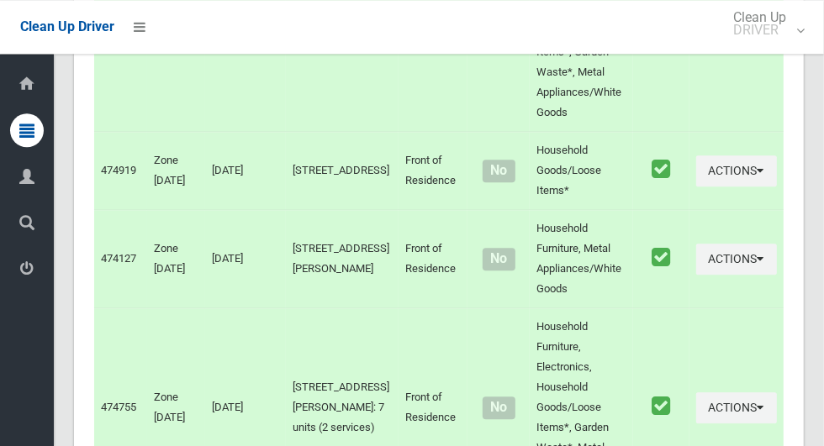
scroll to position [9420, 0]
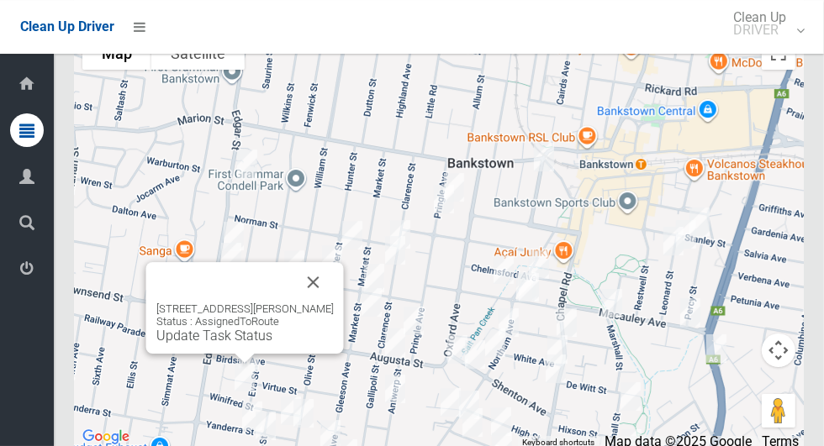
click at [344, 309] on div "40 Winifred Street, CONDELL PARK NSW 2200 Status : AssignedToRoute Update Task …" at bounding box center [245, 308] width 198 height 92
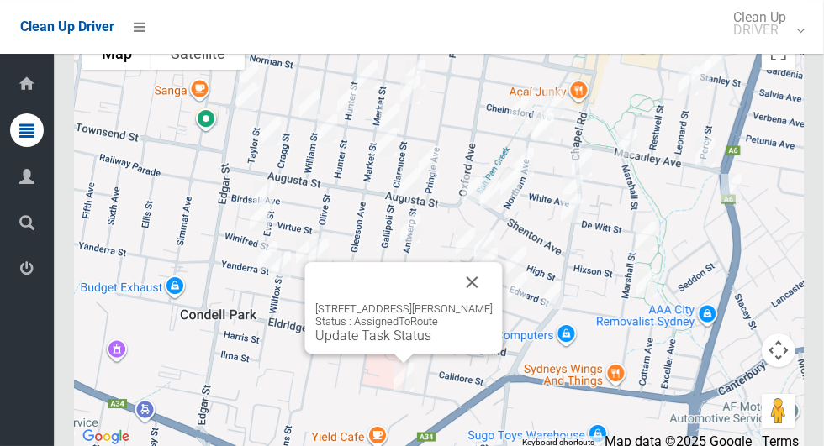
click at [393, 354] on div "34 Claribel Street, BANKSTOWN NSW 2200 Status : AssignedToRoute Update Task Sta…" at bounding box center [404, 308] width 198 height 92
click at [396, 344] on link "Update Task Status" at bounding box center [373, 336] width 116 height 16
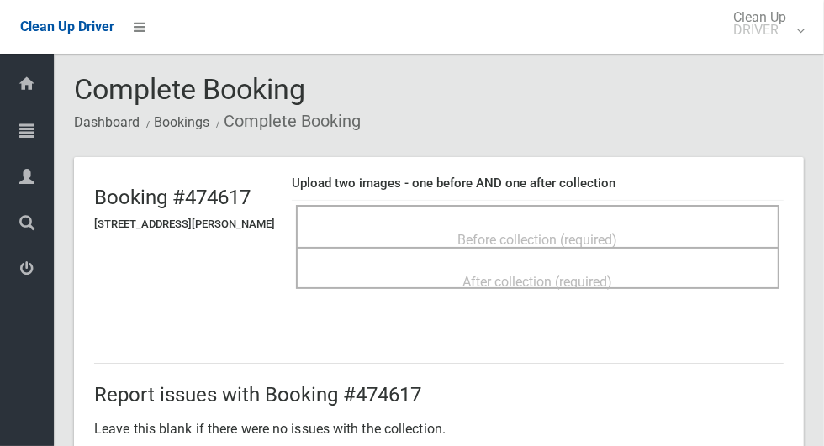
click at [618, 238] on span "Before collection (required)" at bounding box center [538, 240] width 160 height 16
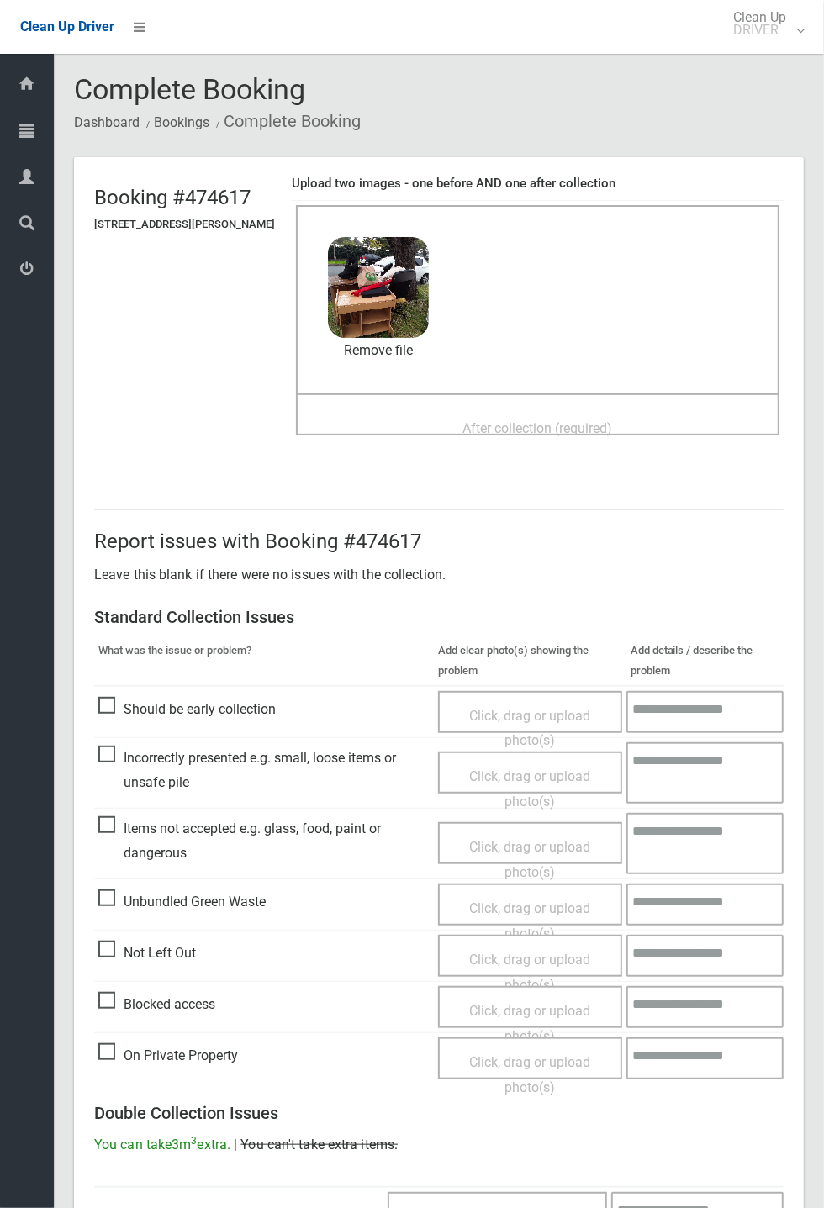
click at [2, 446] on div "Dashboard Tasks All Tasks Todays Tasks Overdue Tasks Complete Tasks Profile Sea…" at bounding box center [27, 631] width 54 height 1154
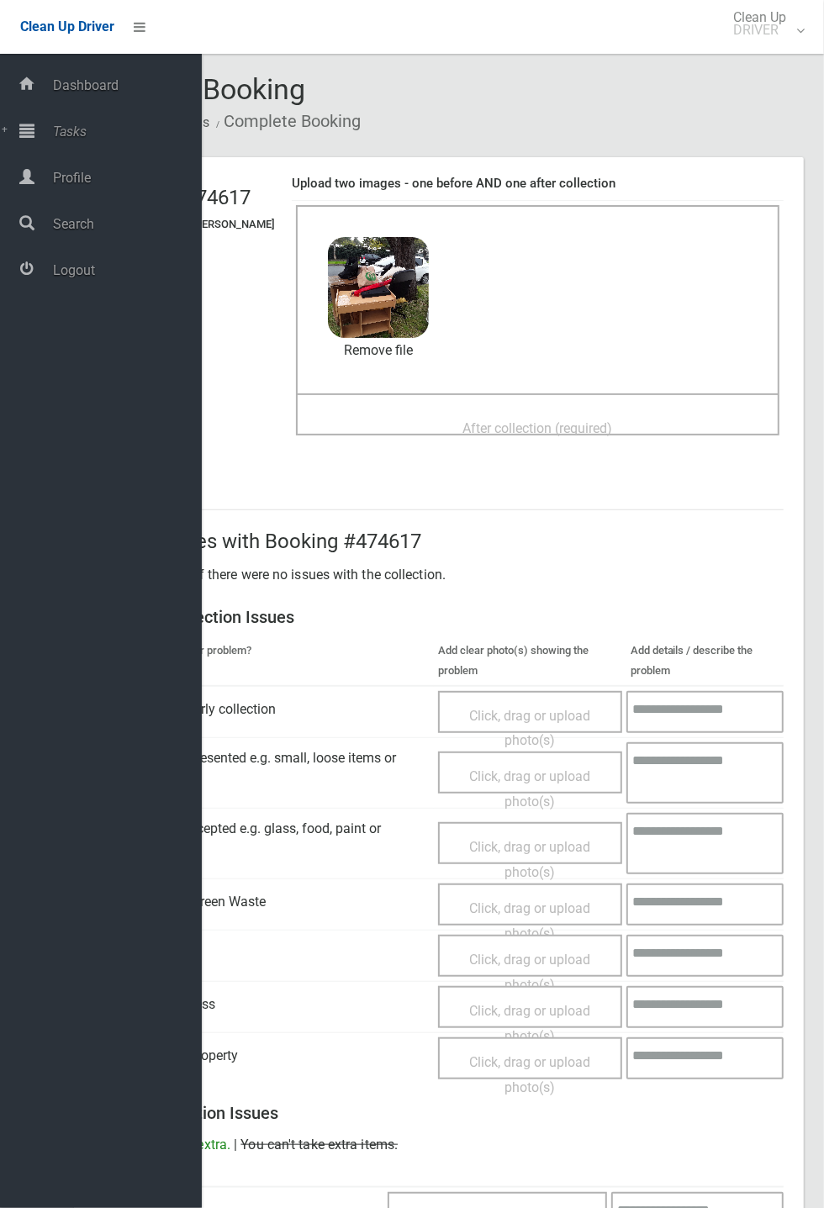
click at [668, 430] on div "After collection (required)" at bounding box center [537, 427] width 446 height 31
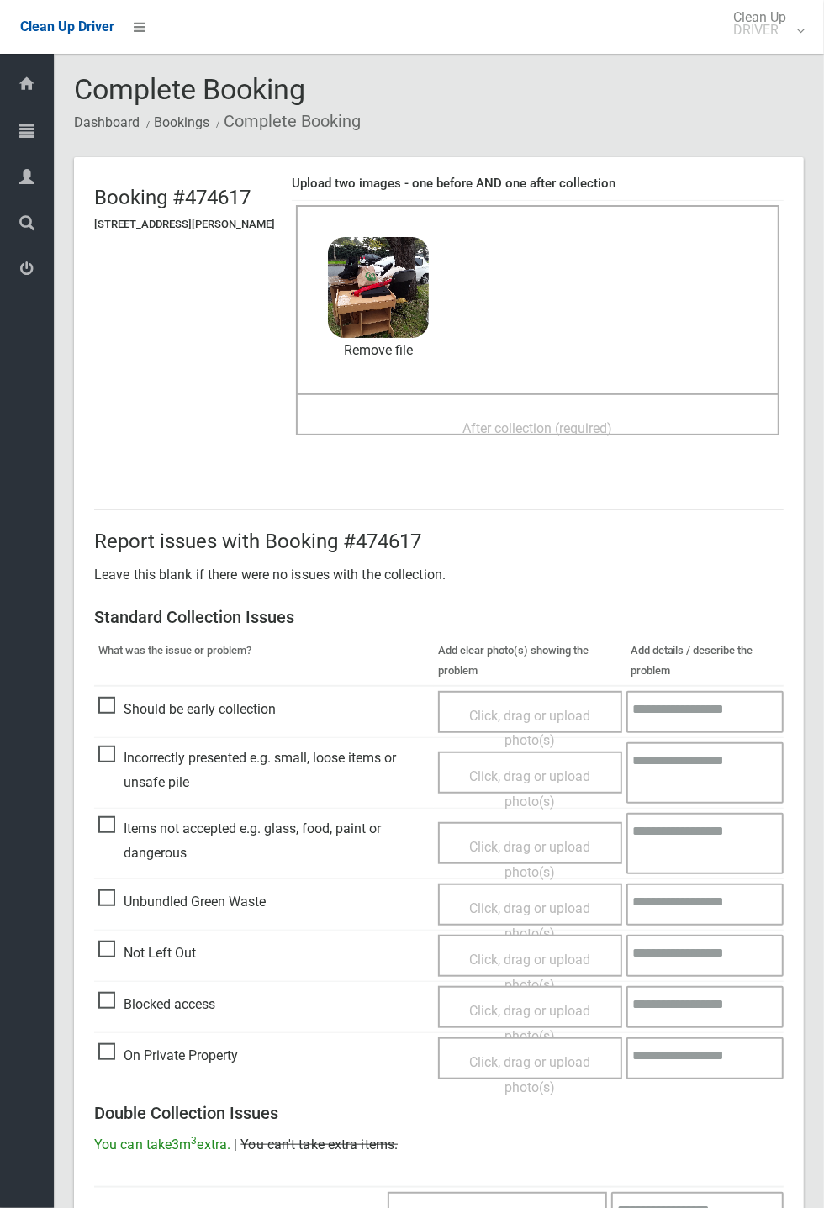
click at [613, 425] on span "After collection (required)" at bounding box center [538, 428] width 150 height 16
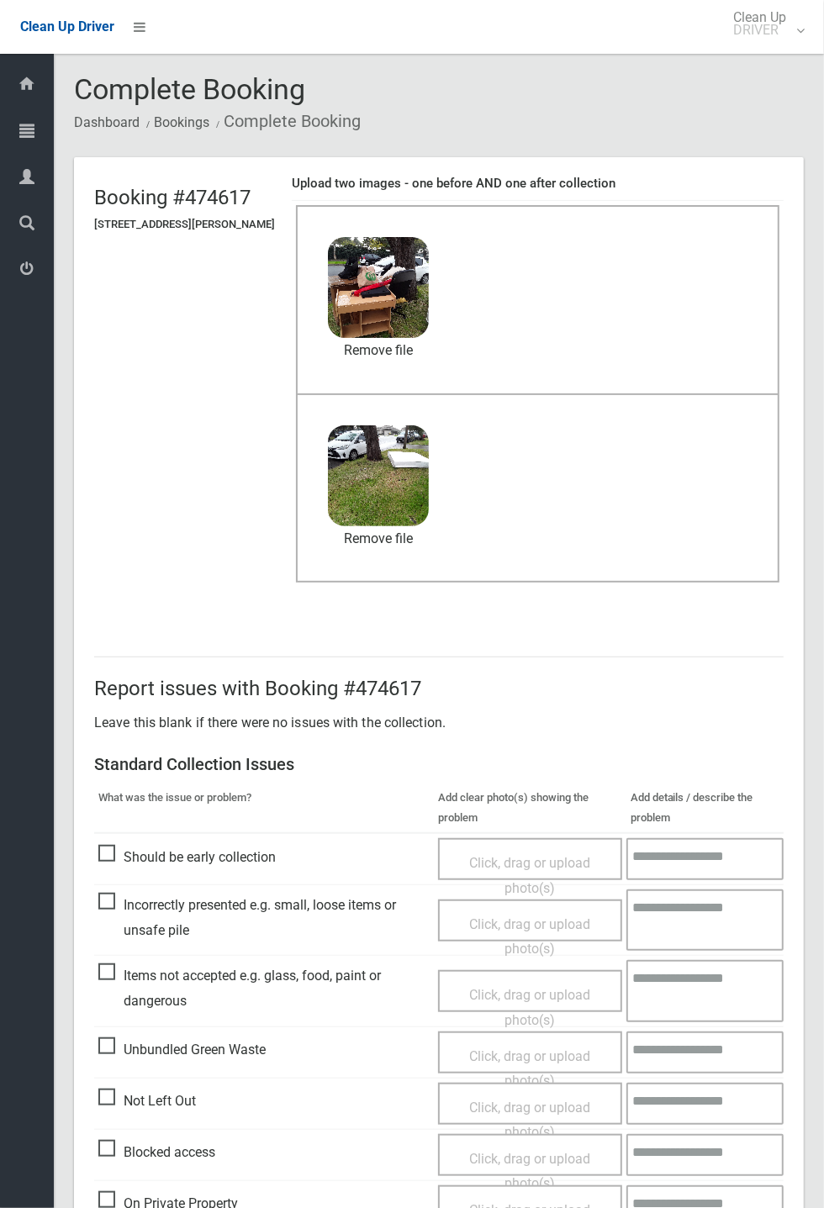
scroll to position [583, 0]
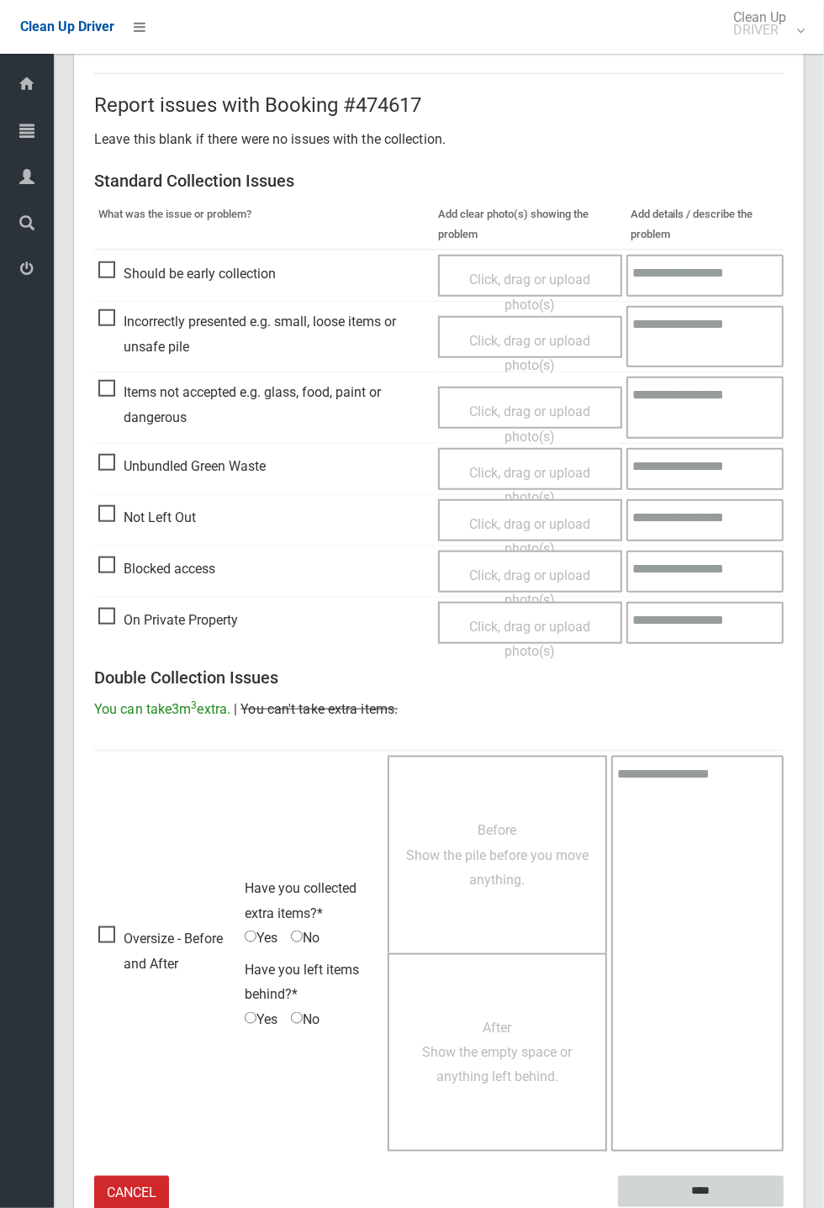
click at [784, 446] on input "****" at bounding box center [701, 1191] width 166 height 31
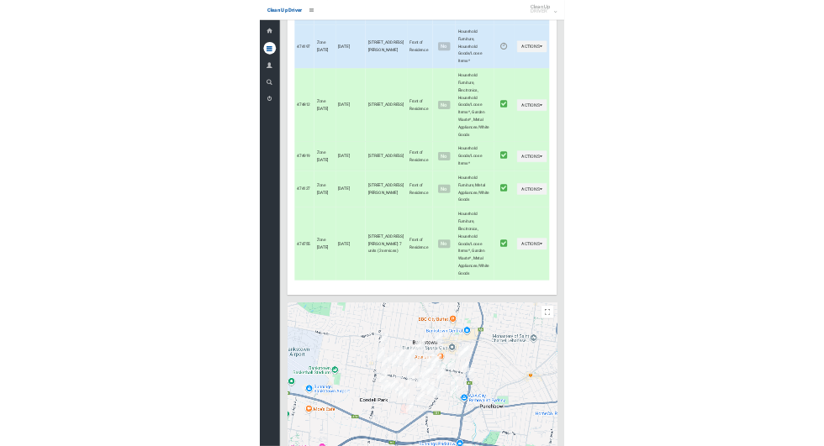
scroll to position [9420, 0]
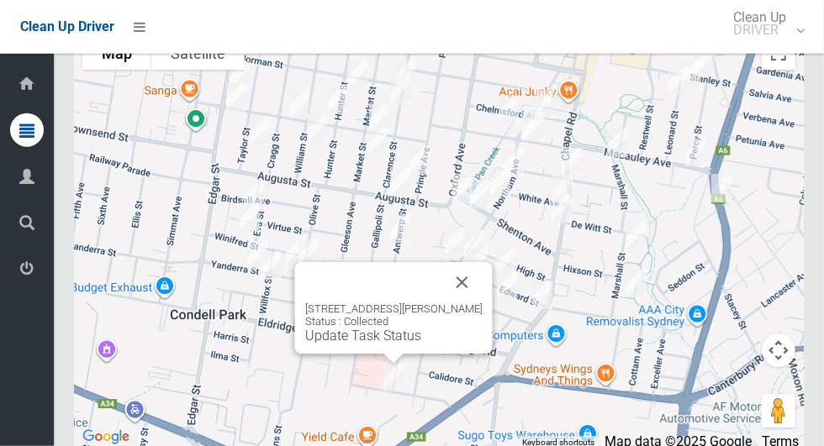
click at [483, 303] on button "Close" at bounding box center [462, 282] width 40 height 40
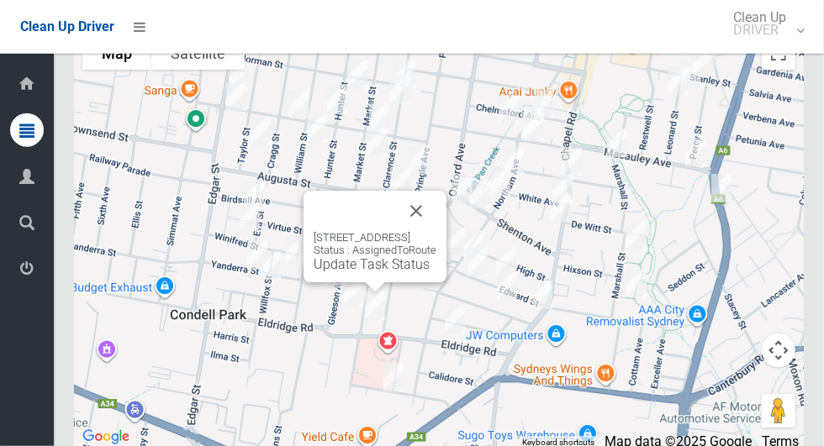
click at [436, 231] on button "Close" at bounding box center [416, 211] width 40 height 40
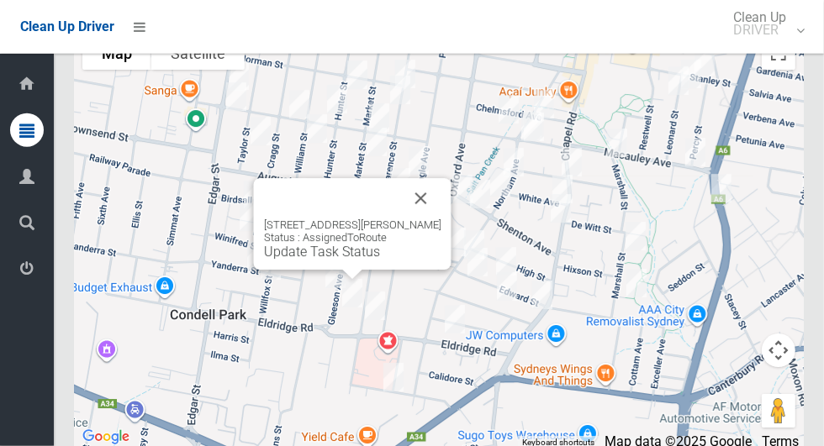
click at [441, 219] on button "Close" at bounding box center [421, 198] width 40 height 40
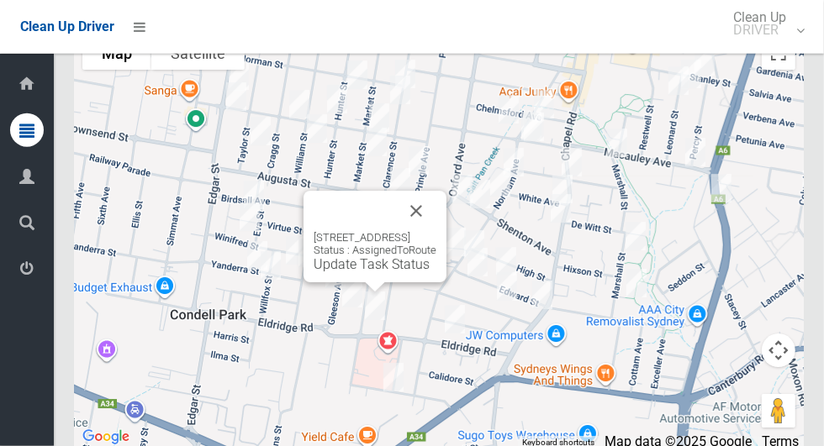
click at [304, 282] on div "72 Gallipoli Street, CONDELL PARK NSW 2200 Status : AssignedToRoute Update Task…" at bounding box center [375, 237] width 143 height 92
click at [314, 272] on link "Update Task Status" at bounding box center [372, 264] width 116 height 16
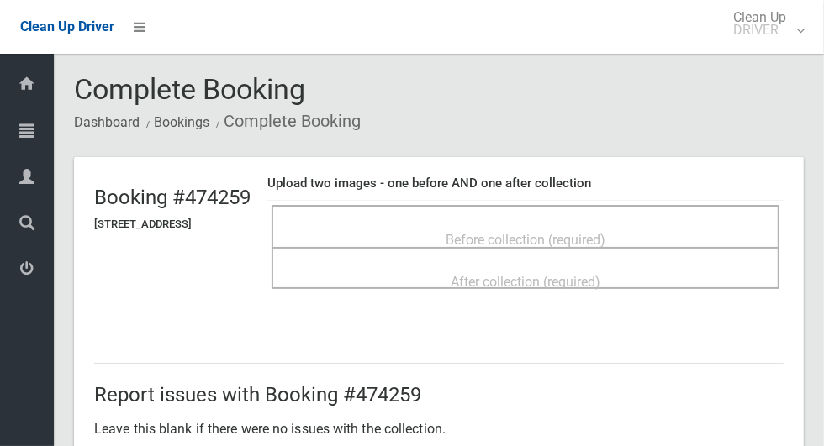
click at [605, 238] on span "Before collection (required)" at bounding box center [526, 240] width 160 height 16
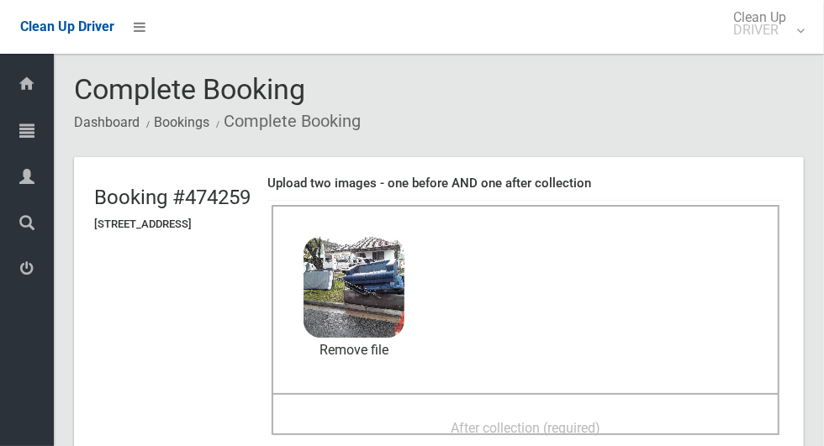
click at [404, 416] on div "After collection (required)" at bounding box center [525, 427] width 471 height 31
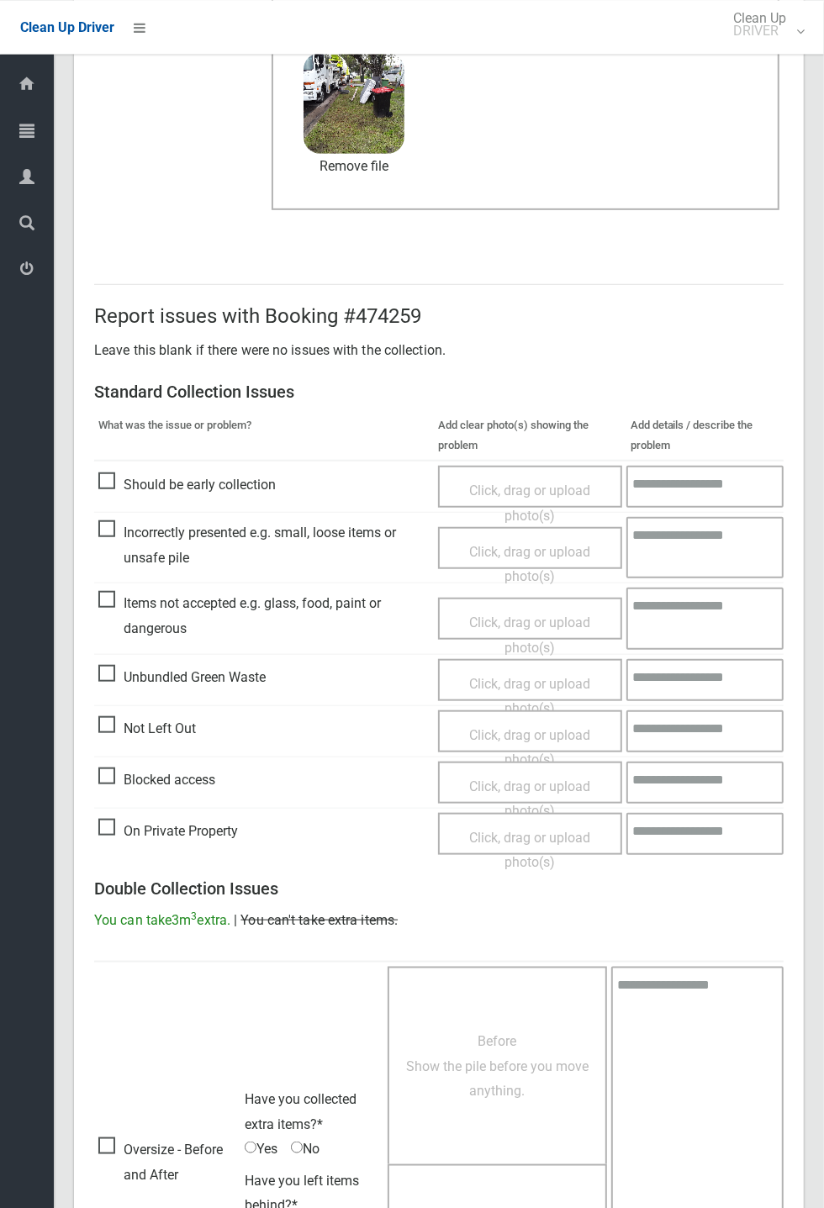
scroll to position [583, 0]
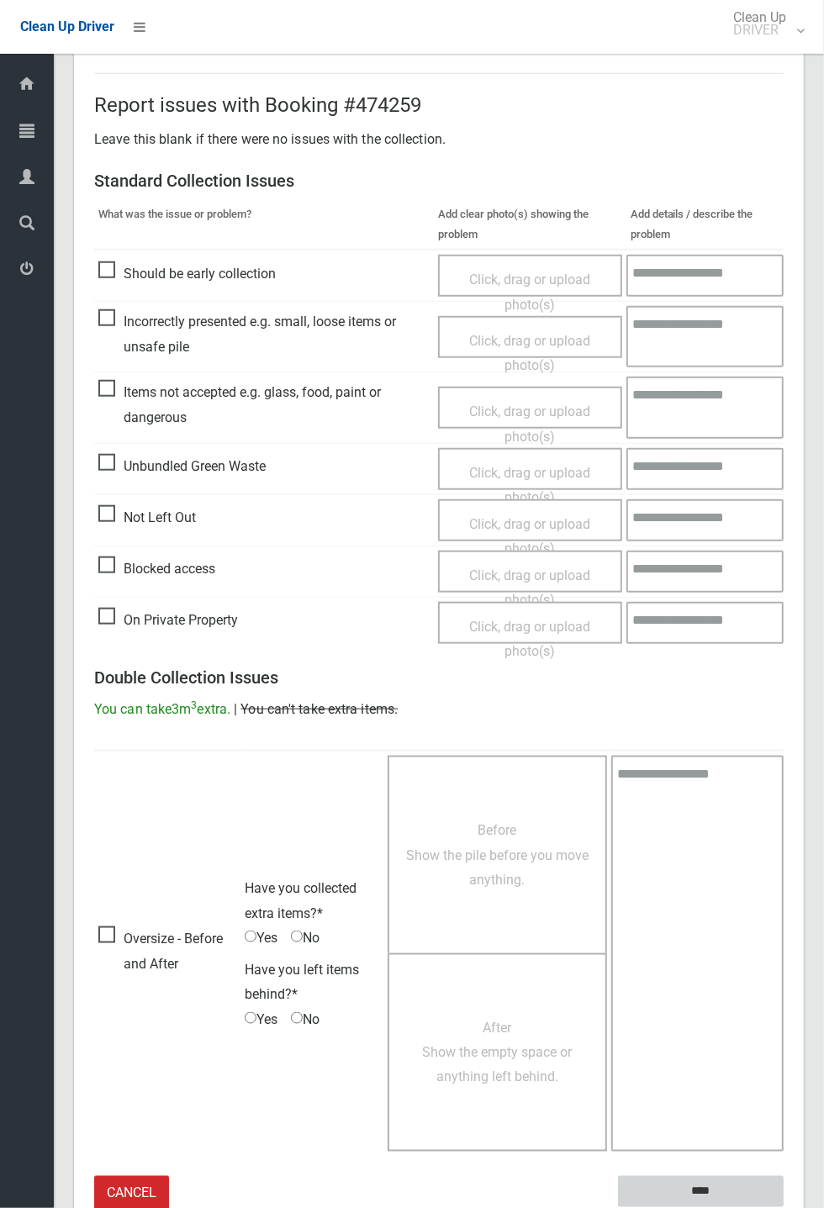
click at [784, 446] on input "****" at bounding box center [701, 1191] width 166 height 31
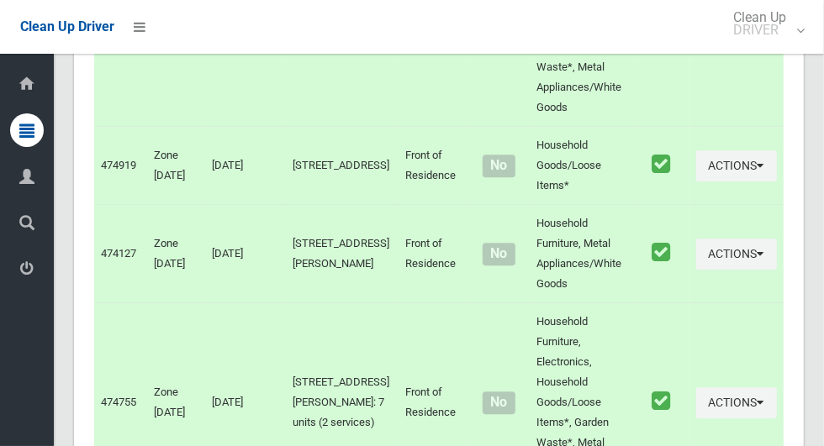
scroll to position [9420, 0]
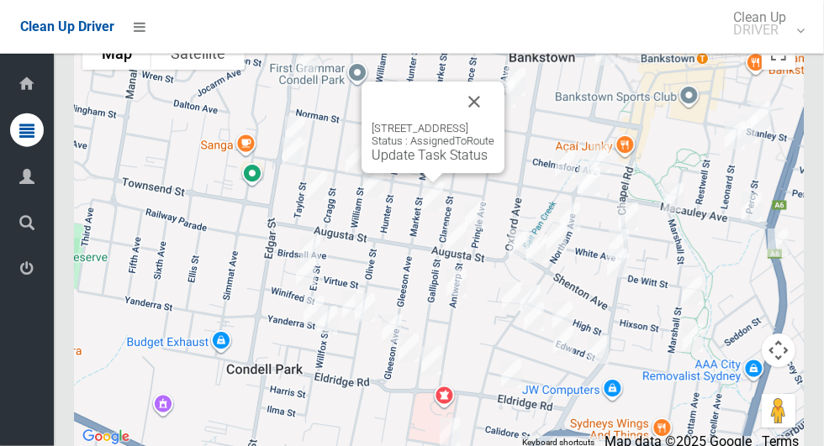
click at [494, 122] on button "Close" at bounding box center [474, 102] width 40 height 40
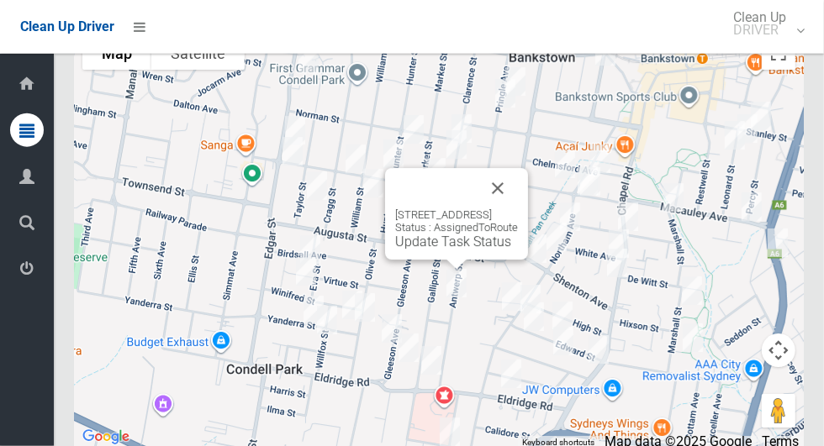
click at [518, 209] on button "Close" at bounding box center [498, 188] width 40 height 40
click at [420, 250] on link "Update Task Status" at bounding box center [453, 242] width 116 height 16
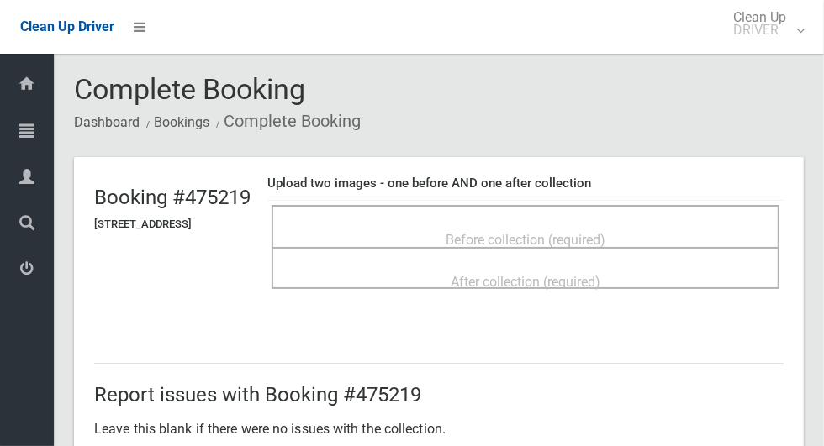
click at [605, 234] on span "Before collection (required)" at bounding box center [526, 240] width 160 height 16
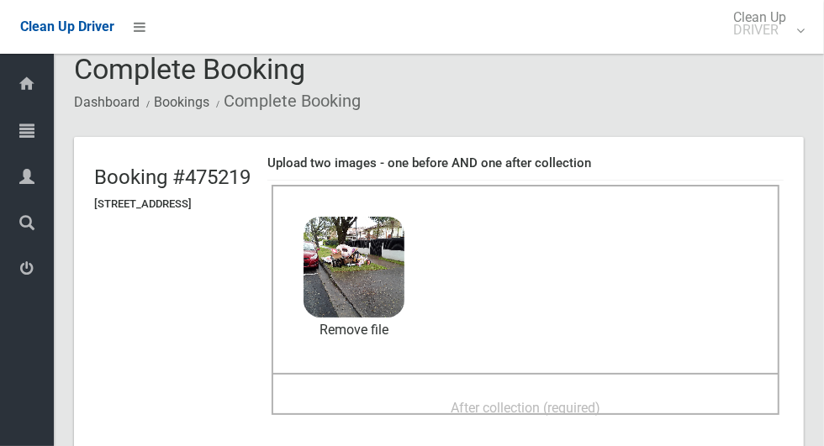
scroll to position [139, 0]
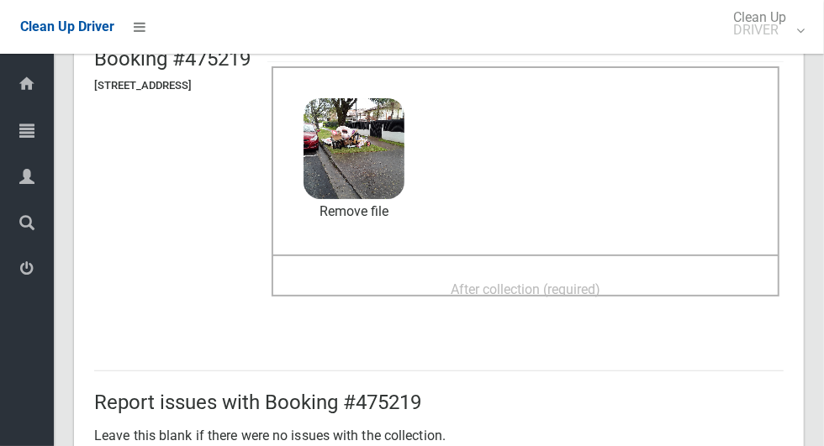
click at [593, 293] on span "After collection (required)" at bounding box center [526, 290] width 150 height 16
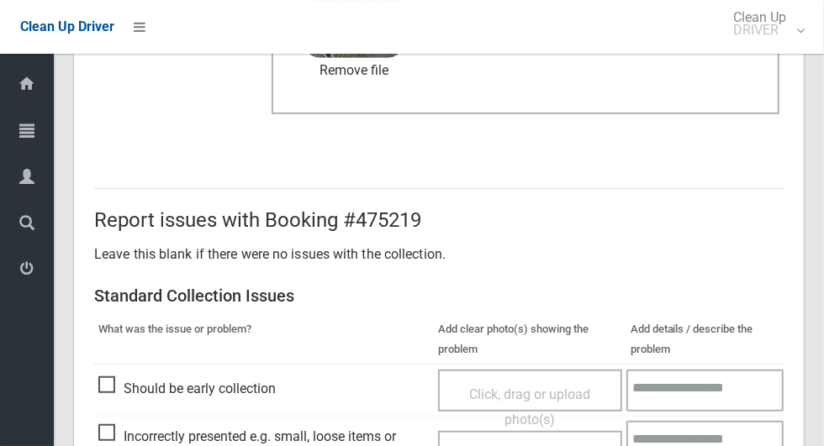
scroll to position [1375, 0]
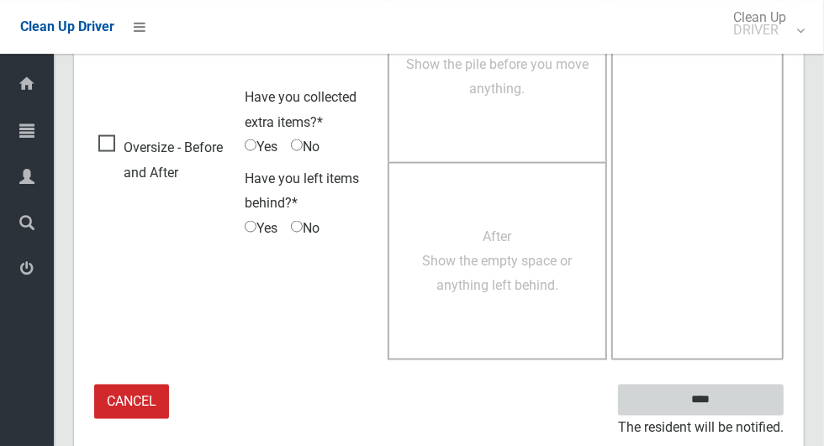
click at [730, 403] on input "****" at bounding box center [701, 399] width 166 height 31
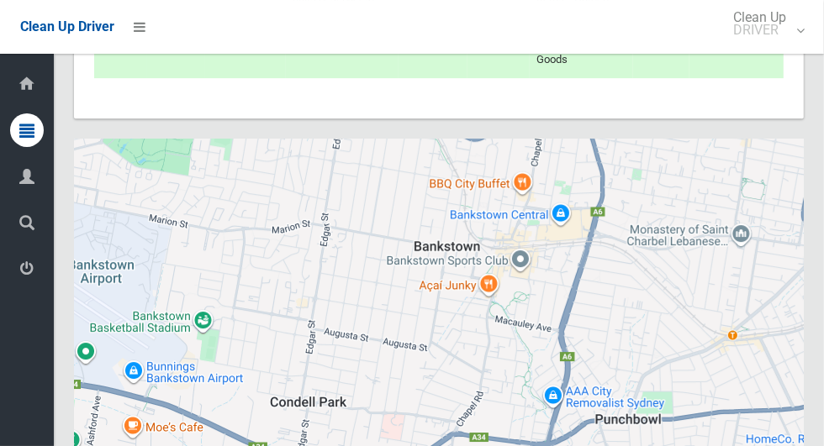
scroll to position [9309, 0]
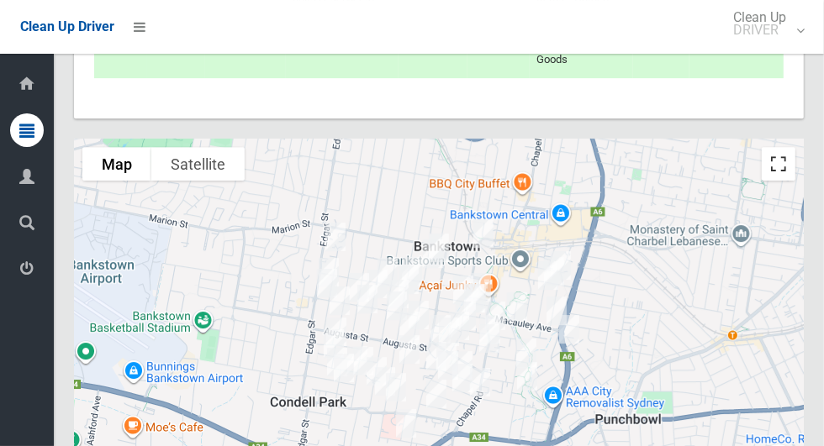
click at [781, 181] on button "Toggle fullscreen view" at bounding box center [779, 164] width 34 height 34
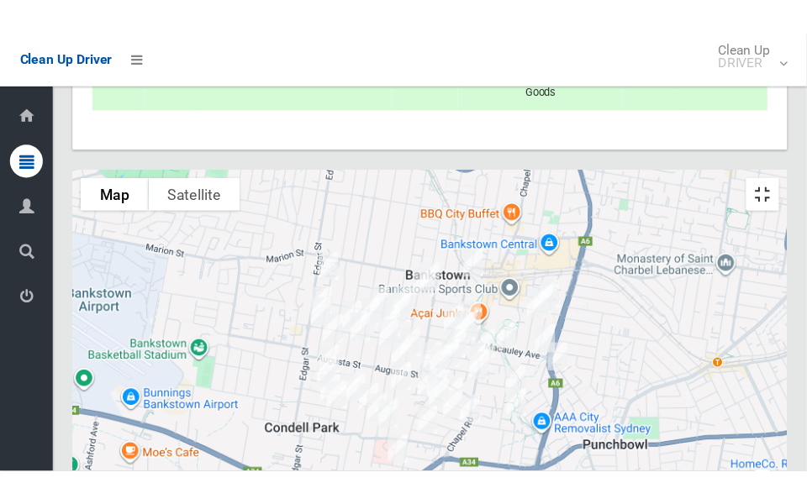
scroll to position [9329, 0]
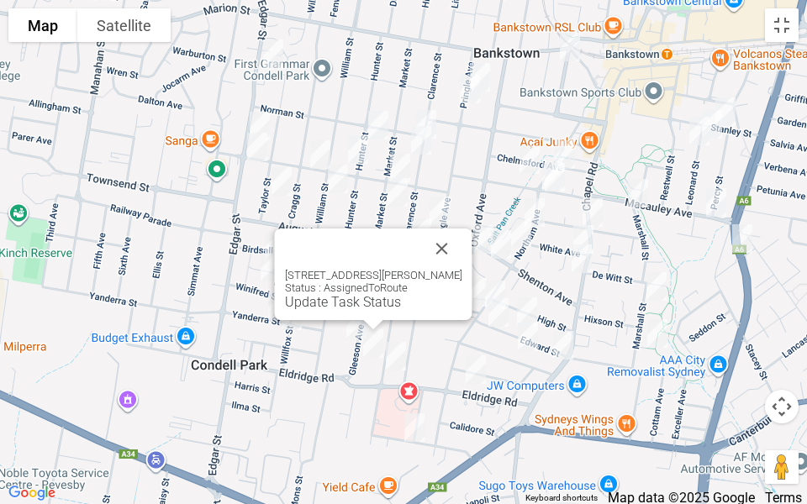
click at [462, 262] on button "Close" at bounding box center [442, 249] width 40 height 40
click at [462, 244] on button "Close" at bounding box center [442, 249] width 40 height 40
click at [462, 241] on button "Close" at bounding box center [442, 249] width 40 height 40
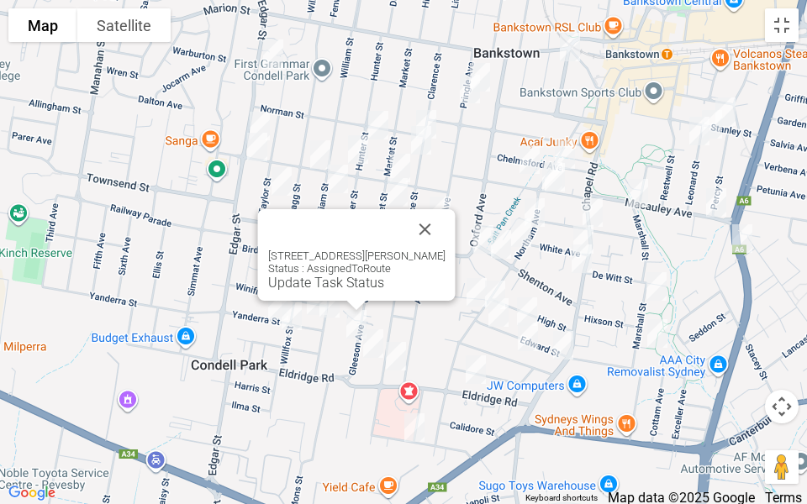
click at [268, 286] on link "Update Task Status" at bounding box center [326, 283] width 116 height 16
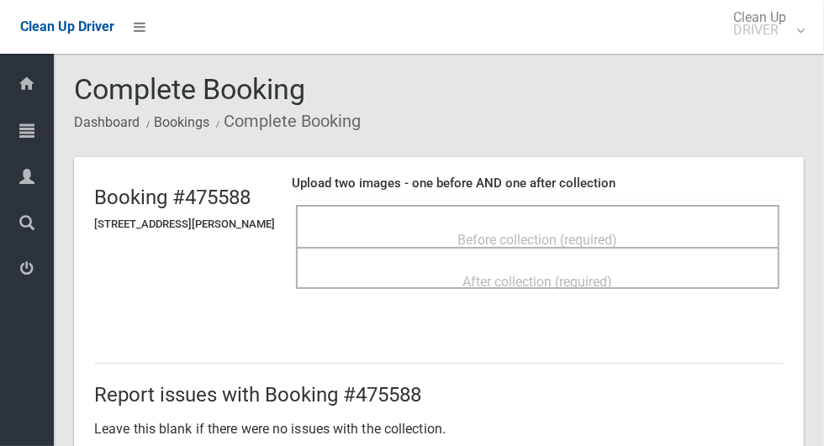
click at [400, 224] on div "Before collection (required)" at bounding box center [537, 239] width 446 height 31
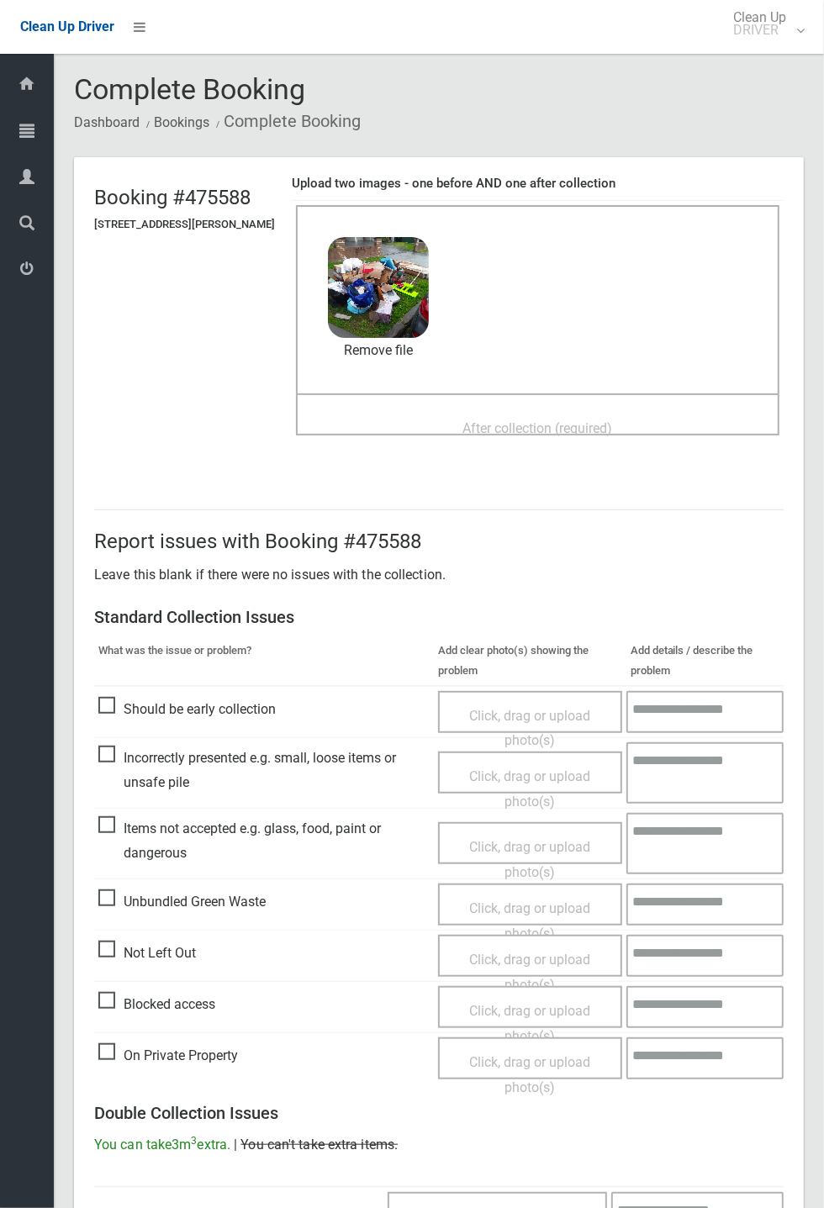
click at [441, 425] on div "After collection (required)" at bounding box center [537, 427] width 446 height 31
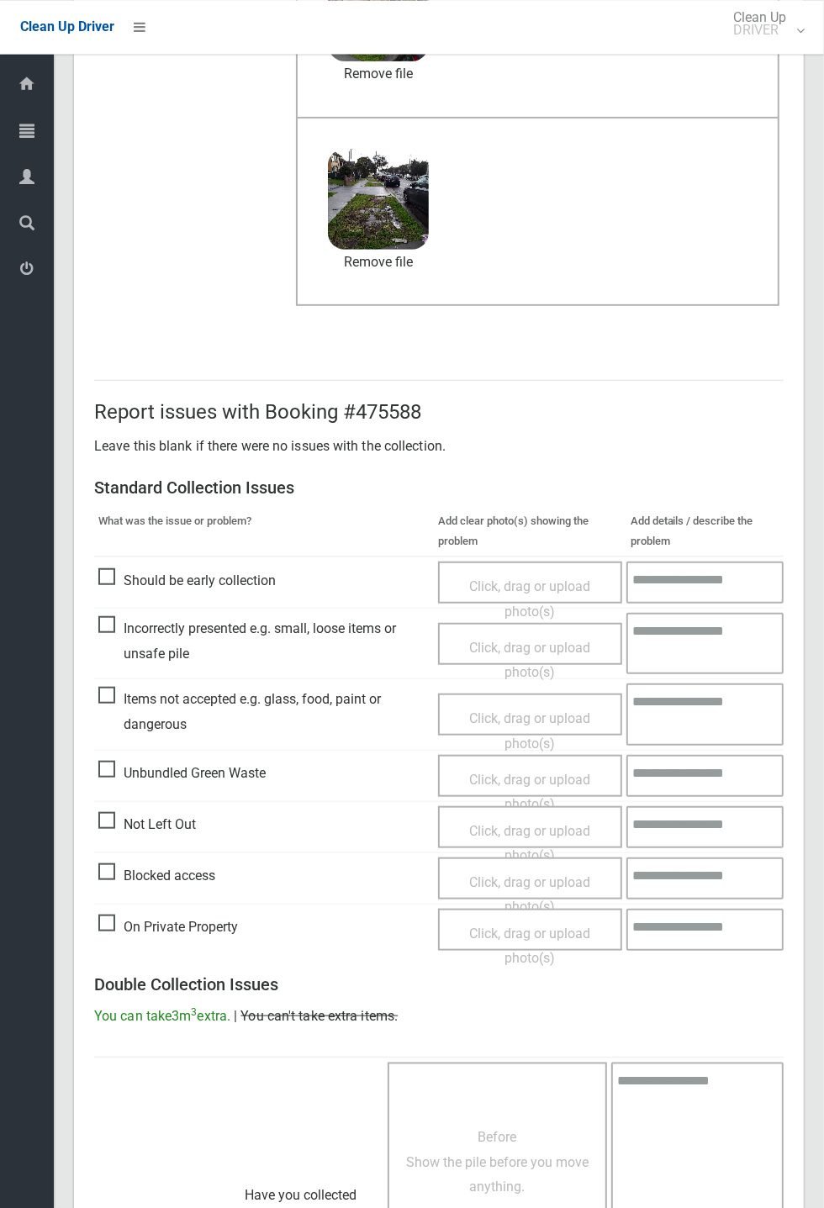
scroll to position [583, 0]
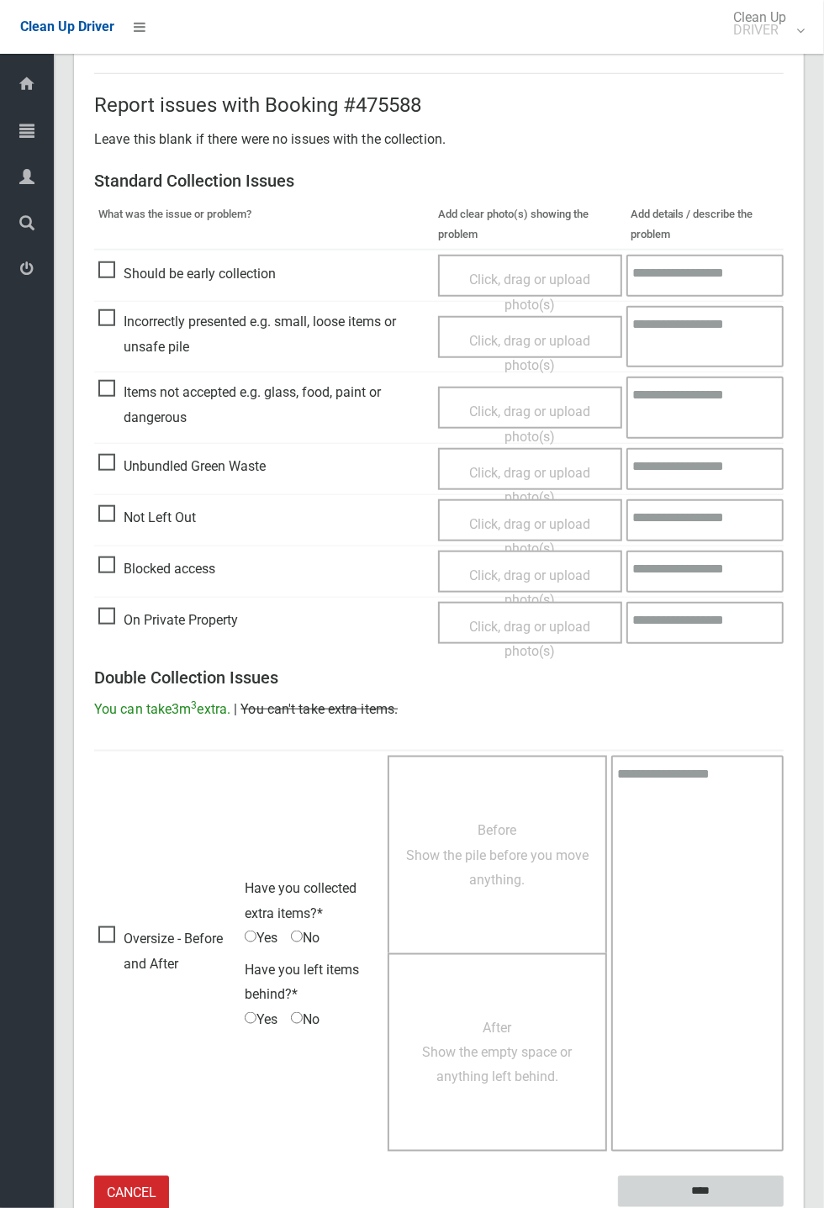
click at [784, 446] on input "****" at bounding box center [701, 1191] width 166 height 31
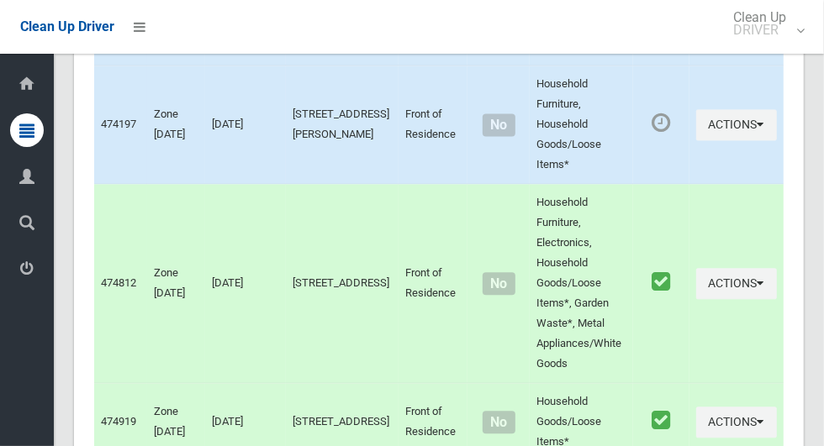
scroll to position [9220, 0]
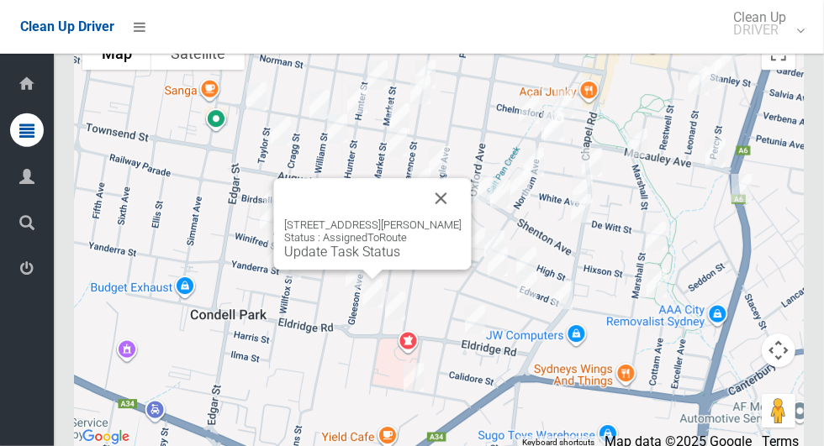
click at [277, 270] on div "[STREET_ADDRESS][PERSON_NAME] Status : AssignedToRoute Update Task Status" at bounding box center [373, 224] width 198 height 92
click at [284, 260] on link "Update Task Status" at bounding box center [342, 252] width 116 height 16
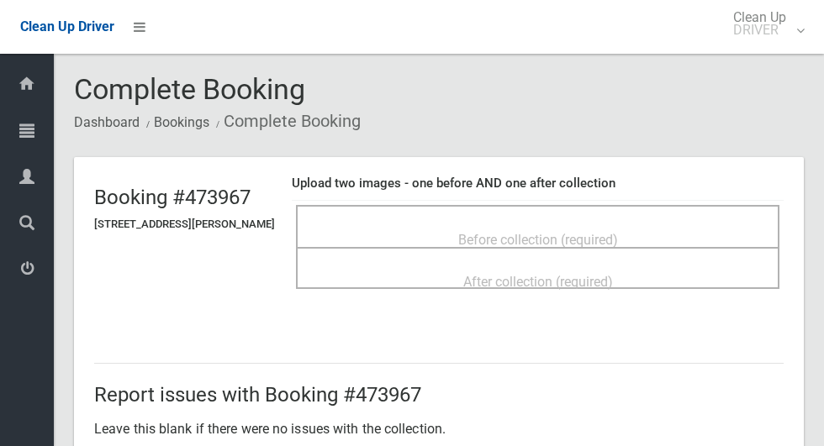
click at [441, 227] on div "Before collection (required)" at bounding box center [537, 239] width 446 height 31
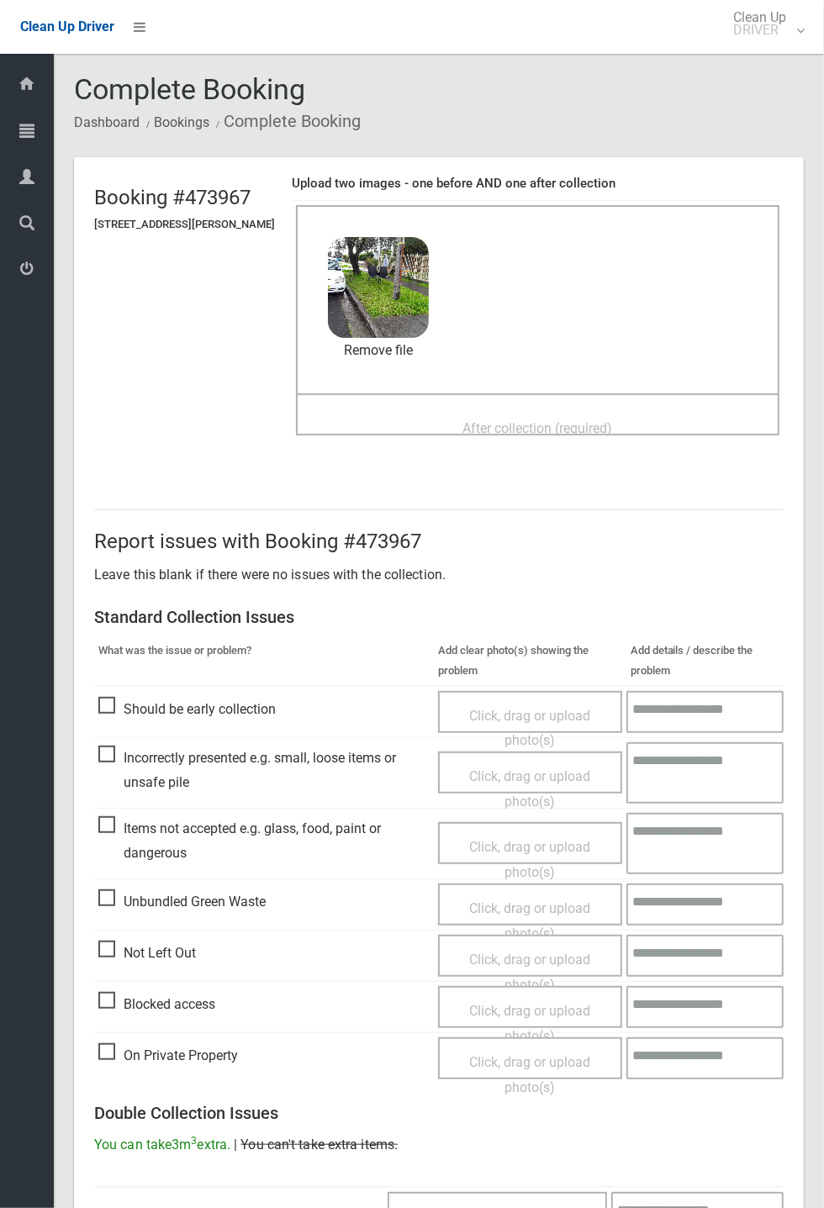
click at [422, 426] on div "After collection (required)" at bounding box center [537, 427] width 446 height 31
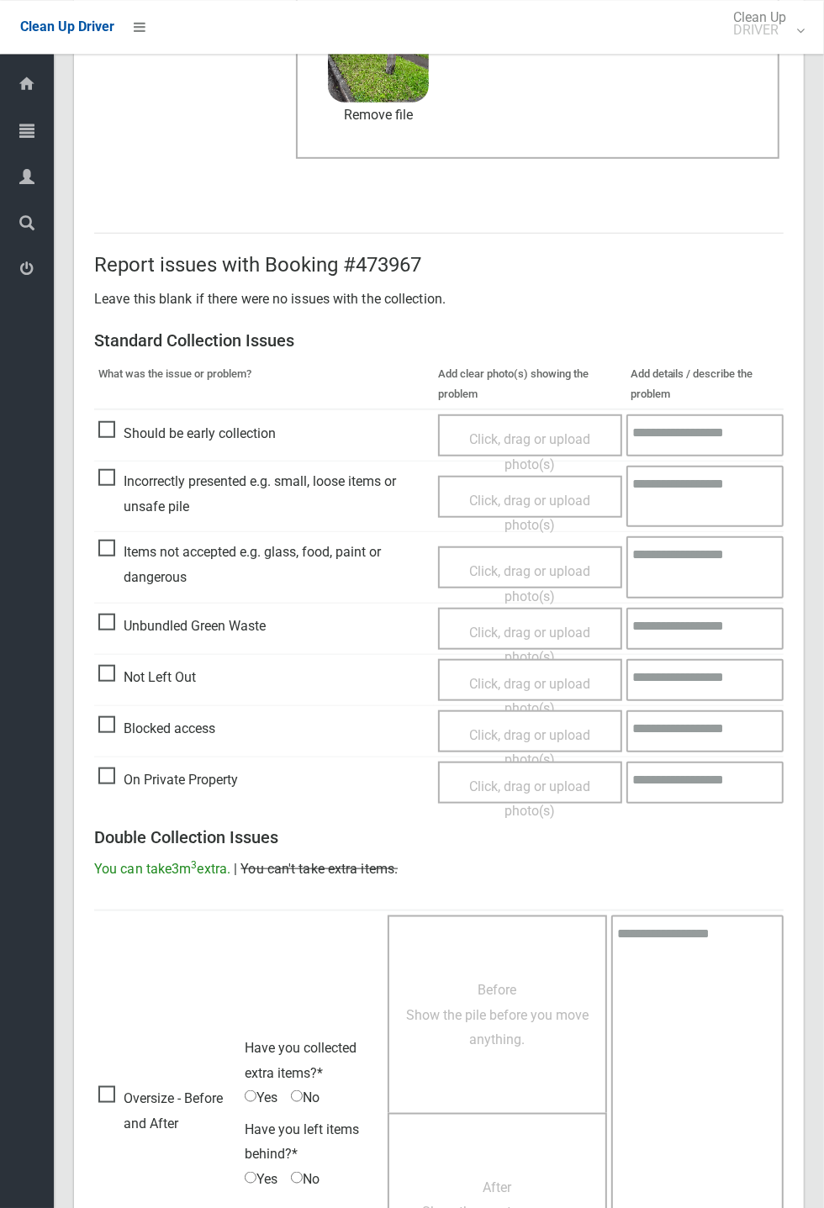
scroll to position [583, 0]
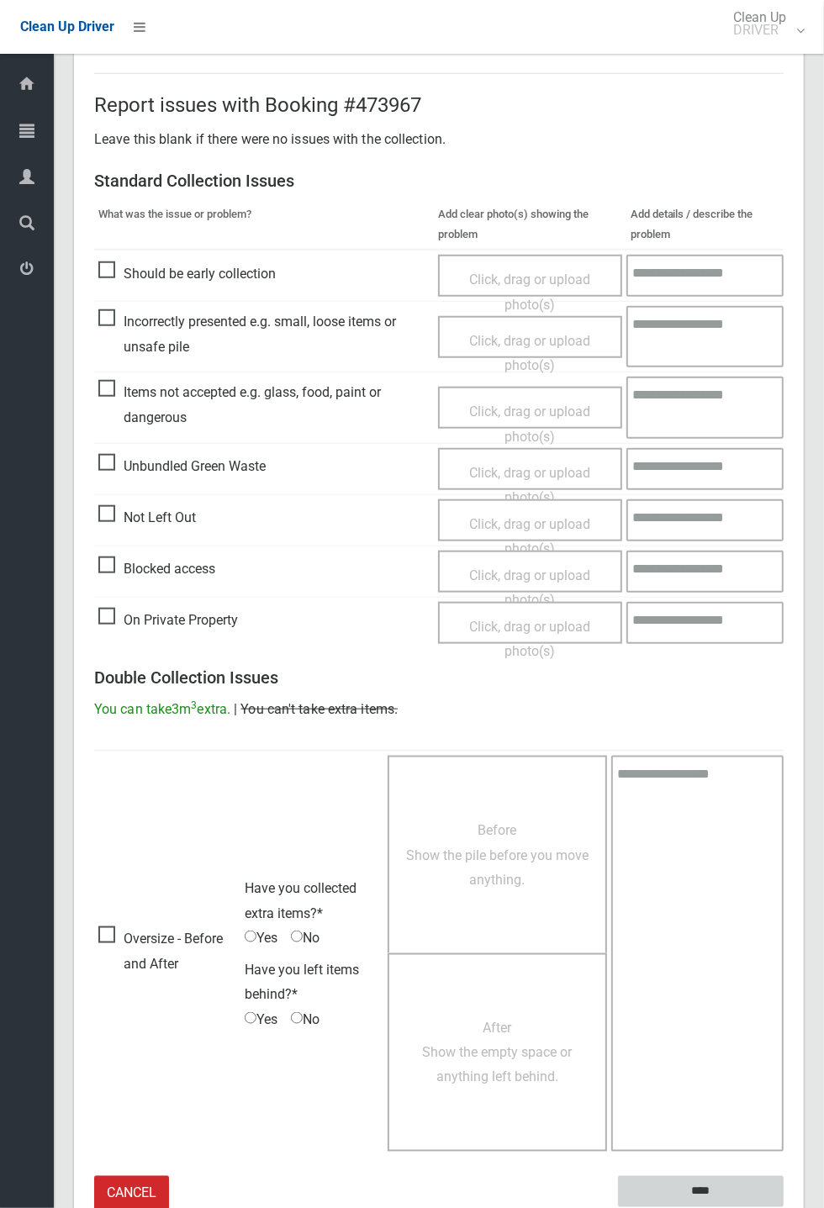
click at [635, 446] on input "****" at bounding box center [701, 1191] width 166 height 31
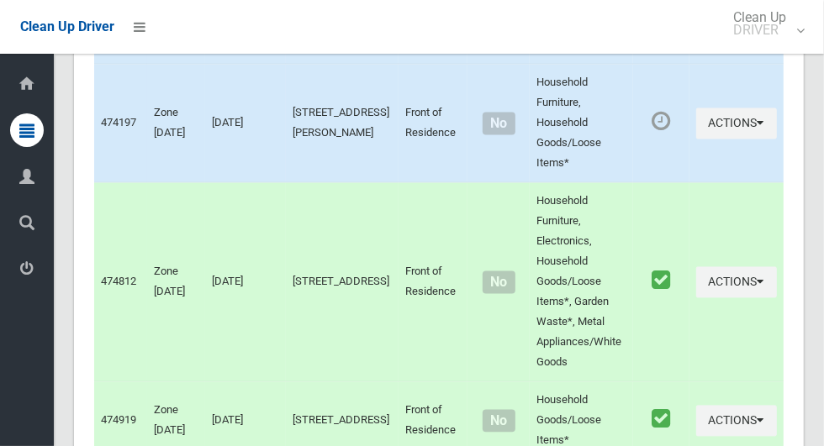
scroll to position [9021, 0]
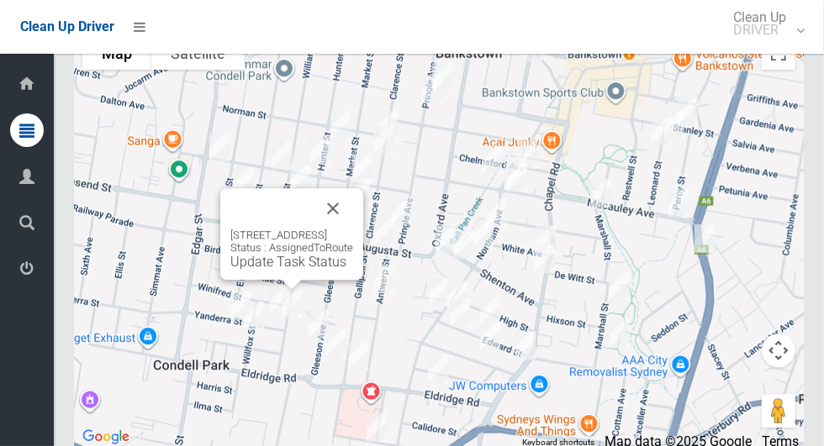
click at [353, 227] on button "Close" at bounding box center [333, 208] width 40 height 40
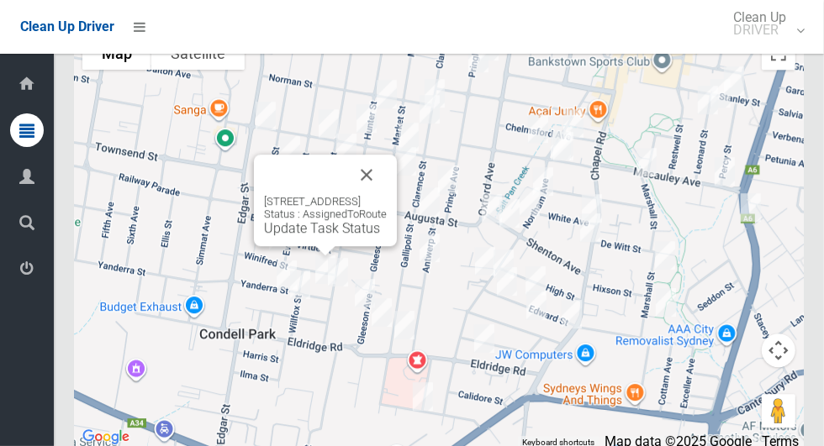
click at [387, 195] on button "Close" at bounding box center [366, 175] width 40 height 40
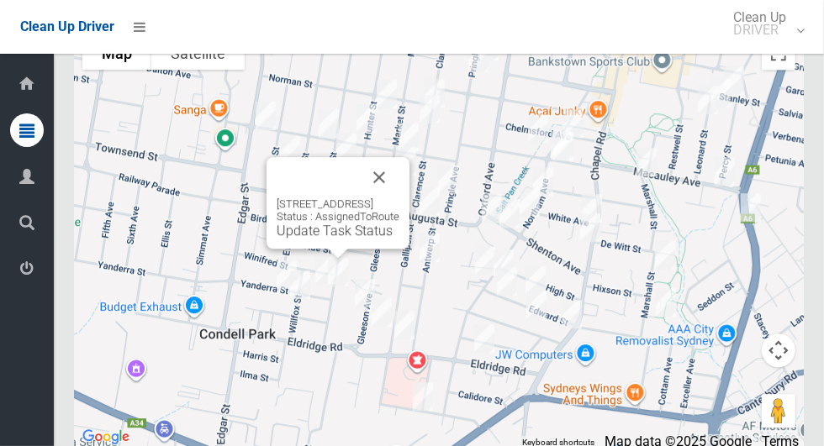
click at [399, 198] on button "Close" at bounding box center [379, 177] width 40 height 40
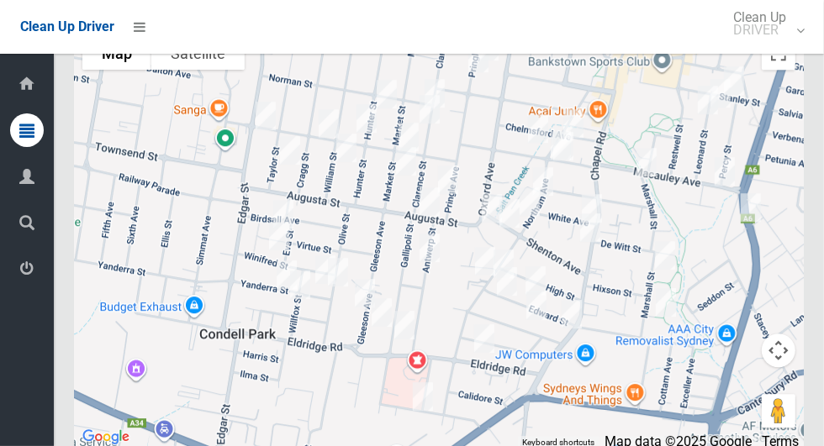
click at [297, 427] on div at bounding box center [439, 238] width 730 height 420
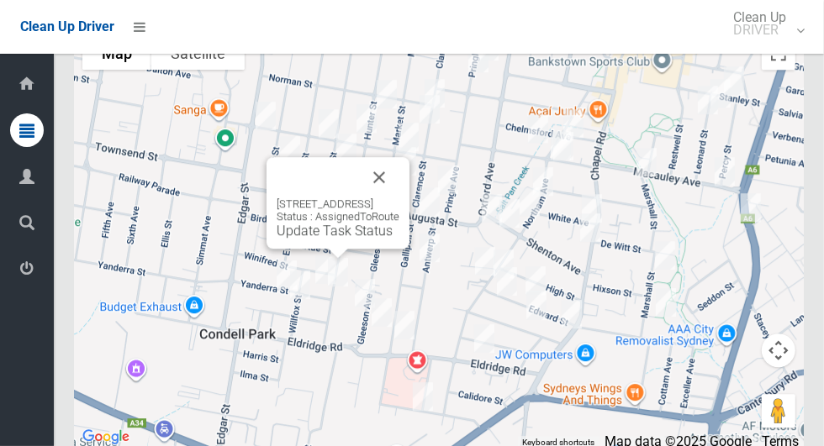
click at [277, 239] on link "Update Task Status" at bounding box center [335, 231] width 116 height 16
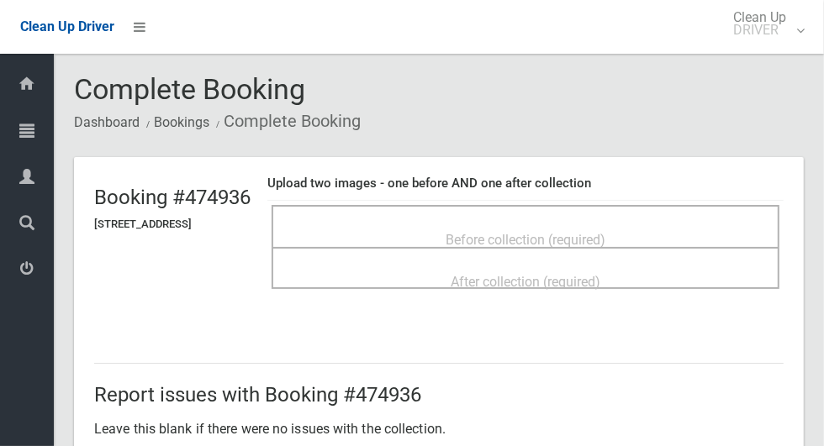
click at [380, 224] on div "Before collection (required)" at bounding box center [525, 239] width 471 height 31
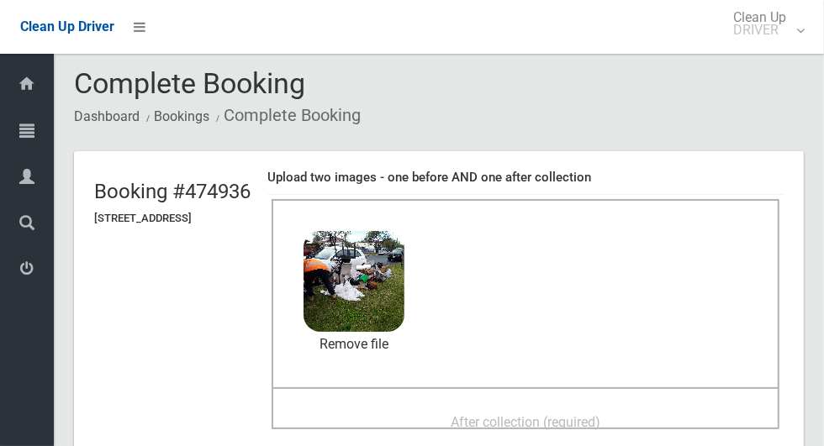
scroll to position [1, 0]
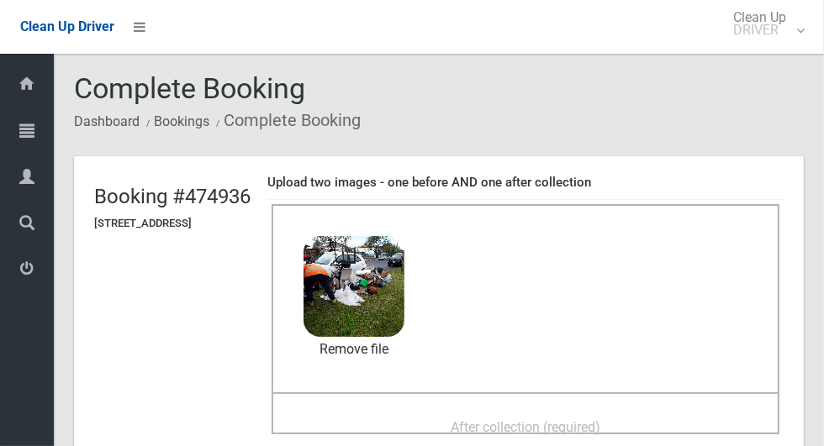
click at [293, 444] on header "Booking #474936 [STREET_ADDRESS] Upload two images - one before AND one after c…" at bounding box center [439, 312] width 730 height 312
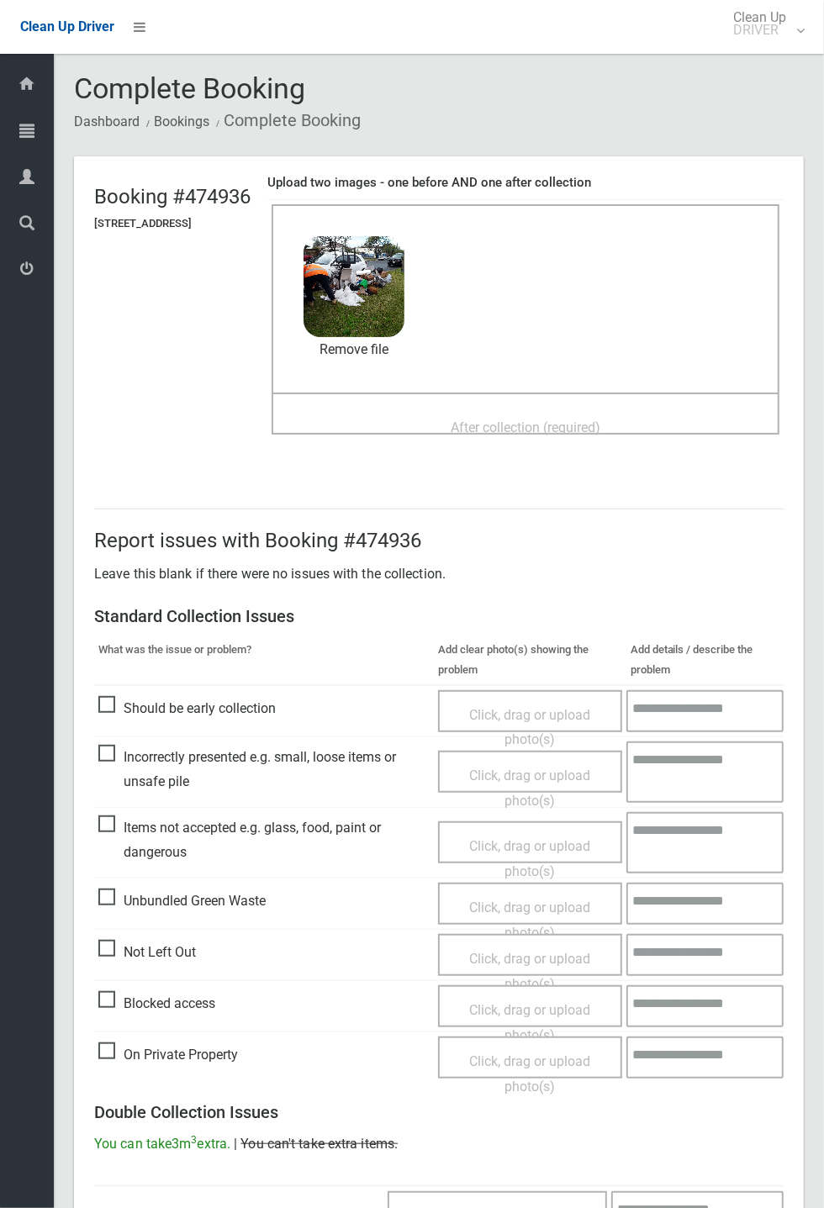
click at [412, 429] on div "After collection (required)" at bounding box center [525, 426] width 471 height 31
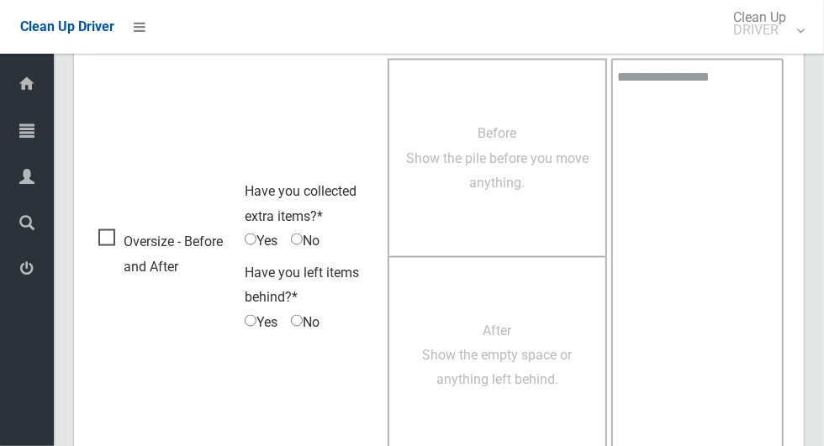
scroll to position [1375, 0]
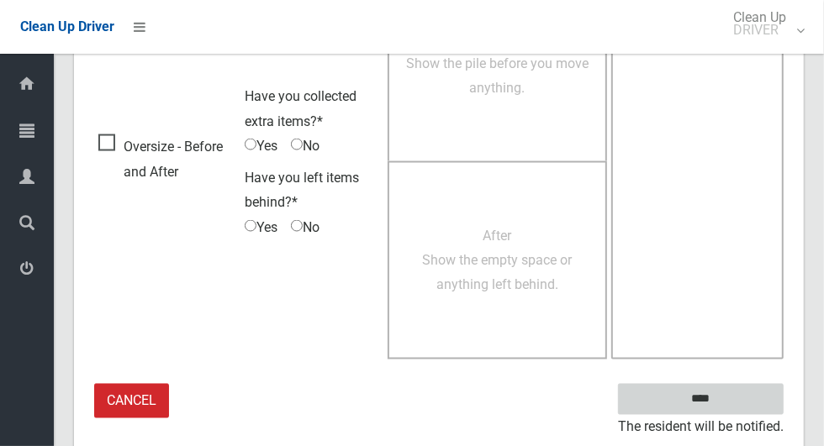
click at [730, 409] on input "****" at bounding box center [701, 399] width 166 height 31
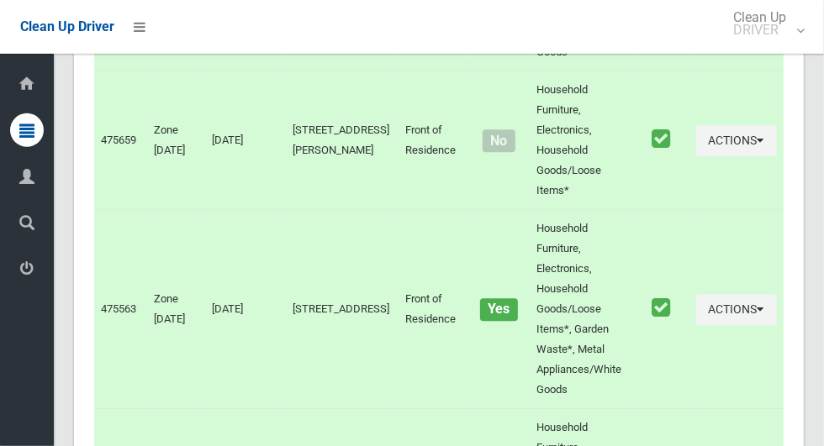
scroll to position [9021, 0]
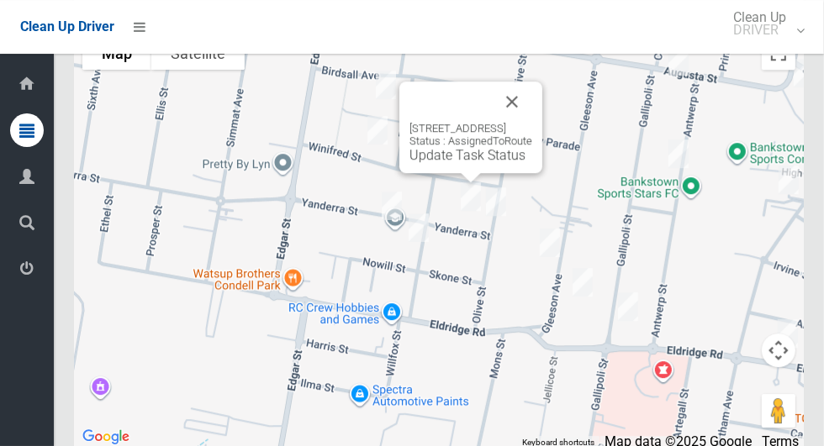
click at [441, 163] on link "Update Task Status" at bounding box center [467, 155] width 116 height 16
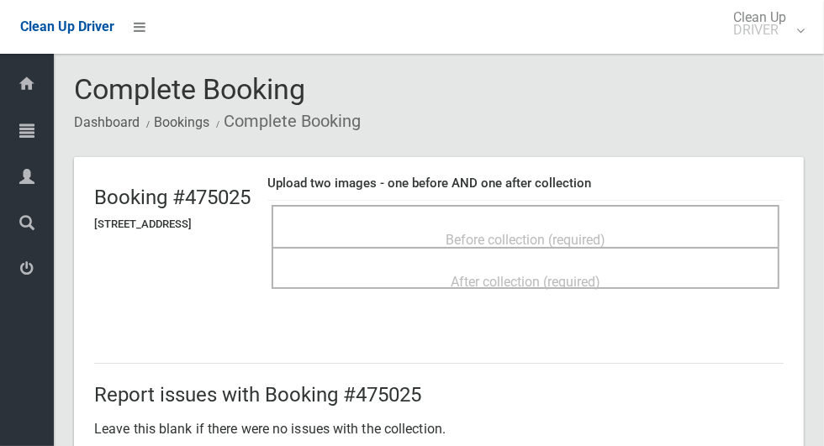
click at [511, 232] on span "Before collection (required)" at bounding box center [526, 240] width 160 height 16
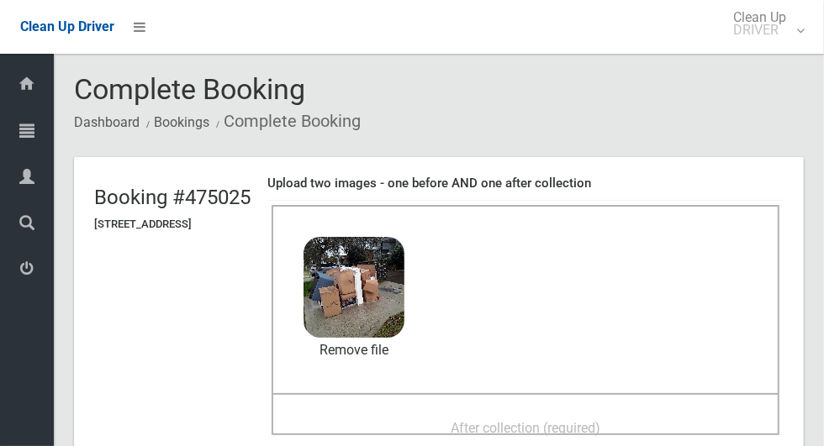
click at [434, 412] on div "After collection (required)" at bounding box center [525, 427] width 471 height 31
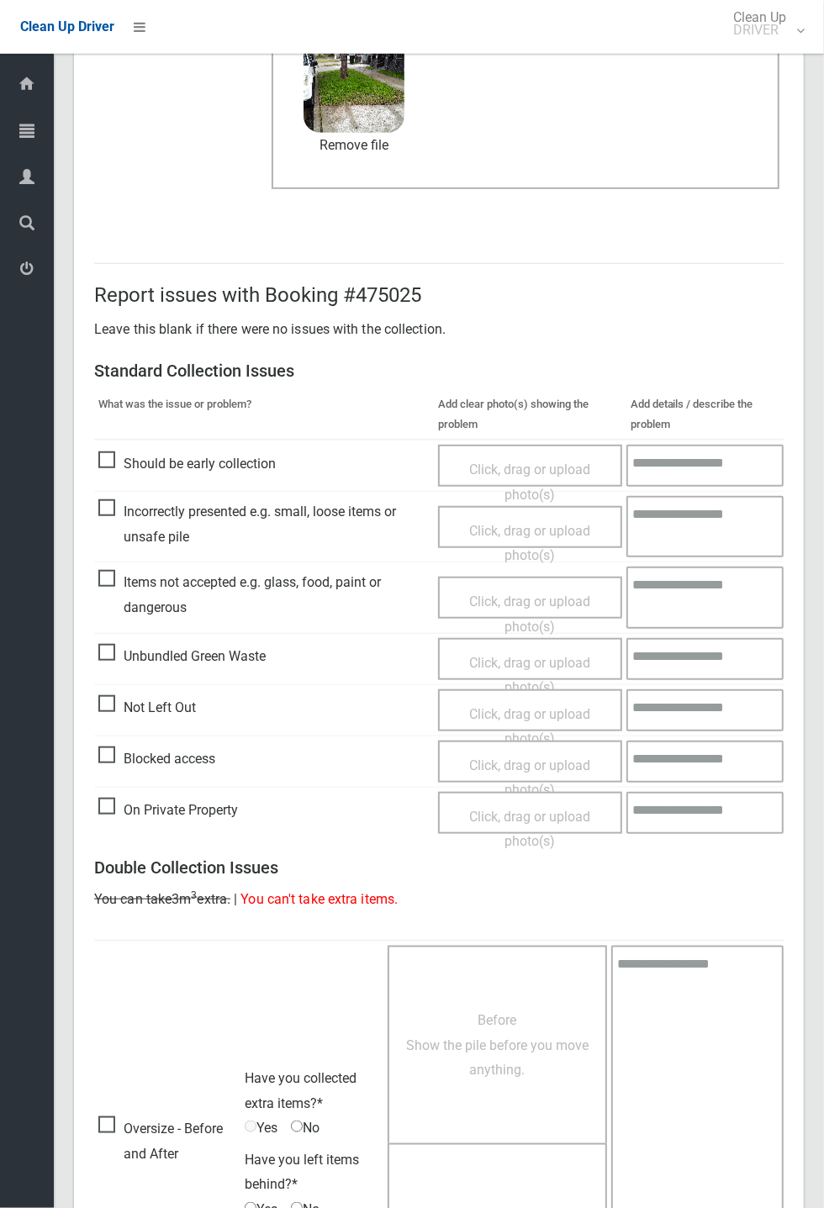
scroll to position [583, 0]
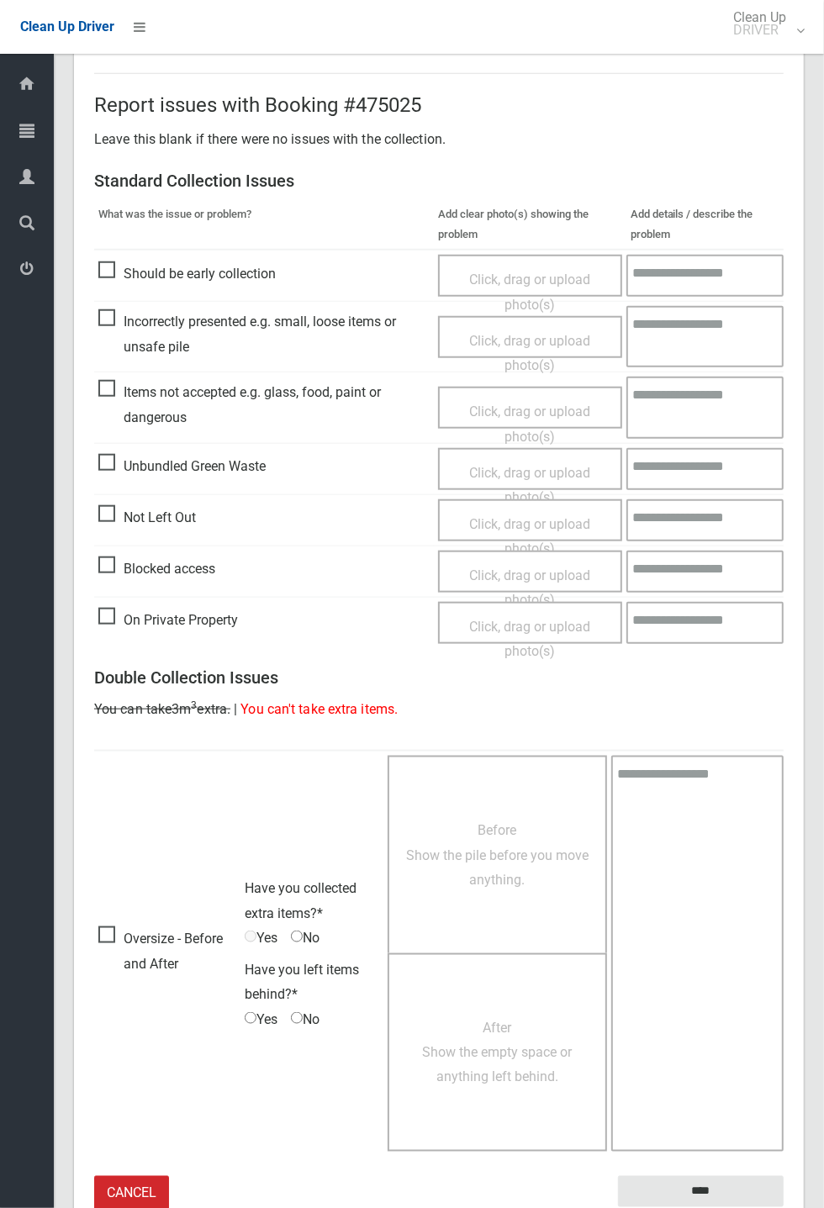
click at [648, 446] on small "The resident will be notified." at bounding box center [701, 1219] width 166 height 25
click at [784, 446] on input "****" at bounding box center [701, 1191] width 166 height 31
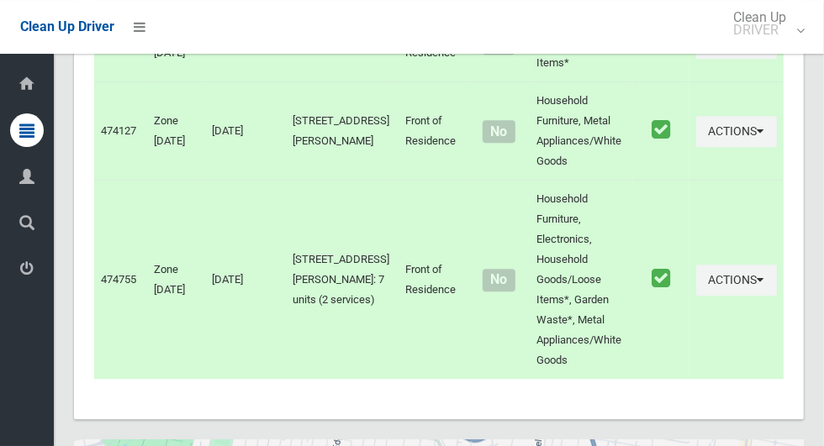
scroll to position [9021, 0]
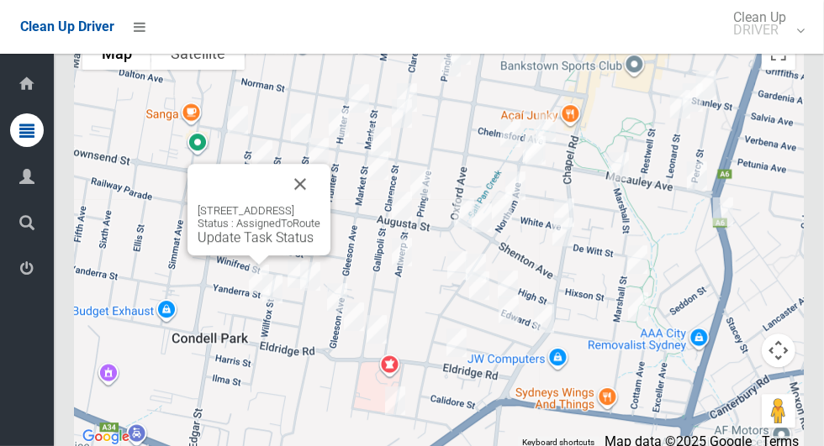
click at [320, 204] on button "Close" at bounding box center [300, 184] width 40 height 40
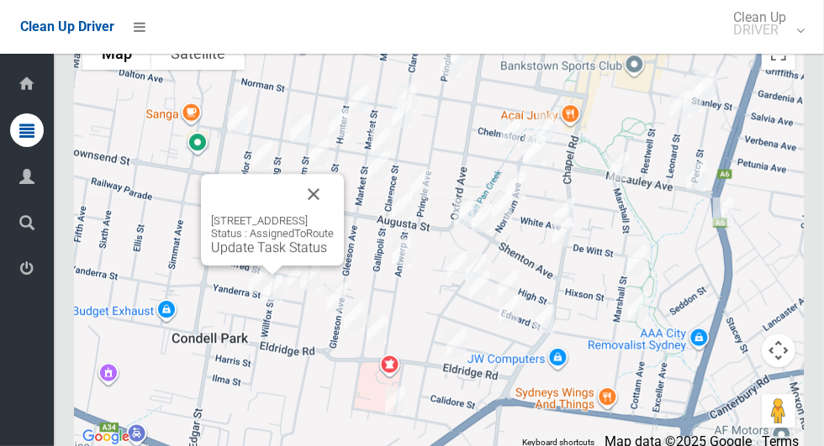
click at [211, 256] on link "Update Task Status" at bounding box center [269, 248] width 116 height 16
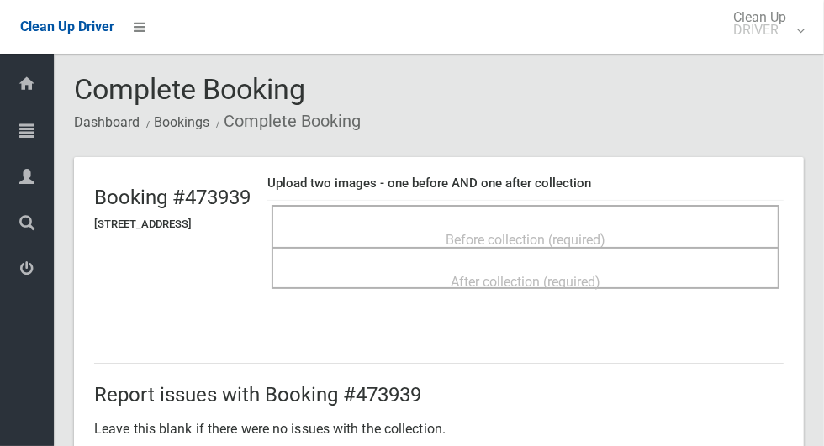
click at [491, 233] on span "Before collection (required)" at bounding box center [526, 240] width 160 height 16
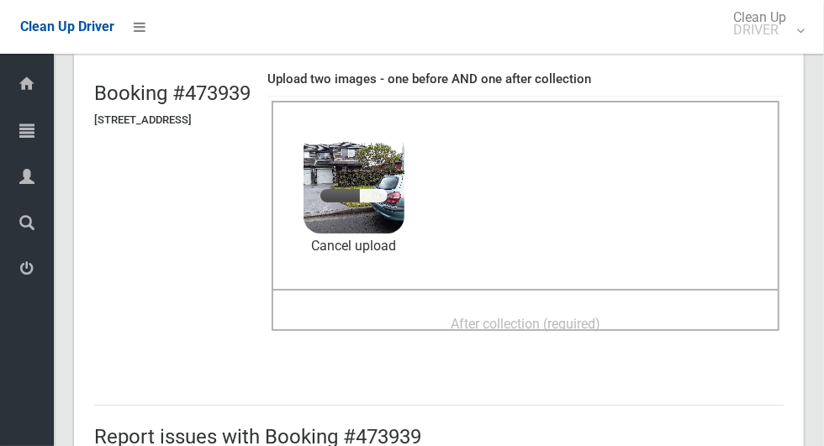
scroll to position [103, 0]
click at [483, 317] on span "After collection (required)" at bounding box center [526, 325] width 150 height 16
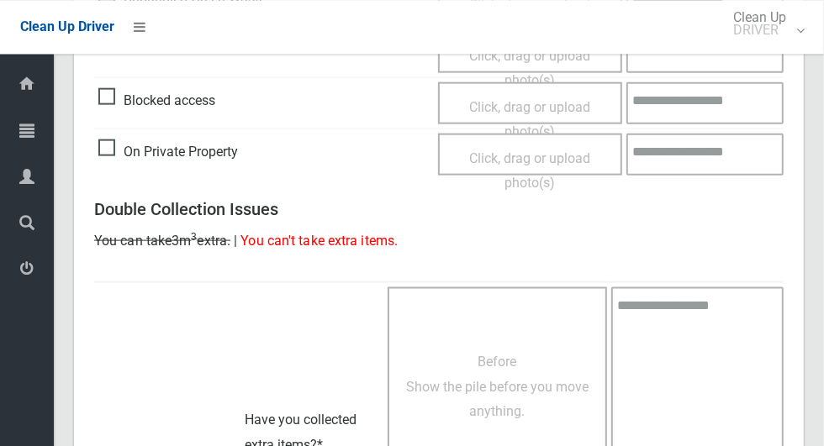
scroll to position [1375, 0]
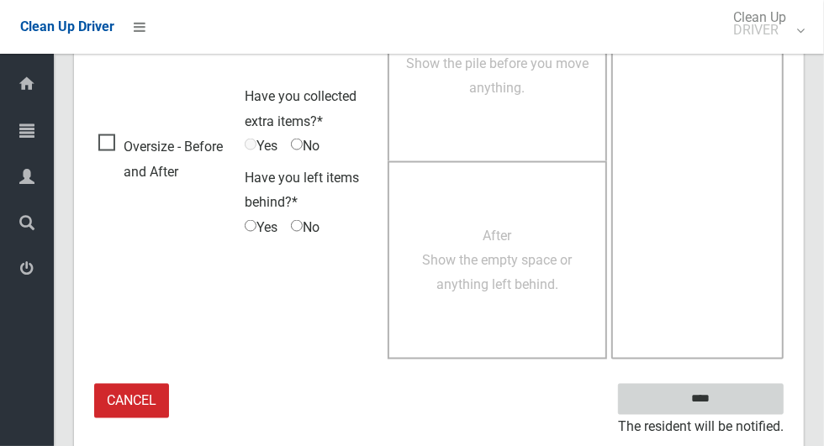
click at [730, 405] on input "****" at bounding box center [701, 399] width 166 height 31
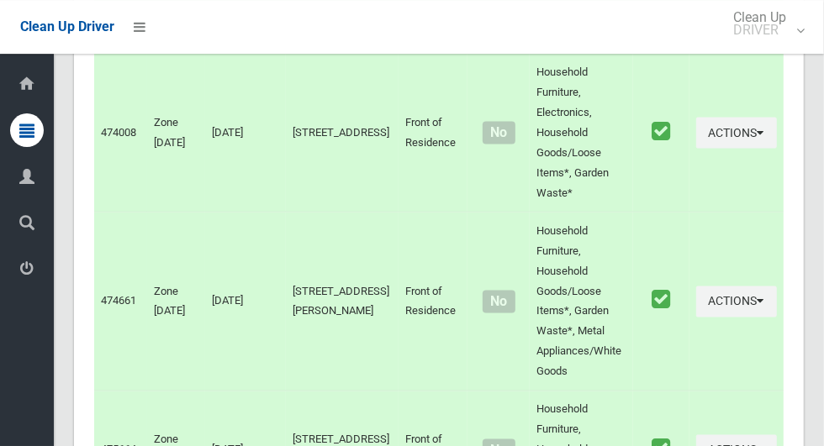
scroll to position [9021, 0]
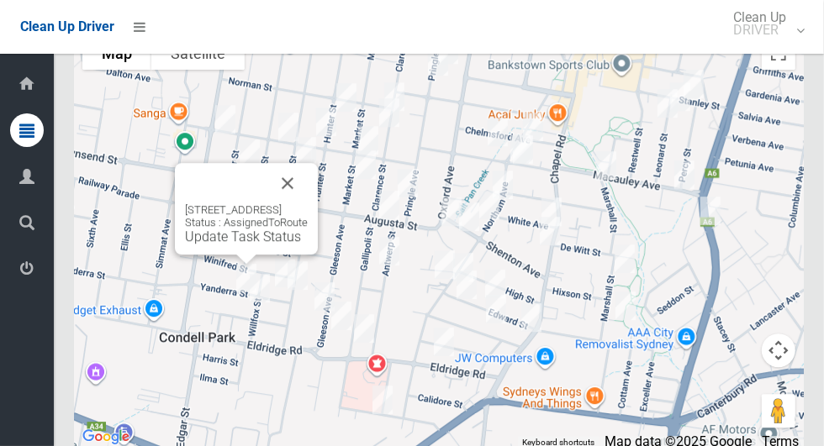
click at [185, 245] on link "Update Task Status" at bounding box center [243, 237] width 116 height 16
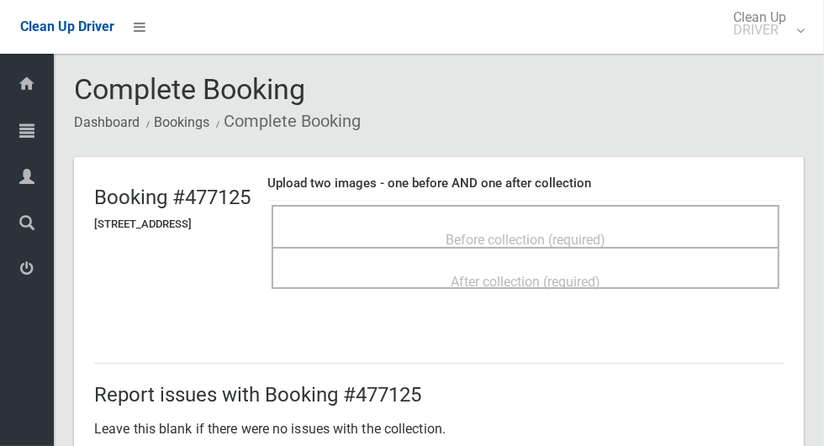
click at [364, 234] on div "Before collection (required)" at bounding box center [525, 239] width 471 height 31
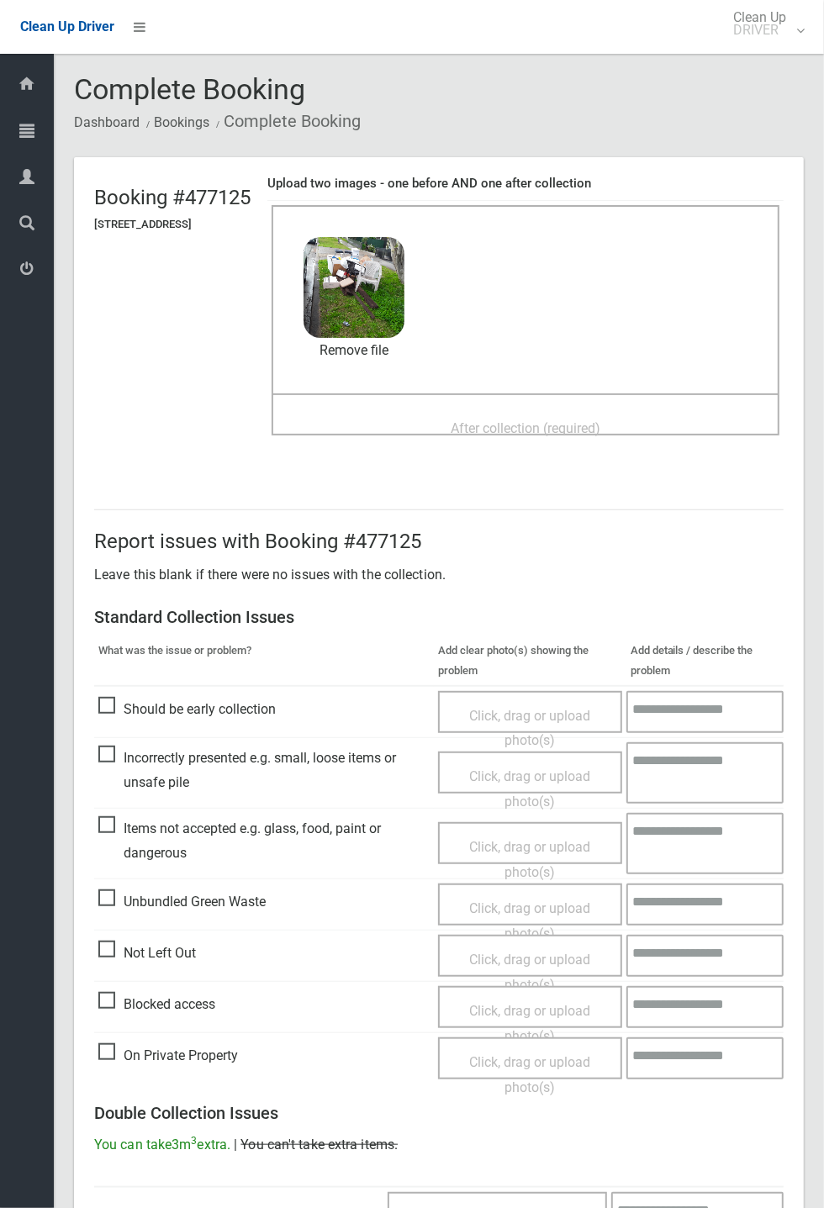
click at [450, 428] on div "After collection (required)" at bounding box center [525, 427] width 471 height 31
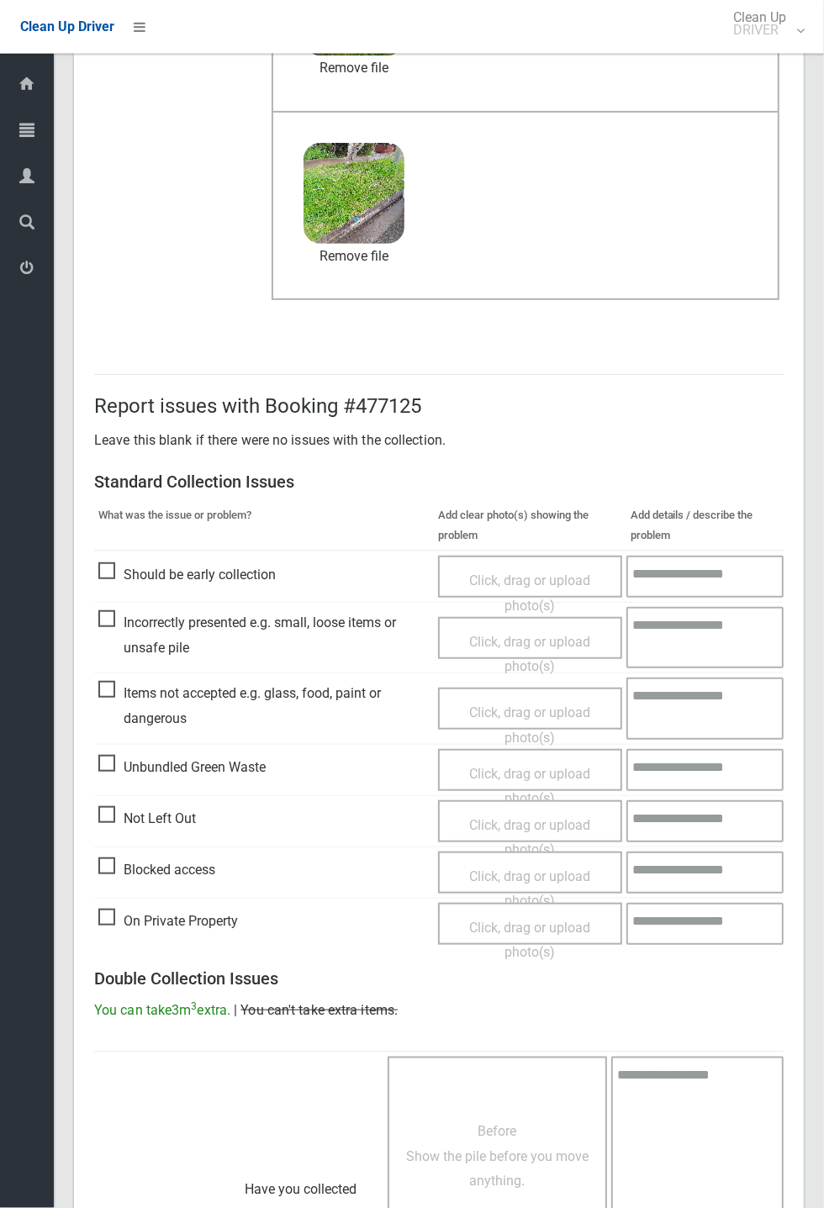
scroll to position [583, 0]
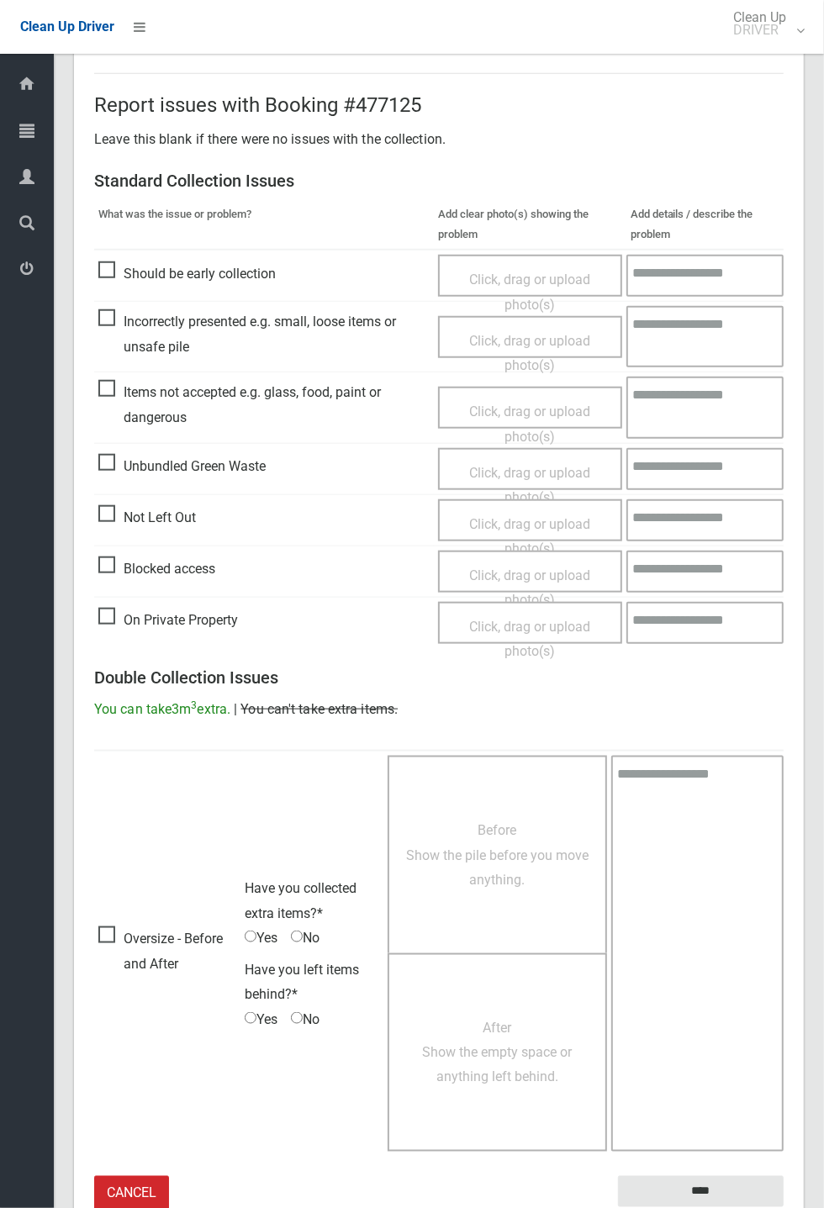
click at [657, 446] on small "The resident will be notified." at bounding box center [701, 1219] width 166 height 25
click at [652, 446] on input "****" at bounding box center [701, 1191] width 166 height 31
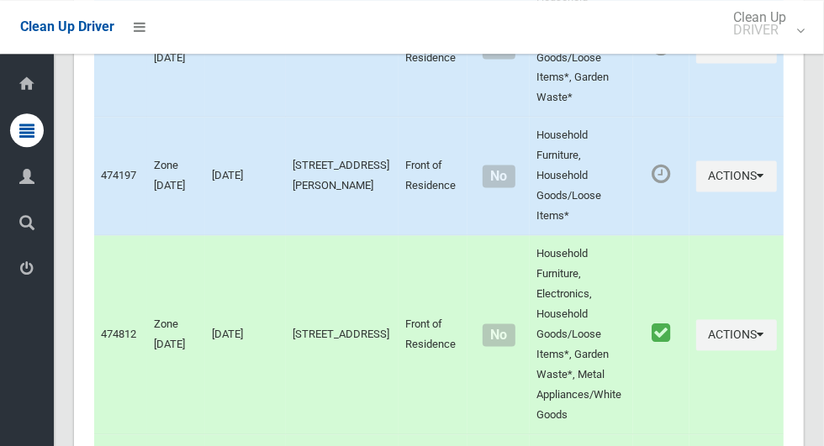
scroll to position [9021, 0]
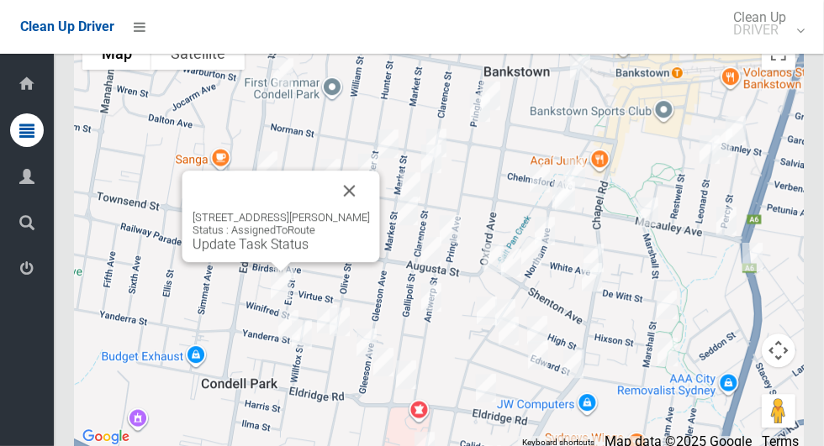
click at [370, 211] on button "Close" at bounding box center [350, 191] width 40 height 40
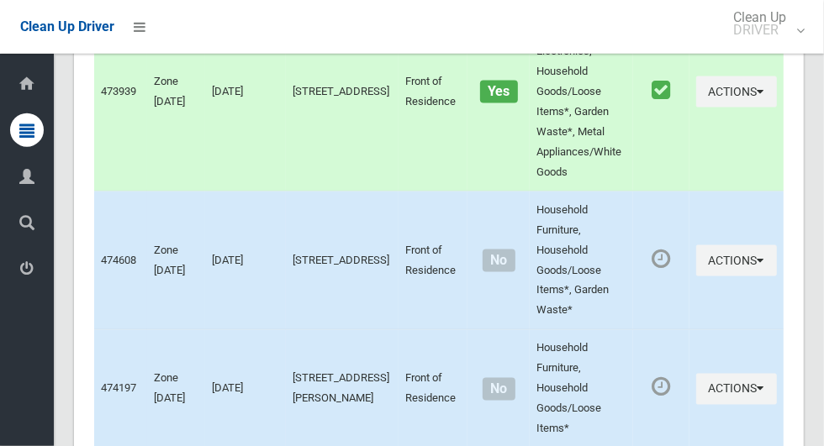
scroll to position [7973, 0]
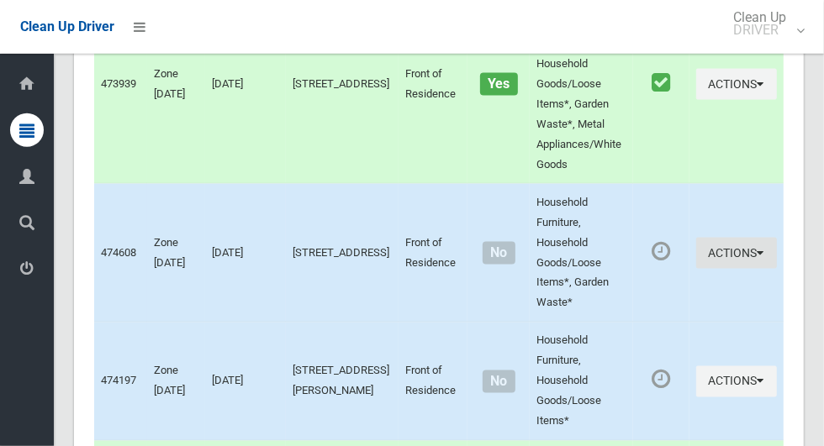
click at [726, 269] on button "Actions" at bounding box center [736, 253] width 81 height 31
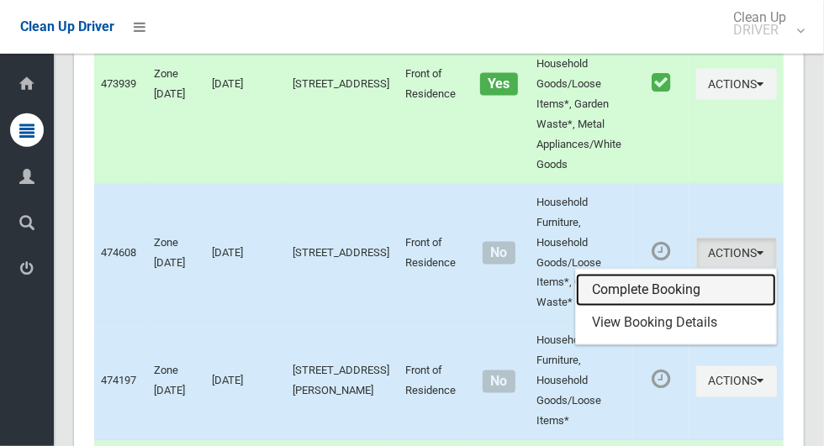
click at [633, 308] on link "Complete Booking" at bounding box center [676, 291] width 200 height 34
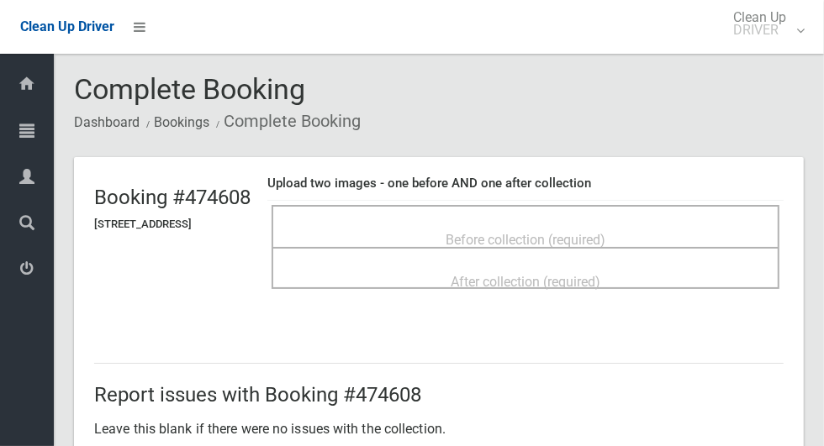
click at [394, 231] on div "Before collection (required)" at bounding box center [525, 239] width 471 height 31
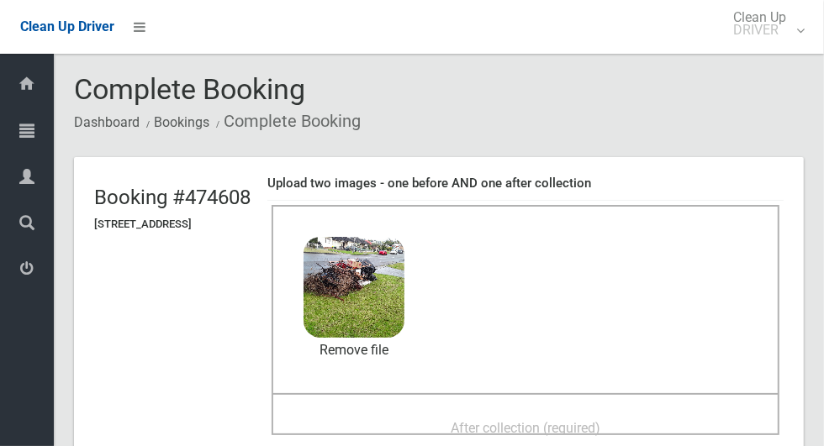
click at [37, 441] on div "Dashboard Tasks All Tasks Todays Tasks Overdue Tasks Complete Tasks Profile Sea…" at bounding box center [27, 250] width 54 height 393
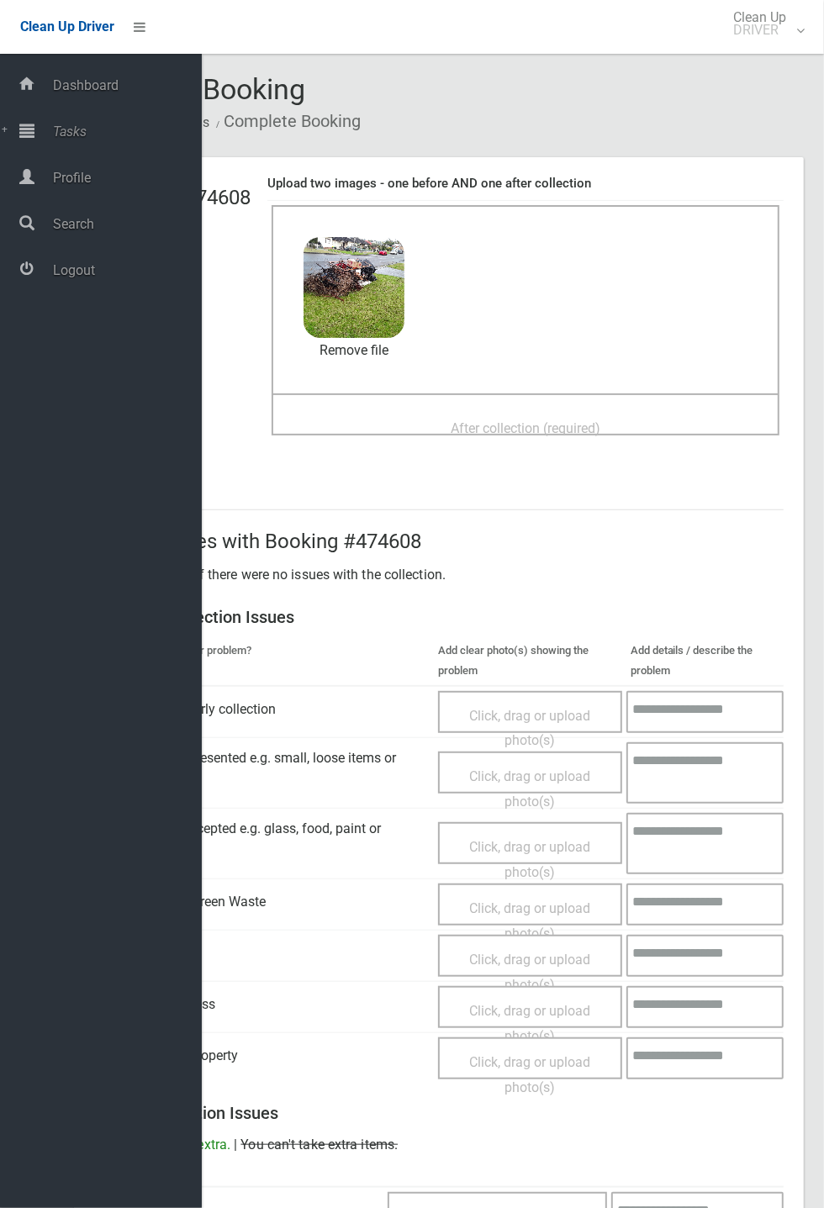
click at [396, 430] on div "After collection (required)" at bounding box center [525, 427] width 471 height 31
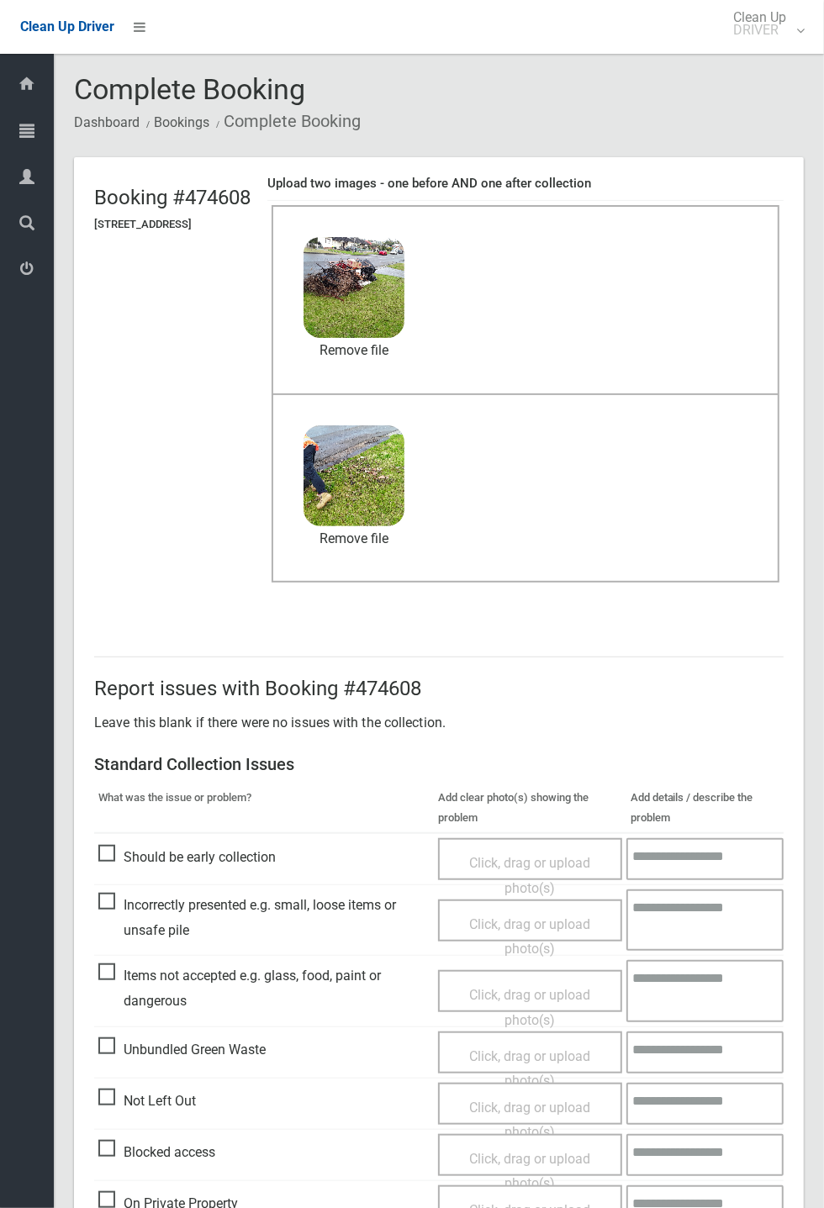
scroll to position [583, 0]
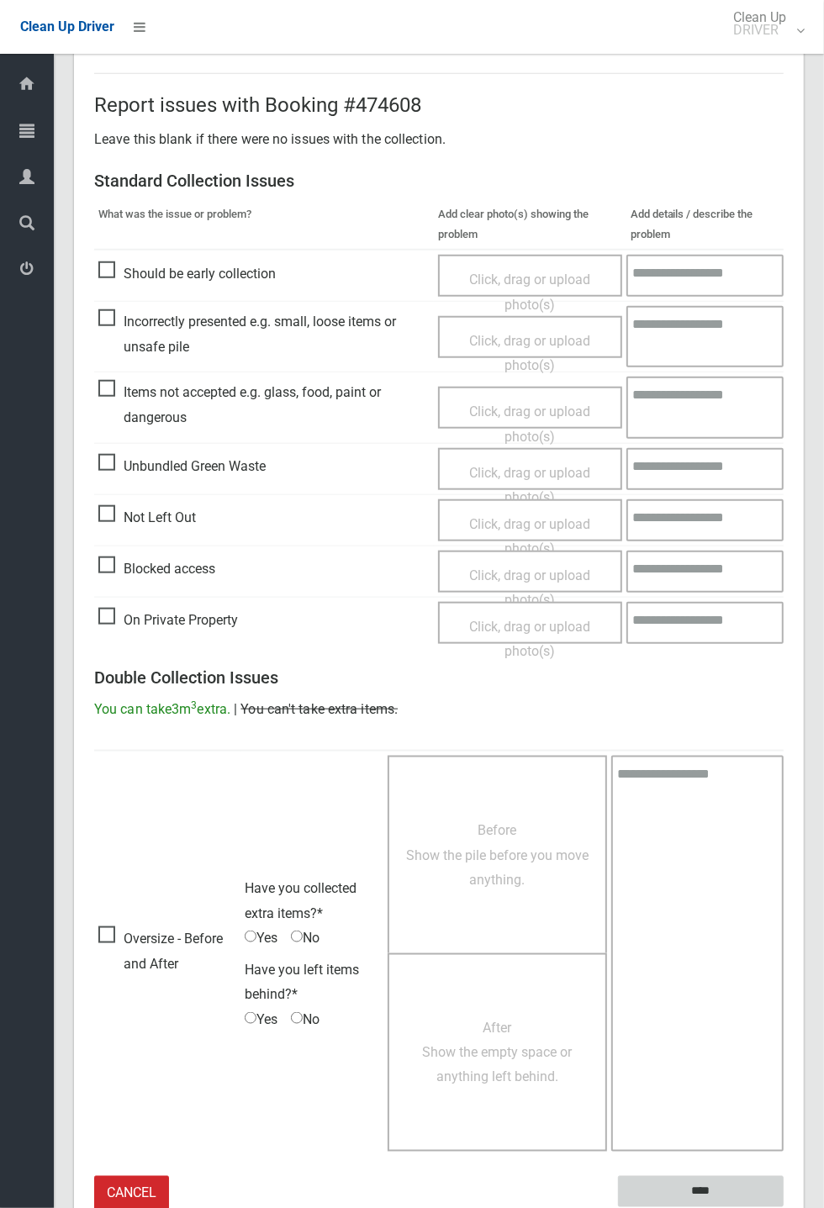
click at [784, 446] on input "****" at bounding box center [701, 1191] width 166 height 31
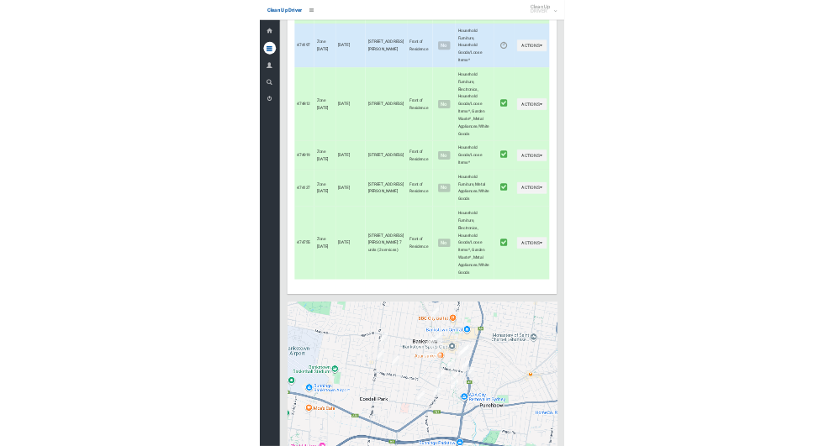
scroll to position [9021, 0]
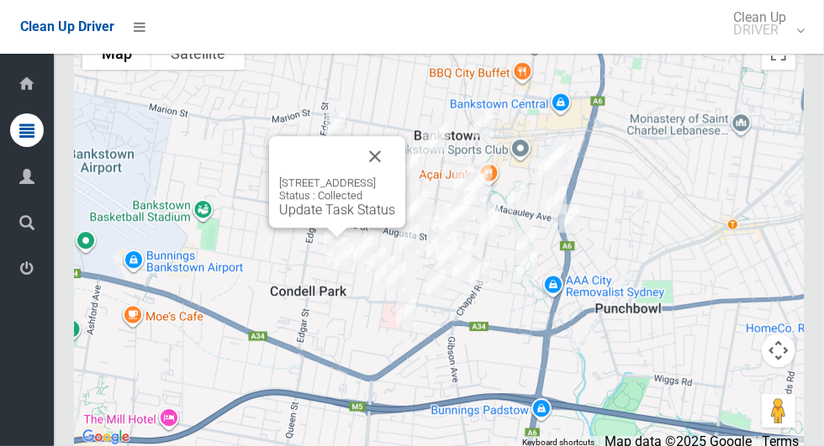
click at [395, 177] on button "Close" at bounding box center [375, 156] width 40 height 40
click at [395, 174] on button "Close" at bounding box center [375, 156] width 40 height 40
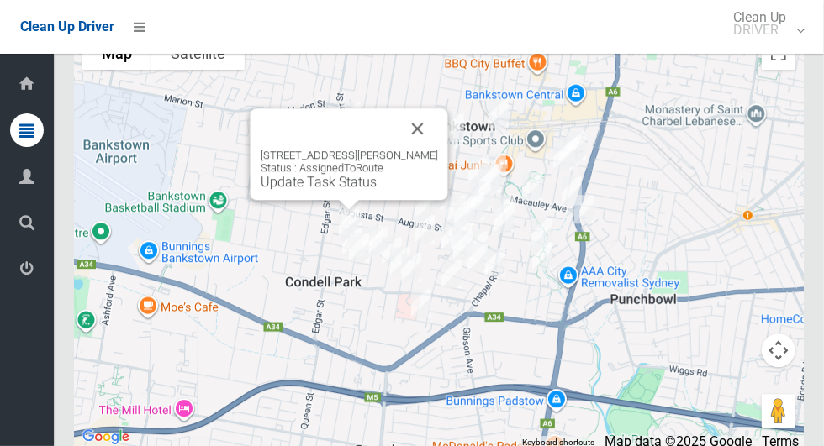
click at [265, 190] on div "[STREET_ADDRESS][PERSON_NAME] Status : AssignedToRoute Update Task Status" at bounding box center [349, 169] width 177 height 41
click at [275, 190] on link "Update Task Status" at bounding box center [319, 182] width 116 height 16
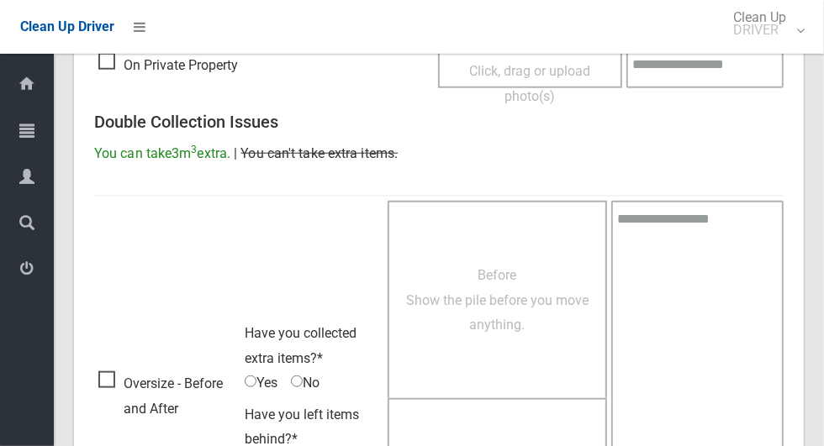
scroll to position [847, 0]
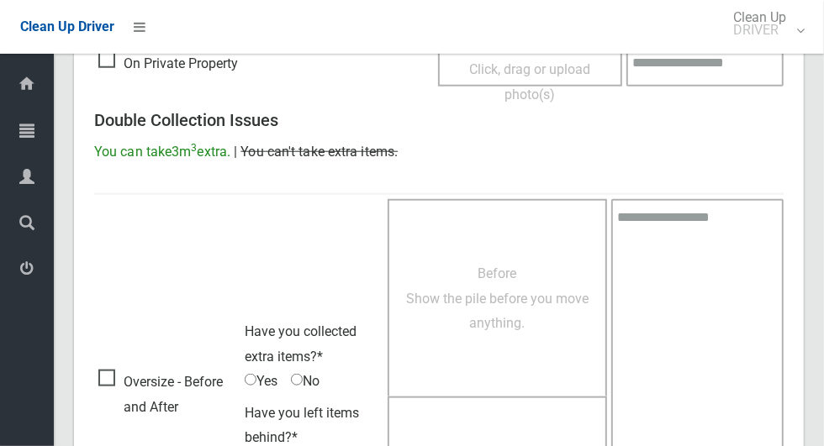
click at [100, 370] on span "Oversize - Before and After" at bounding box center [167, 395] width 138 height 50
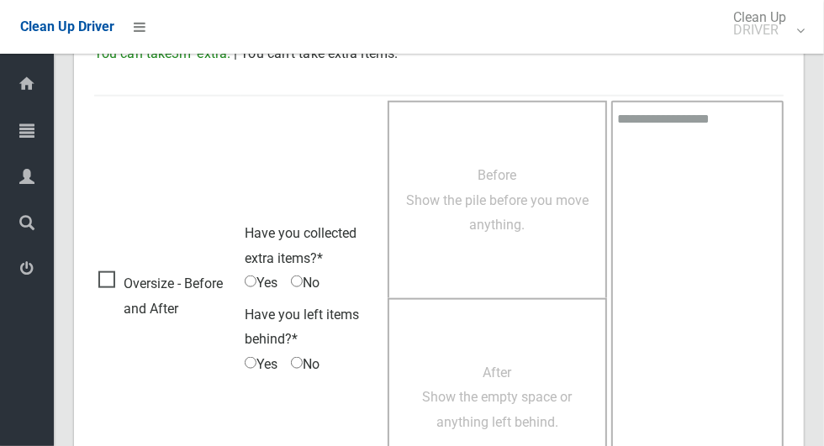
scroll to position [945, 0]
click at [314, 354] on span "No" at bounding box center [305, 364] width 29 height 25
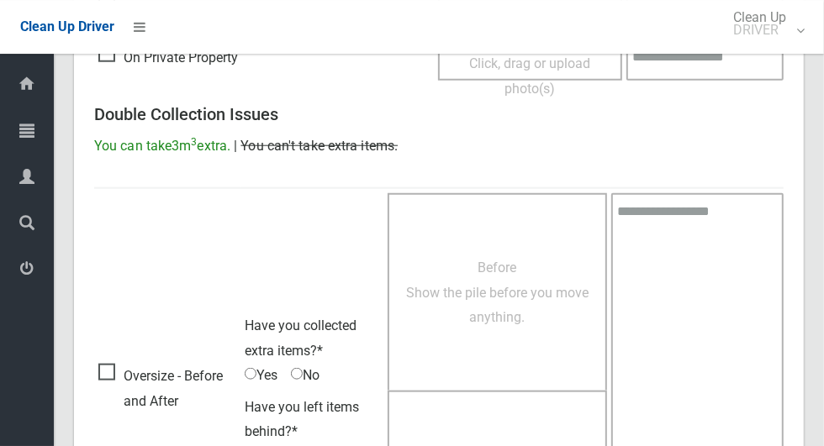
scroll to position [852, 0]
click at [464, 294] on span "Before Show the pile before you move anything." at bounding box center [497, 294] width 182 height 66
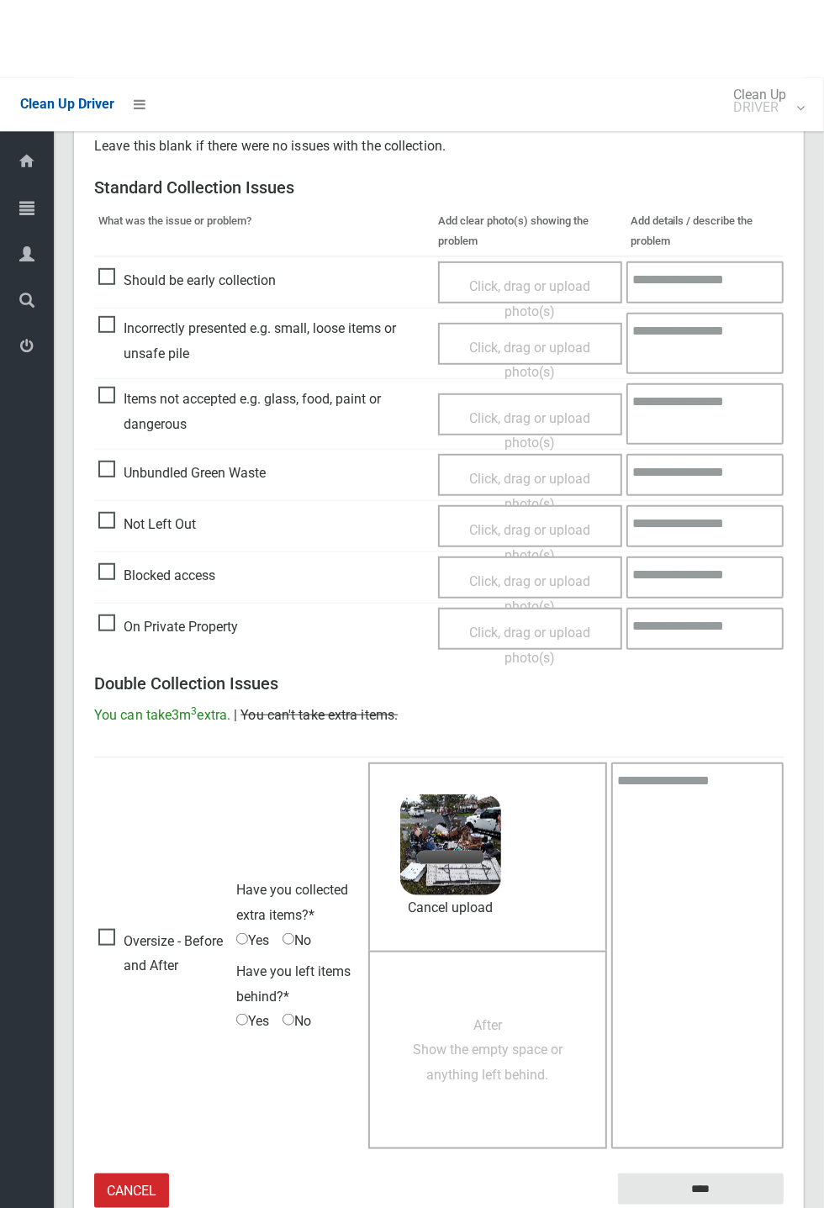
scroll to position [283, 0]
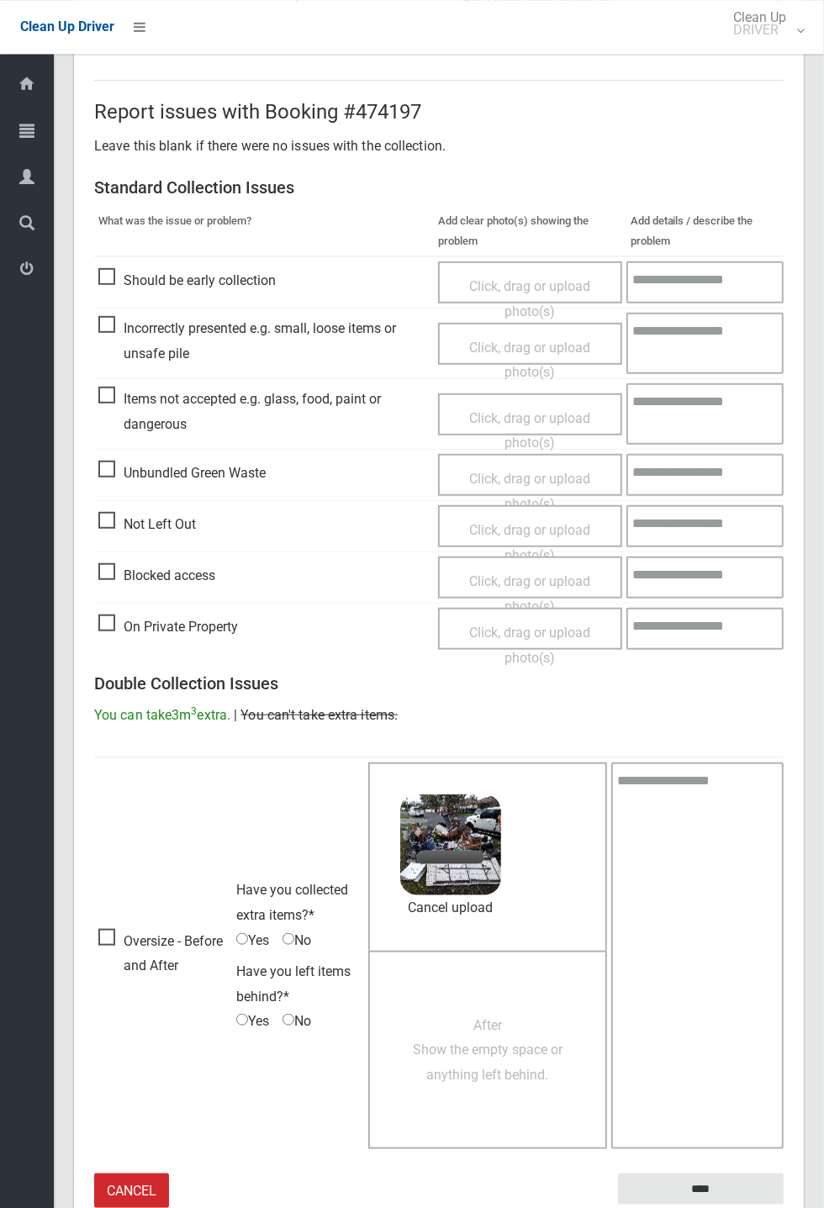
click at [507, 293] on span "Click, drag or upload photo(s)" at bounding box center [529, 298] width 121 height 41
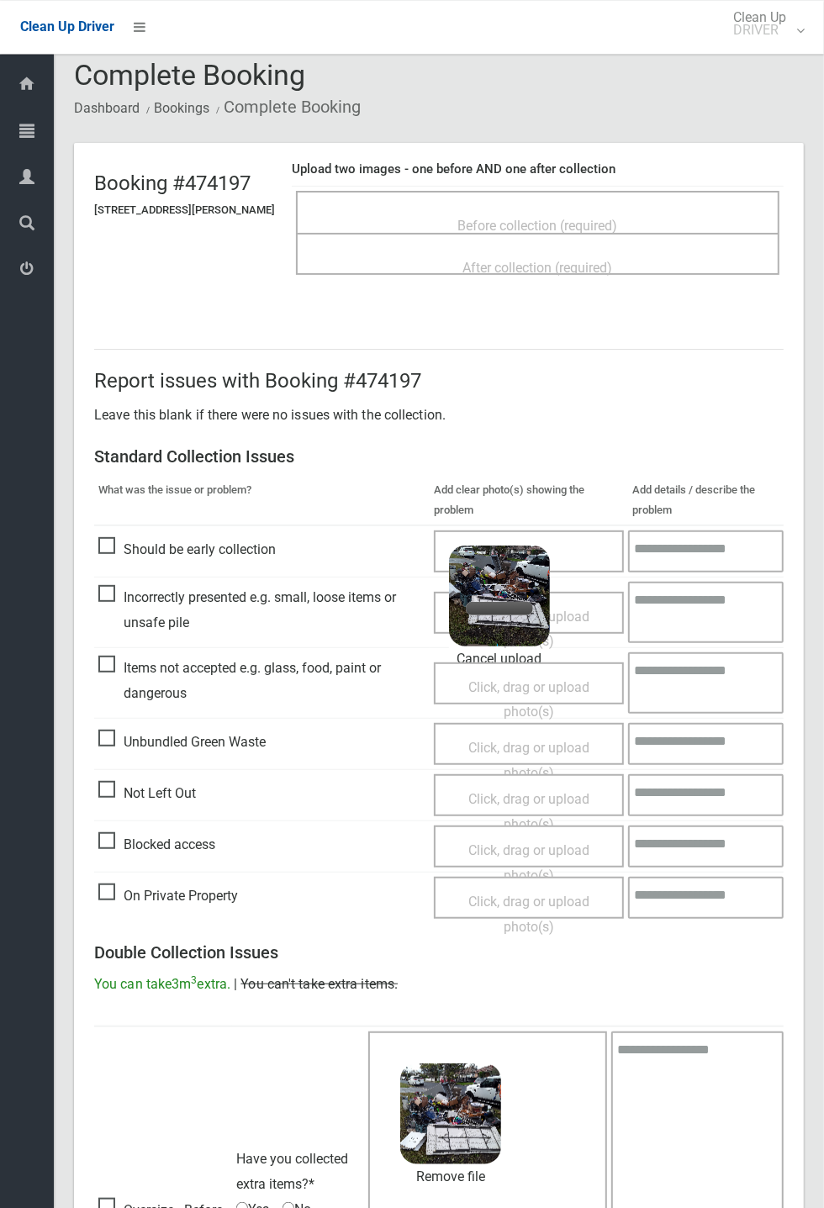
scroll to position [3, 0]
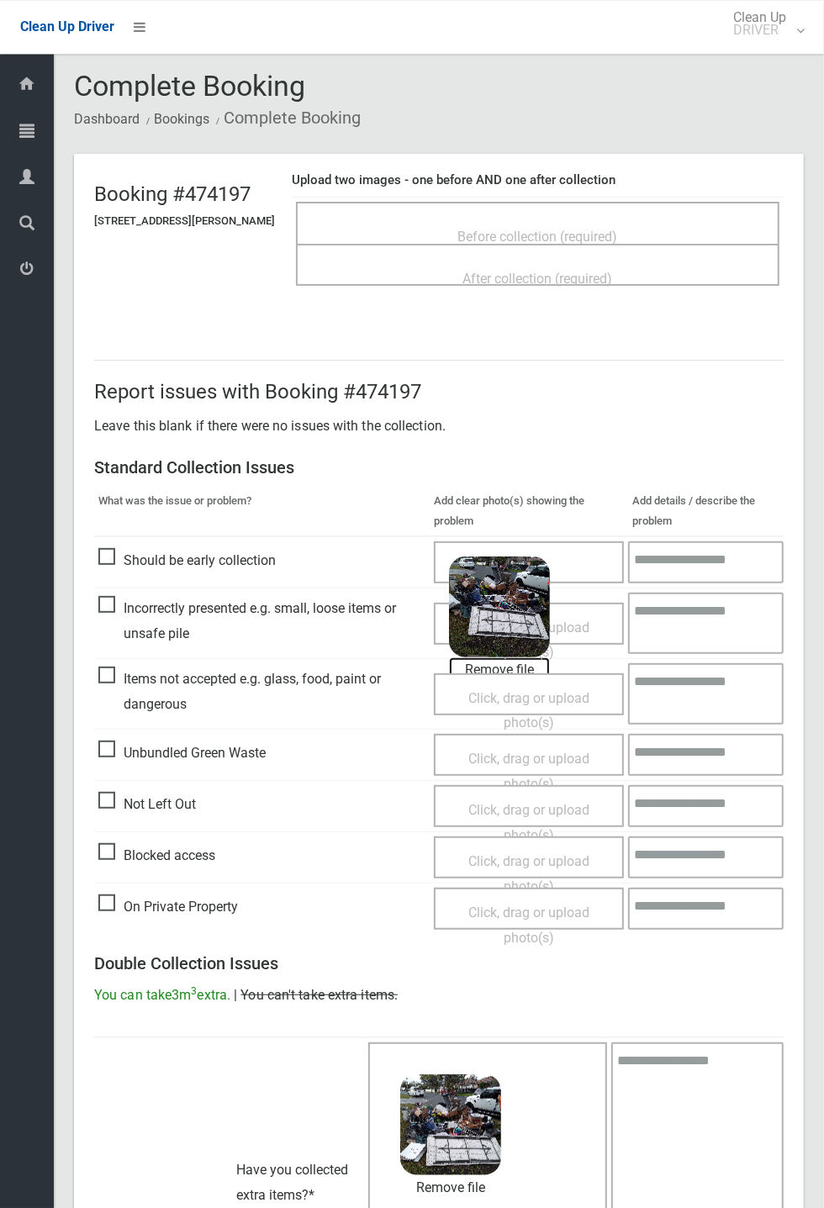
click at [480, 446] on link "Remove file" at bounding box center [499, 669] width 101 height 25
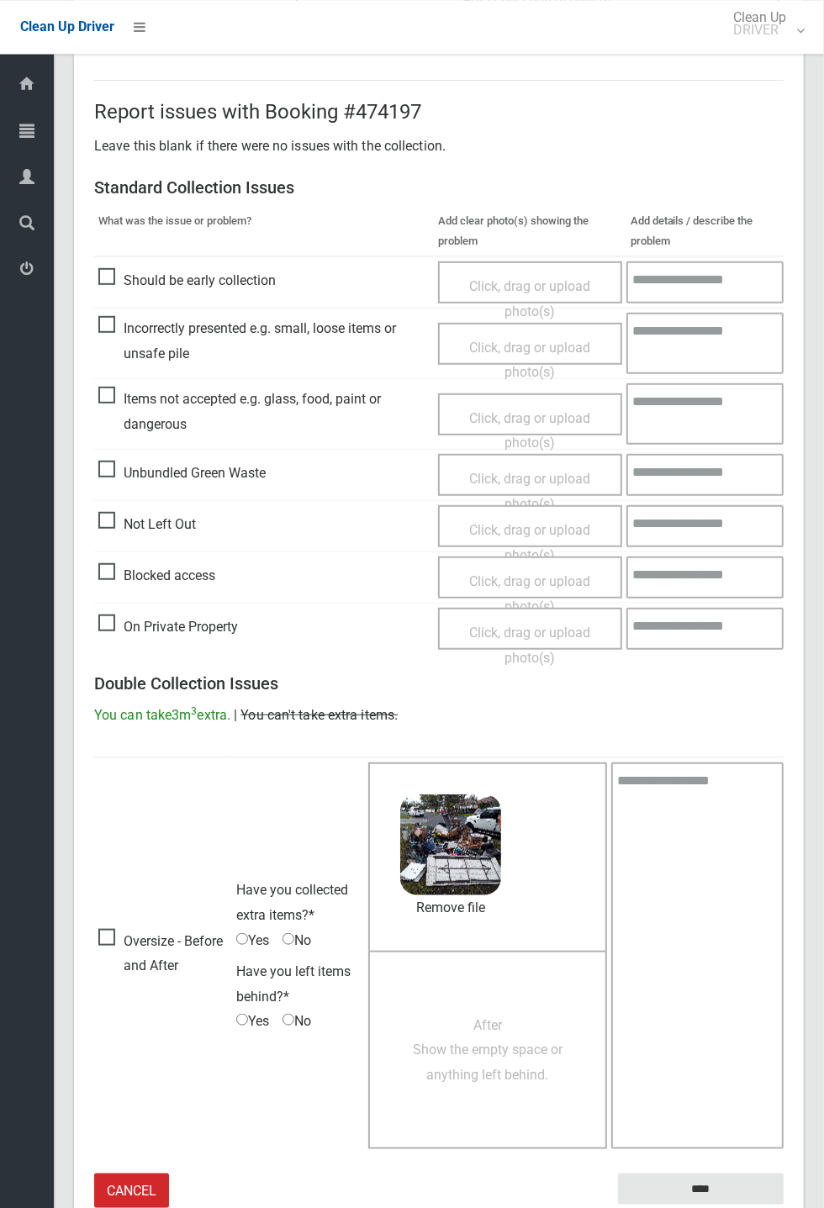
scroll to position [283, 0]
click at [499, 340] on span "Click, drag or upload photo(s)" at bounding box center [529, 360] width 121 height 41
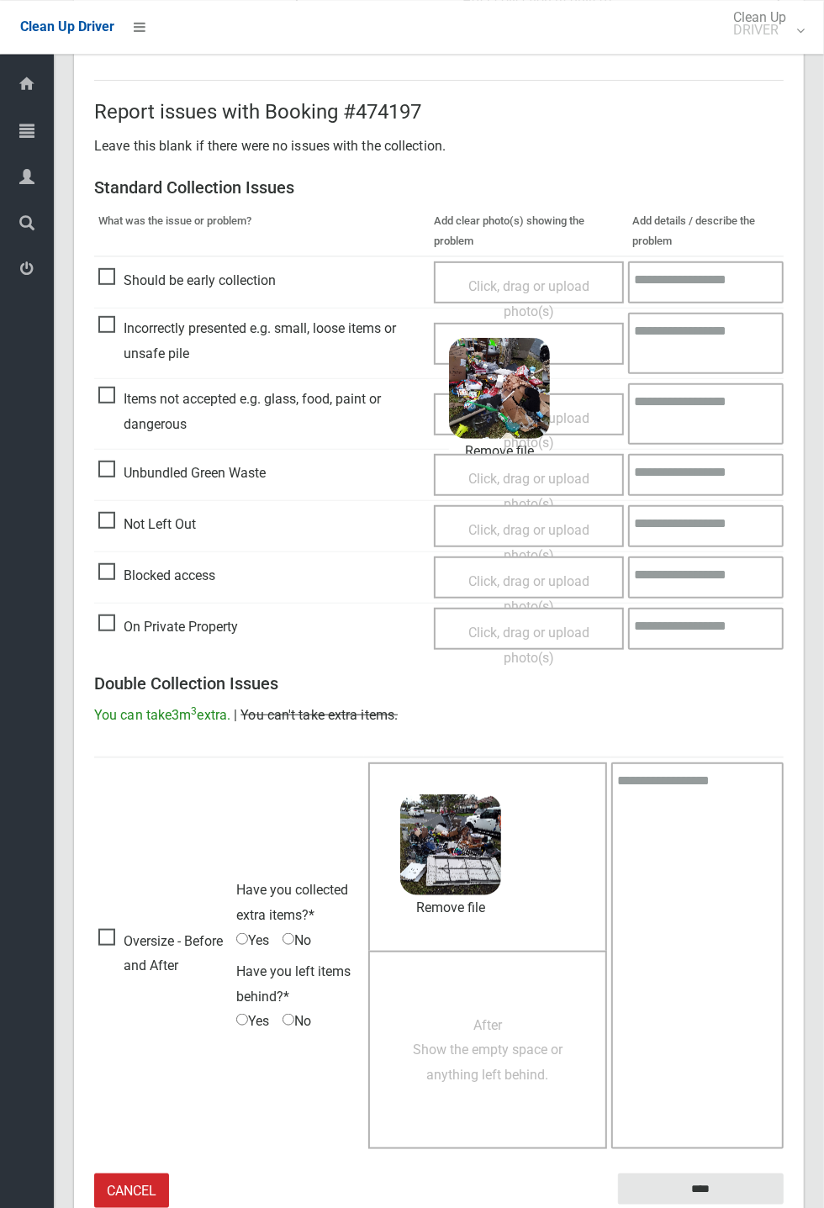
click at [701, 349] on textarea at bounding box center [706, 343] width 156 height 61
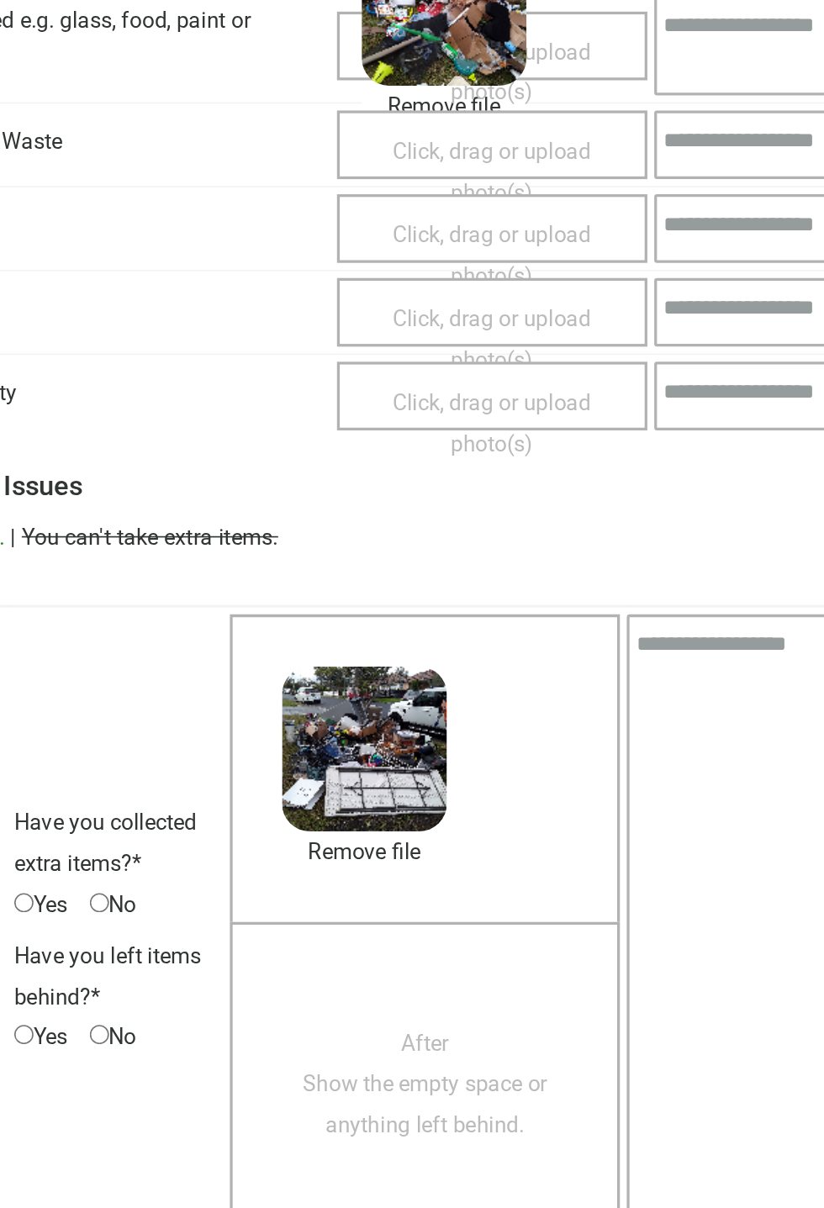
scroll to position [361, 0]
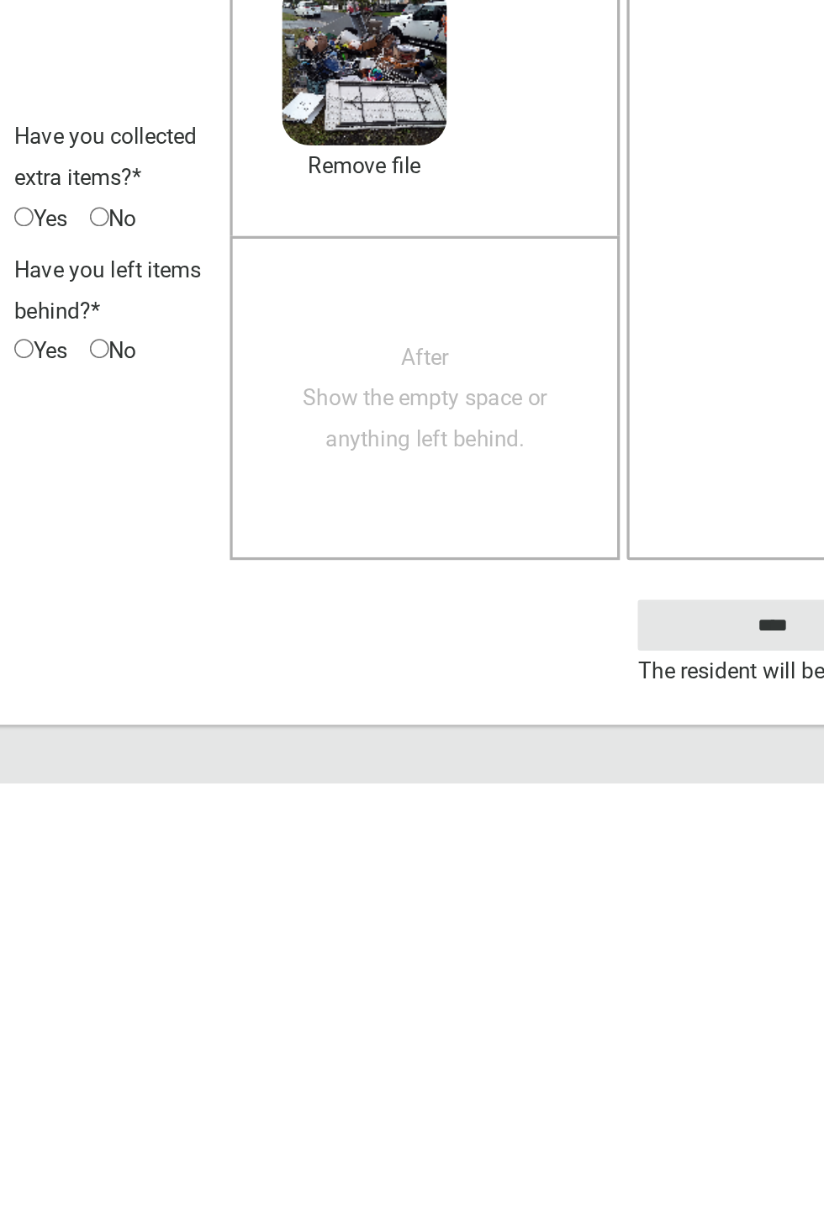
click at [466, 446] on span "After Show the empty space or anything left behind." at bounding box center [488, 973] width 150 height 66
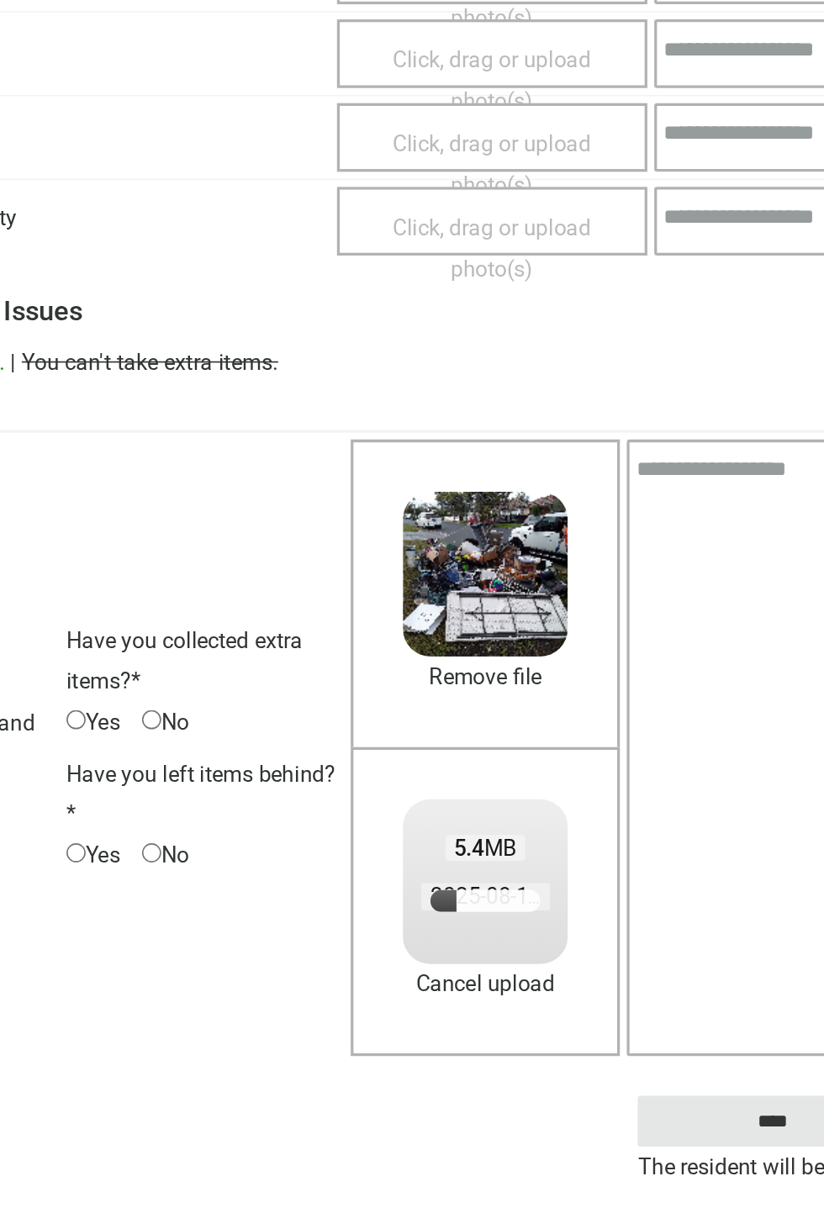
scroll to position [351, 0]
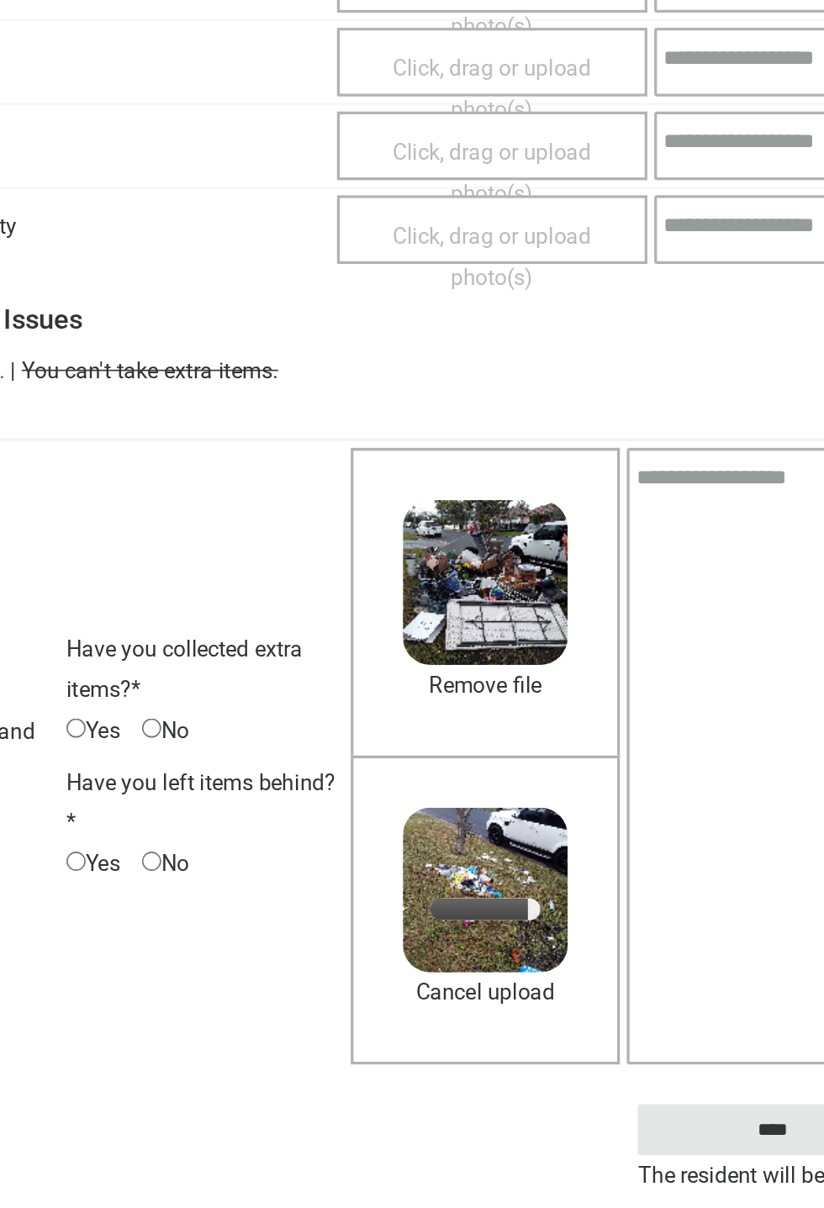
click at [685, 446] on textarea at bounding box center [697, 883] width 172 height 377
click at [660, 446] on textarea at bounding box center [697, 883] width 172 height 377
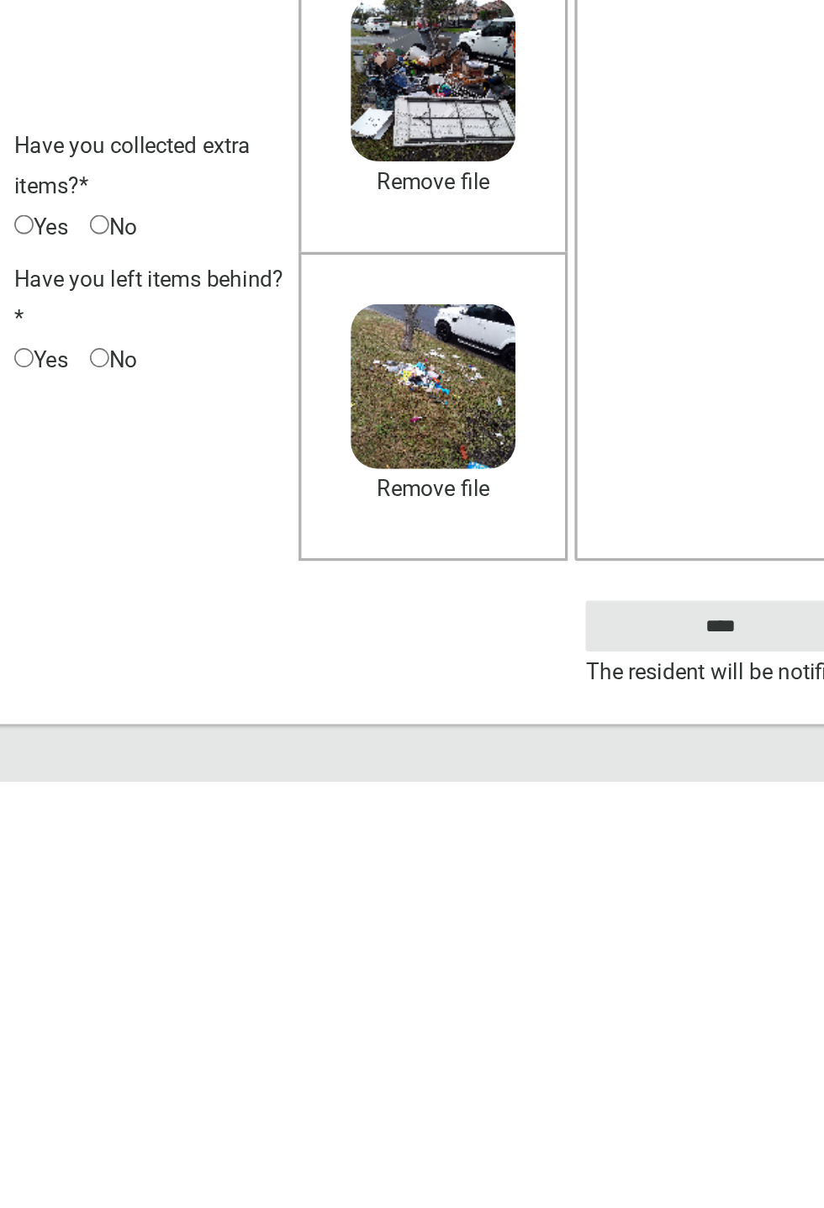
type textarea "****"
click at [647, 446] on small "The resident will be notified." at bounding box center [701, 1140] width 166 height 25
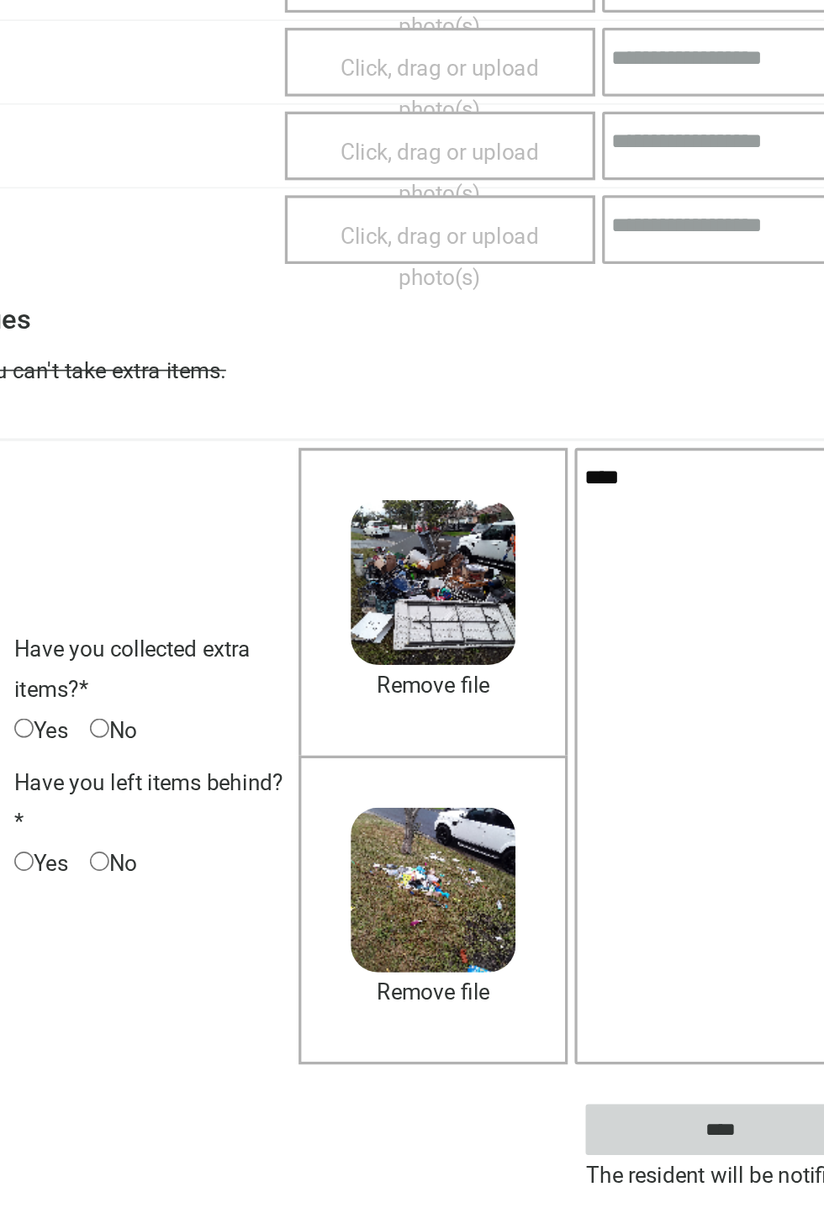
click at [648, 446] on input "****" at bounding box center [701, 1112] width 166 height 31
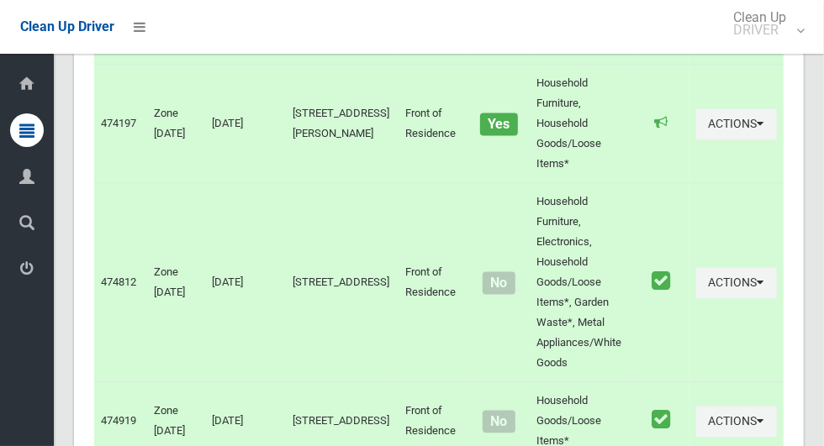
scroll to position [9021, 0]
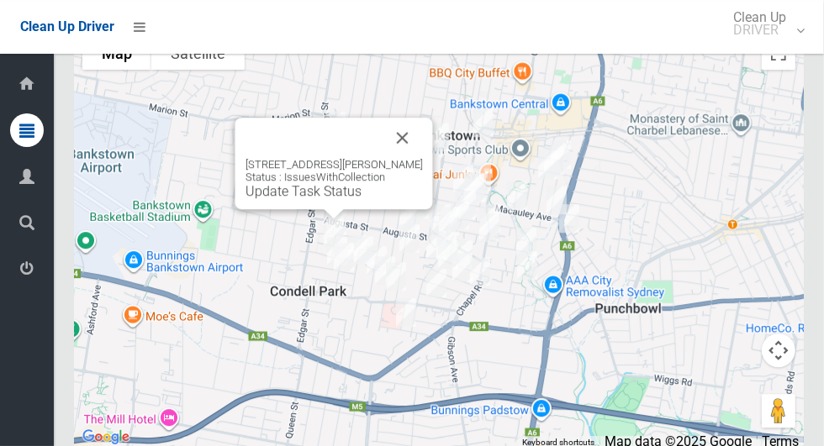
click at [417, 156] on button "Close" at bounding box center [403, 138] width 40 height 40
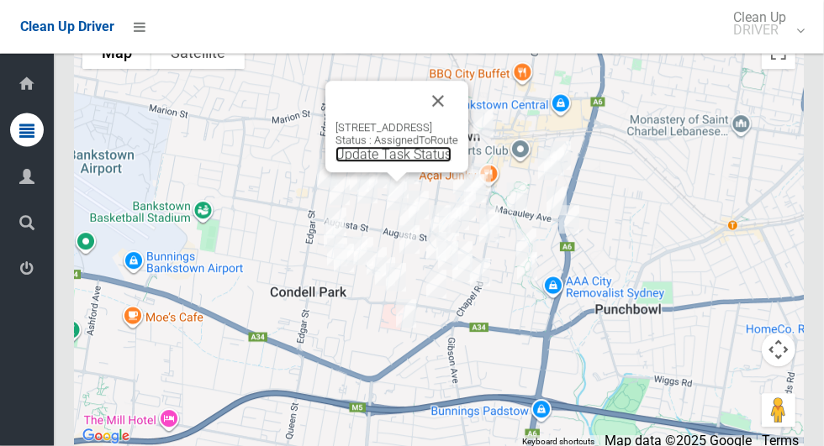
click at [335, 163] on link "Update Task Status" at bounding box center [393, 155] width 116 height 16
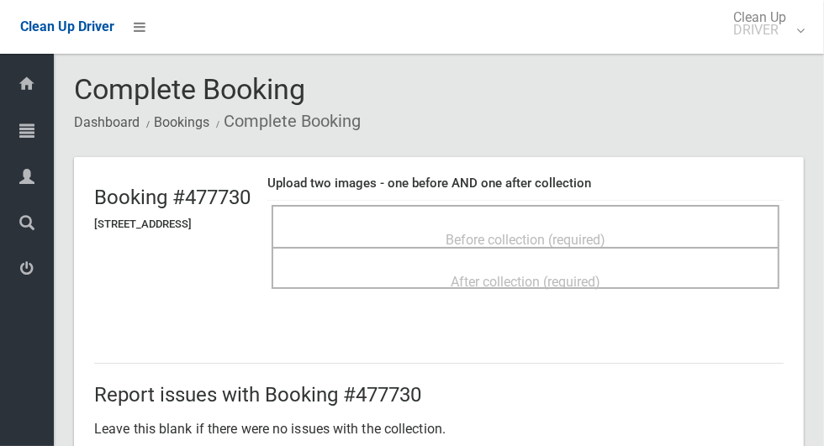
click at [404, 228] on div "Before collection (required)" at bounding box center [525, 239] width 471 height 31
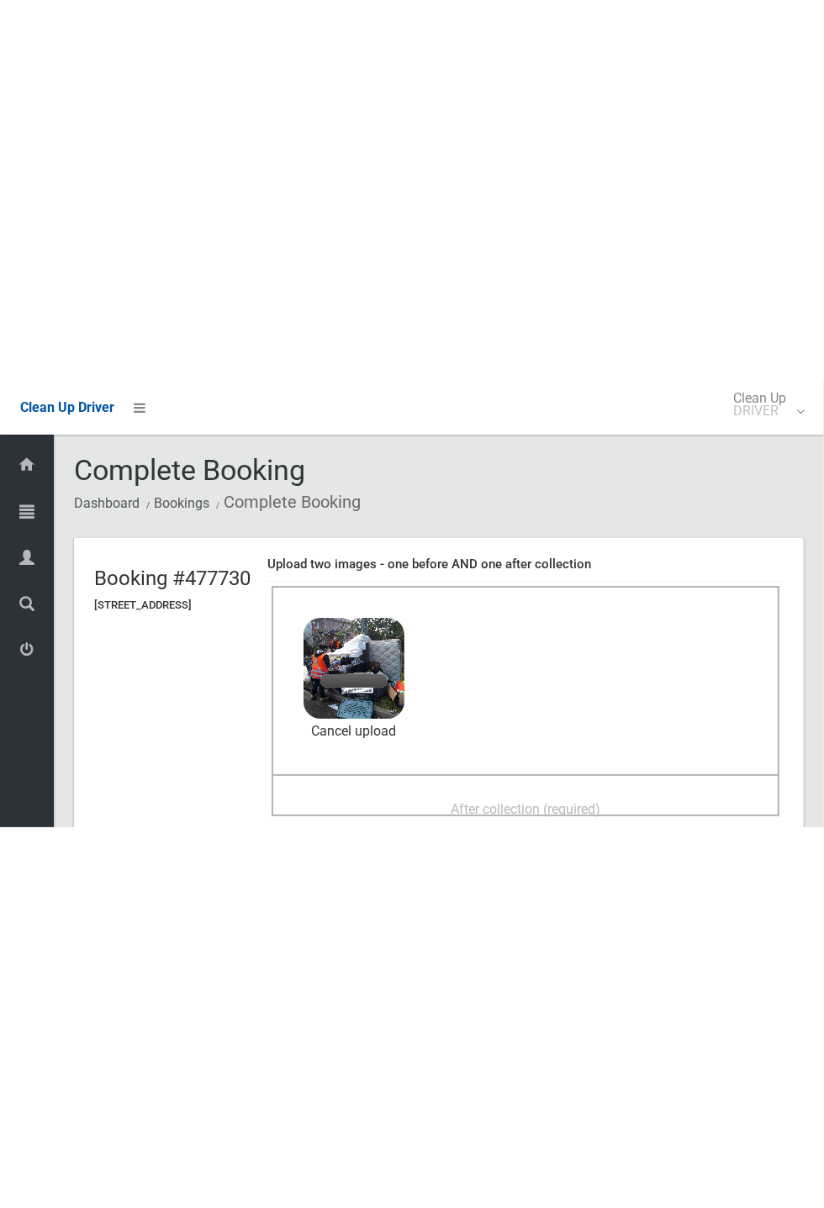
scroll to position [77, 0]
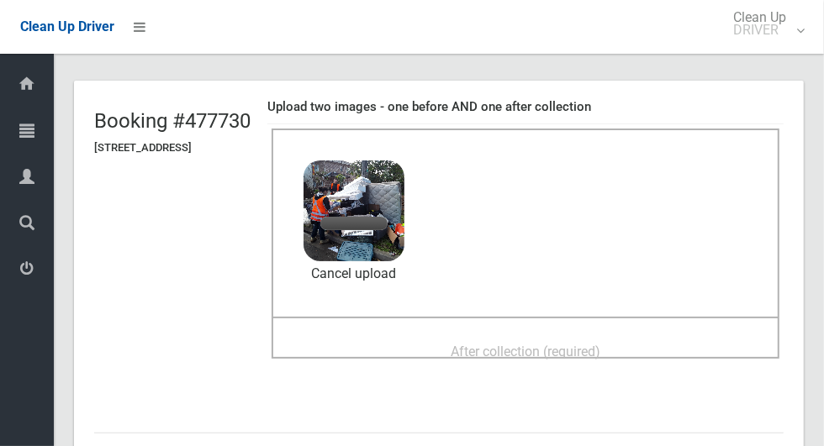
click at [400, 346] on div "After collection (required)" at bounding box center [525, 350] width 471 height 31
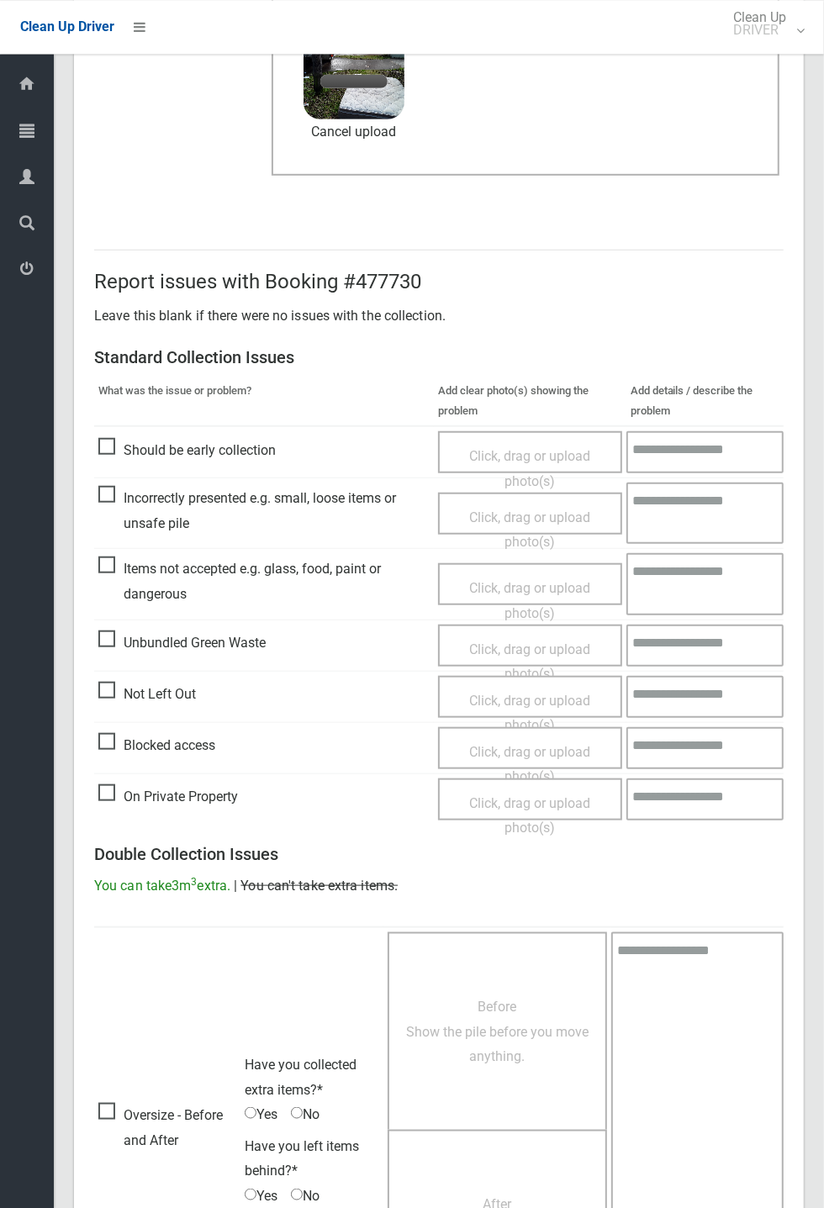
scroll to position [583, 0]
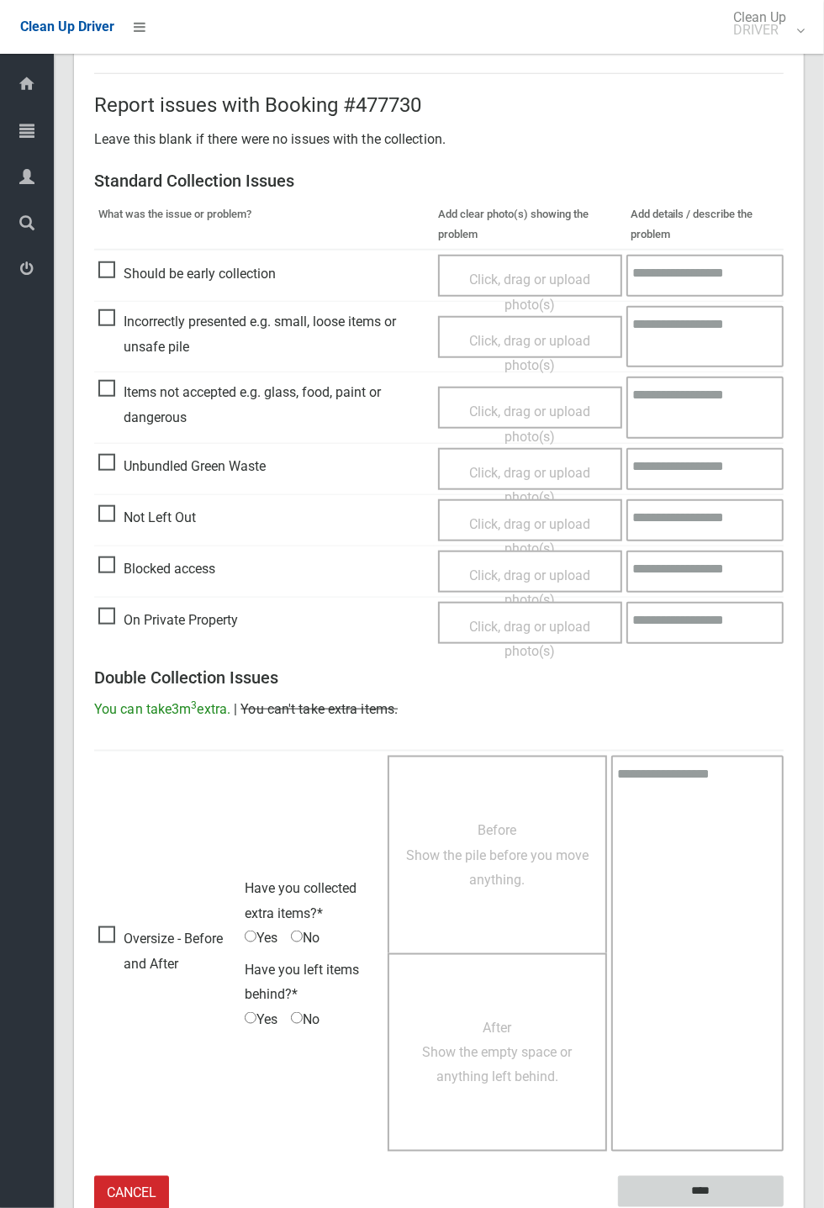
click at [784, 446] on input "****" at bounding box center [701, 1191] width 166 height 31
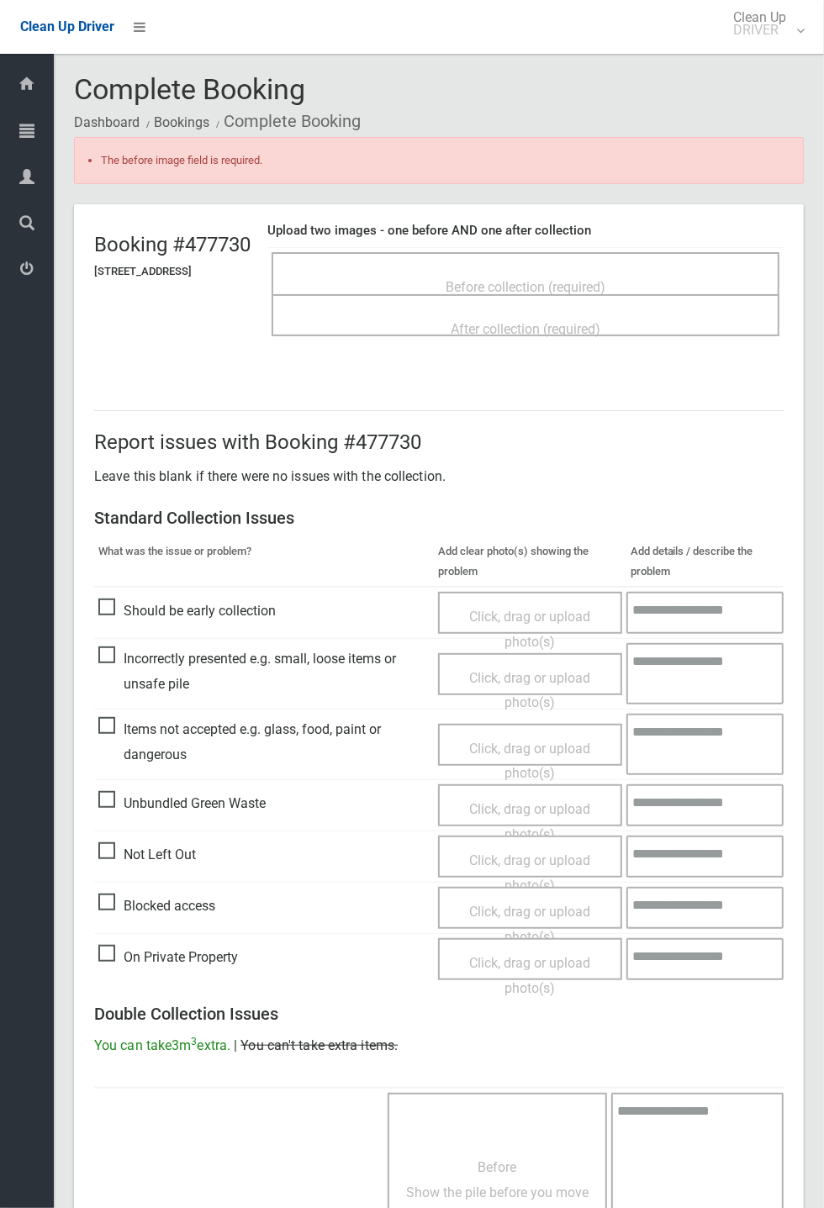
click at [599, 285] on span "Before collection (required)" at bounding box center [526, 287] width 160 height 16
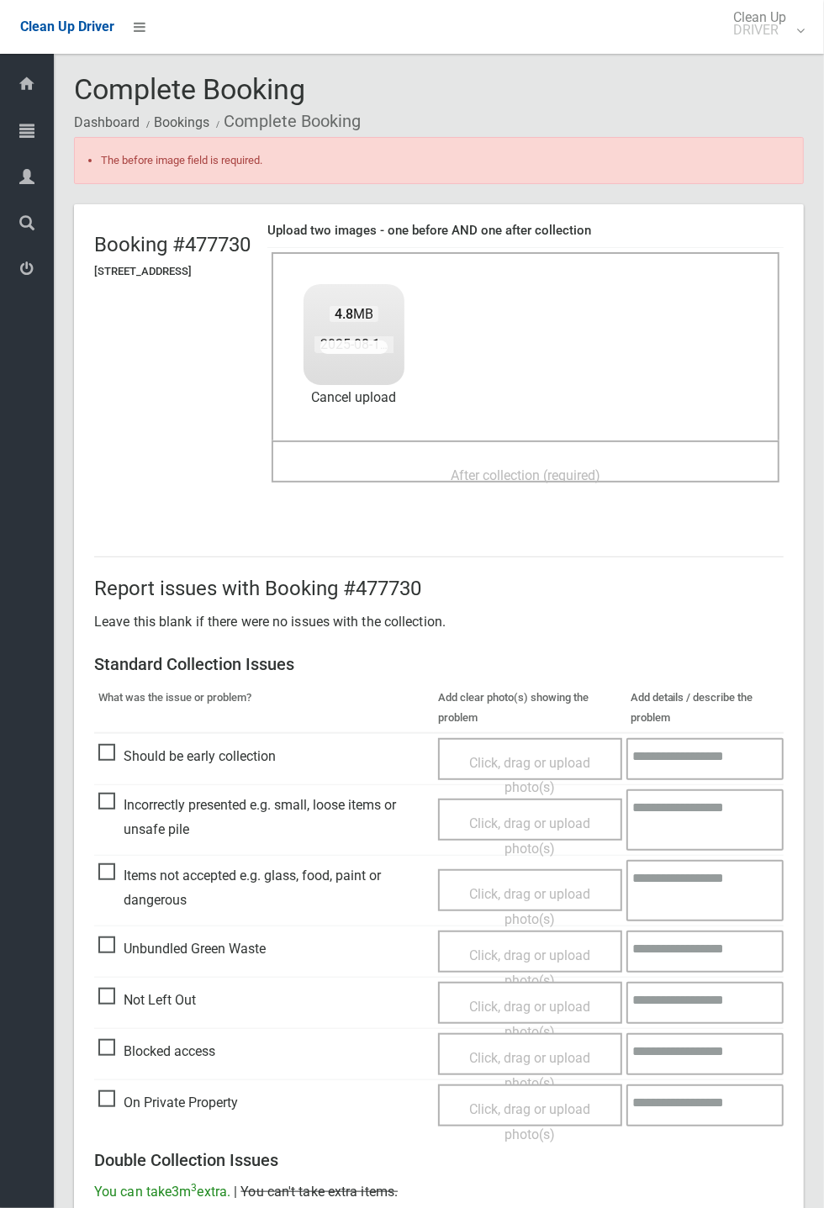
click at [600, 474] on span "After collection (required)" at bounding box center [526, 475] width 150 height 16
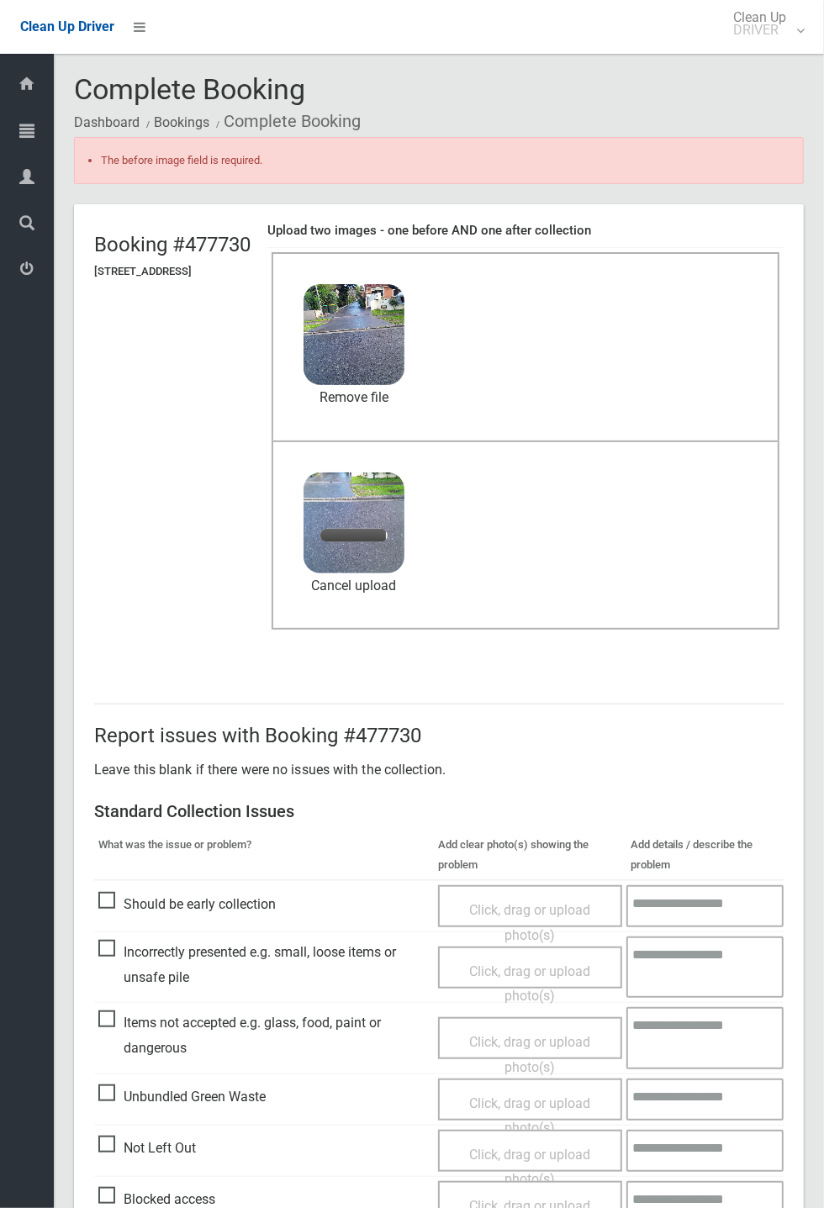
click at [685, 539] on div "After collection (required) 3.6 MB 2025-08-1110.15.417849600120786617974.jpg Ch…" at bounding box center [526, 536] width 508 height 190
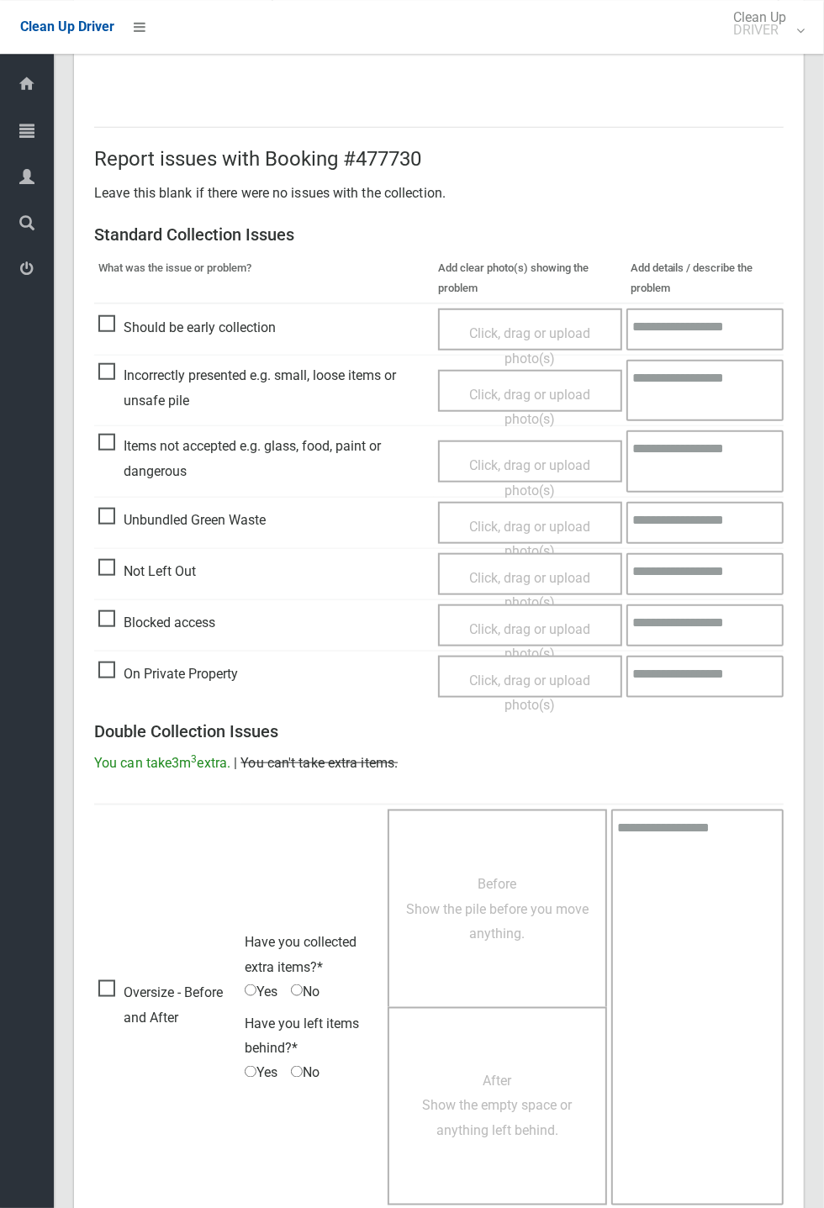
scroll to position [631, 0]
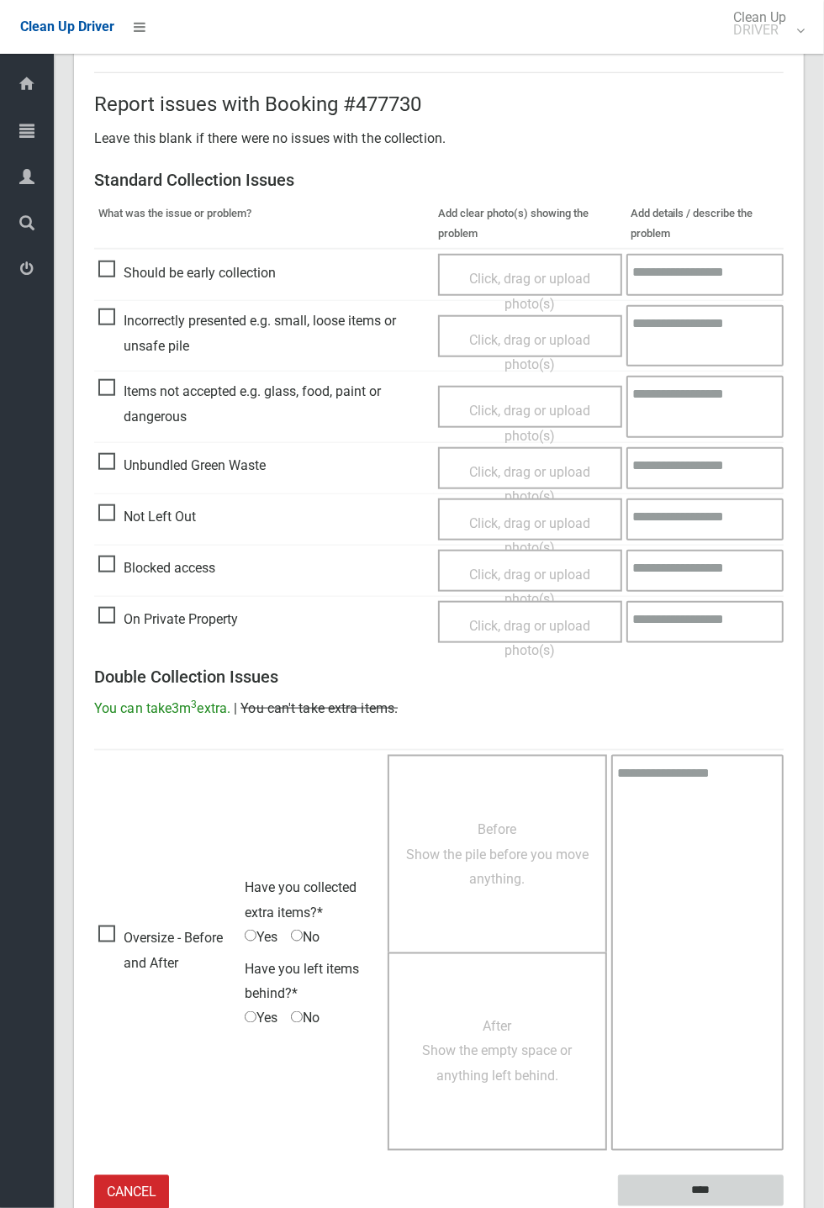
click at [705, 1187] on input "****" at bounding box center [701, 1190] width 166 height 31
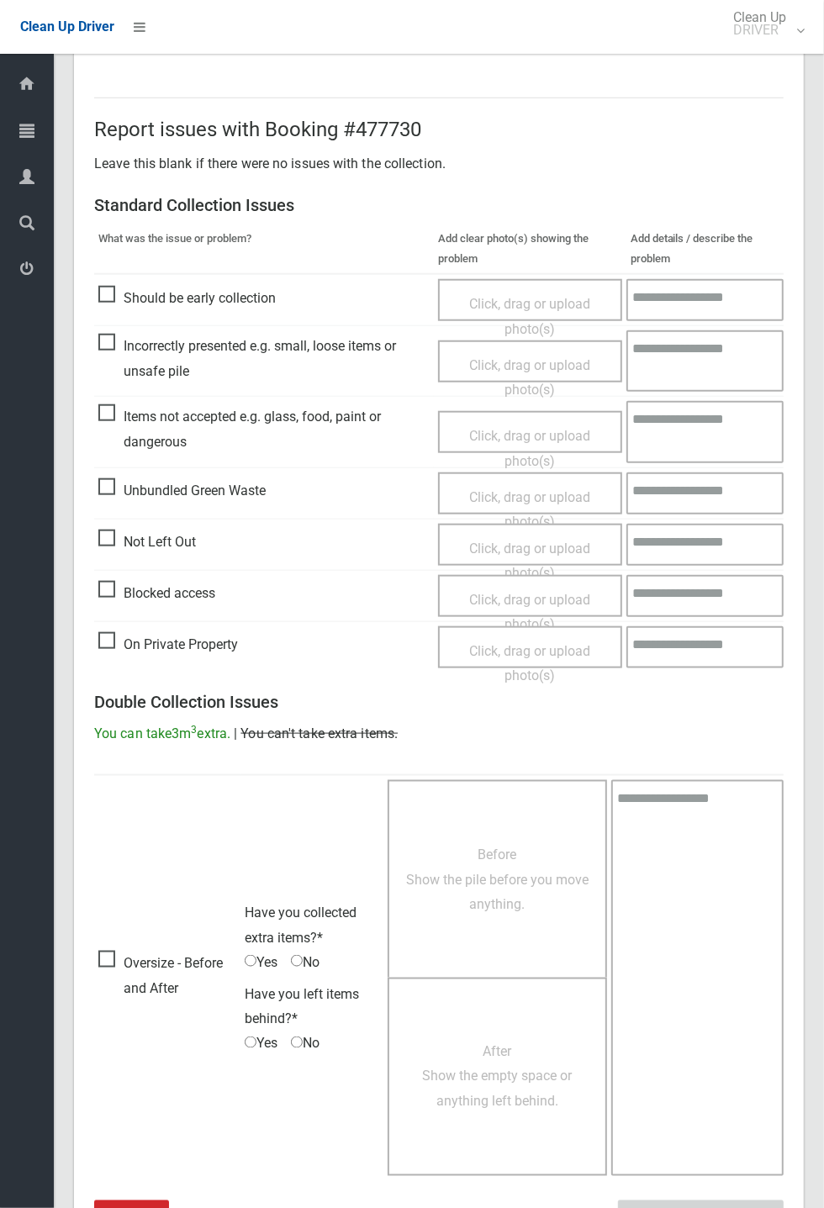
scroll to position [435, 0]
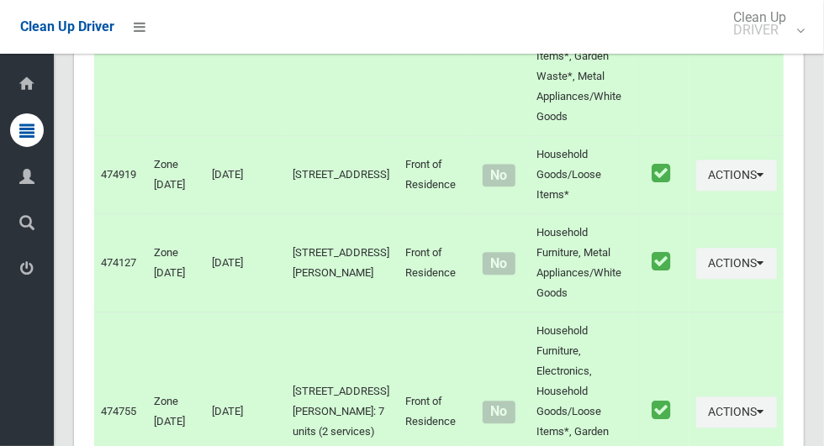
scroll to position [9021, 0]
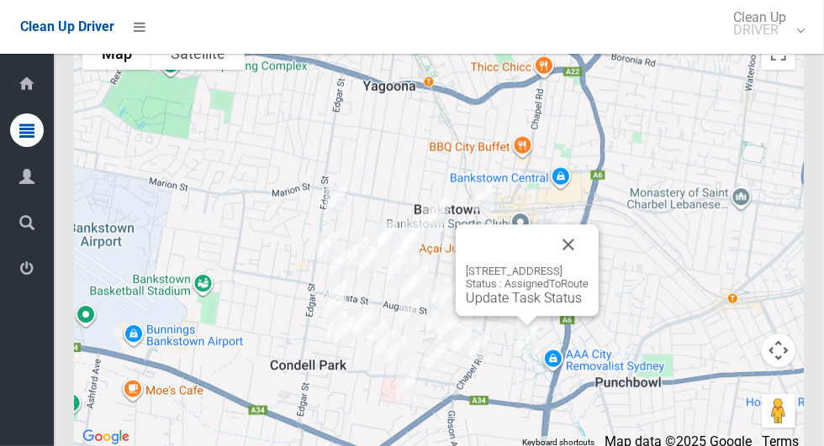
click at [589, 265] on button "Close" at bounding box center [568, 244] width 40 height 40
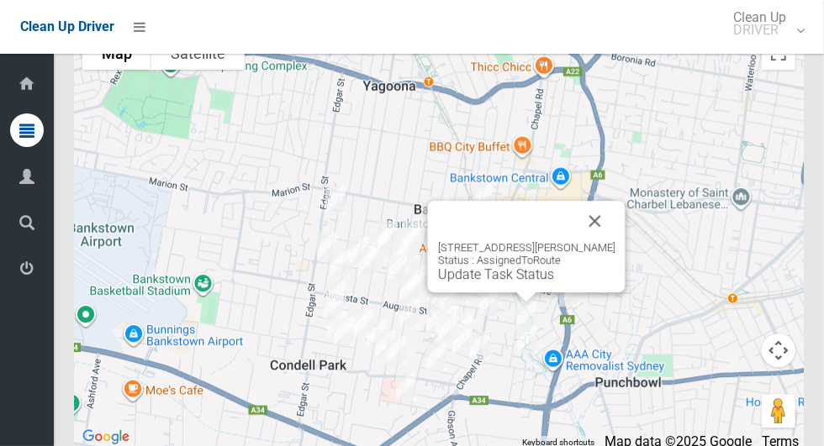
click at [615, 241] on button "Close" at bounding box center [595, 221] width 40 height 40
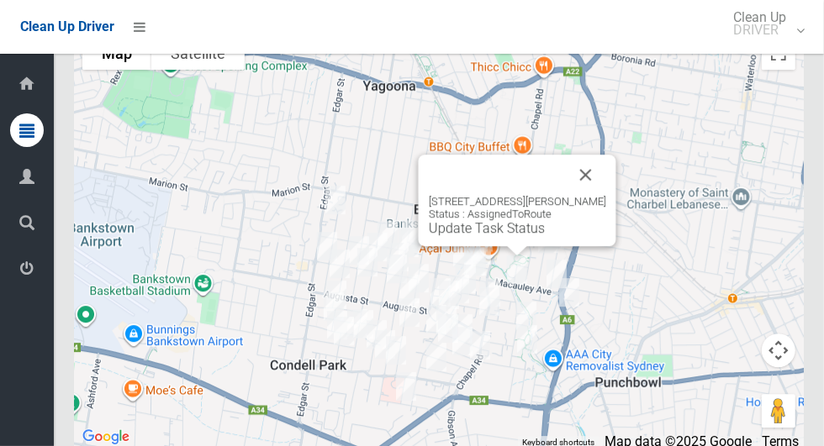
click at [605, 195] on button "Close" at bounding box center [586, 175] width 40 height 40
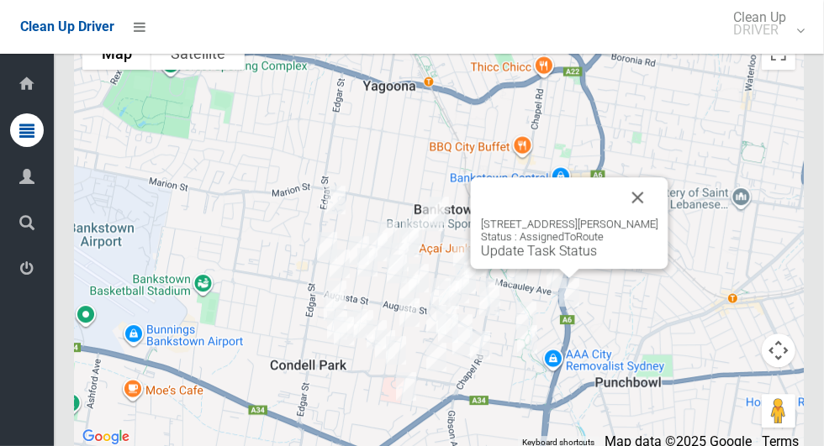
click at [654, 218] on button "Close" at bounding box center [638, 197] width 40 height 40
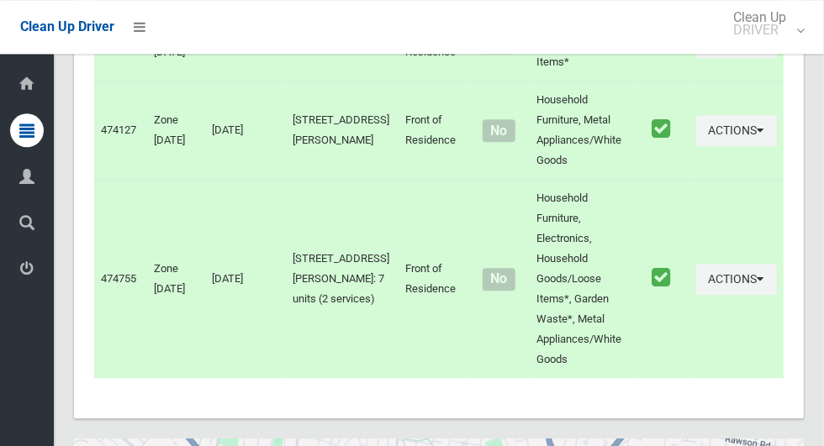
scroll to position [9022, 0]
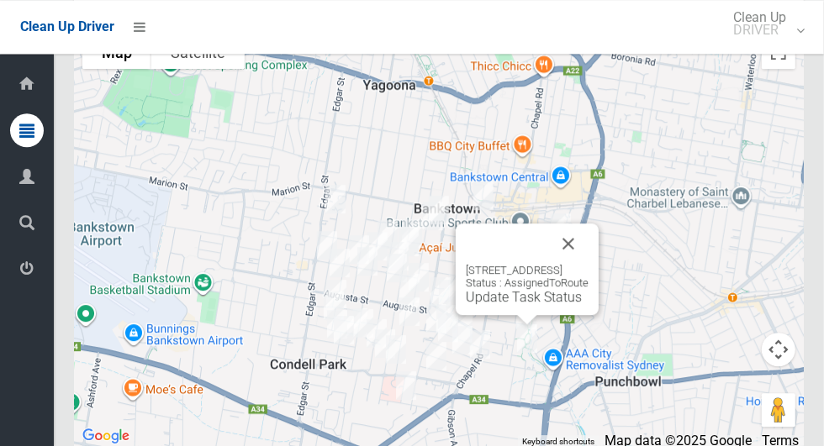
click at [589, 264] on button "Close" at bounding box center [568, 244] width 40 height 40
click at [589, 291] on div "5 Topaz Place, BANKSTOWN NSW 2200 Status : AssignedToRoute Update Task Status" at bounding box center [527, 284] width 123 height 41
click at [589, 264] on button "Close" at bounding box center [568, 244] width 40 height 40
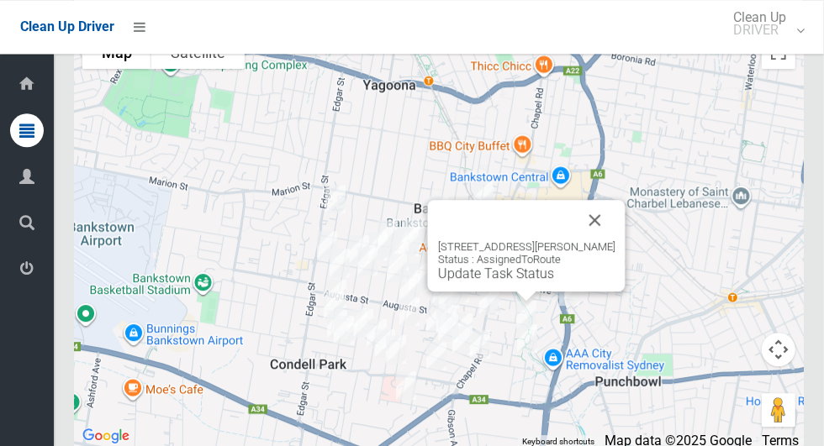
click at [611, 240] on button "Close" at bounding box center [595, 220] width 40 height 40
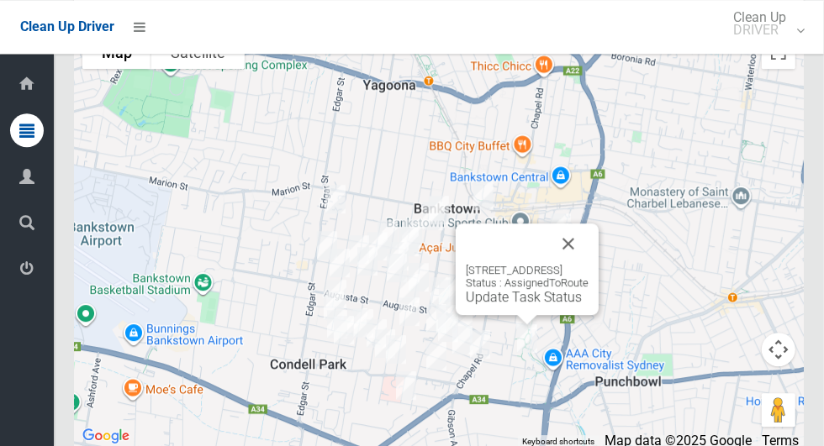
click at [589, 263] on button "Close" at bounding box center [568, 244] width 40 height 40
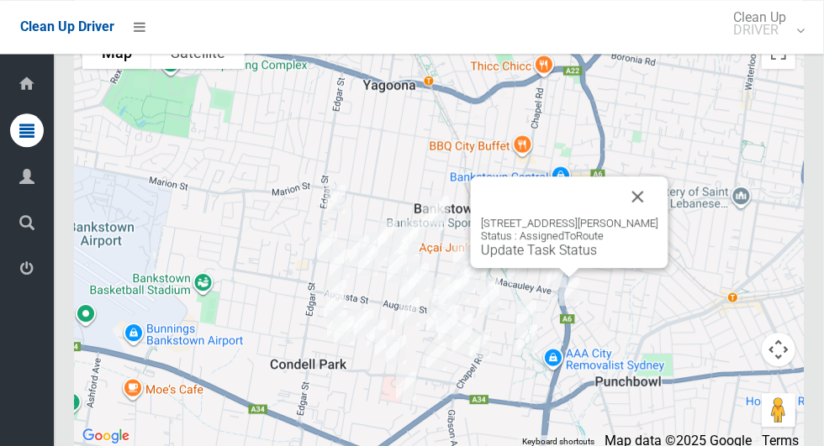
click at [668, 224] on div "9 Marcella Street, BANKSTOWN NSW 2200 Status : AssignedToRoute Update Task Stat…" at bounding box center [570, 223] width 198 height 92
click at [658, 217] on button "Close" at bounding box center [638, 197] width 40 height 40
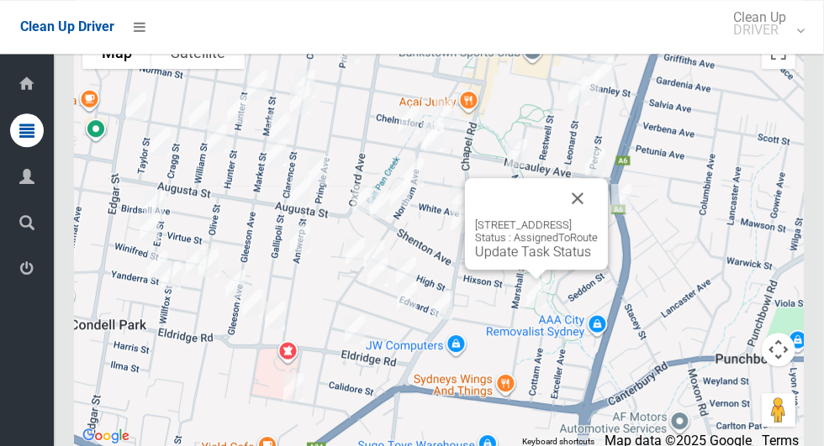
click at [598, 219] on button "Close" at bounding box center [577, 198] width 40 height 40
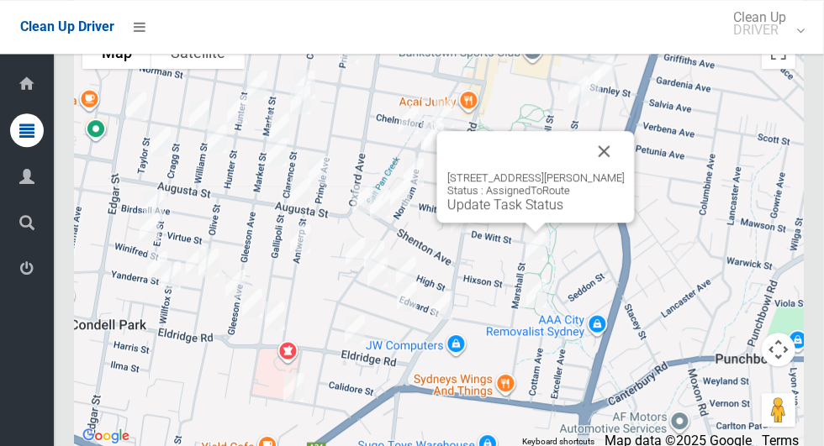
click at [615, 172] on button "Close" at bounding box center [604, 151] width 40 height 40
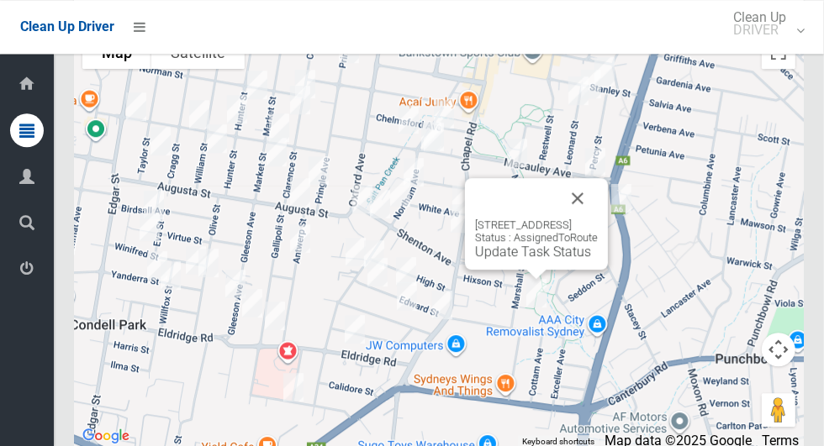
click at [598, 219] on button "Close" at bounding box center [577, 198] width 40 height 40
click at [532, 260] on link "Update Task Status" at bounding box center [533, 252] width 116 height 16
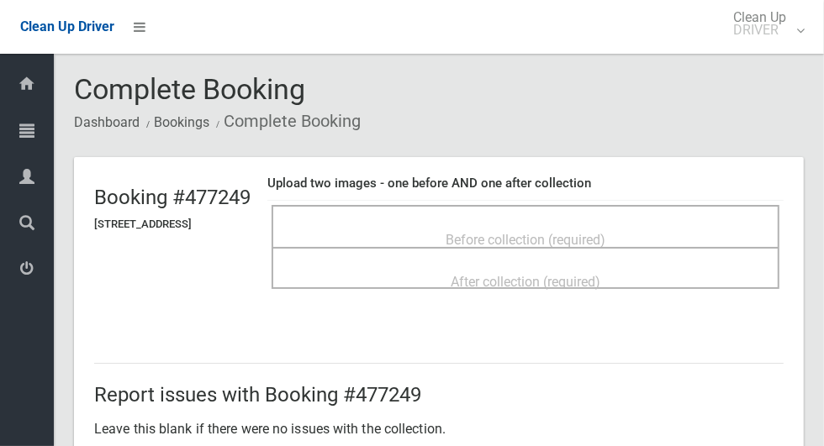
click at [605, 232] on span "Before collection (required)" at bounding box center [526, 240] width 160 height 16
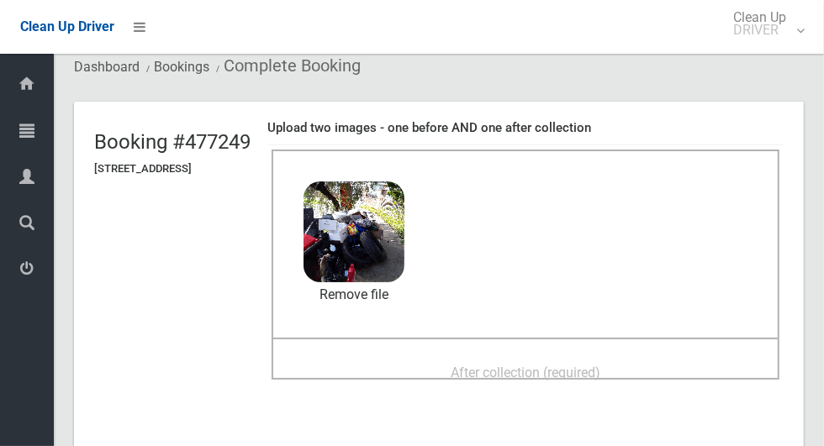
scroll to position [120, 0]
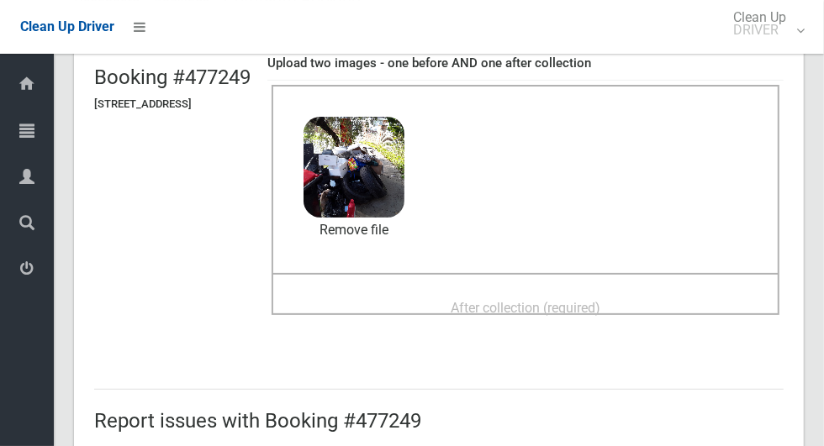
click at [599, 312] on span "After collection (required)" at bounding box center [526, 308] width 150 height 16
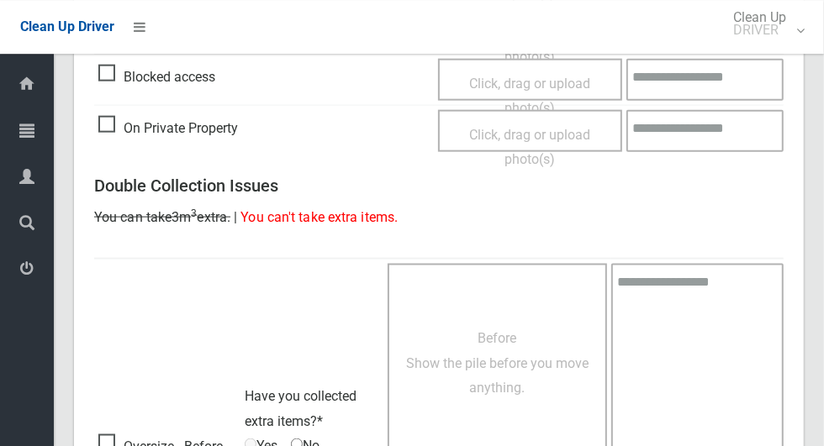
scroll to position [1375, 0]
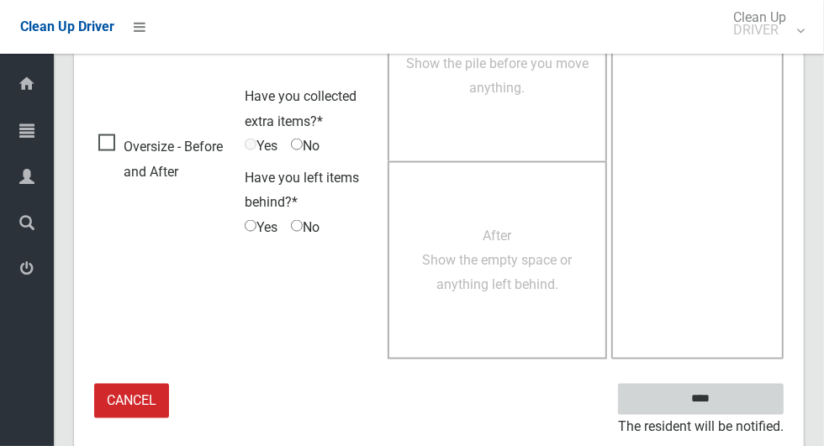
click at [710, 400] on input "****" at bounding box center [701, 399] width 166 height 31
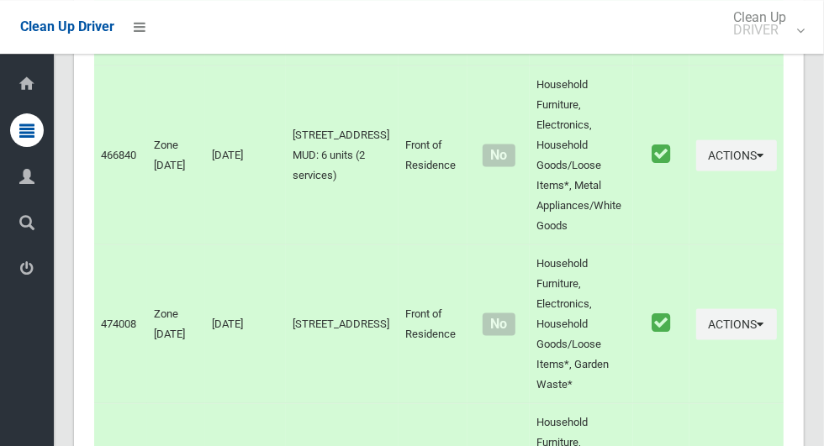
scroll to position [9021, 0]
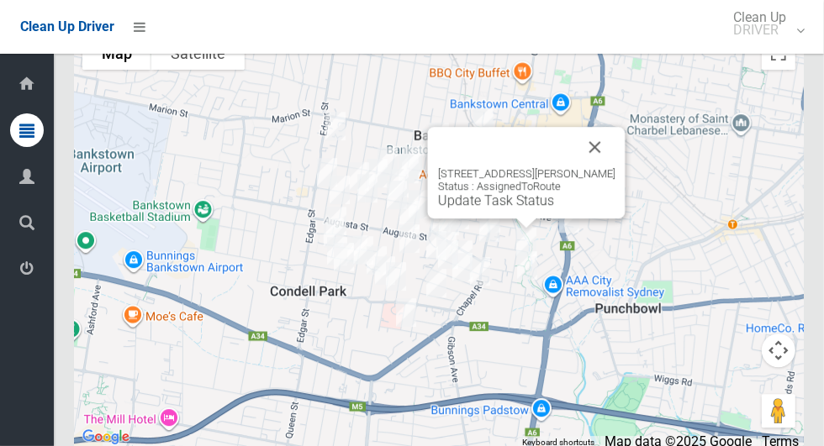
click at [615, 167] on button "Close" at bounding box center [595, 147] width 40 height 40
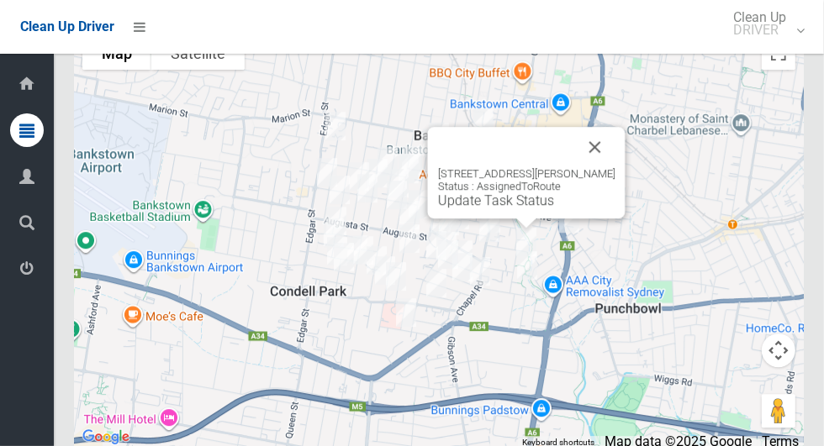
click at [609, 166] on button "Close" at bounding box center [595, 147] width 40 height 40
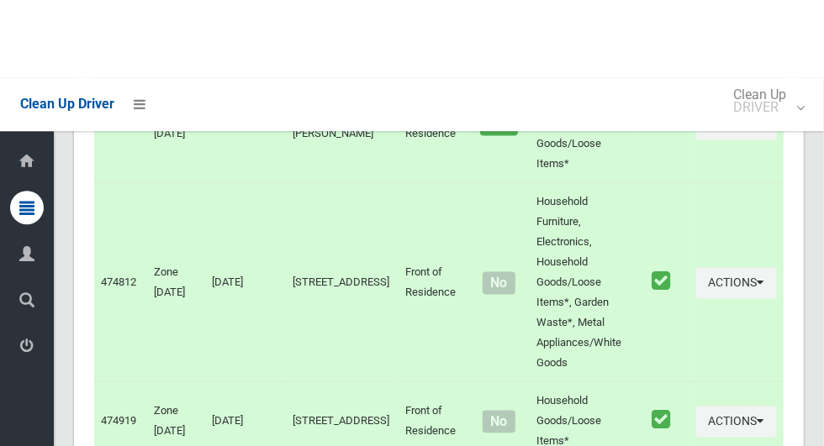
scroll to position [9022, 0]
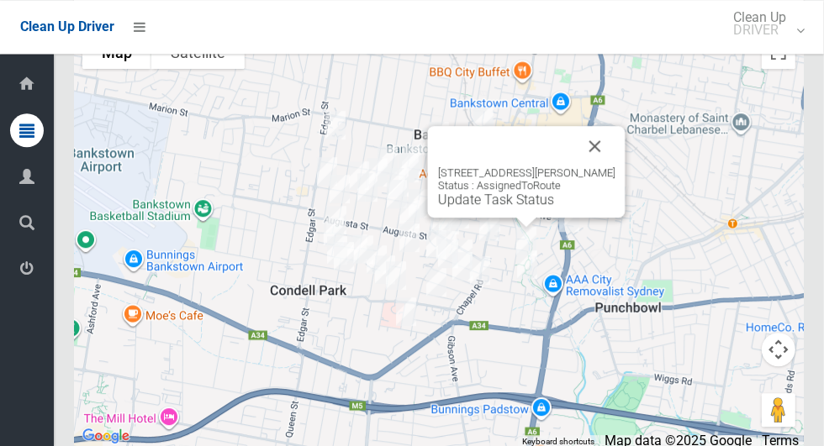
click at [458, 208] on link "Update Task Status" at bounding box center [496, 200] width 116 height 16
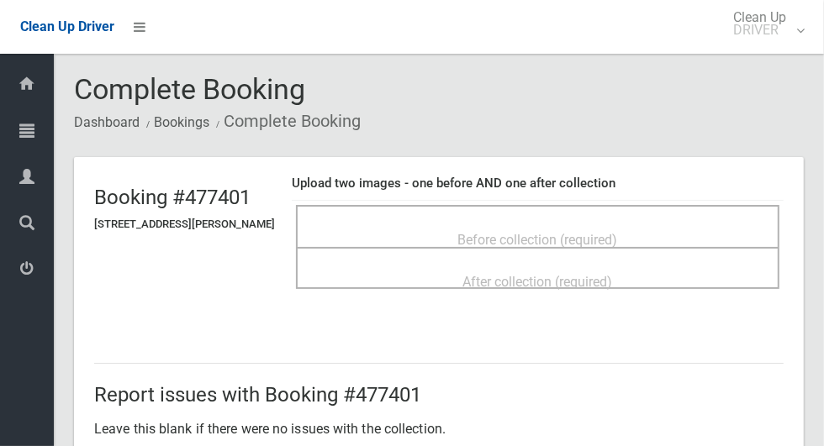
click at [393, 230] on div "Before collection (required)" at bounding box center [537, 239] width 446 height 31
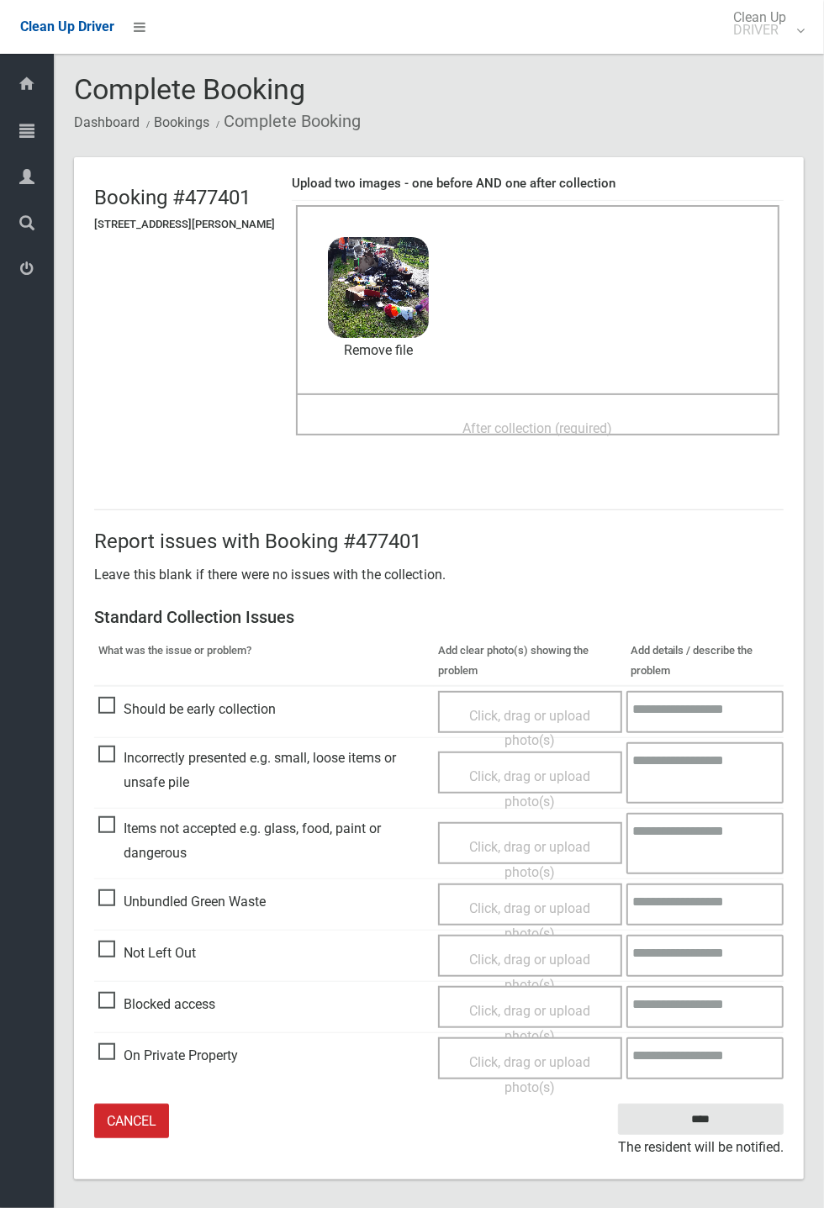
click at [397, 425] on div "After collection (required)" at bounding box center [537, 427] width 446 height 31
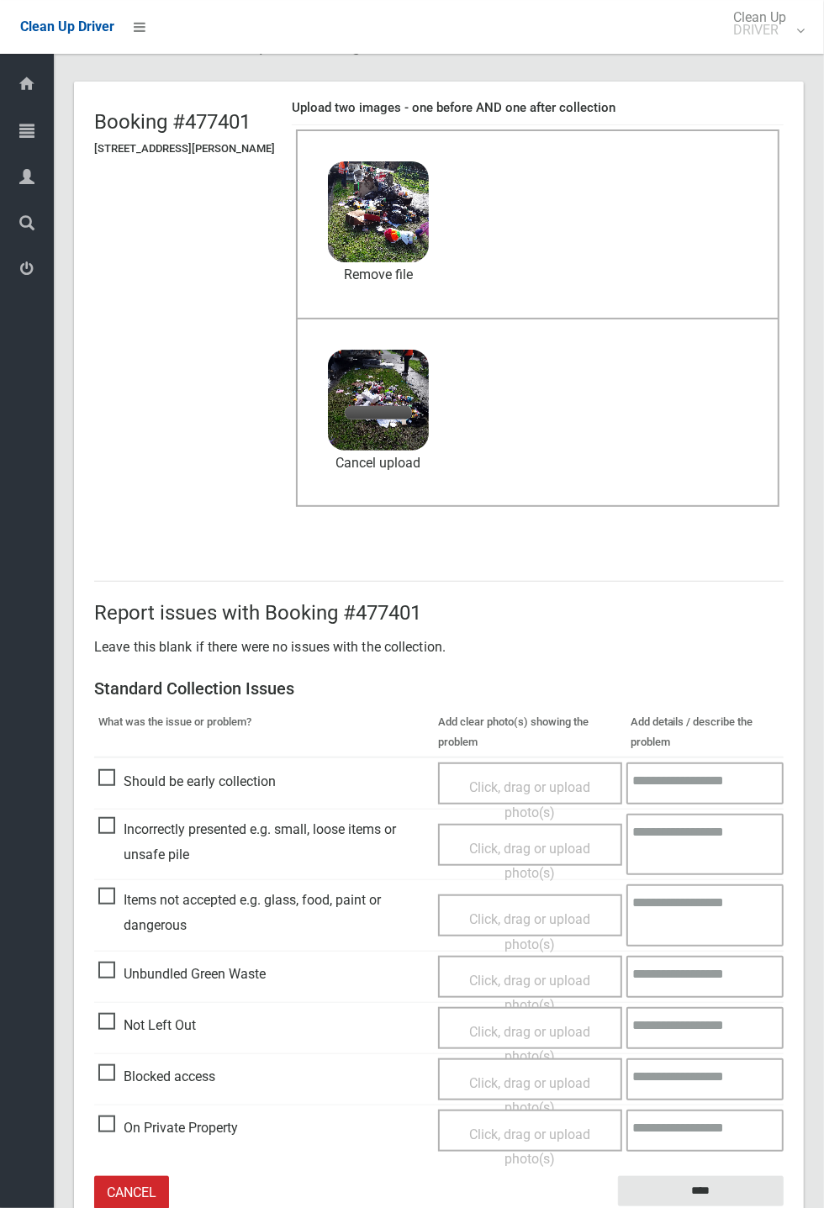
scroll to position [78, 0]
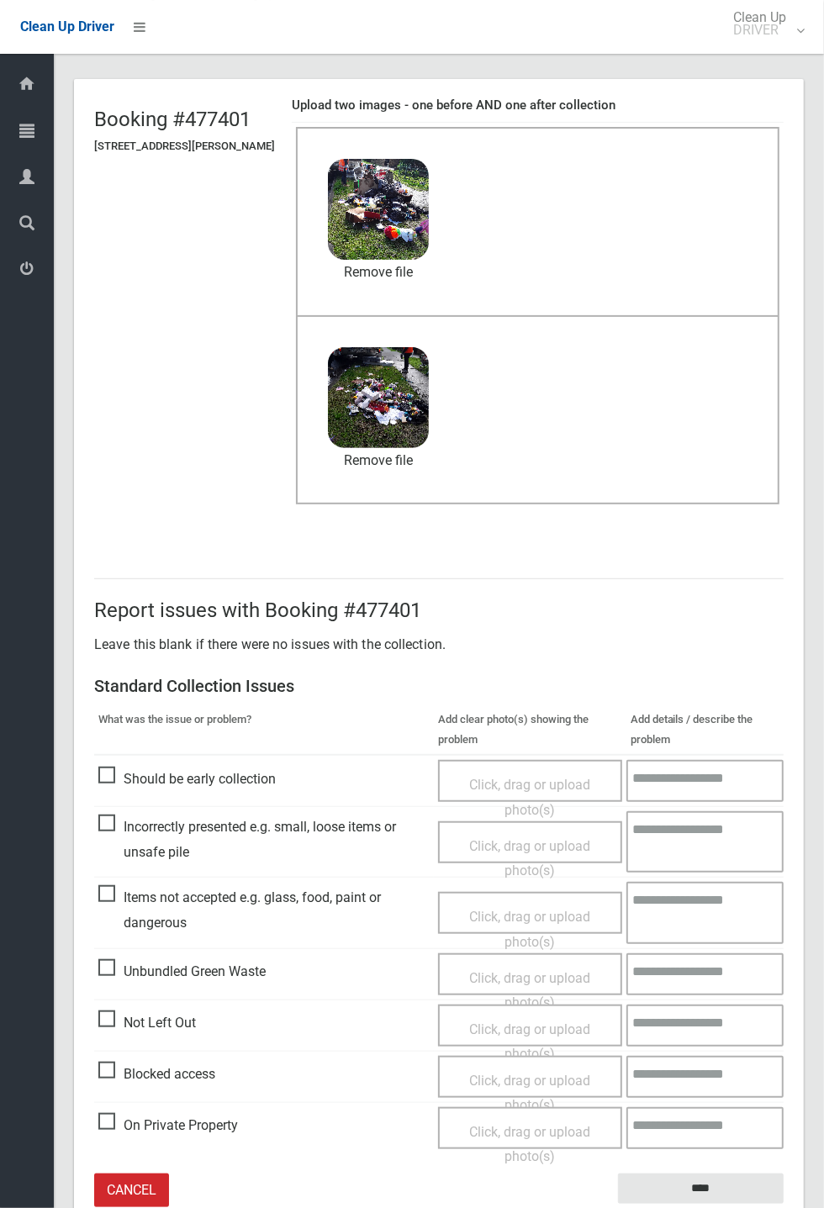
click at [109, 446] on span "Incorrectly presented e.g. small, loose items or unsafe pile" at bounding box center [263, 840] width 331 height 50
click at [474, 446] on span "Click, drag or upload photo(s)" at bounding box center [529, 858] width 121 height 41
click at [659, 446] on textarea at bounding box center [706, 841] width 156 height 61
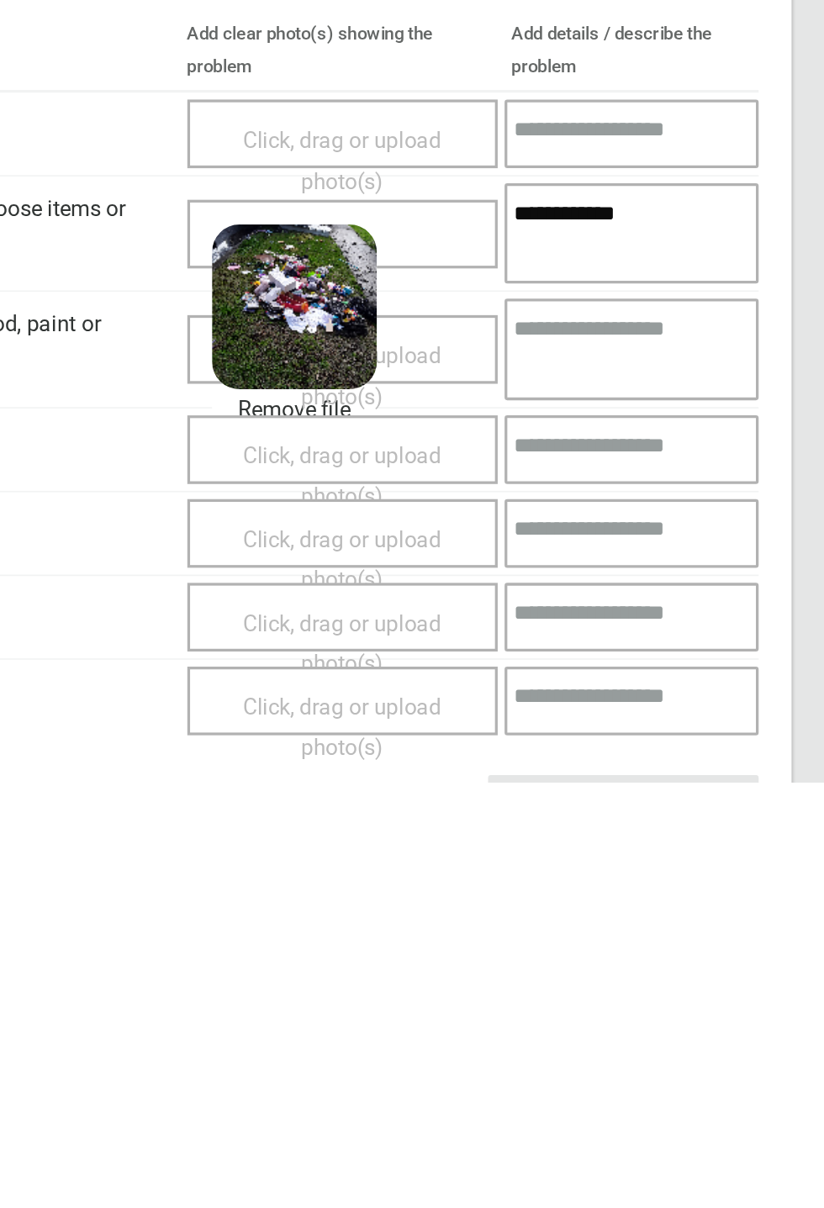
scroll to position [155, 0]
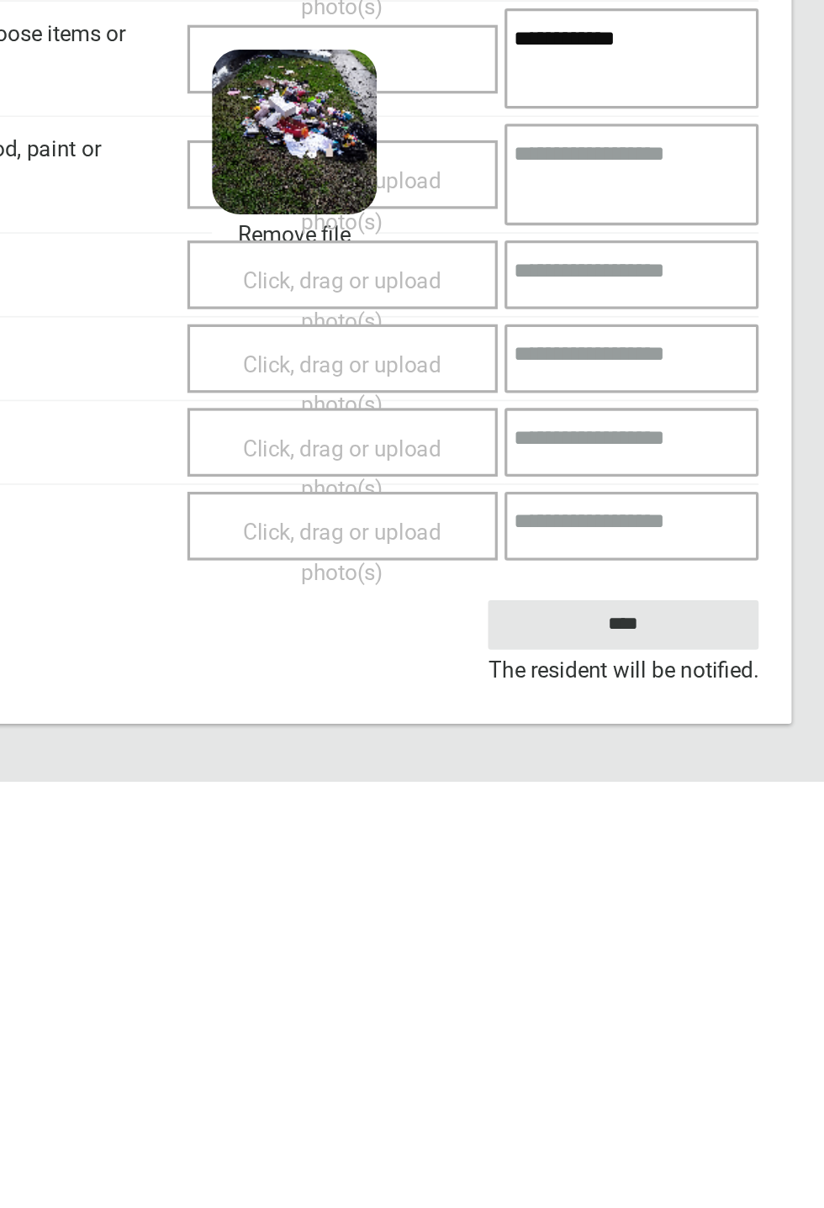
type textarea "**********"
click at [784, 446] on input "****" at bounding box center [701, 1112] width 166 height 31
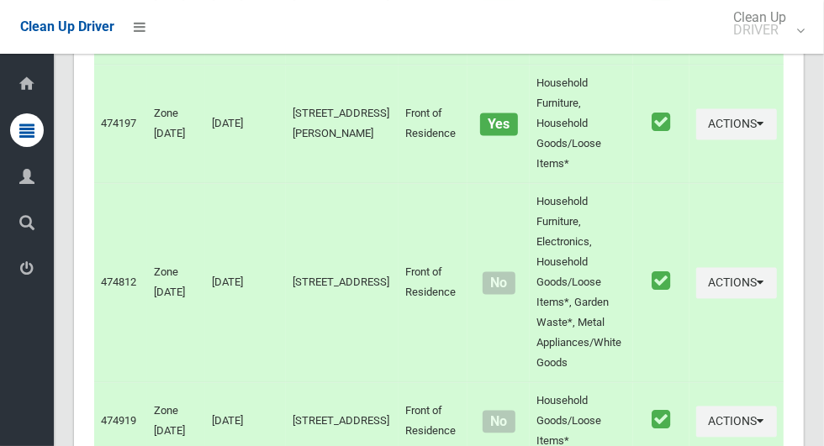
scroll to position [9021, 0]
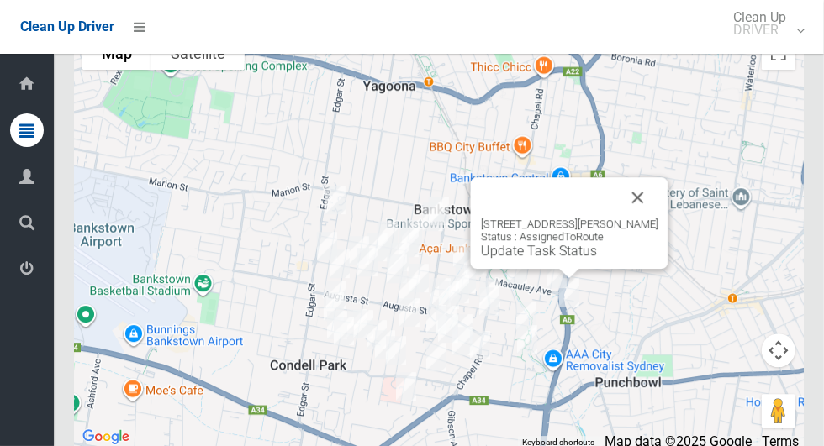
click at [652, 218] on button "Close" at bounding box center [638, 197] width 40 height 40
click at [515, 259] on link "Update Task Status" at bounding box center [539, 251] width 116 height 16
click at [649, 214] on button "Close" at bounding box center [638, 197] width 40 height 40
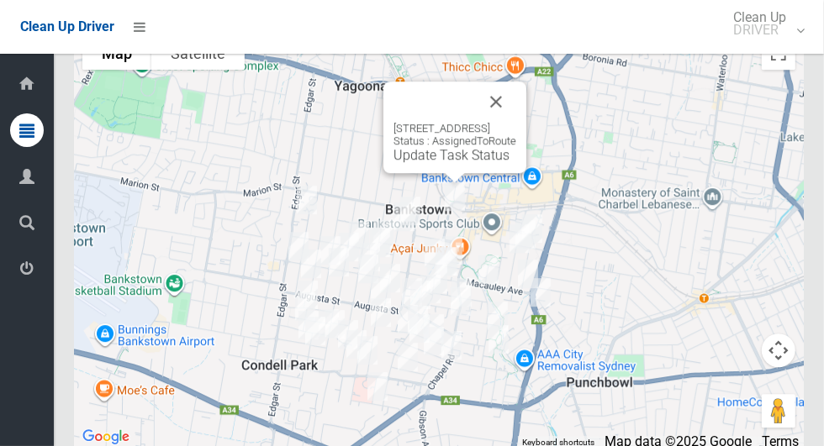
click at [516, 150] on div "24 Greenwood Avenue, BANKSTOWN NSW 2200 Status : AssignedToRoute Update Task St…" at bounding box center [454, 142] width 123 height 41
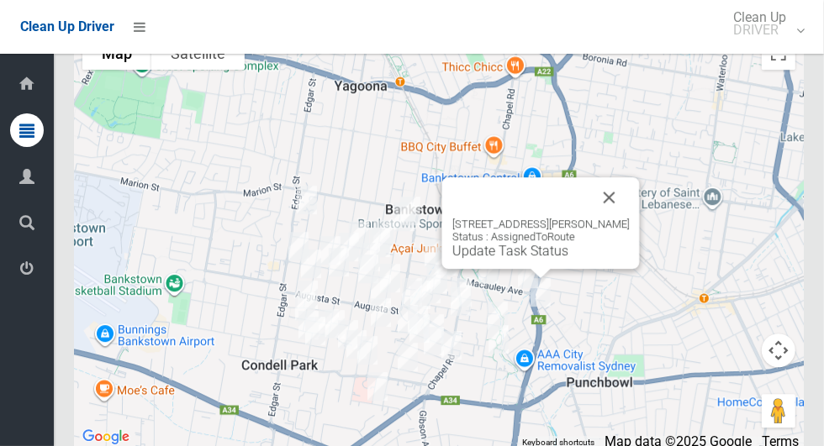
click at [620, 218] on button "Close" at bounding box center [609, 197] width 40 height 40
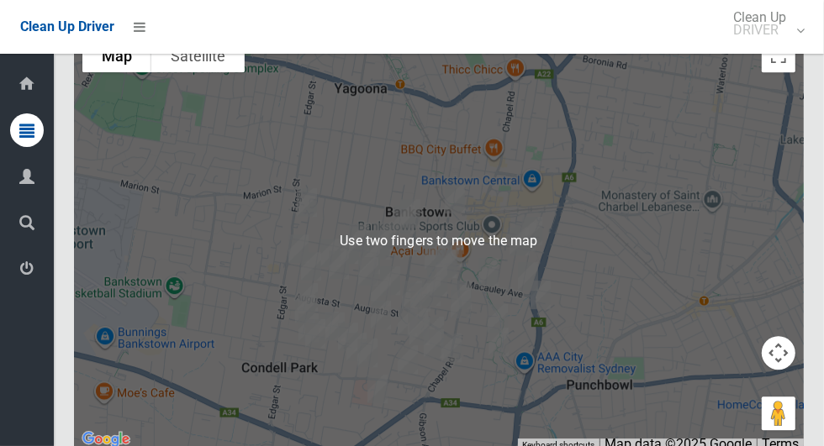
scroll to position [9018, 0]
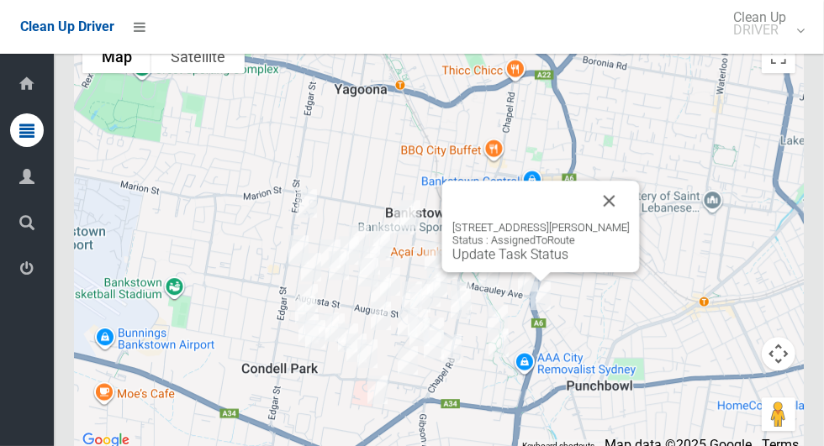
click at [620, 221] on button "Close" at bounding box center [609, 201] width 40 height 40
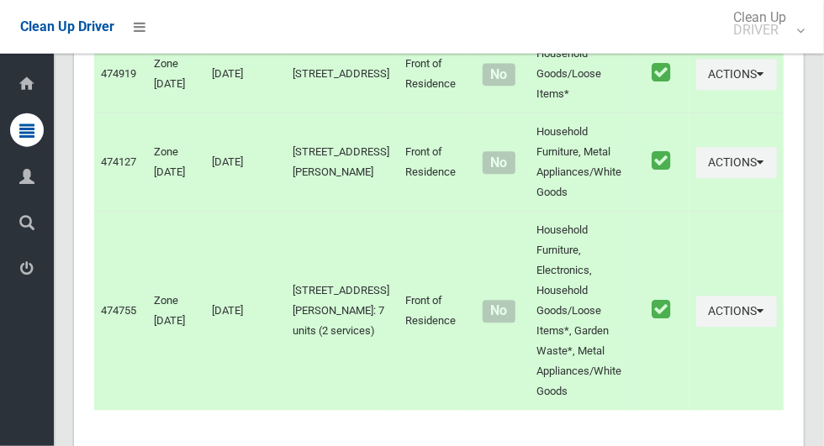
scroll to position [9022, 0]
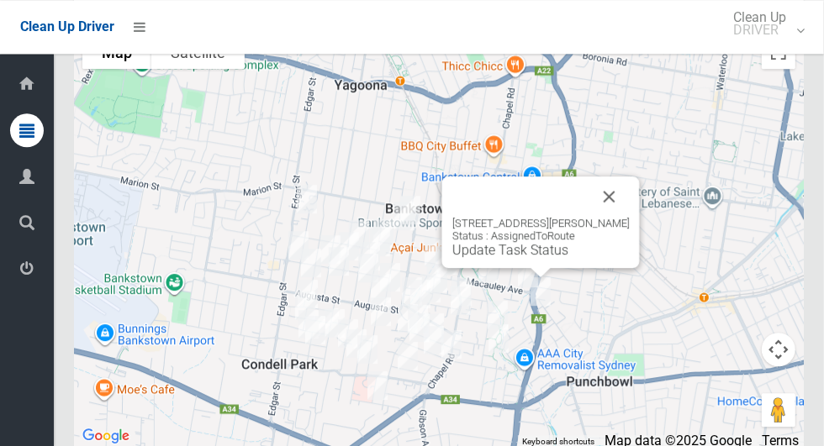
click at [615, 217] on button "Close" at bounding box center [609, 197] width 40 height 40
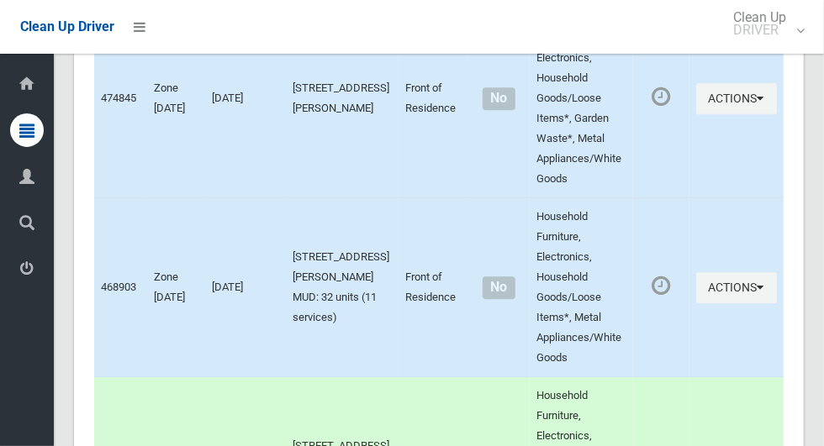
scroll to position [2192, 0]
click at [728, 304] on button "Actions" at bounding box center [736, 288] width 81 height 31
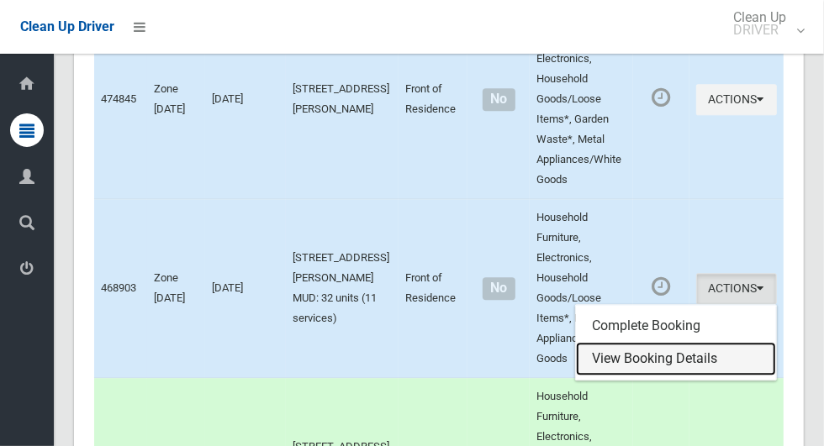
click at [636, 376] on link "View Booking Details" at bounding box center [676, 359] width 200 height 34
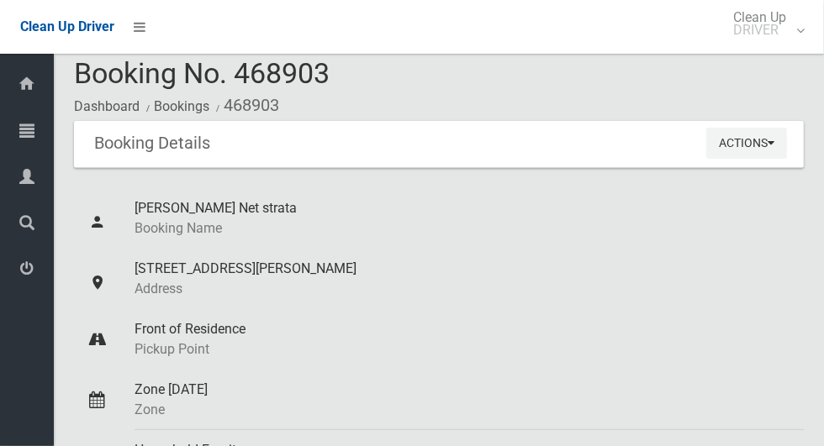
scroll to position [6, 0]
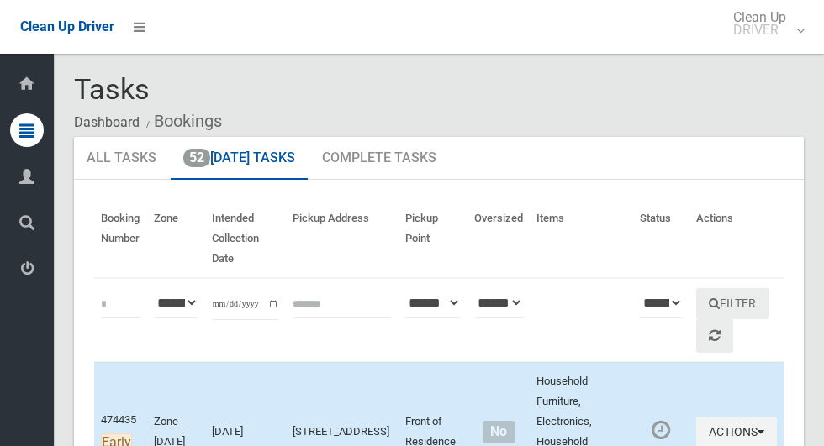
scroll to position [2192, 0]
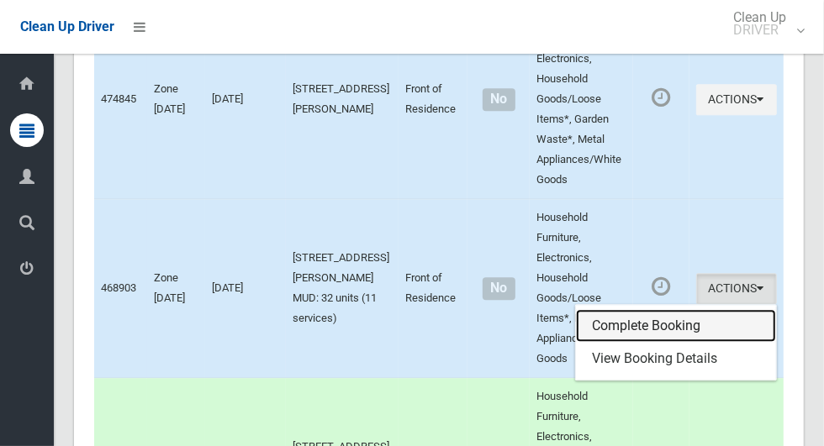
click at [604, 343] on link "Complete Booking" at bounding box center [676, 326] width 200 height 34
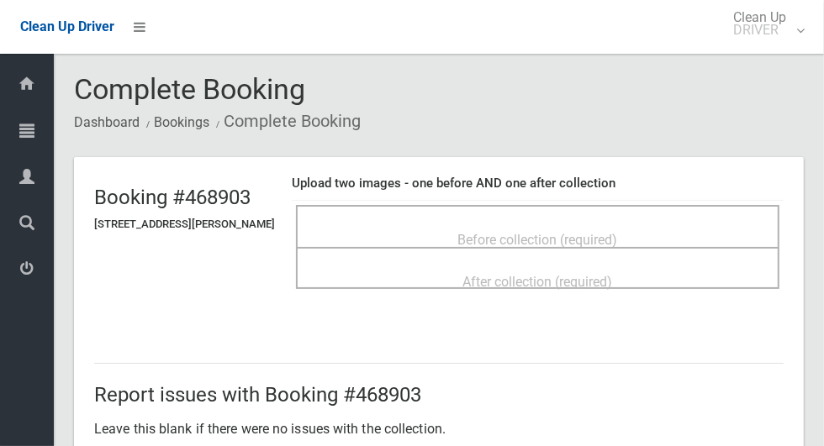
click at [372, 224] on div "Before collection (required)" at bounding box center [537, 239] width 446 height 31
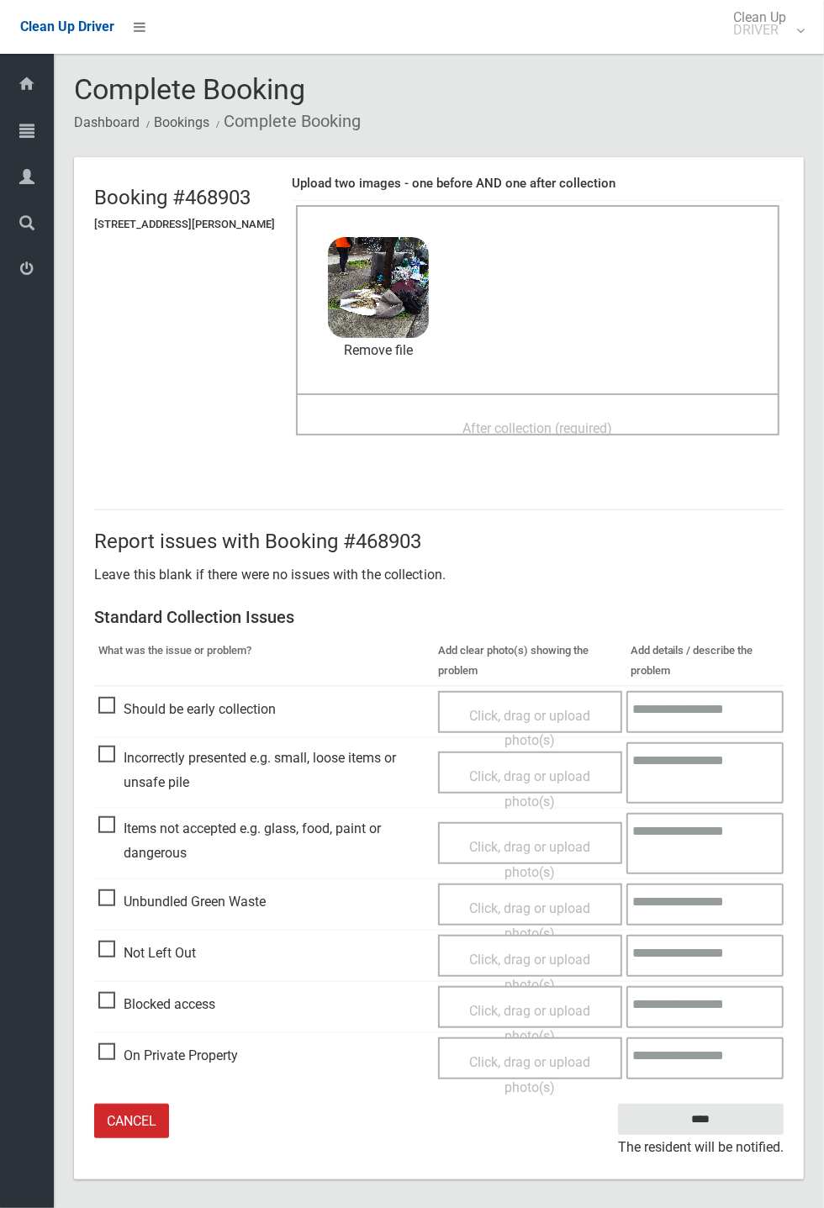
click at [610, 308] on div "Before collection (required) 4.7 MB 2025-08-1110.36.316498665113064472770.jpg C…" at bounding box center [537, 299] width 483 height 188
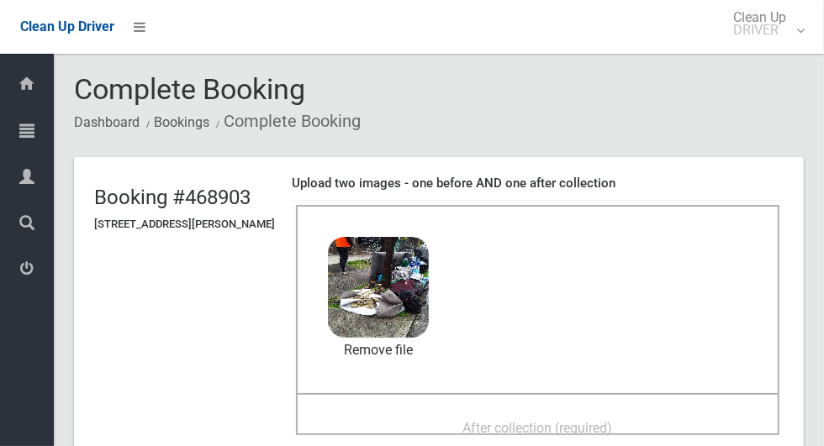
click at [366, 441] on div "After collection (required)" at bounding box center [537, 427] width 446 height 31
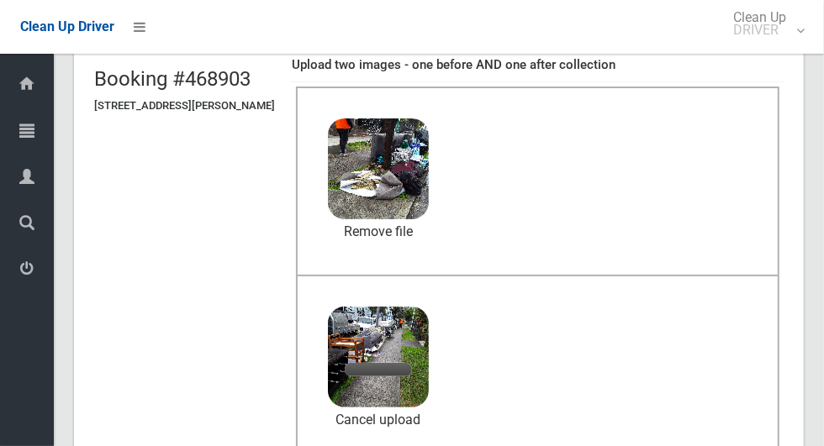
scroll to position [150, 0]
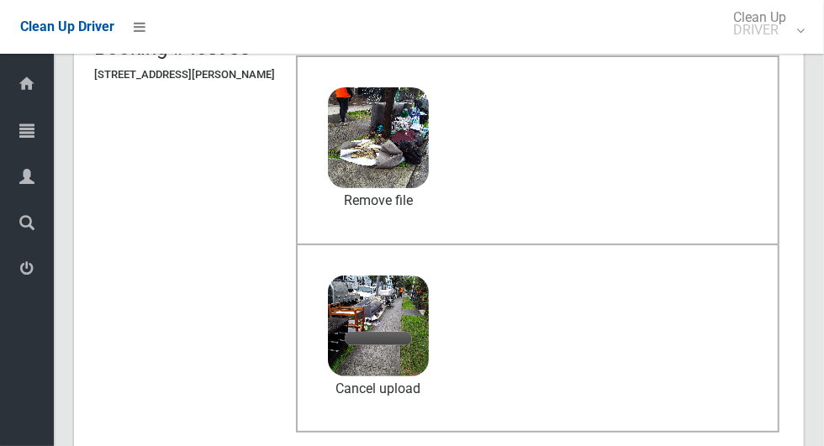
click at [587, 126] on div "Before collection (required) 4.7 MB 2025-08-1110.36.316498665113064472770.jpg C…" at bounding box center [537, 149] width 483 height 188
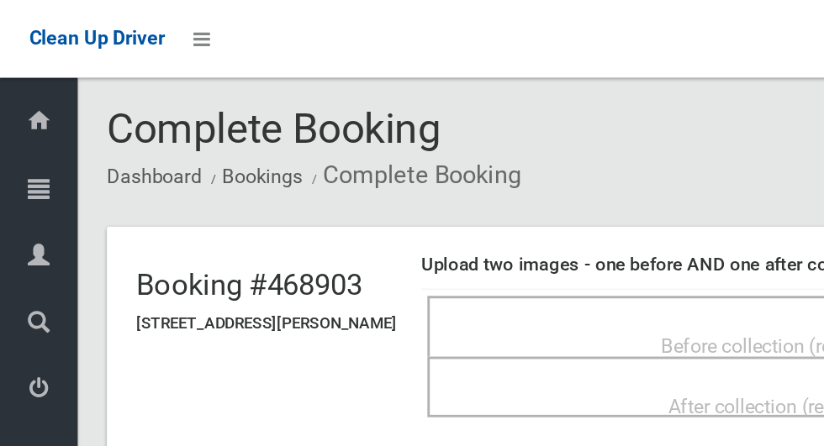
click at [413, 227] on div "Before collection (required)" at bounding box center [537, 239] width 446 height 31
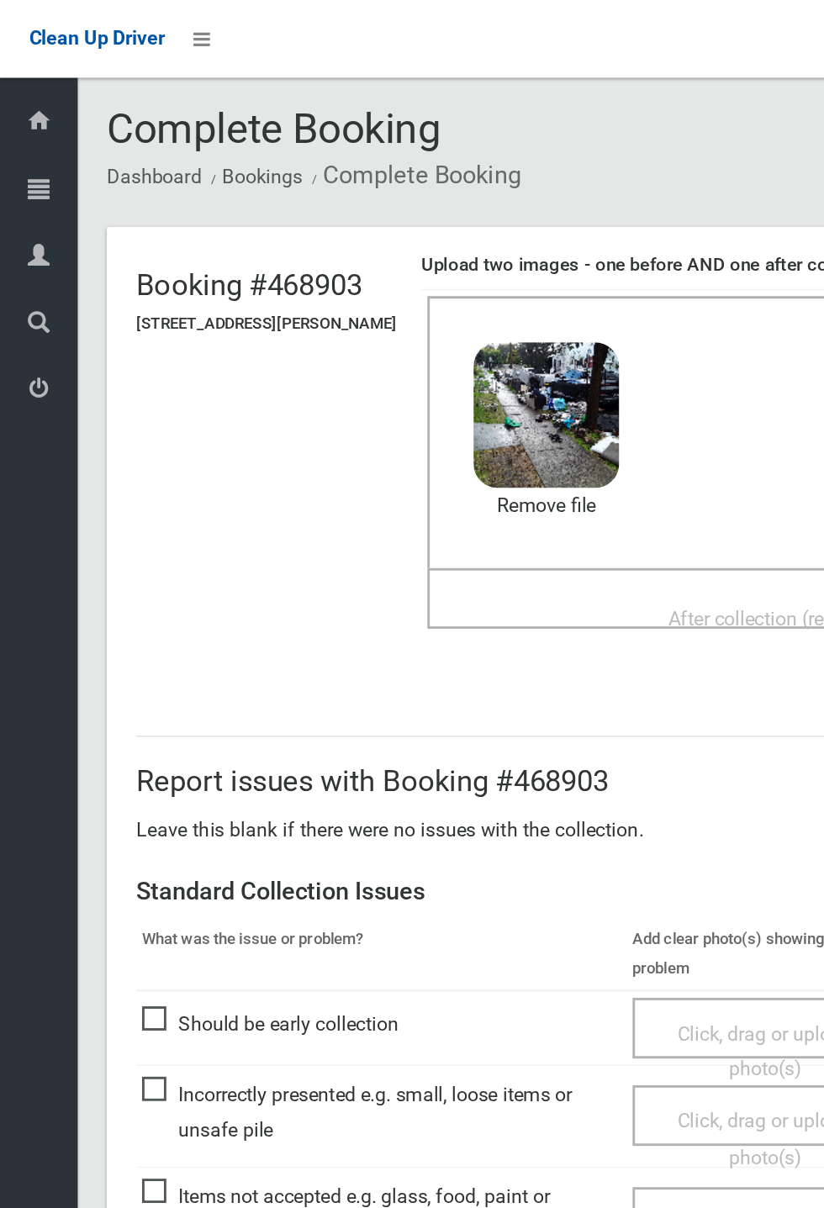
click at [94, 446] on td "Items not accepted e.g. glass, food, paint or dangerous" at bounding box center [264, 843] width 340 height 71
click at [505, 421] on span "After collection (required)" at bounding box center [538, 428] width 150 height 16
click at [490, 420] on span "After collection (required)" at bounding box center [538, 428] width 150 height 16
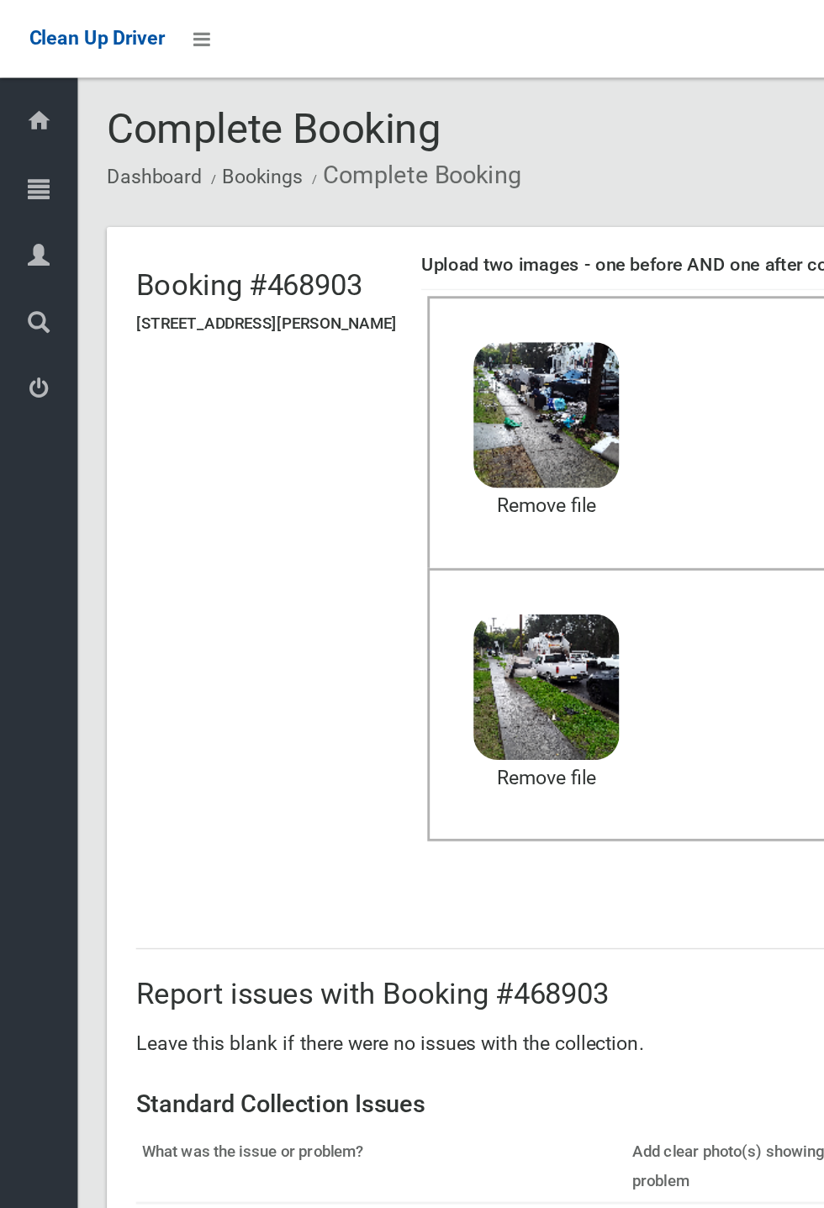
scroll to position [78, 0]
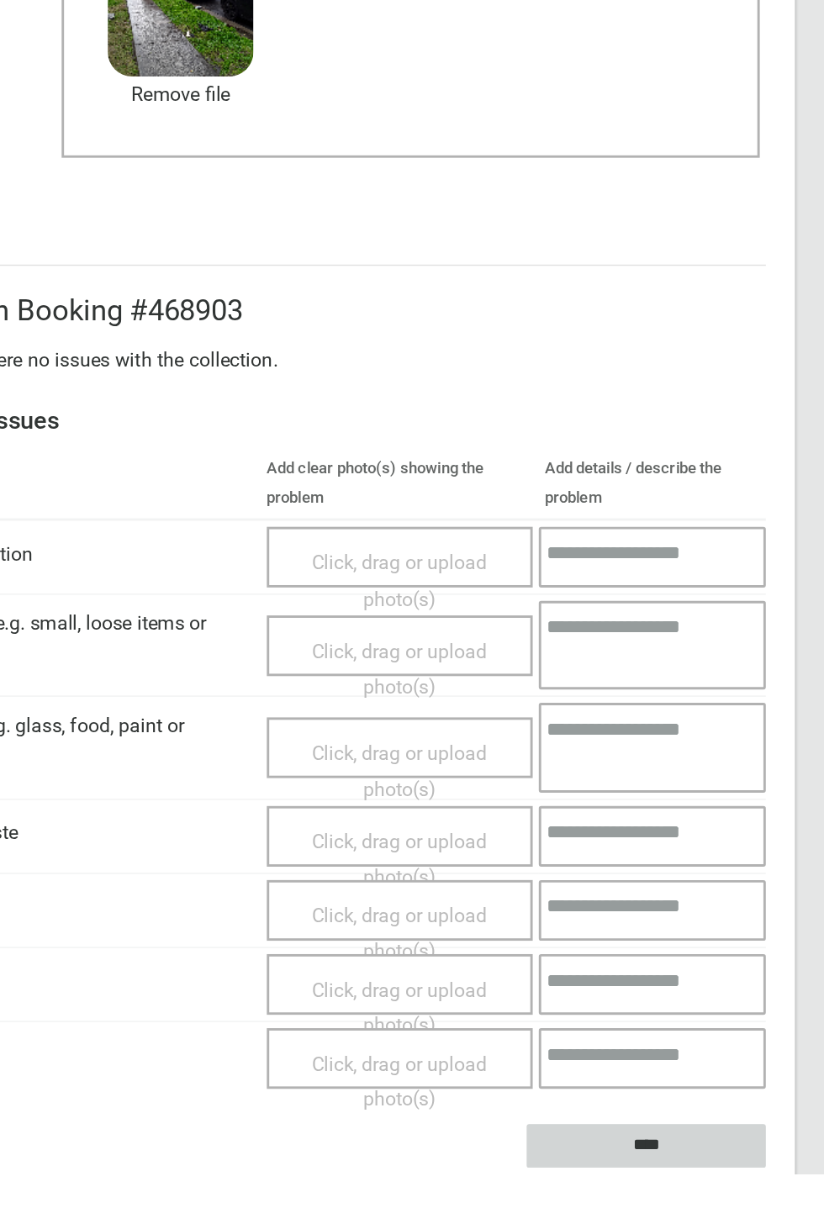
click at [784, 446] on input "****" at bounding box center [701, 1189] width 166 height 31
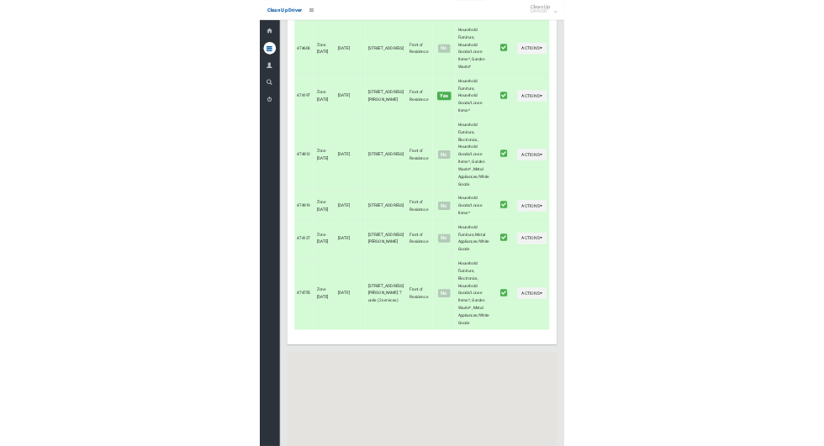
scroll to position [8231, 0]
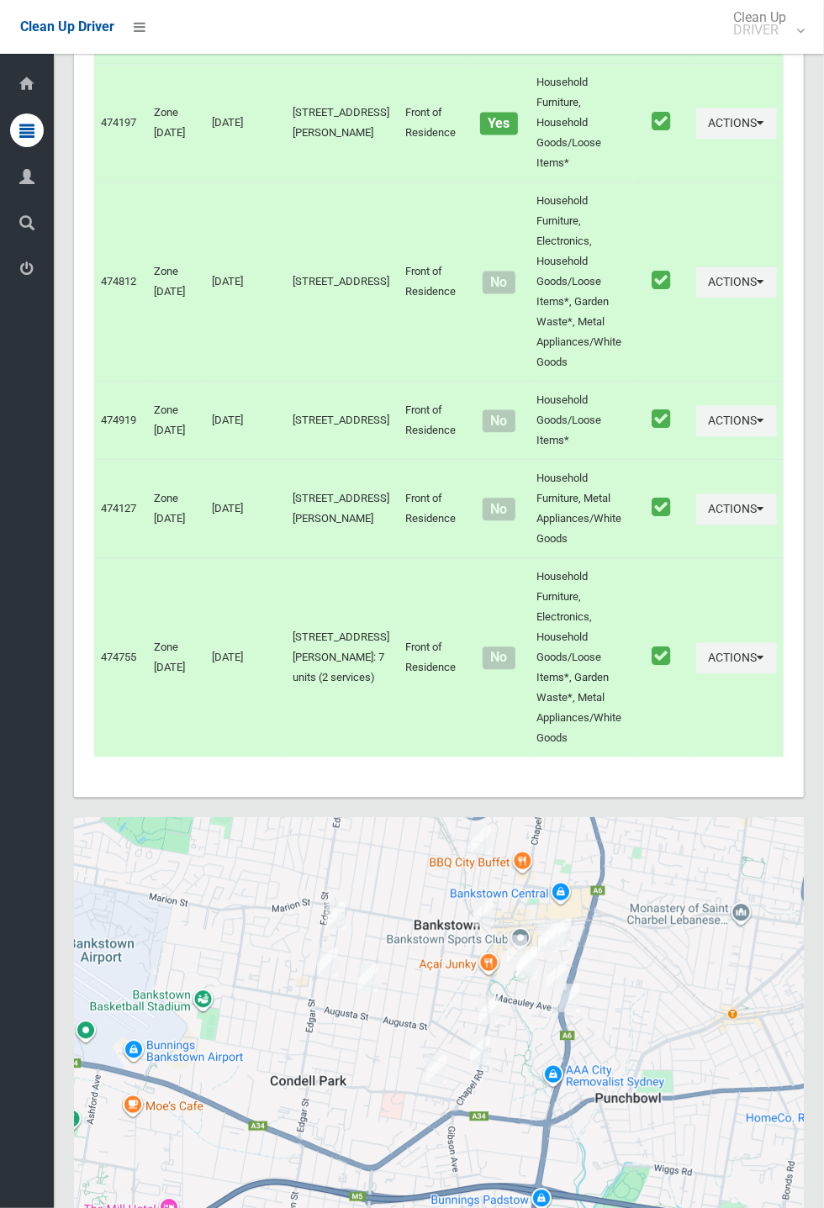
click at [18, 92] on icon at bounding box center [27, 84] width 18 height 34
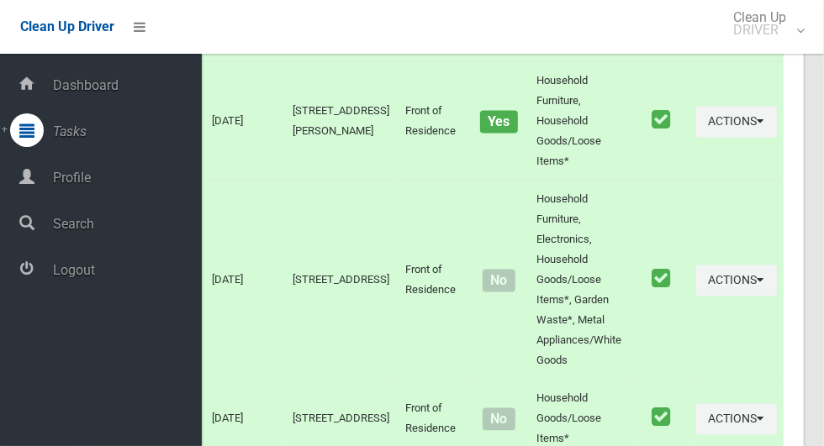
scroll to position [9021, 0]
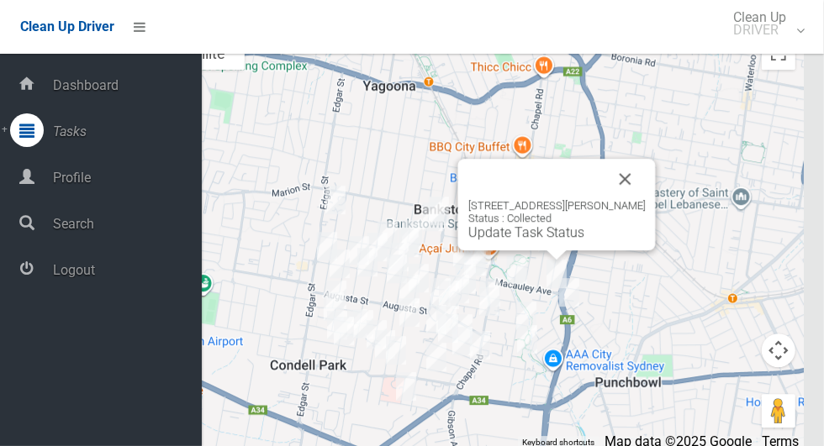
click at [605, 199] on div at bounding box center [536, 179] width 137 height 40
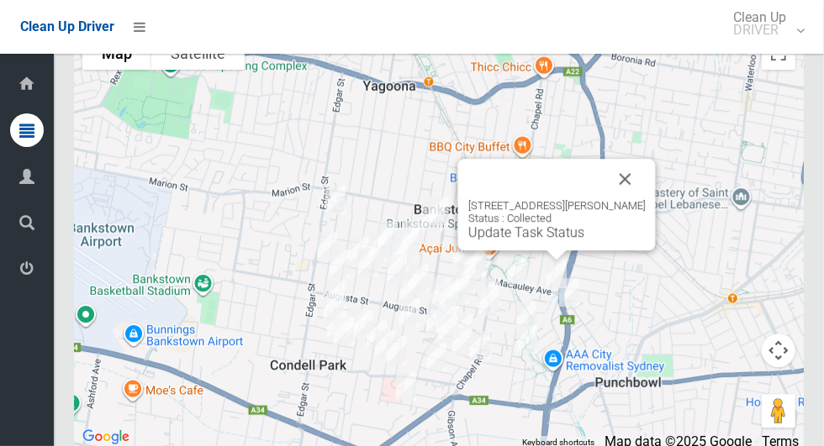
click at [646, 199] on button "Close" at bounding box center [625, 179] width 40 height 40
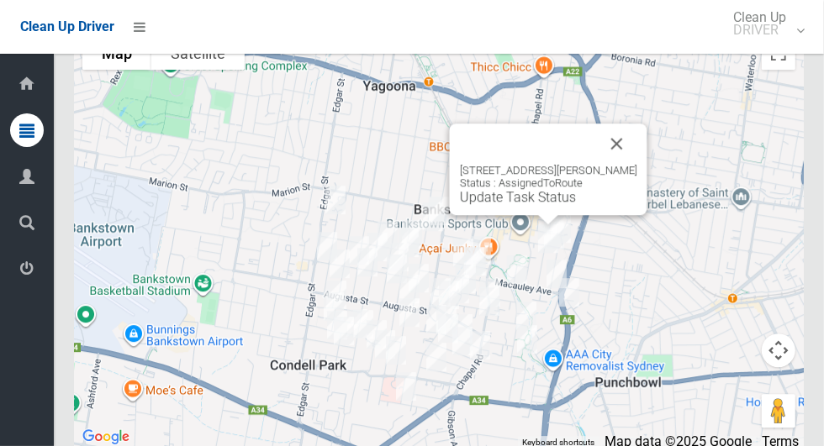
click at [637, 159] on button "Close" at bounding box center [617, 144] width 40 height 40
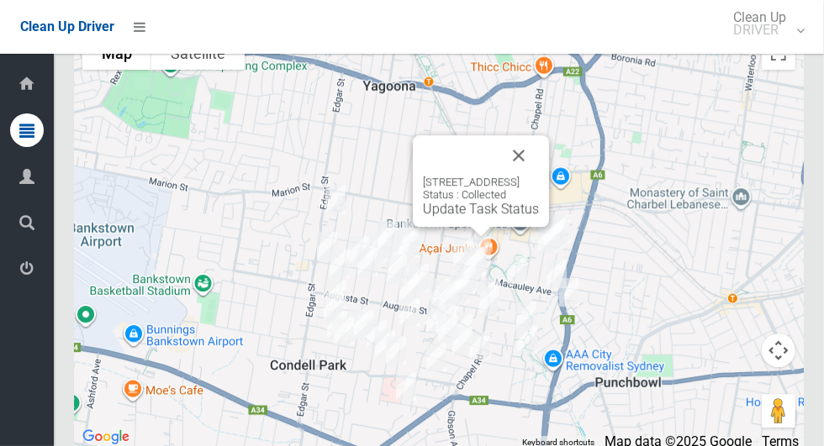
click at [539, 176] on button "Close" at bounding box center [519, 155] width 40 height 40
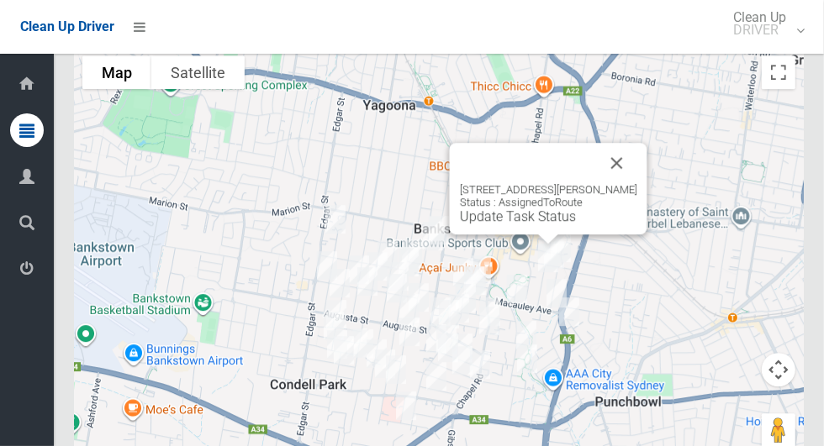
scroll to position [9001, 0]
click at [524, 225] on link "Update Task Status" at bounding box center [518, 217] width 116 height 16
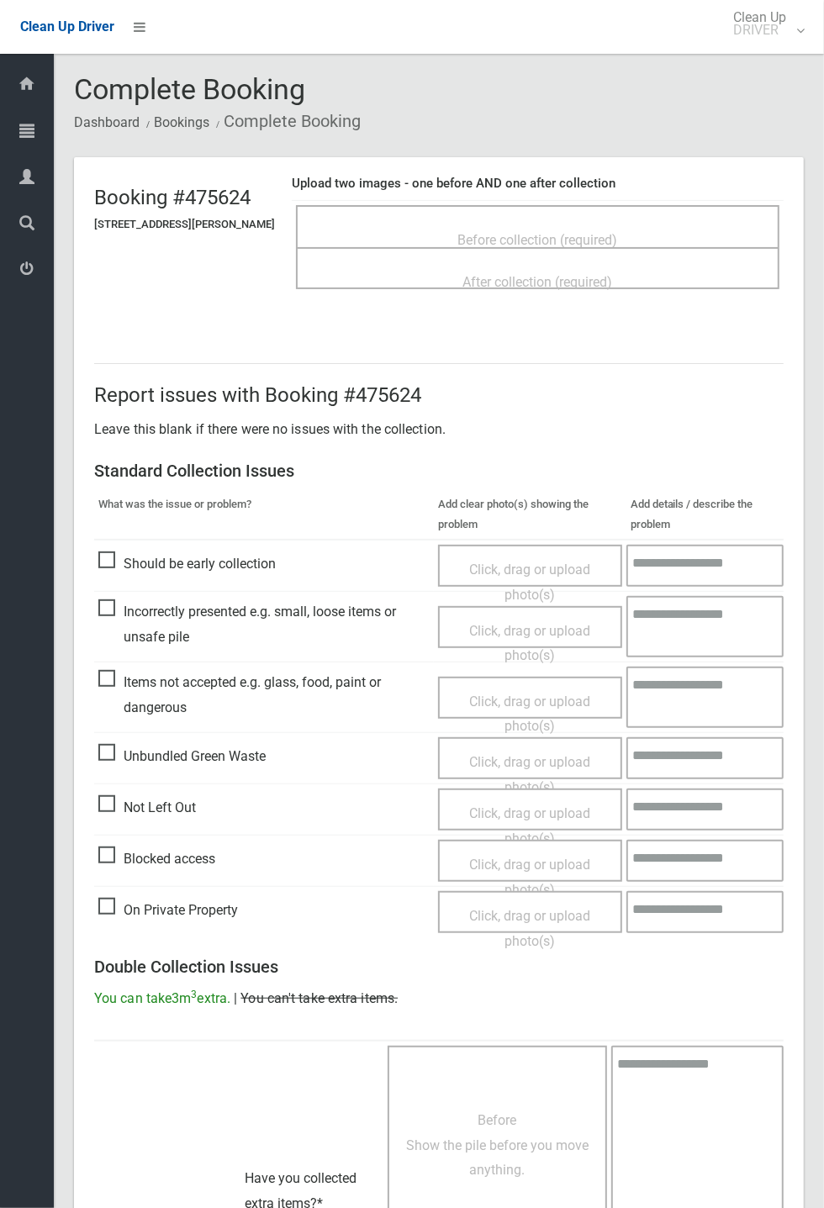
click at [547, 243] on span "Before collection (required)" at bounding box center [538, 240] width 160 height 16
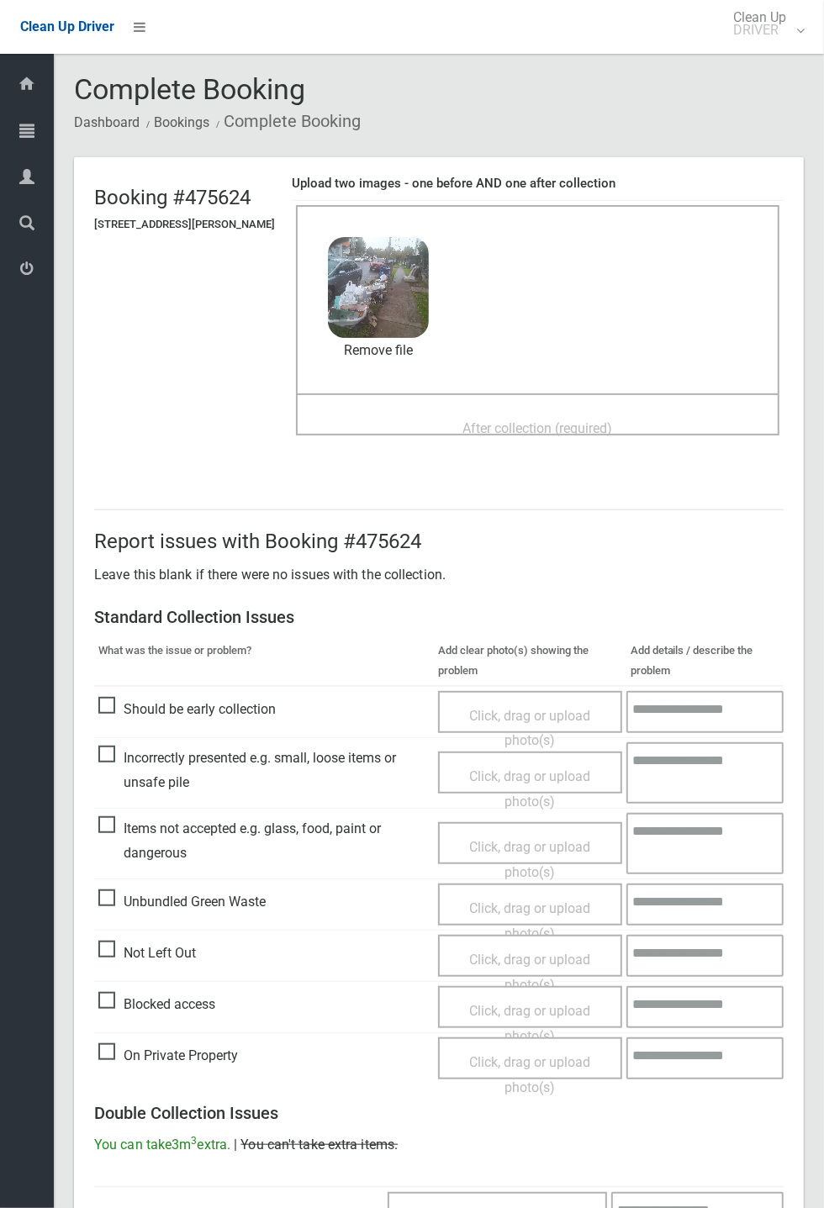
click at [530, 430] on span "After collection (required)" at bounding box center [538, 428] width 150 height 16
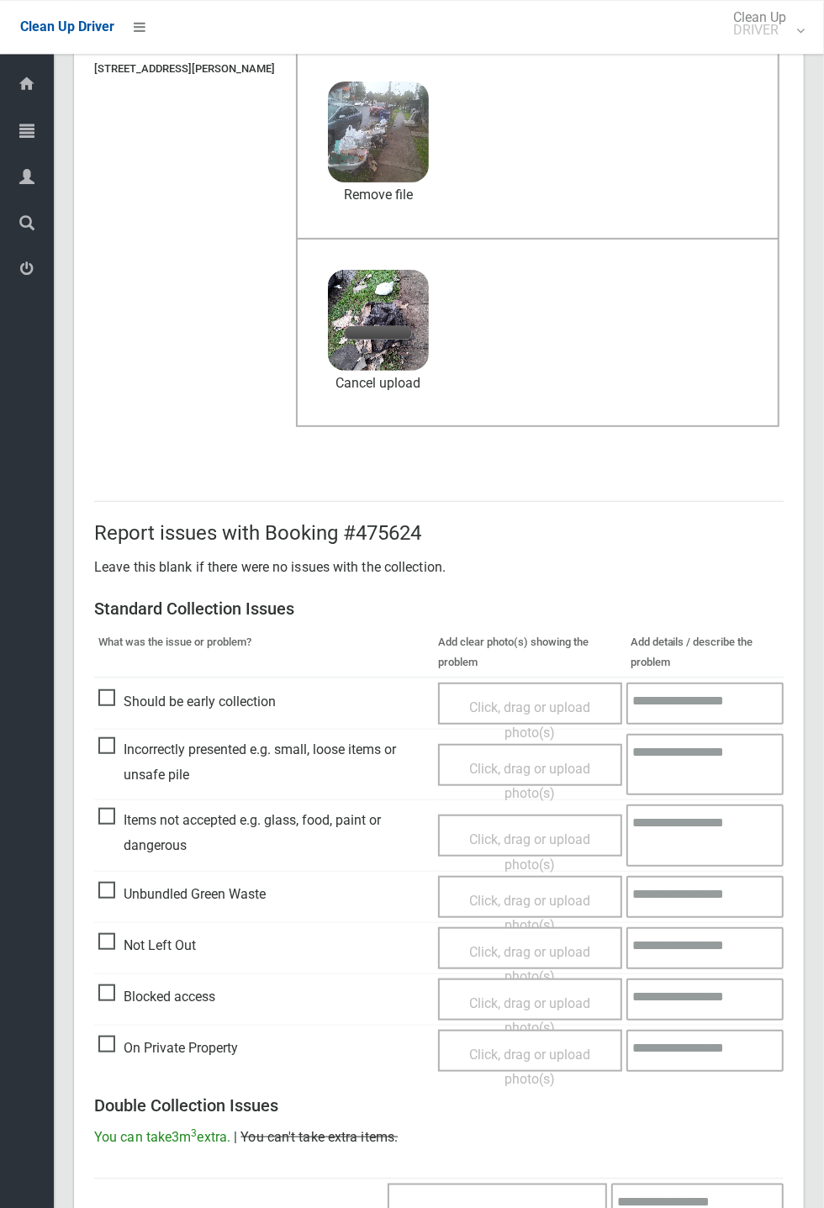
scroll to position [156, 0]
click at [161, 786] on span "Incorrectly presented e.g. small, loose items or unsafe pile" at bounding box center [263, 761] width 331 height 50
click at [704, 757] on textarea at bounding box center [704, 763] width 157 height 61
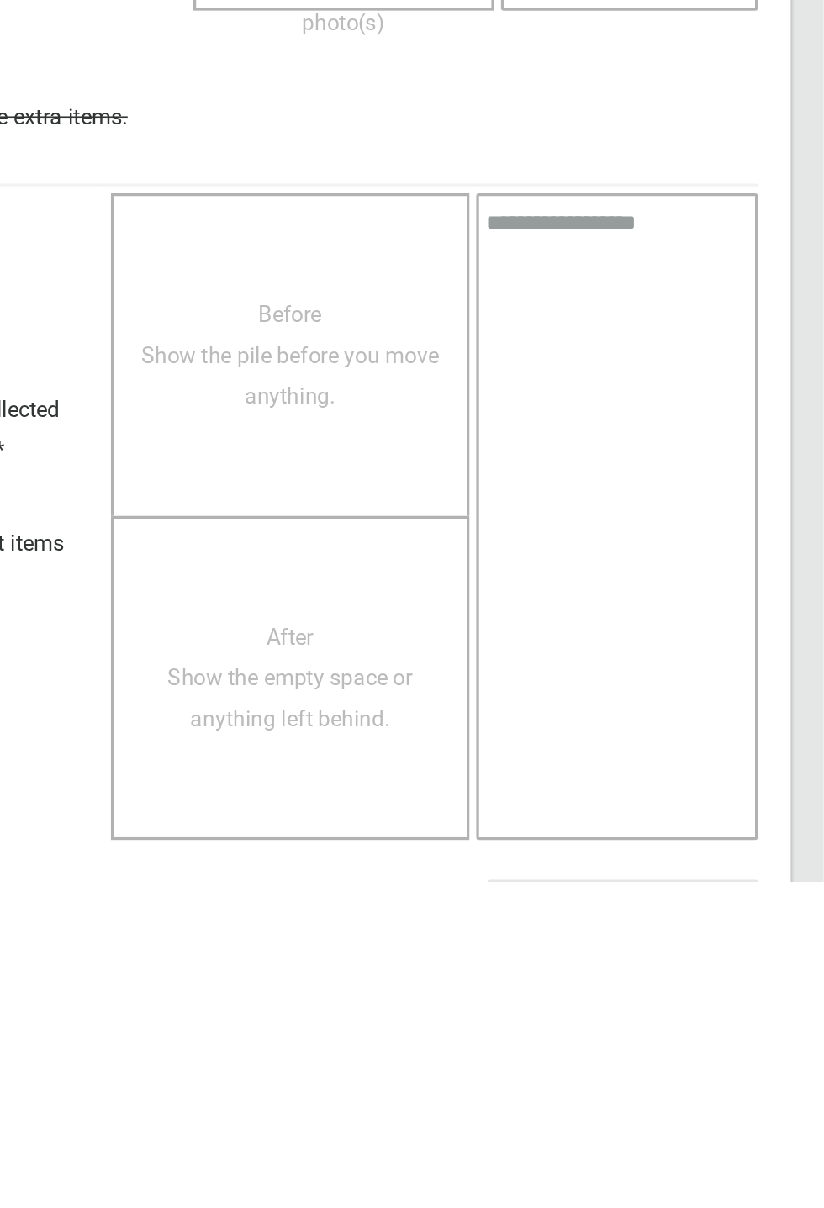
scroll to position [662, 0]
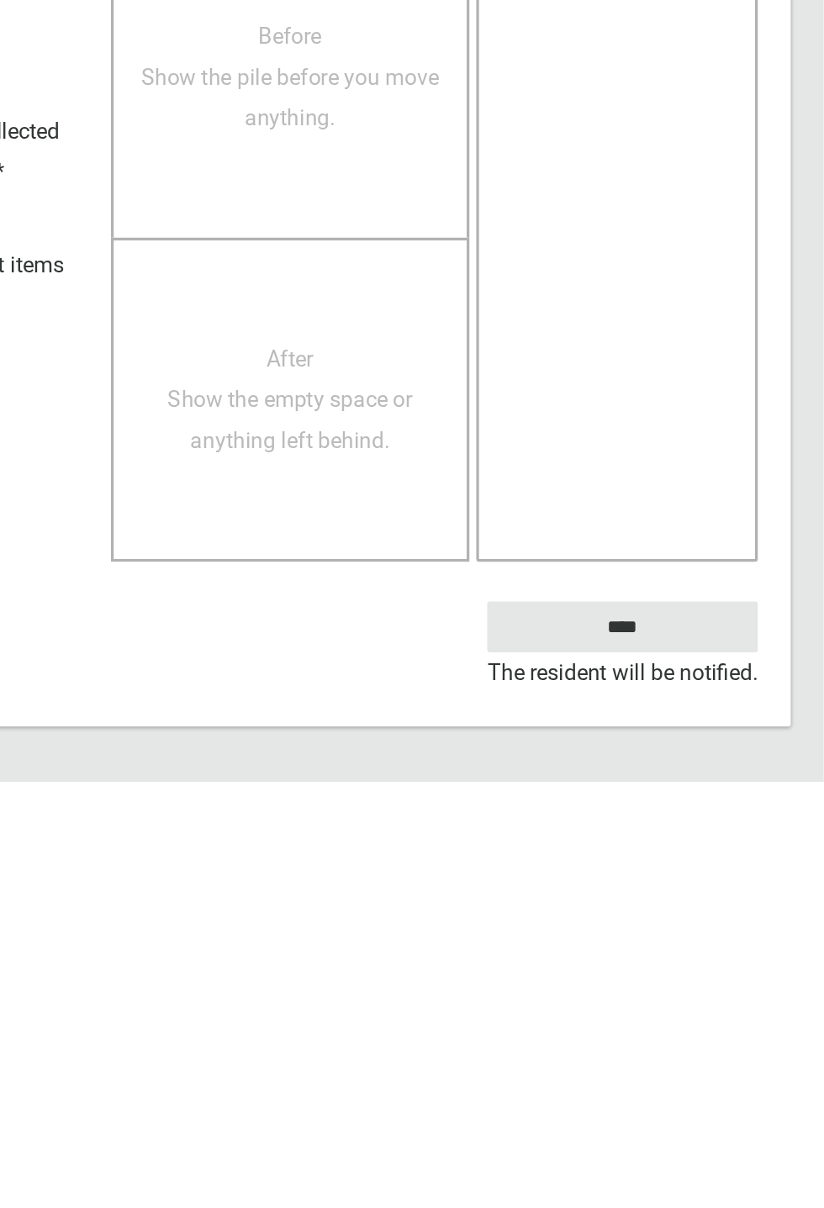
type textarea "**********"
click at [737, 1105] on input "****" at bounding box center [701, 1113] width 166 height 31
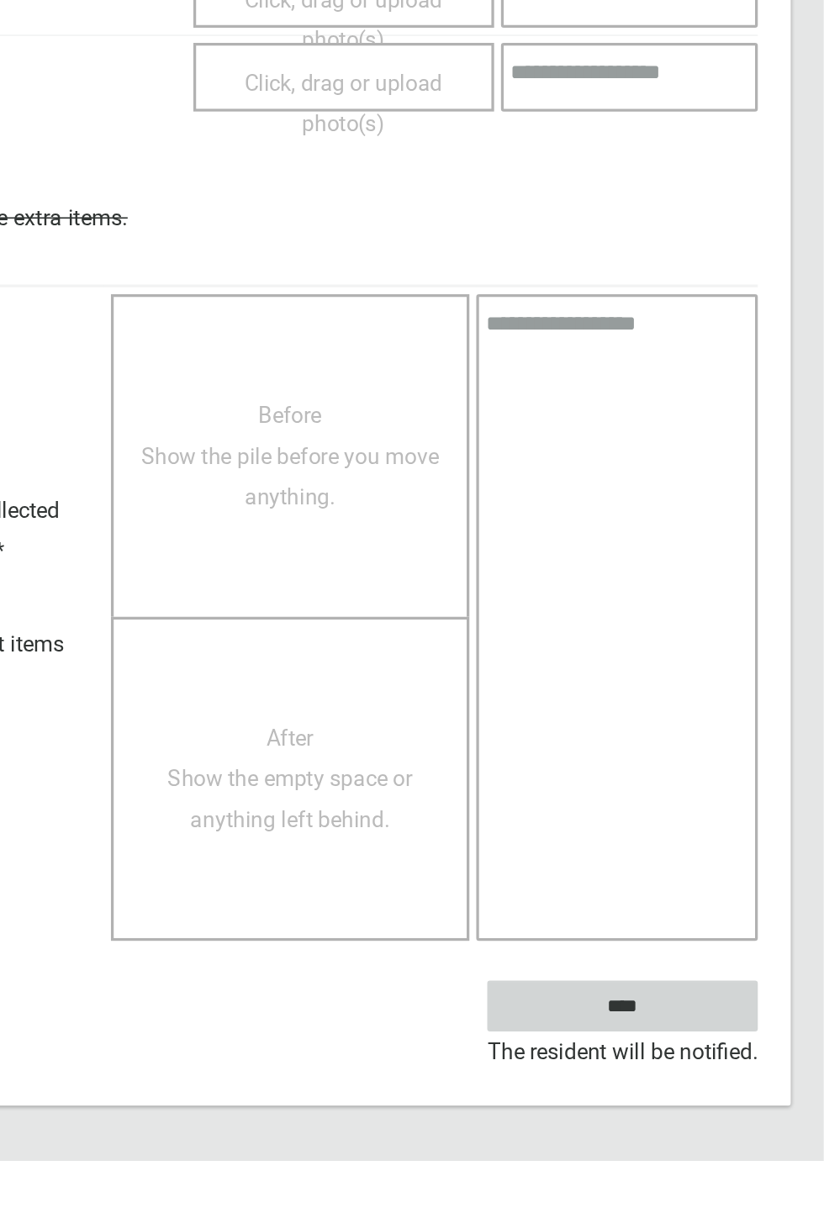
scroll to position [585, 0]
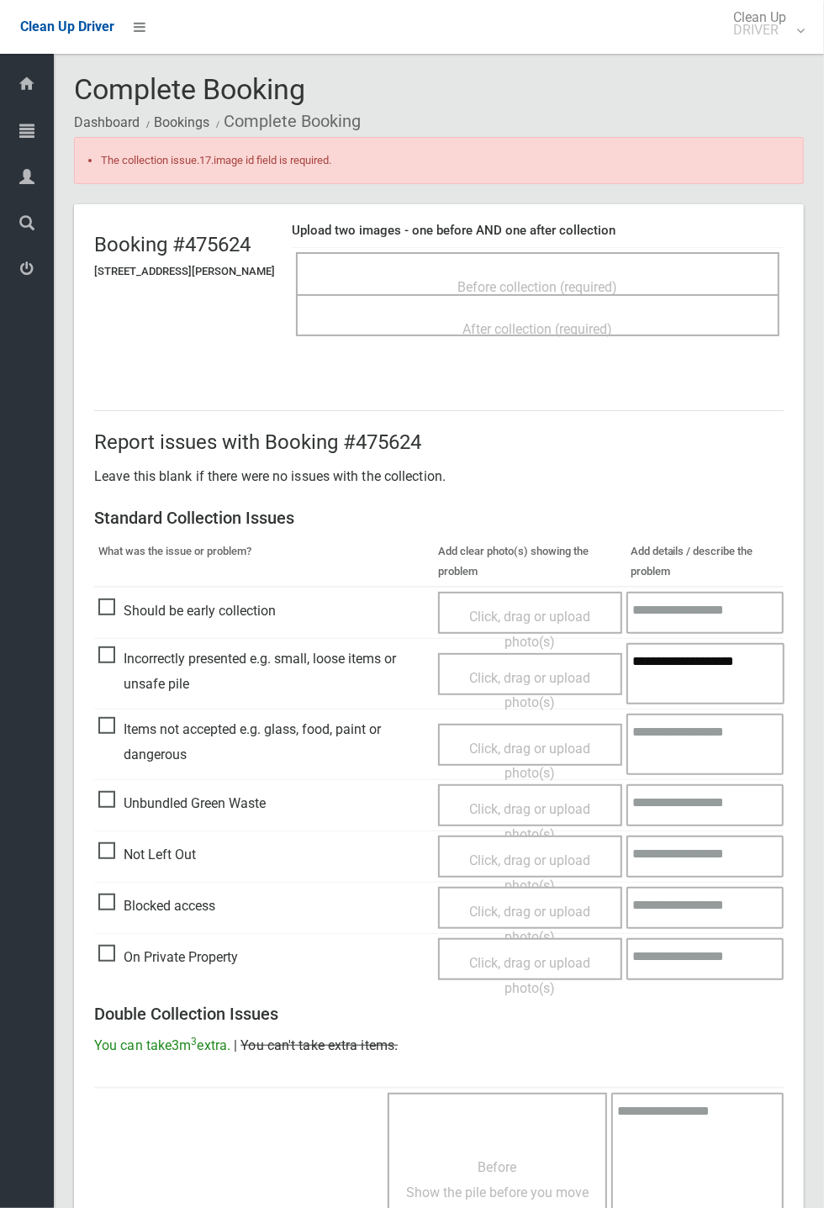
click at [613, 321] on span "After collection (required)" at bounding box center [538, 329] width 150 height 16
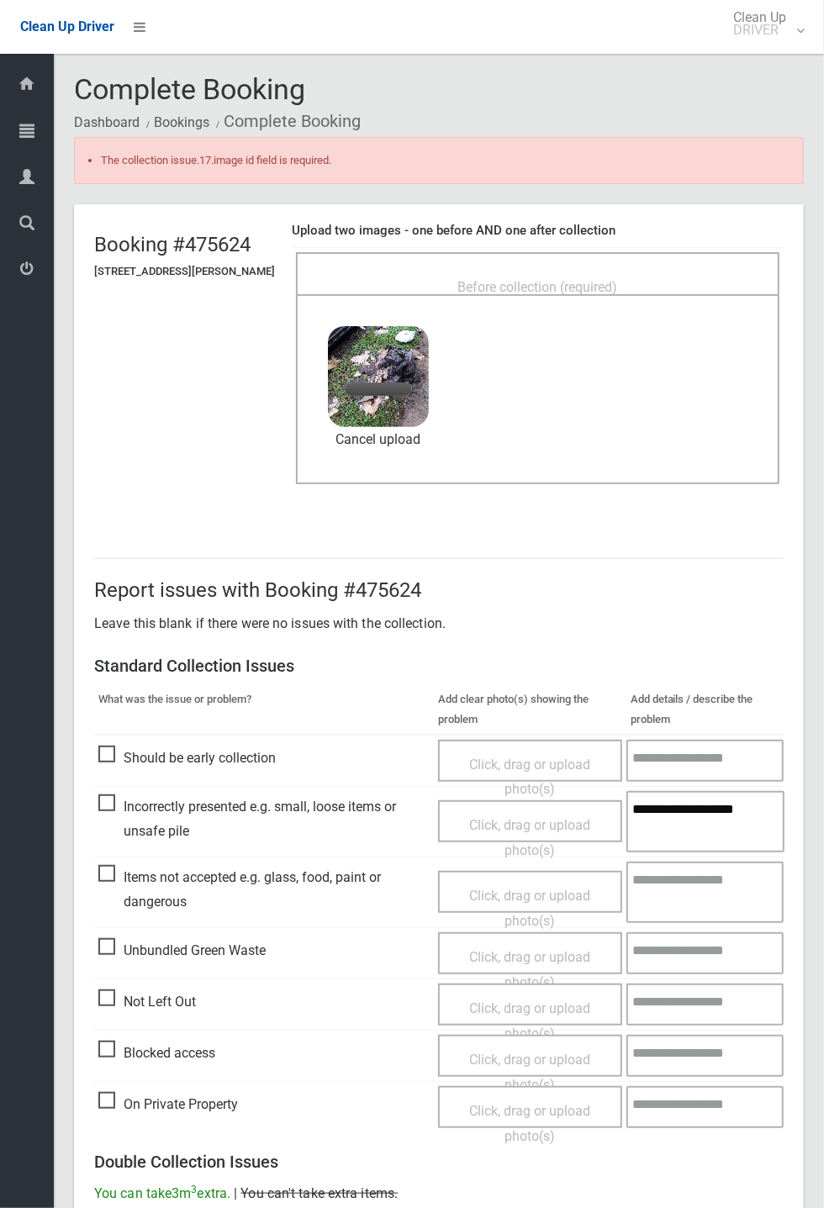
click at [605, 282] on span "Before collection (required)" at bounding box center [538, 287] width 160 height 16
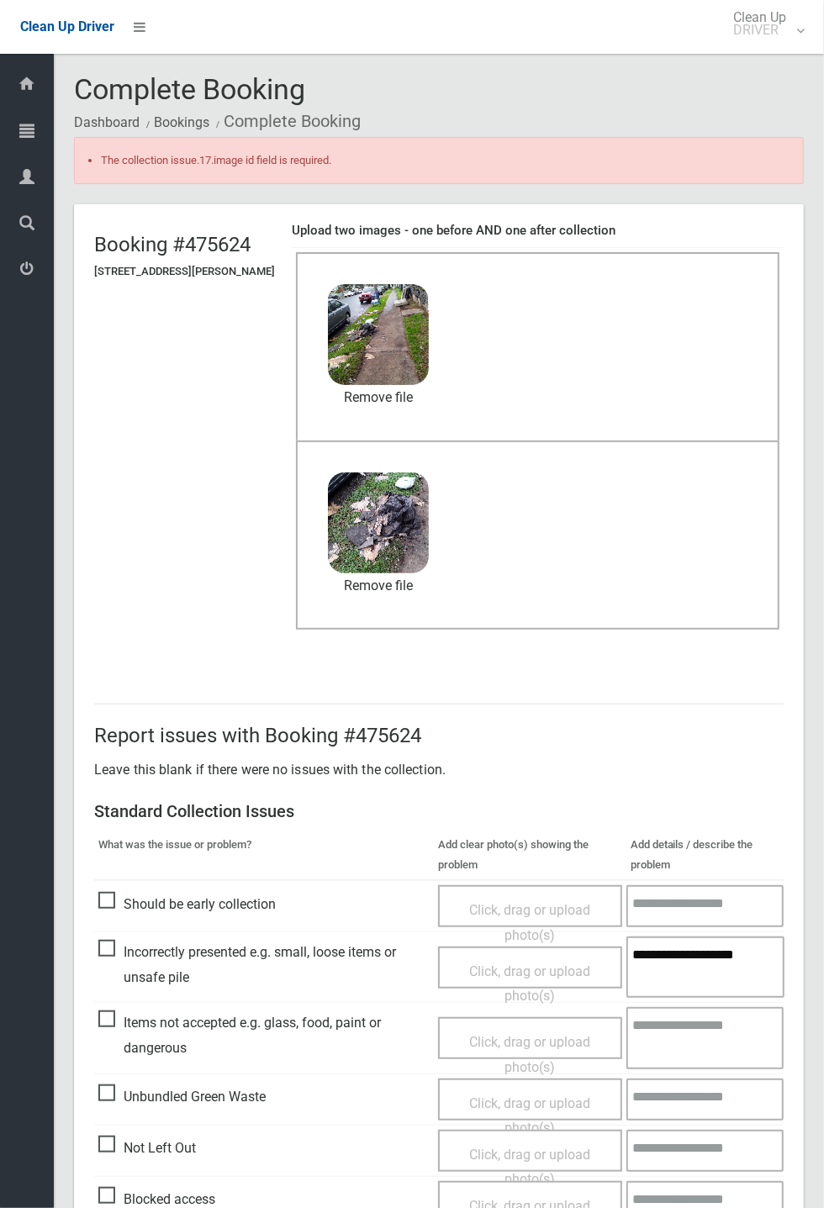
scroll to position [631, 0]
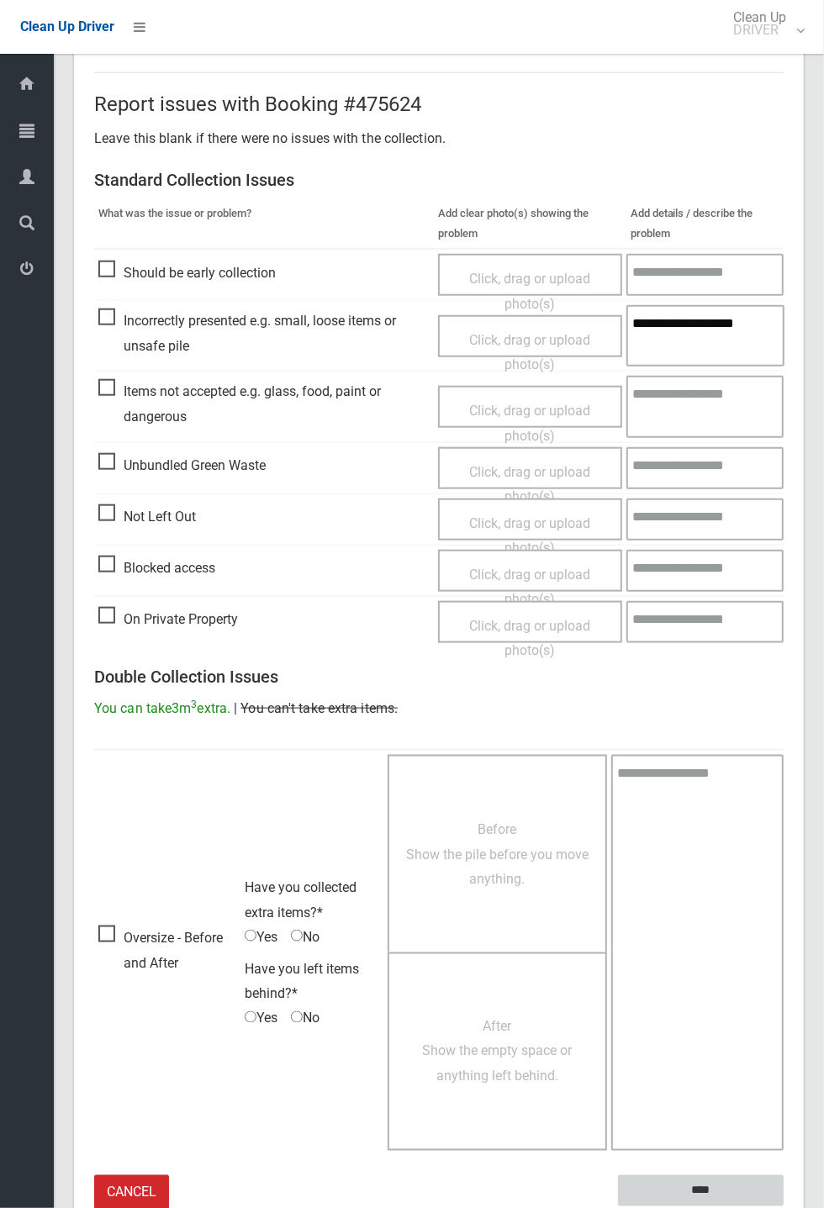
click at [784, 1206] on input "****" at bounding box center [701, 1190] width 166 height 31
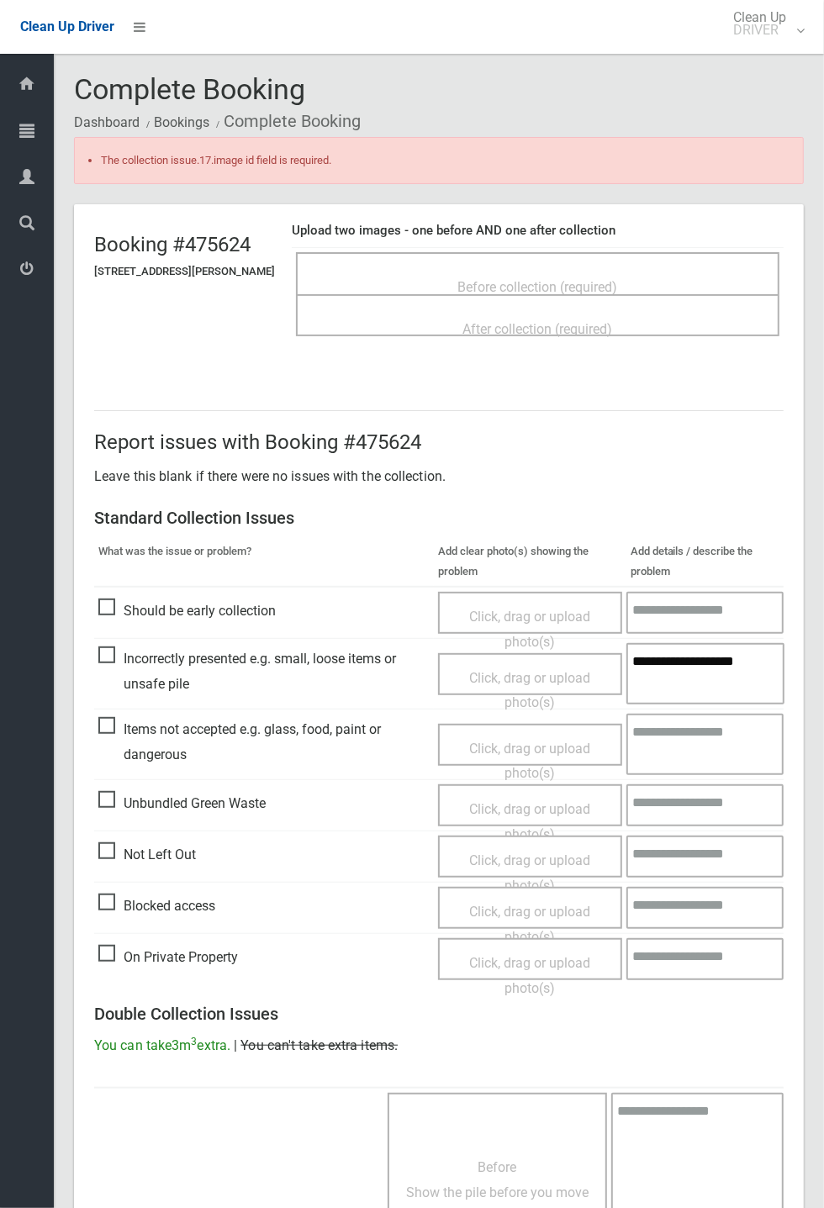
click at [583, 279] on span "Before collection (required)" at bounding box center [538, 287] width 160 height 16
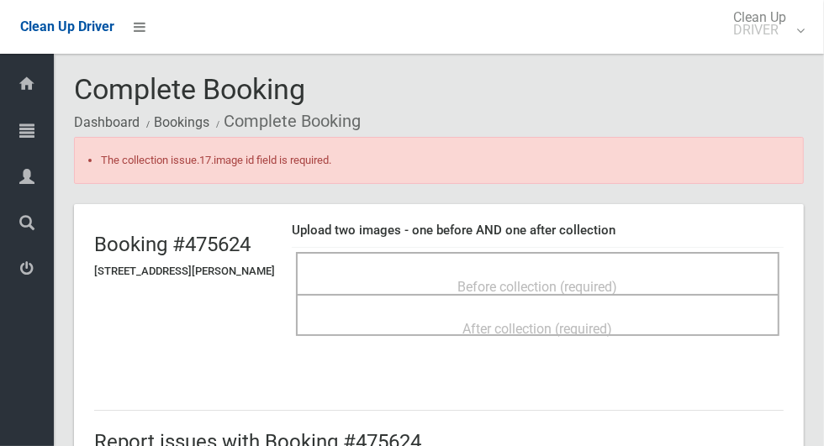
click at [662, 271] on div "Before collection (required)" at bounding box center [537, 286] width 446 height 31
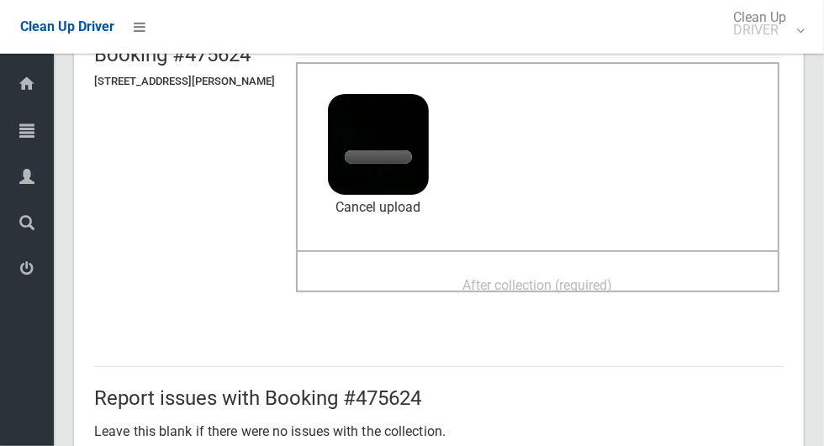
scroll to position [193, 0]
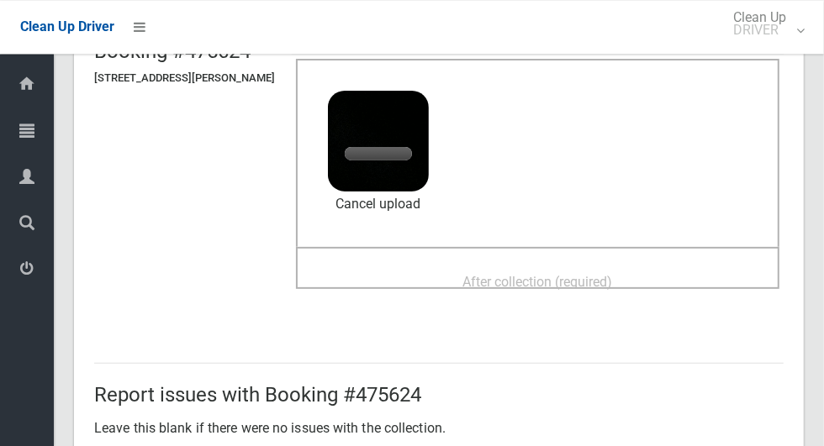
click at [666, 277] on div "After collection (required)" at bounding box center [537, 281] width 446 height 31
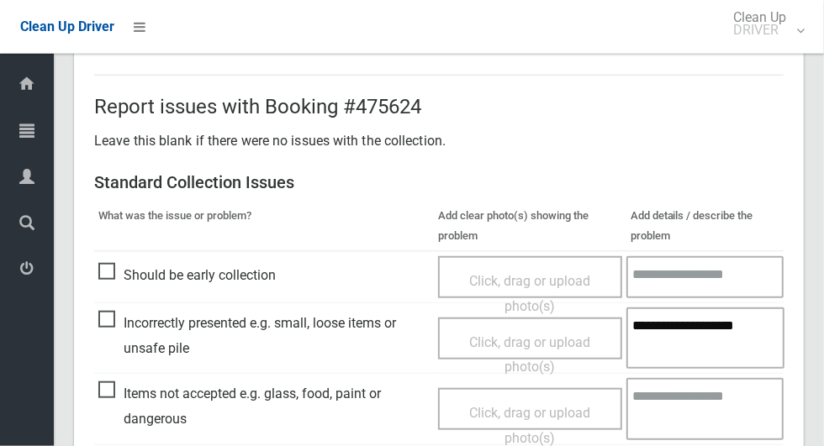
scroll to position [647, 0]
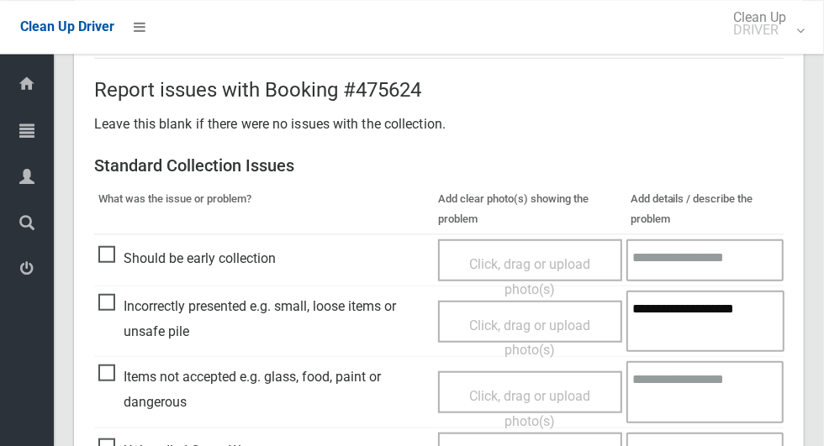
click at [736, 295] on textarea "**********" at bounding box center [705, 320] width 159 height 61
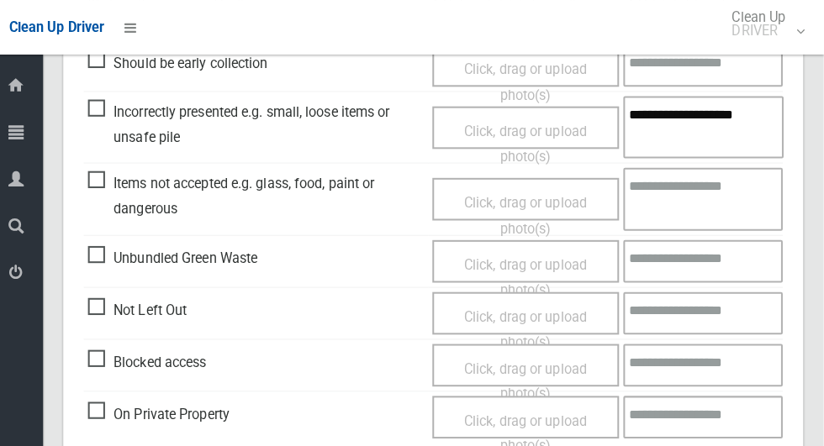
scroll to position [835, 0]
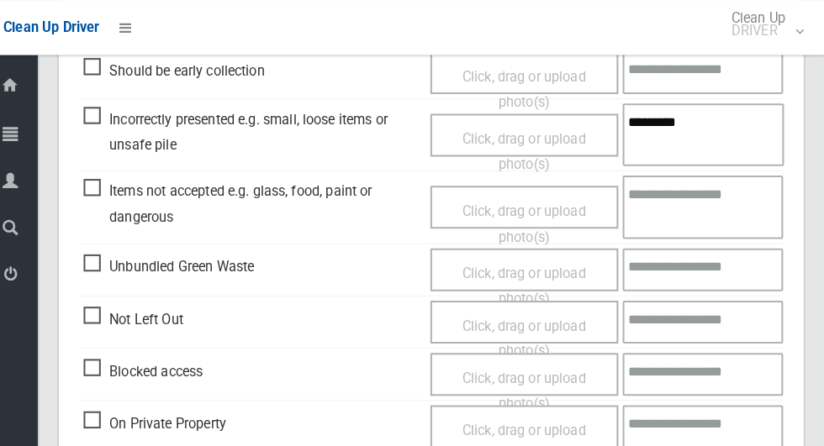
type textarea "*"
type textarea "********"
click at [483, 132] on span "Click, drag or upload photo(s)" at bounding box center [529, 149] width 121 height 41
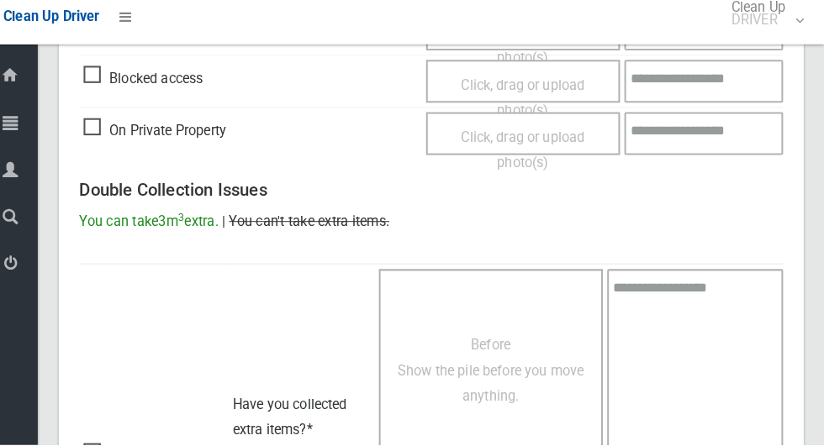
scroll to position [1423, 0]
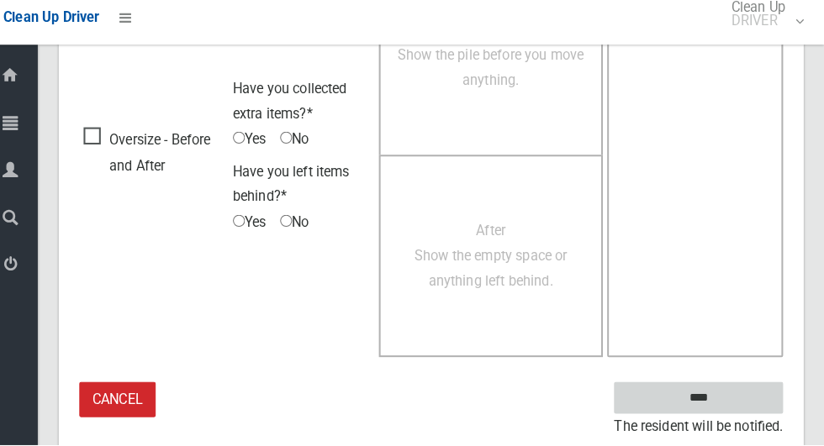
click at [747, 384] on input "****" at bounding box center [701, 399] width 166 height 31
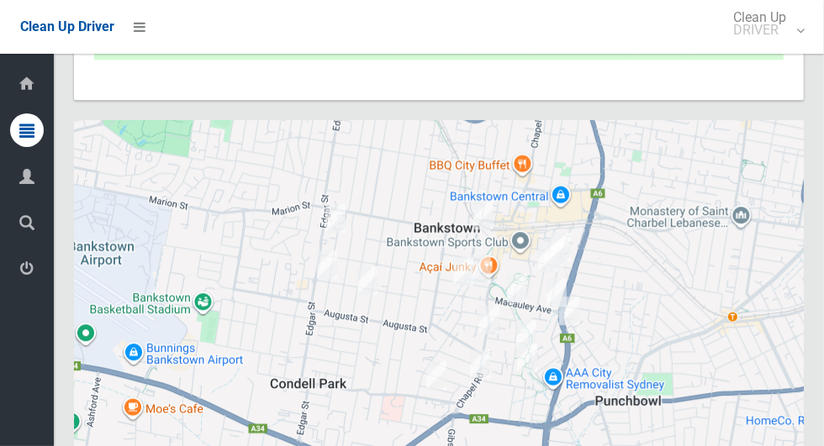
scroll to position [8937, 0]
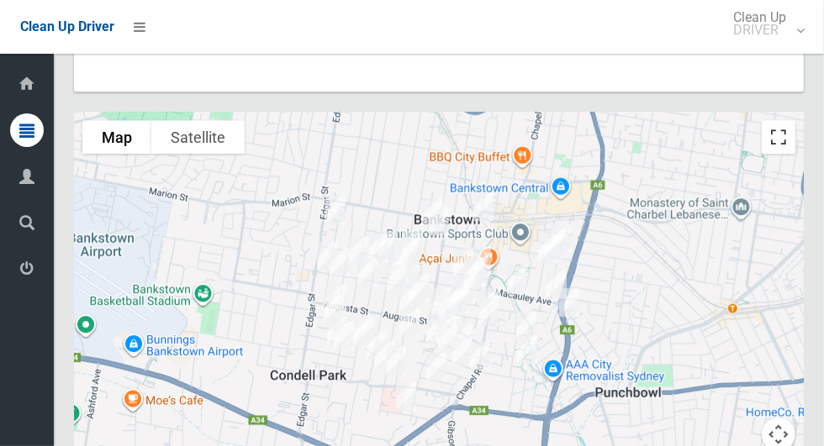
click at [784, 154] on button "Toggle fullscreen view" at bounding box center [779, 137] width 34 height 34
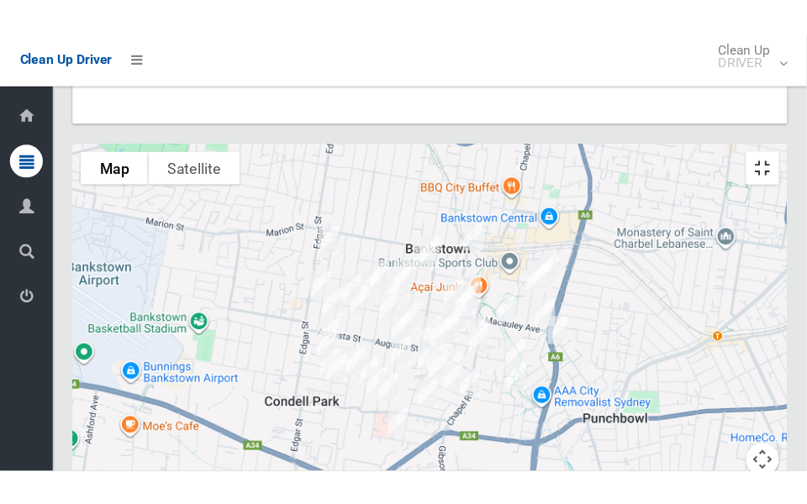
scroll to position [8957, 0]
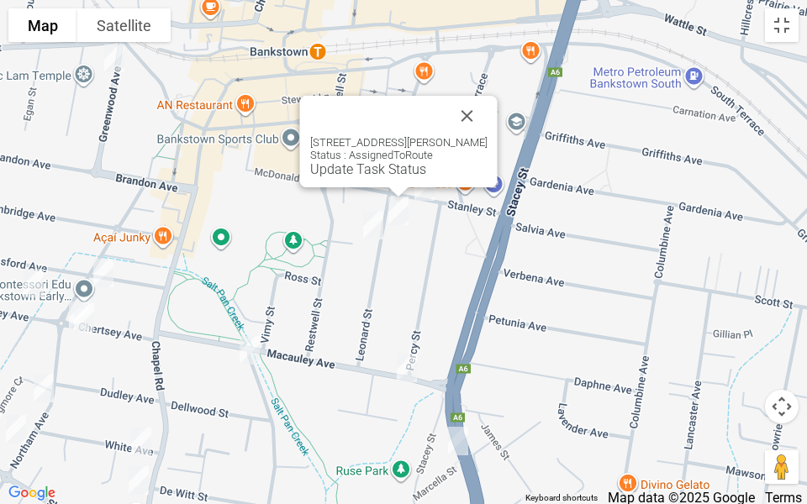
click at [340, 177] on div "6 Leonard Street, BANKSTOWN NSW 2200 Status : AssignedToRoute Update Task Status" at bounding box center [399, 142] width 198 height 92
click at [336, 177] on div "6 Leonard Street, BANKSTOWN NSW 2200 Status : AssignedToRoute Update Task Status" at bounding box center [399, 142] width 198 height 92
click at [330, 171] on link "Update Task Status" at bounding box center [368, 169] width 116 height 16
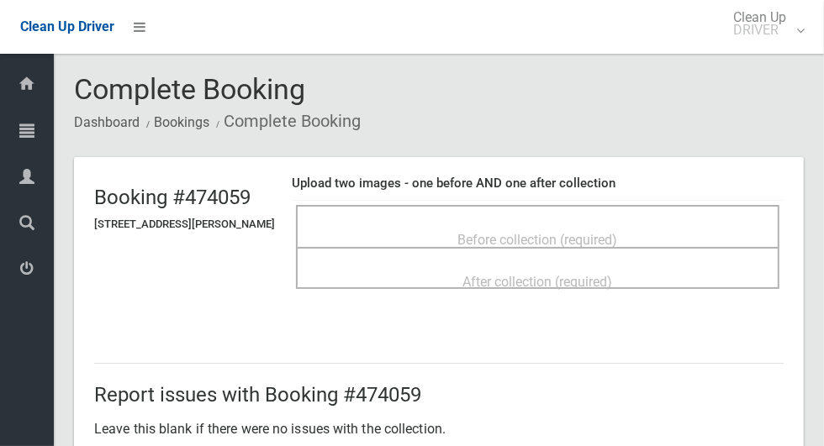
click at [662, 205] on div "Before collection (required)" at bounding box center [537, 226] width 483 height 42
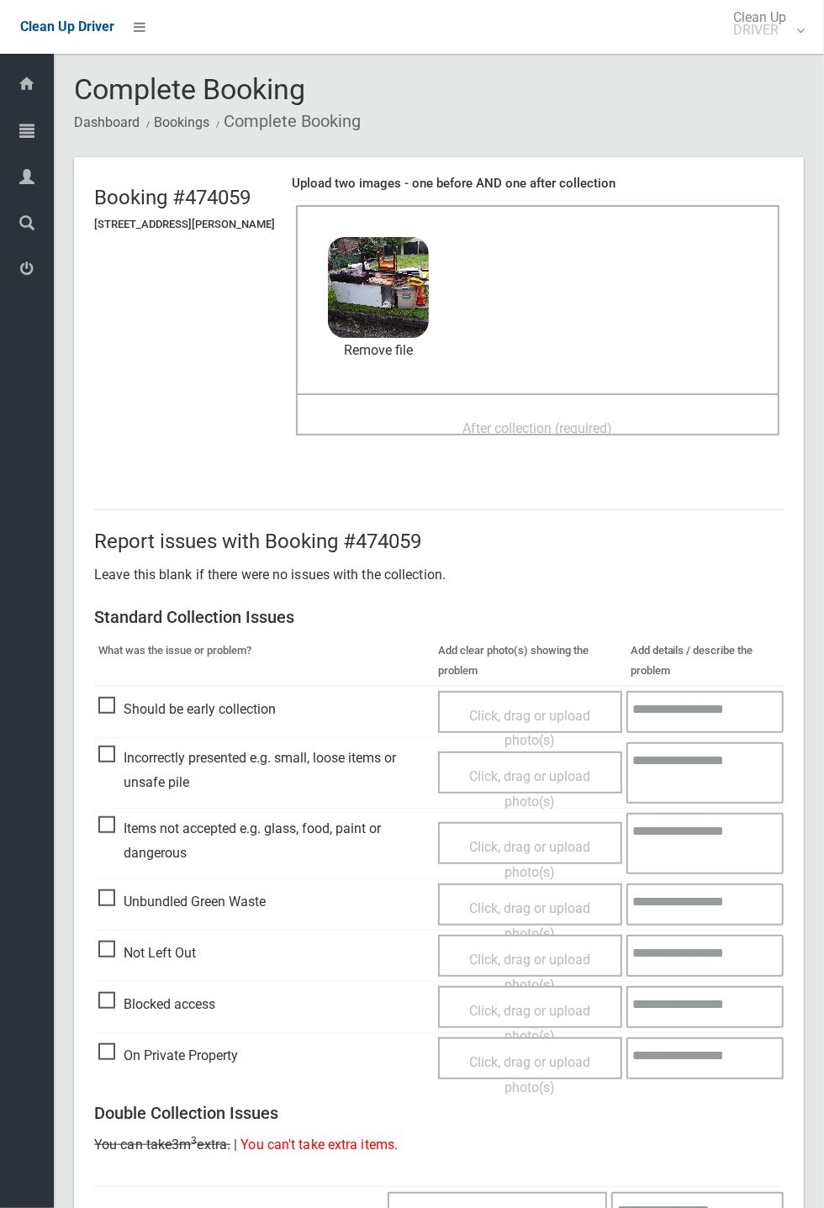
click at [613, 420] on span "After collection (required)" at bounding box center [538, 428] width 150 height 16
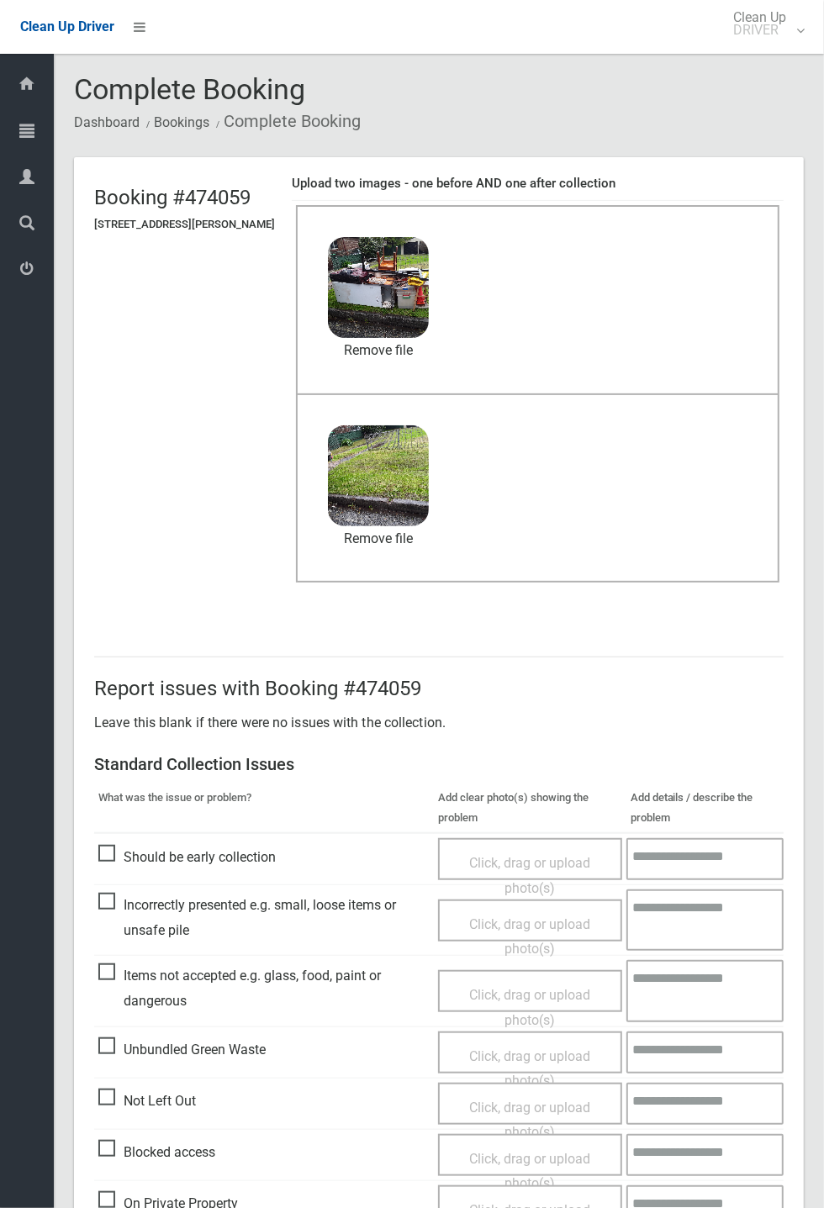
scroll to position [583, 0]
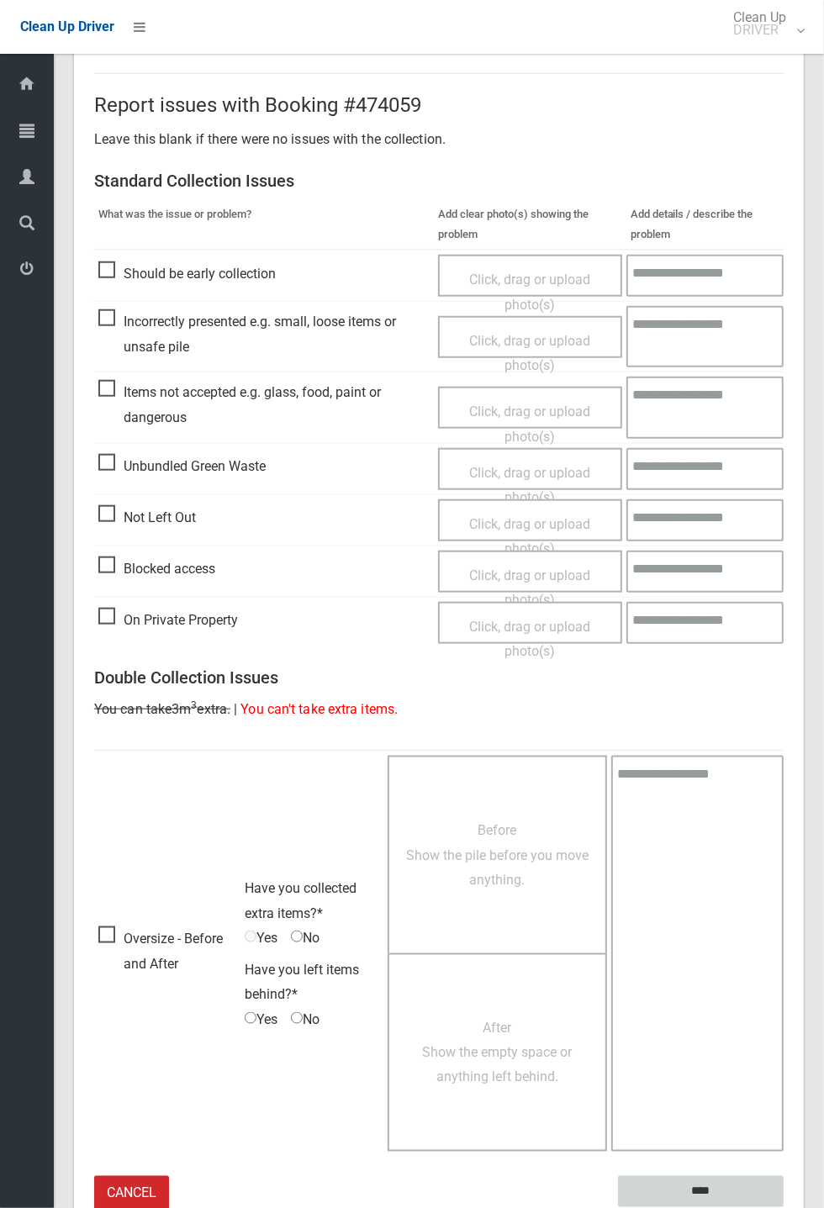
click at [784, 446] on input "****" at bounding box center [701, 1191] width 166 height 31
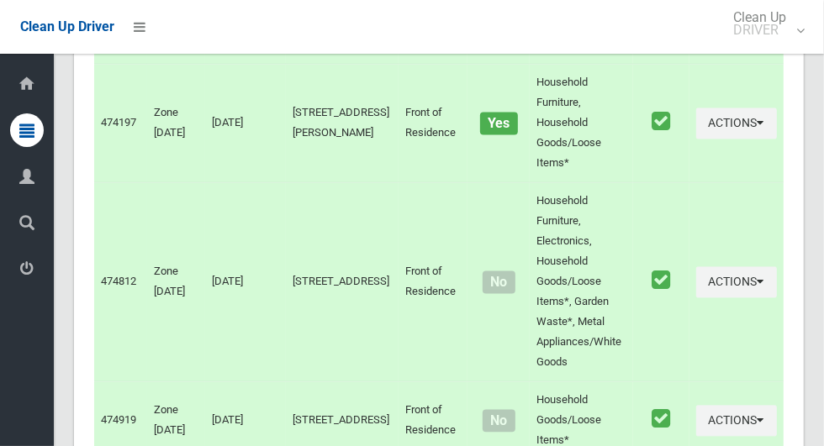
scroll to position [9021, 0]
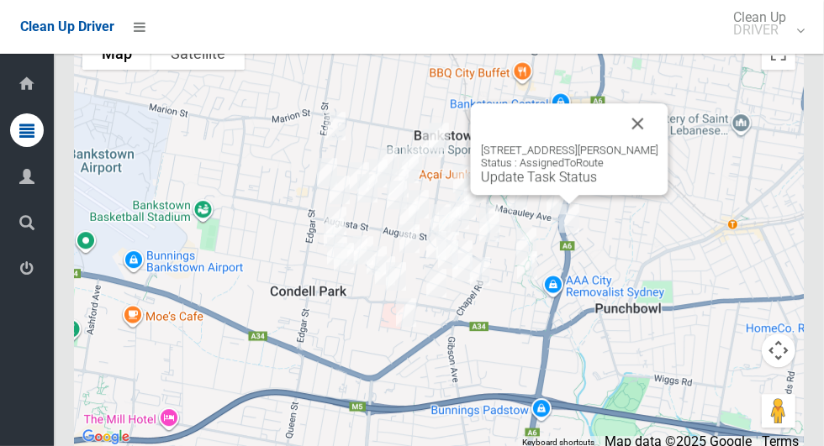
click at [650, 144] on button "Close" at bounding box center [638, 123] width 40 height 40
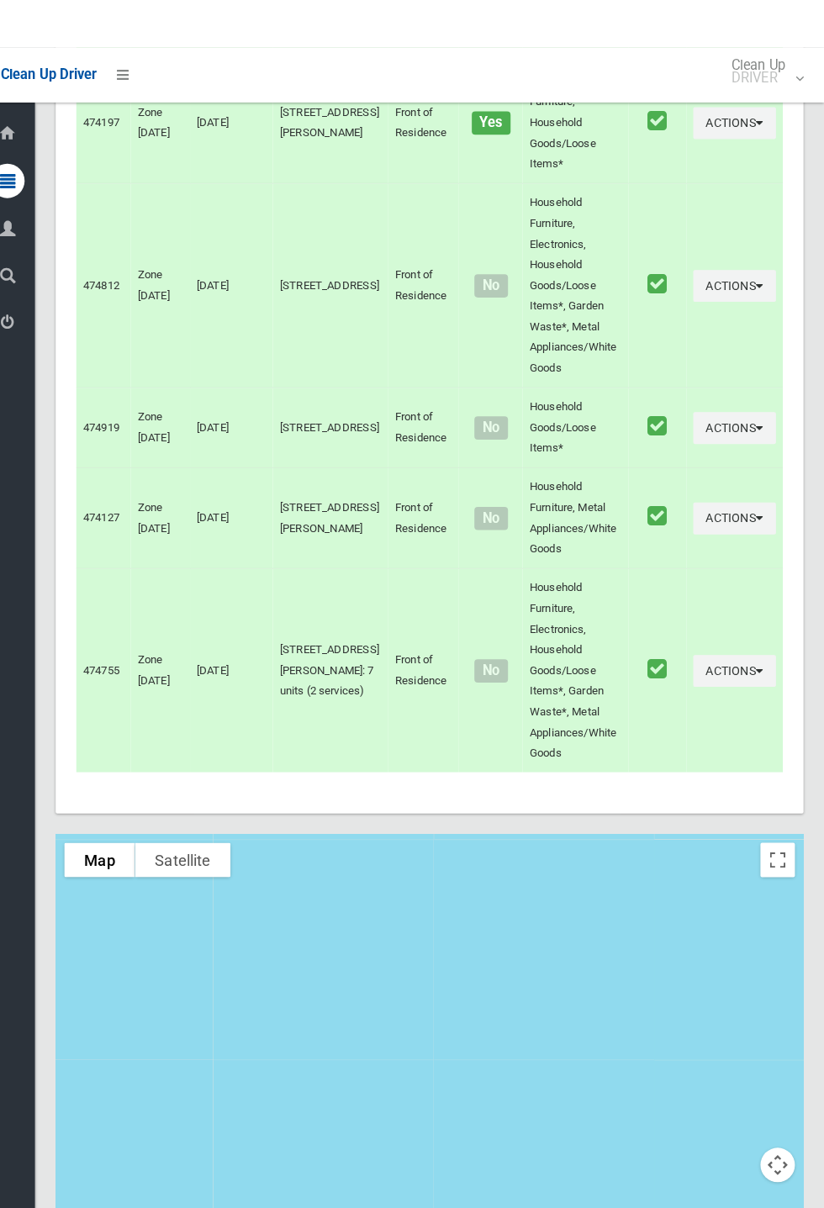
scroll to position [8231, 0]
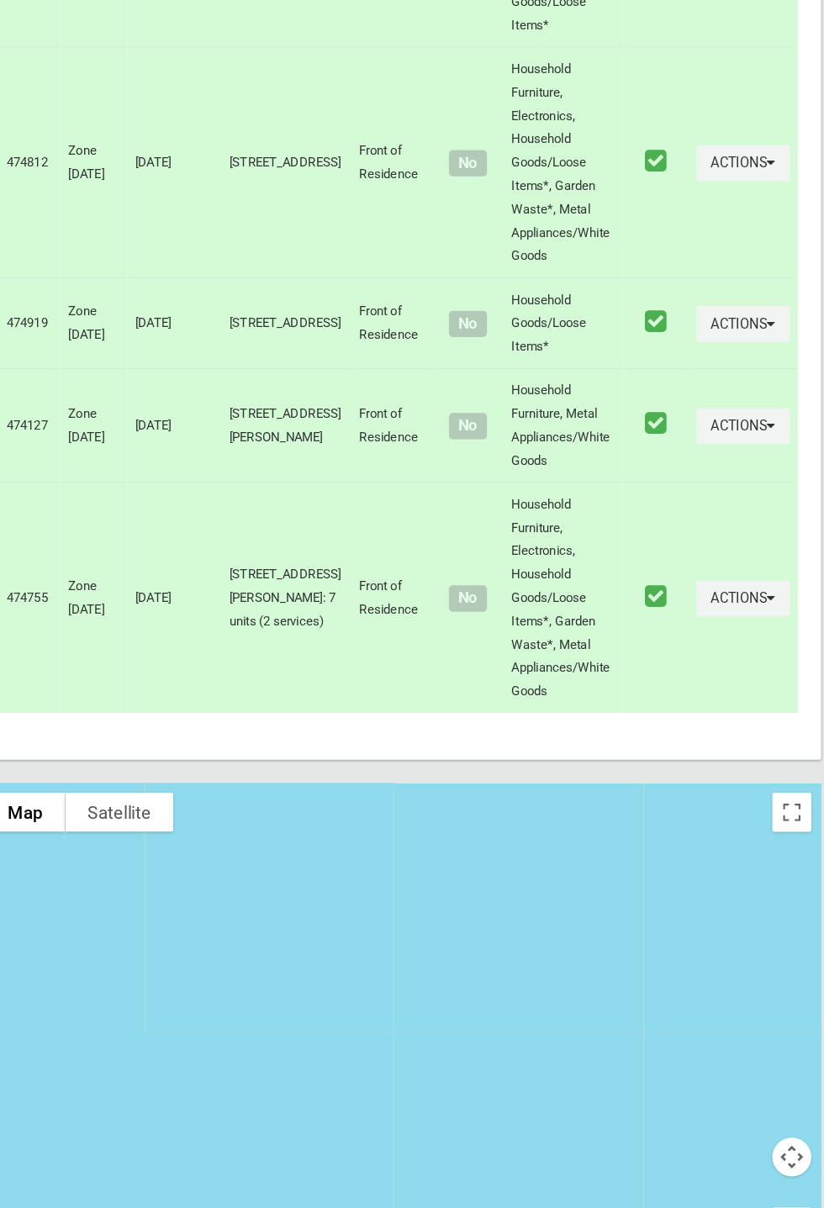
click at [599, 1155] on div "24 Greenwood Avenue, BANKSTOWN NSW 2200 Status : AssignedToRoute Update Task St…" at bounding box center [439, 1028] width 730 height 420
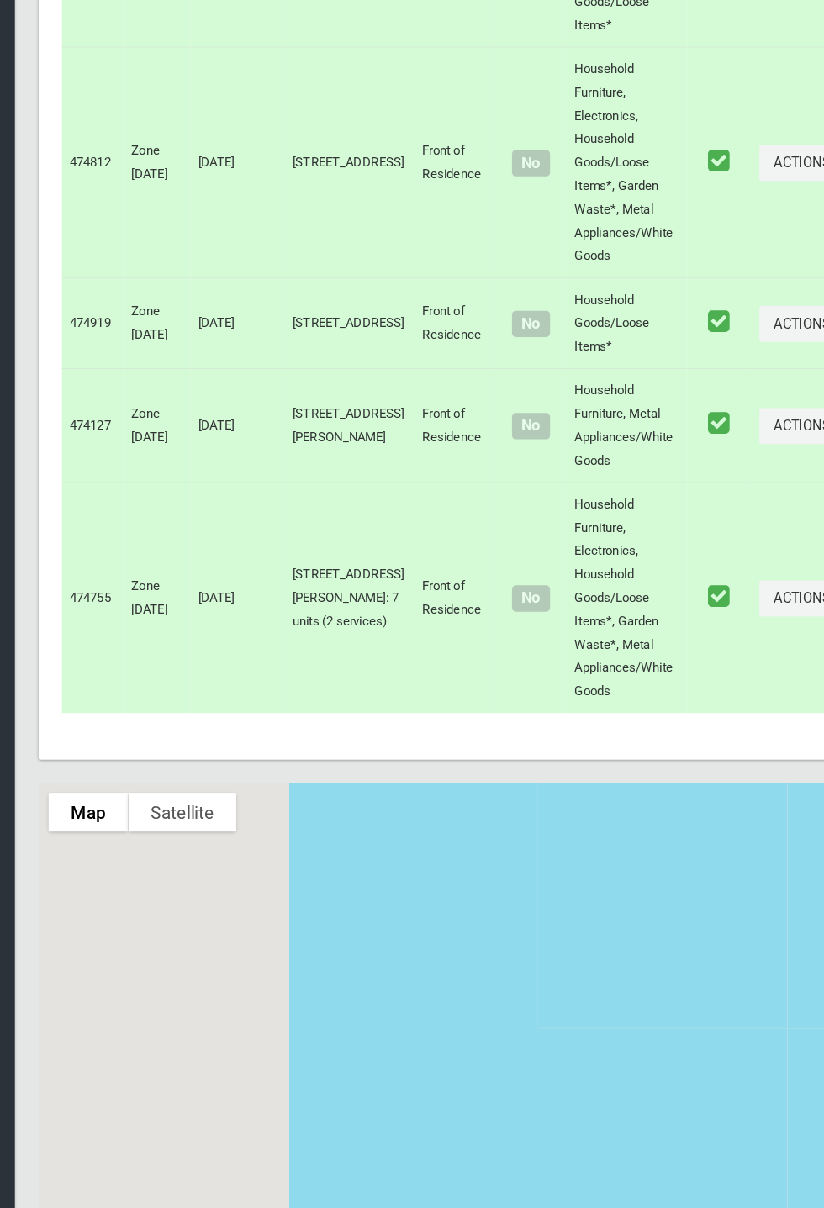
click at [601, 1160] on div "24 Greenwood Avenue, BANKSTOWN NSW 2200 Status : AssignedToRoute Update Task St…" at bounding box center [439, 1028] width 730 height 420
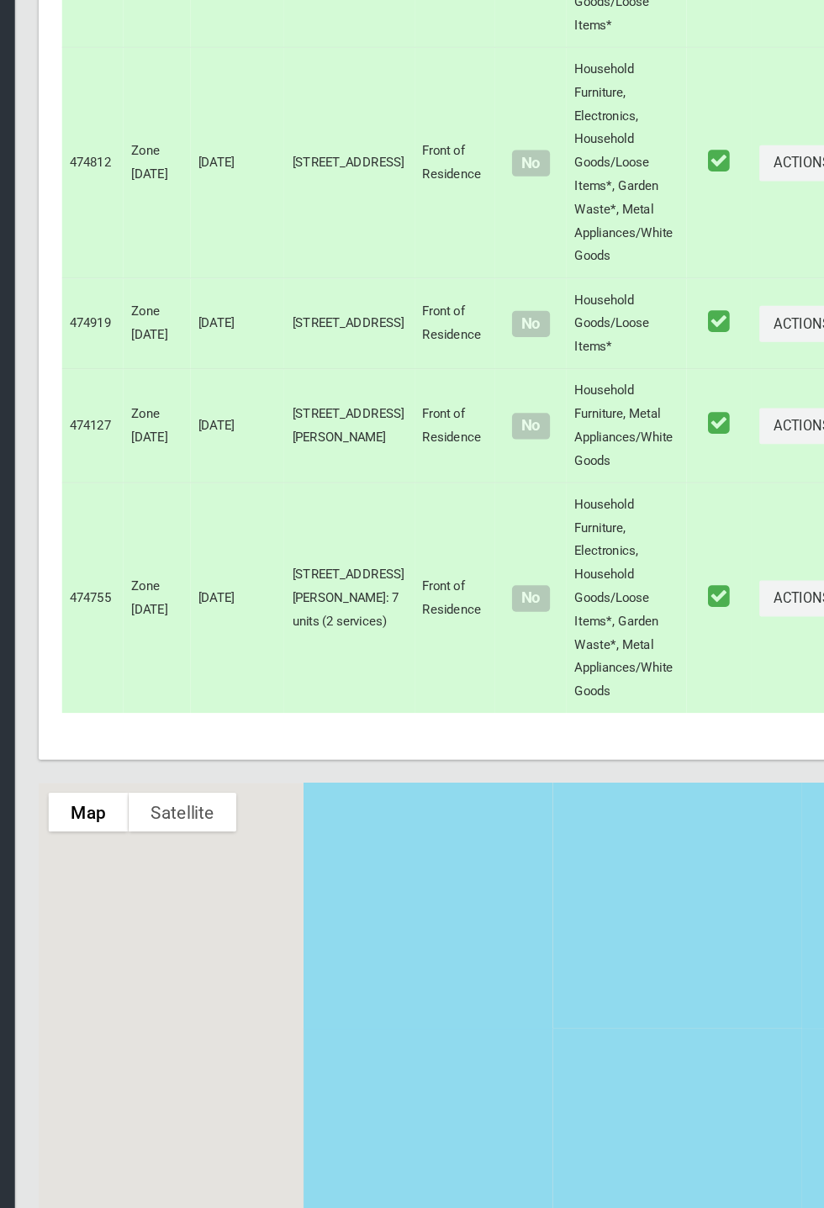
click at [596, 1156] on div "24 Greenwood Avenue, BANKSTOWN NSW 2200 Status : AssignedToRoute Update Task St…" at bounding box center [439, 1028] width 730 height 420
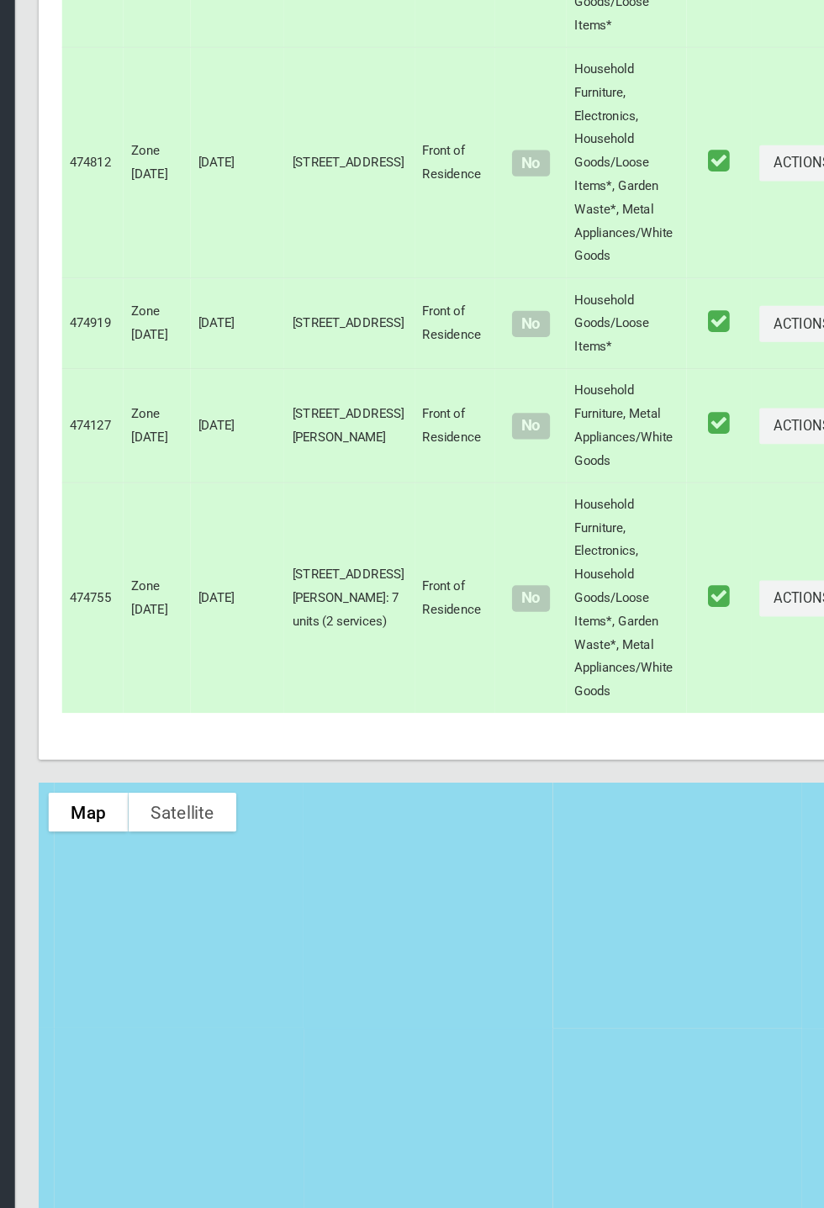
click at [608, 1157] on div "24 Greenwood Avenue, BANKSTOWN NSW 2200 Status : AssignedToRoute Update Task St…" at bounding box center [439, 1028] width 730 height 420
click at [605, 1161] on div "24 Greenwood Avenue, BANKSTOWN NSW 2200 Status : AssignedToRoute Update Task St…" at bounding box center [439, 1028] width 730 height 420
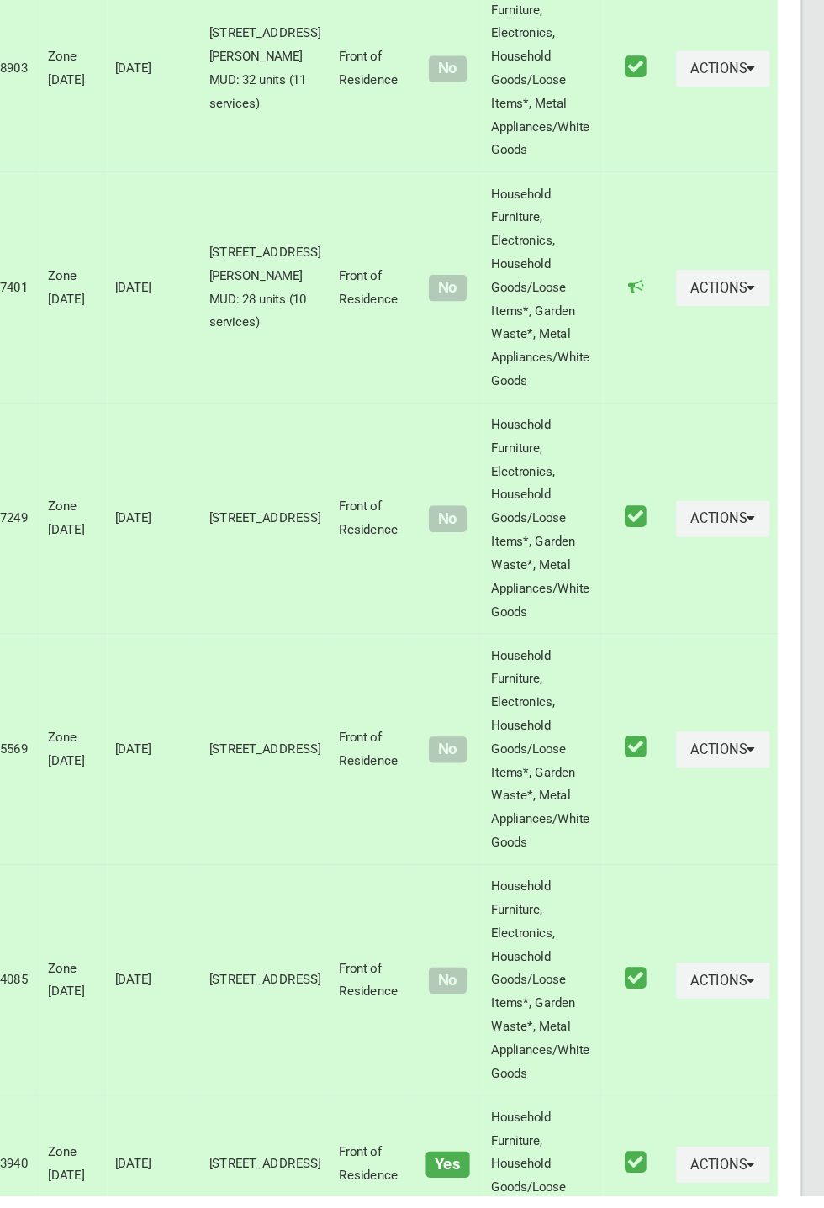
scroll to position [2845, 0]
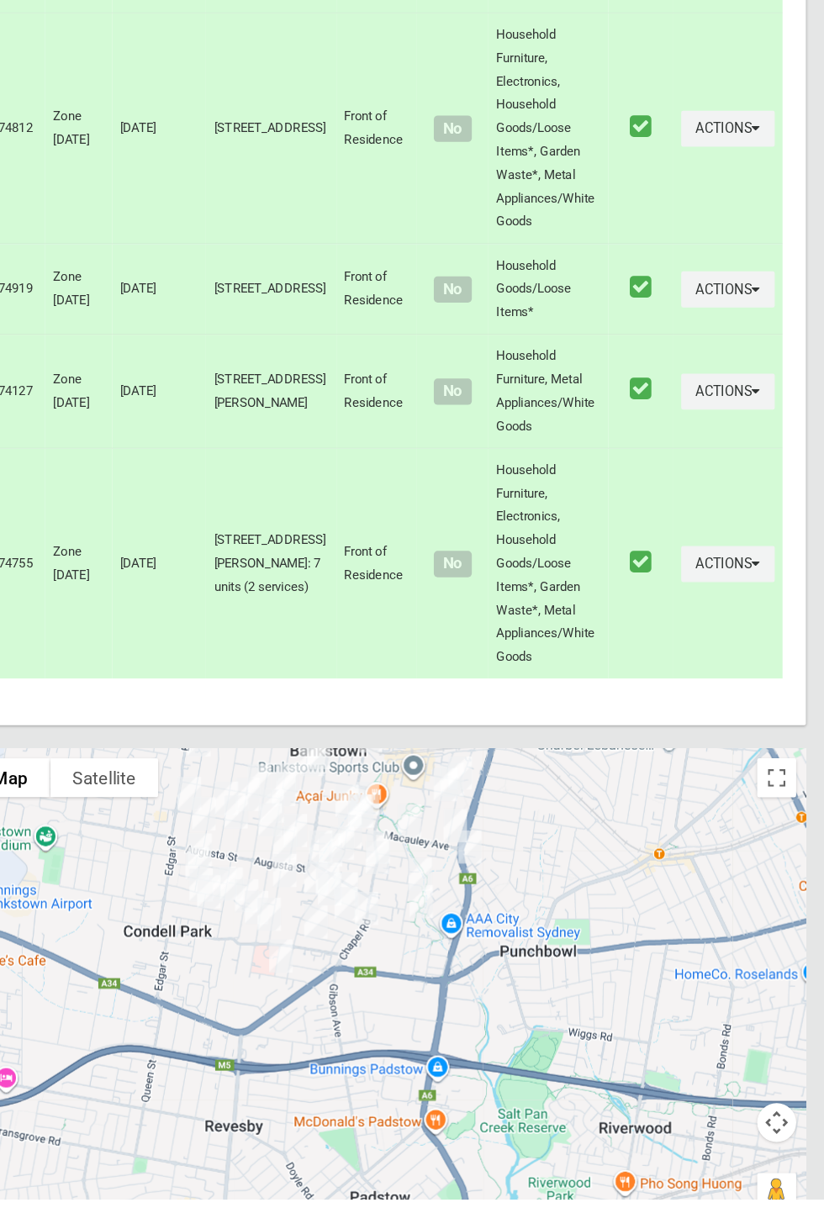
scroll to position [8230, 0]
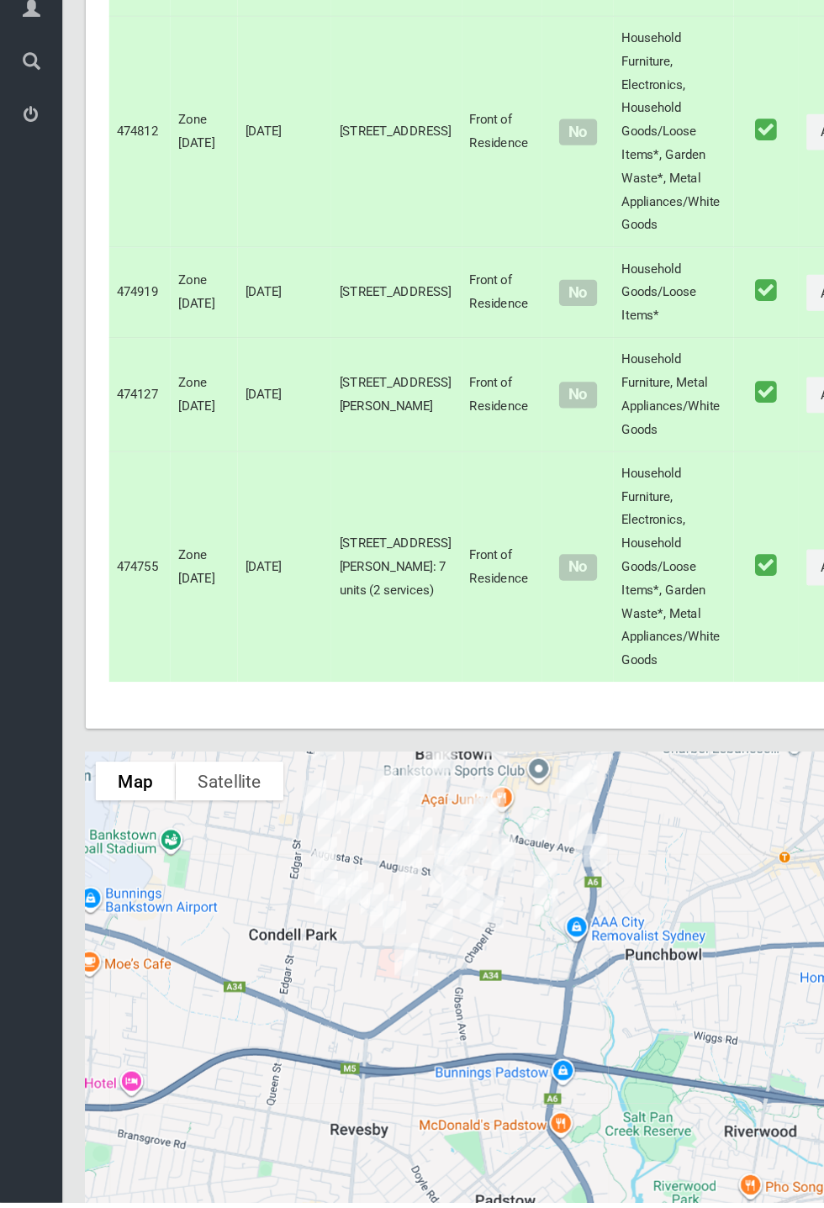
click at [0, 620] on div "Dashboard Tasks All Tasks Todays Tasks Overdue Tasks Complete Tasks Profile Sea…" at bounding box center [27, 631] width 54 height 1154
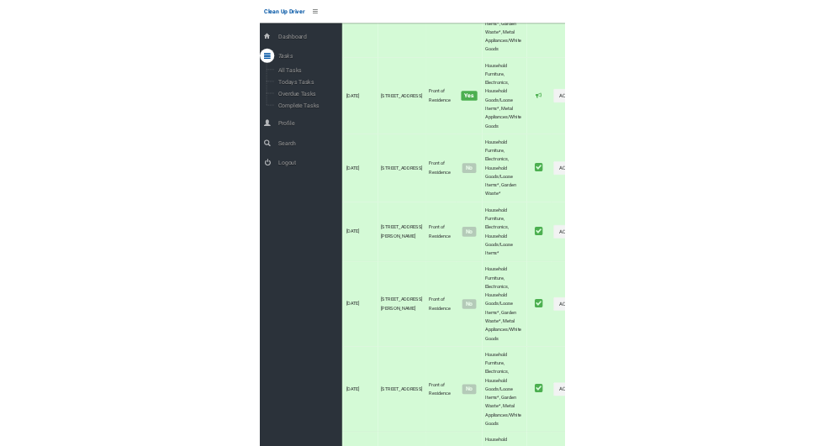
scroll to position [0, 0]
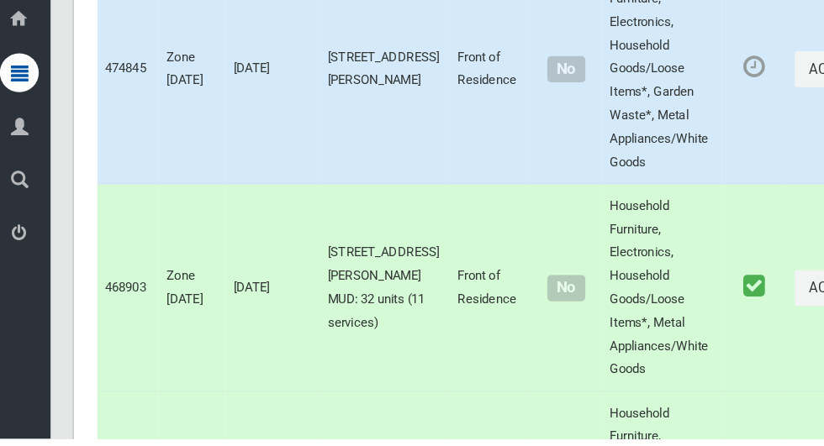
scroll to position [2165, 0]
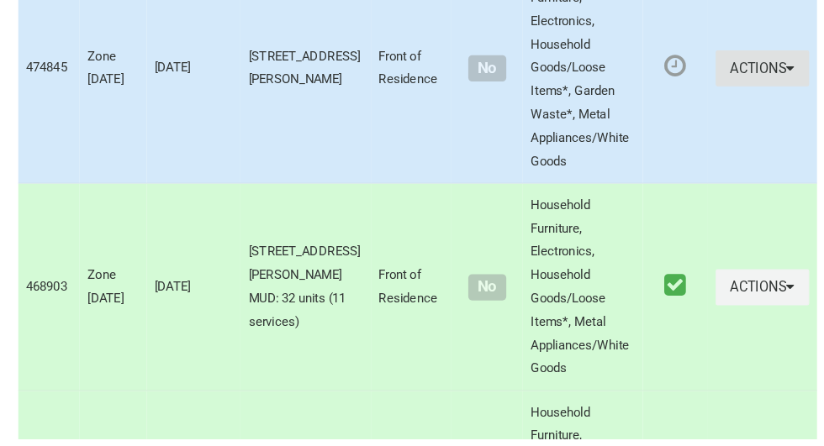
click at [721, 142] on button "Actions" at bounding box center [736, 126] width 81 height 31
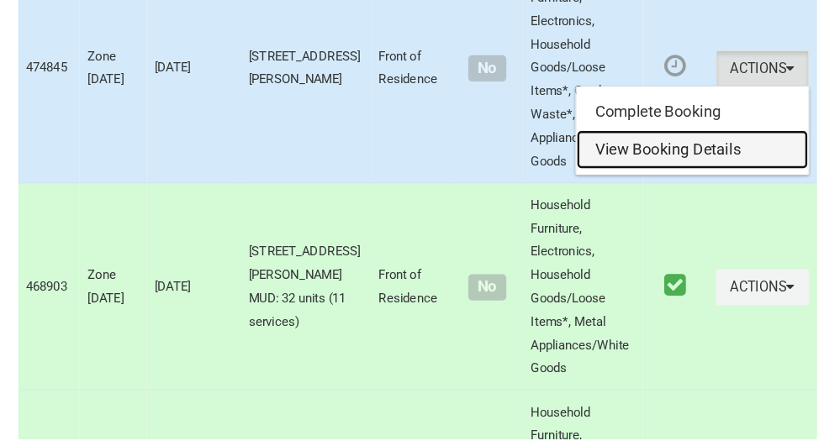
click at [613, 214] on link "View Booking Details" at bounding box center [676, 197] width 200 height 34
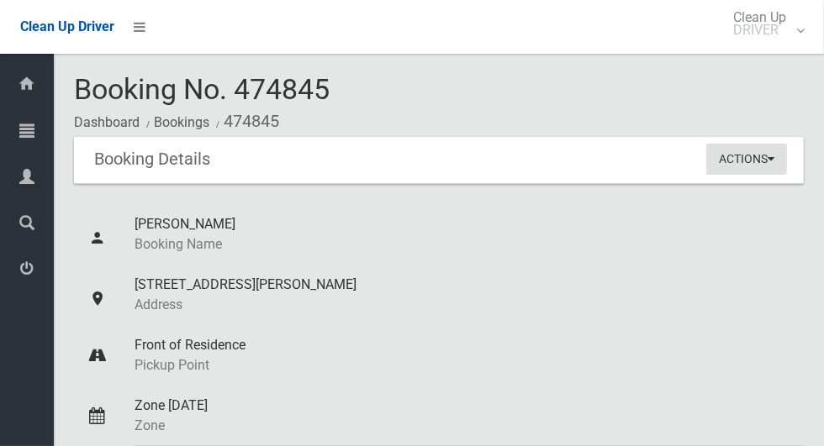
click at [759, 152] on button "Actions" at bounding box center [746, 159] width 81 height 31
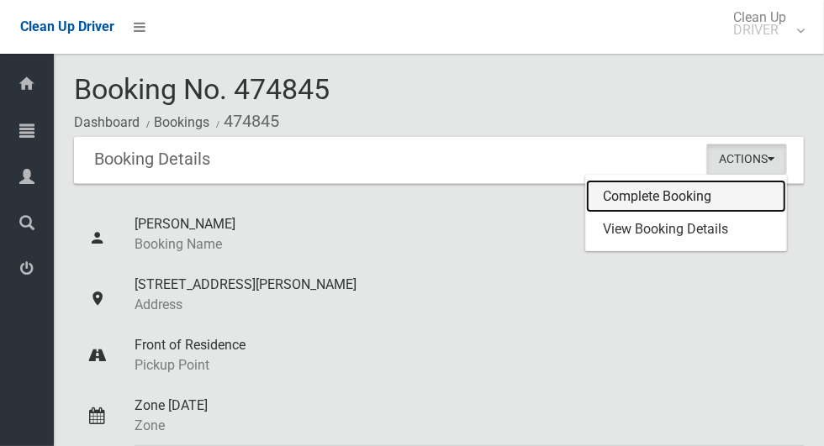
click at [622, 191] on link "Complete Booking" at bounding box center [686, 197] width 200 height 34
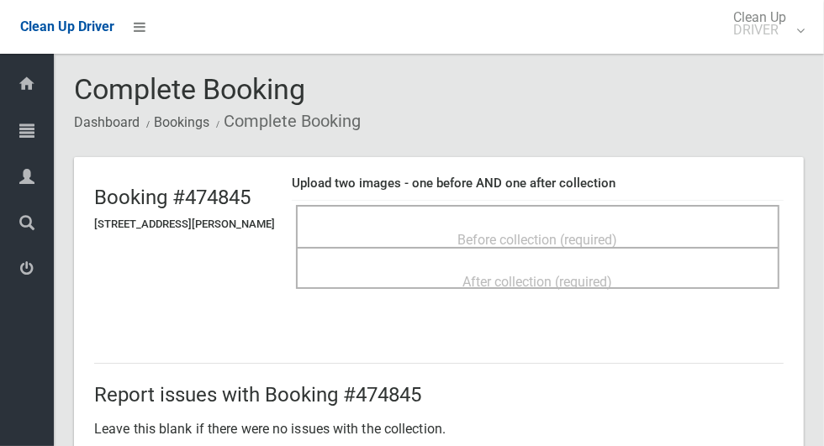
click at [361, 236] on div "Before collection (required)" at bounding box center [537, 239] width 446 height 31
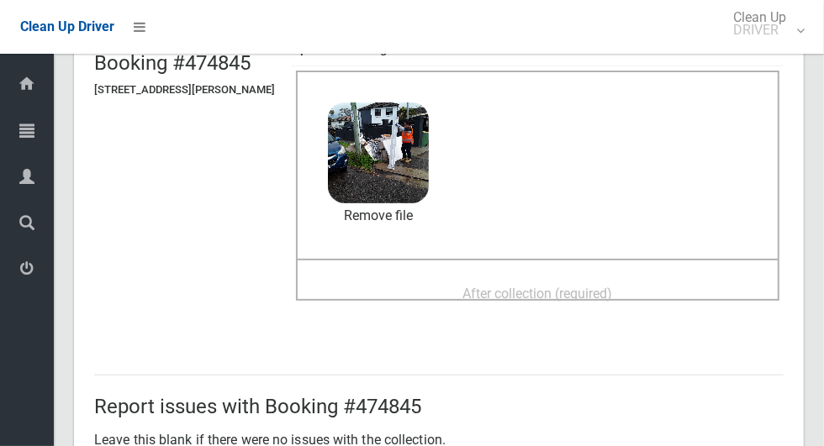
scroll to position [158, 0]
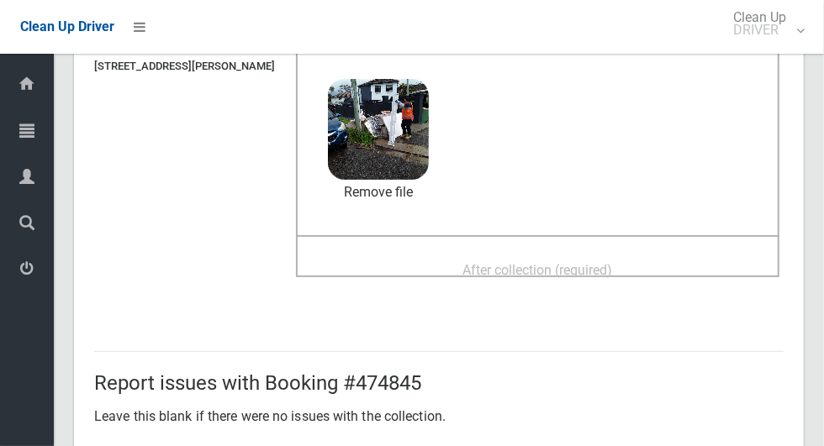
click at [613, 272] on span "After collection (required)" at bounding box center [538, 270] width 150 height 16
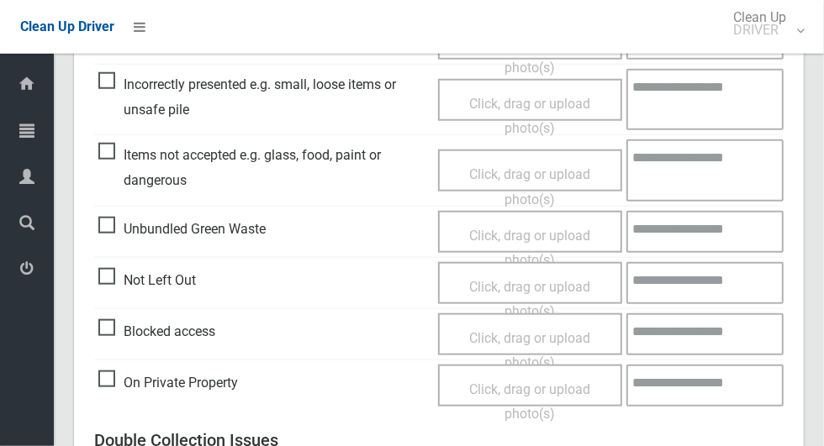
scroll to position [1375, 0]
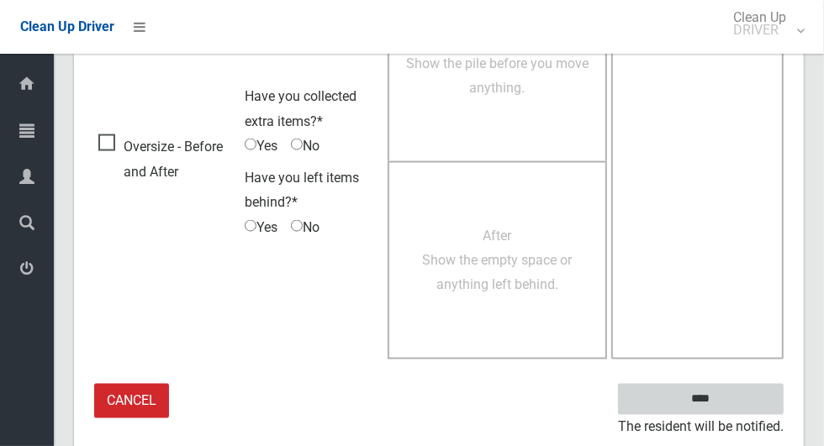
click at [751, 404] on input "****" at bounding box center [701, 399] width 166 height 31
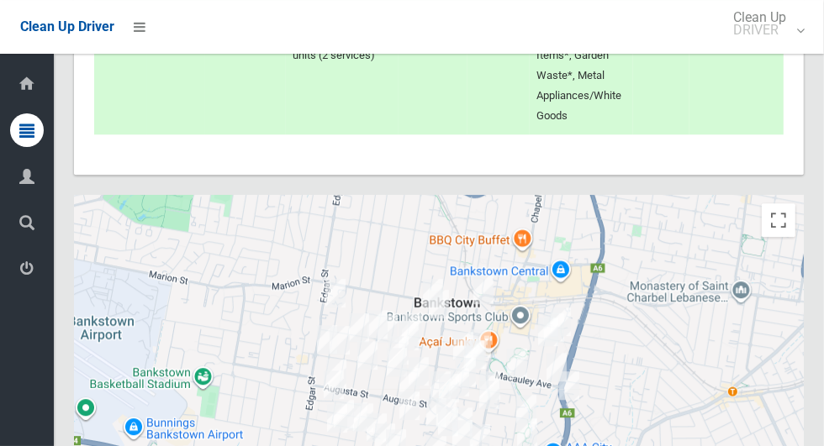
scroll to position [8852, 0]
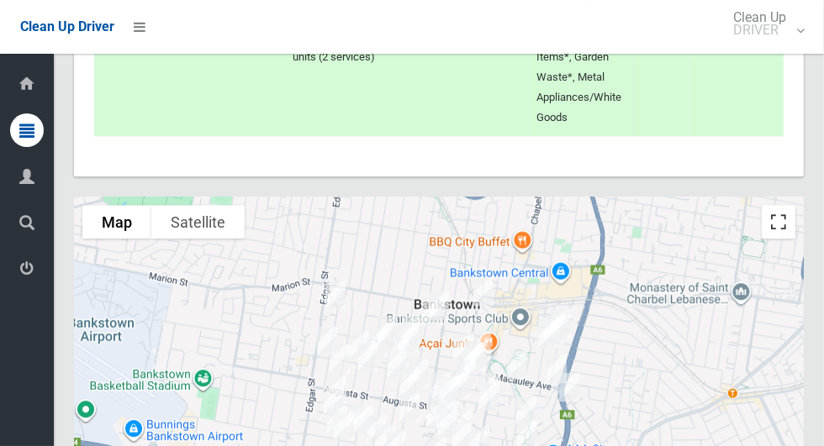
click at [790, 239] on button "Toggle fullscreen view" at bounding box center [779, 222] width 34 height 34
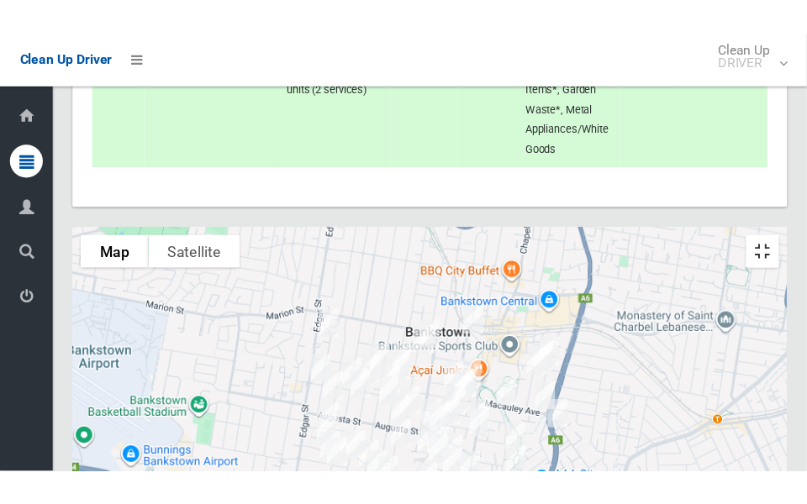
scroll to position [8872, 0]
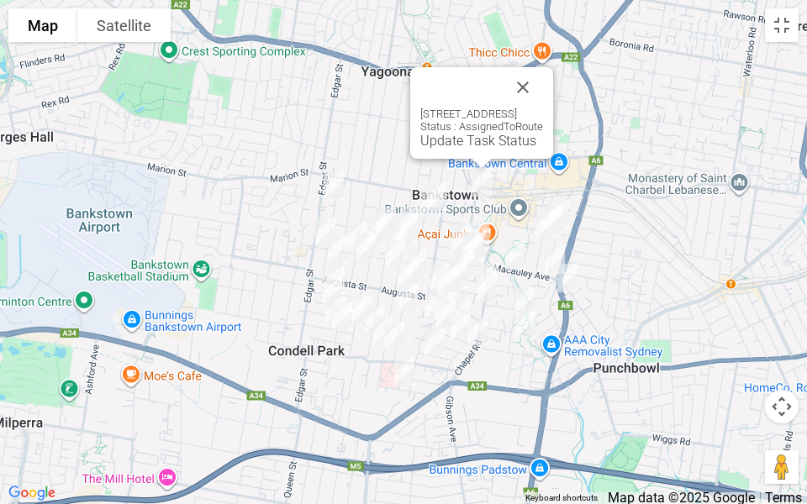
click at [430, 144] on link "Update Task Status" at bounding box center [478, 141] width 116 height 16
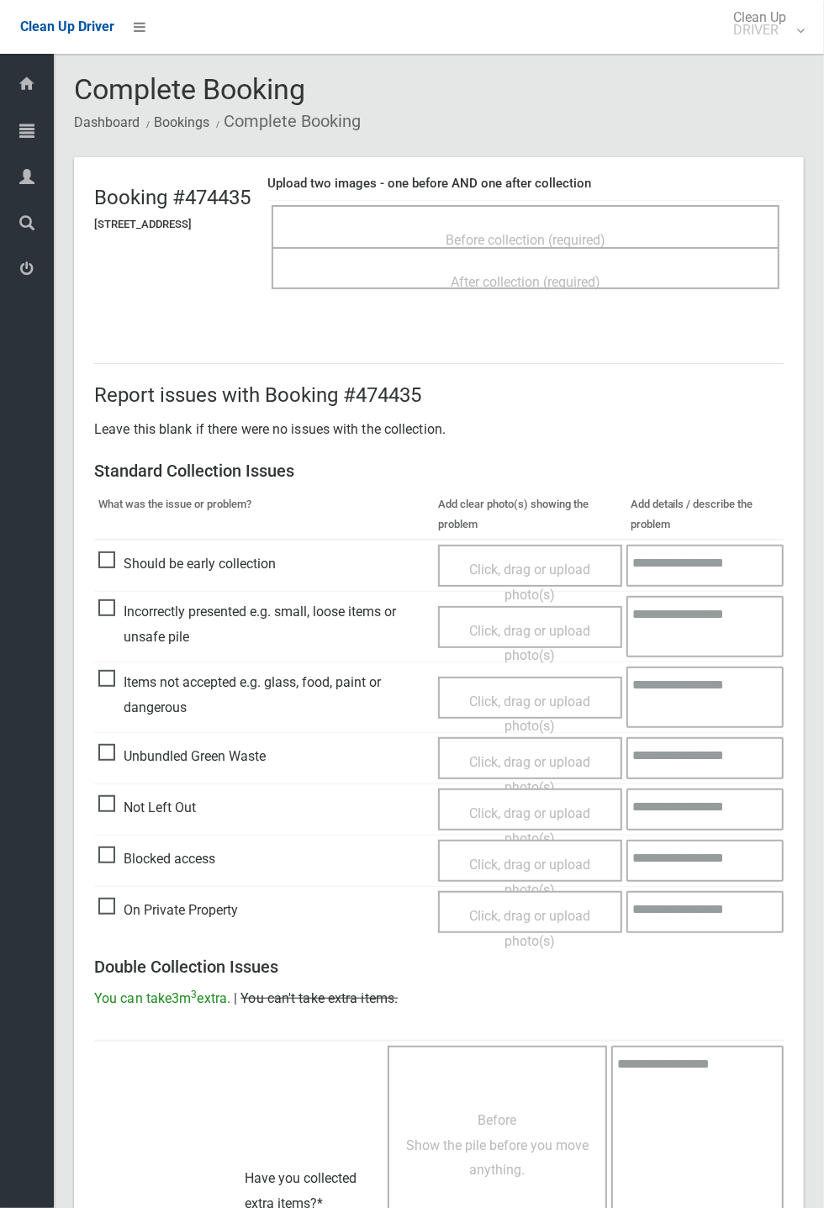
click at [568, 232] on span "Before collection (required)" at bounding box center [526, 240] width 160 height 16
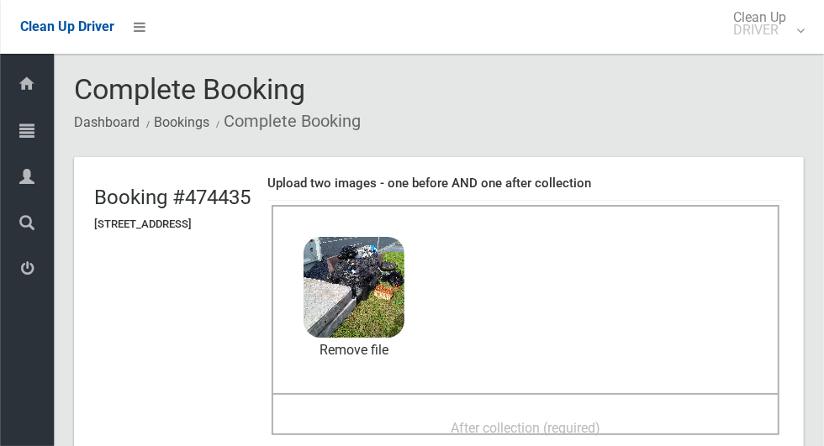
click at [571, 425] on span "After collection (required)" at bounding box center [526, 428] width 150 height 16
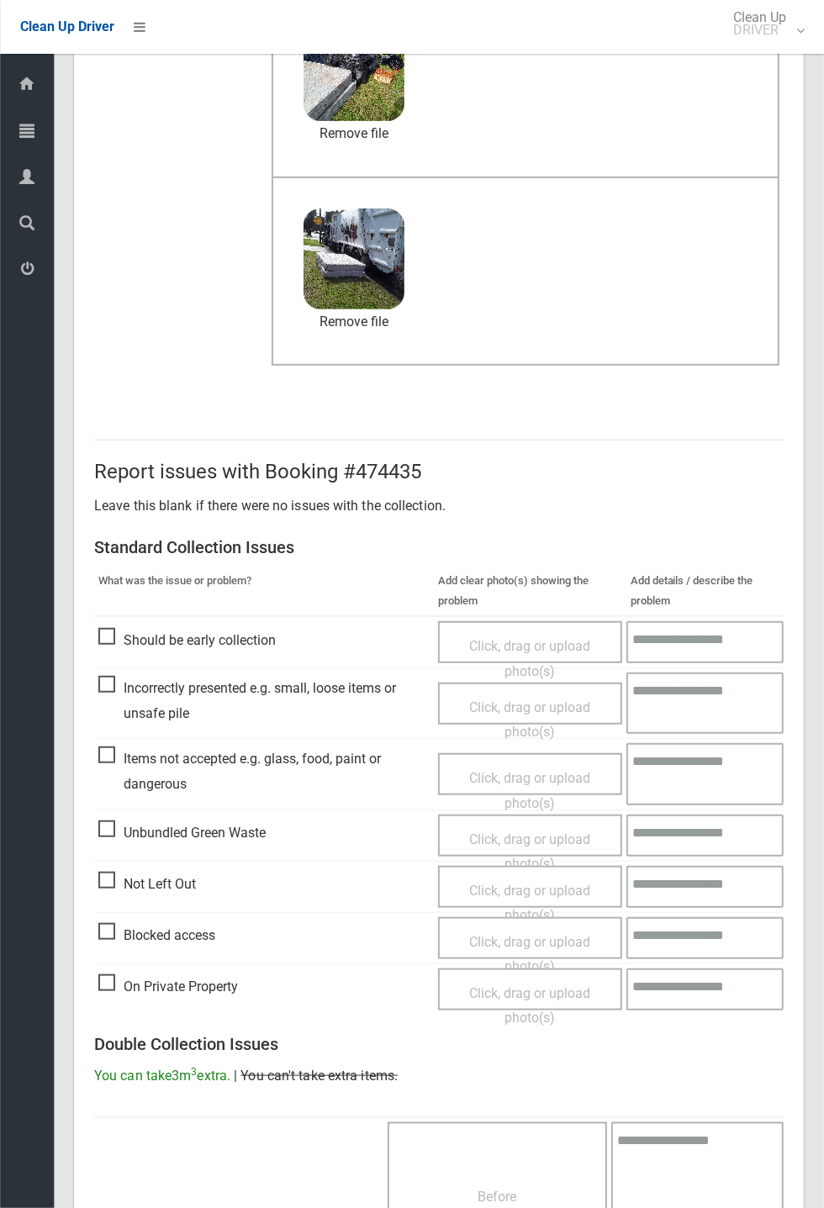
scroll to position [583, 0]
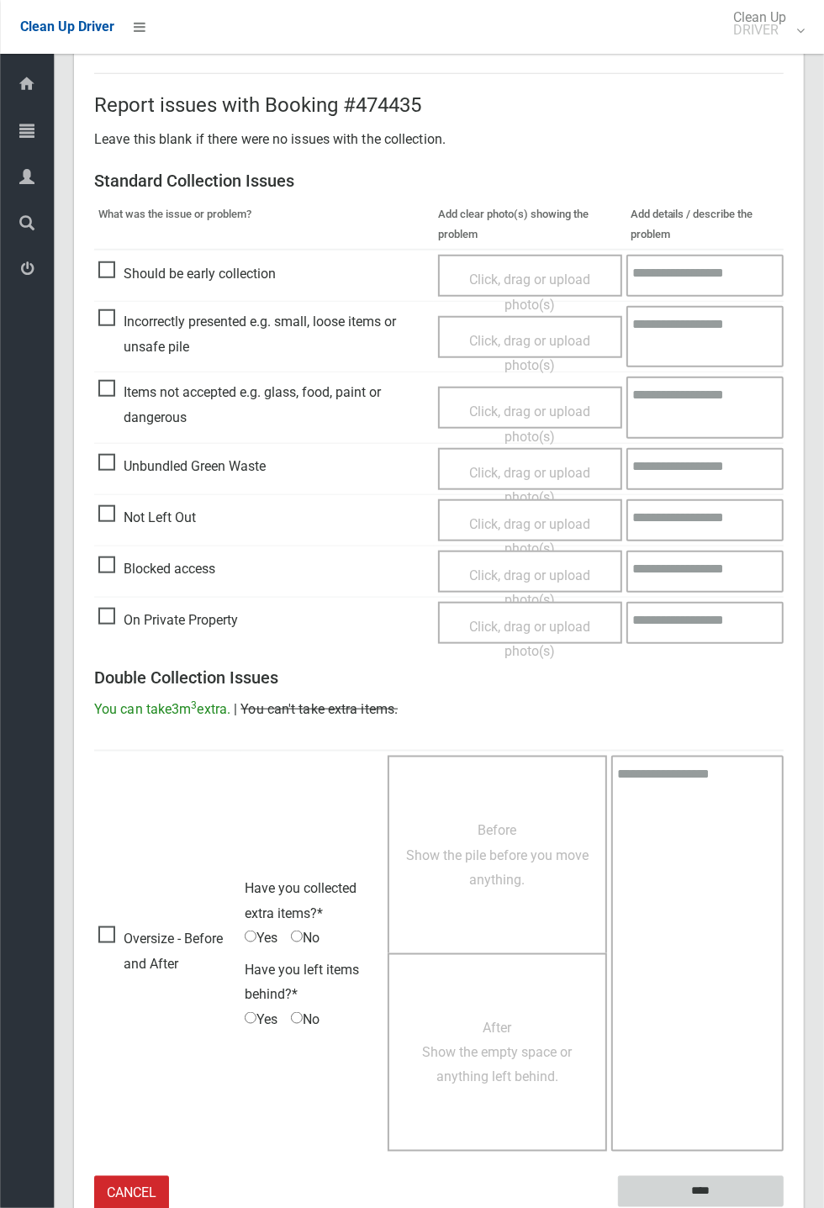
click at [784, 446] on input "****" at bounding box center [701, 1191] width 166 height 31
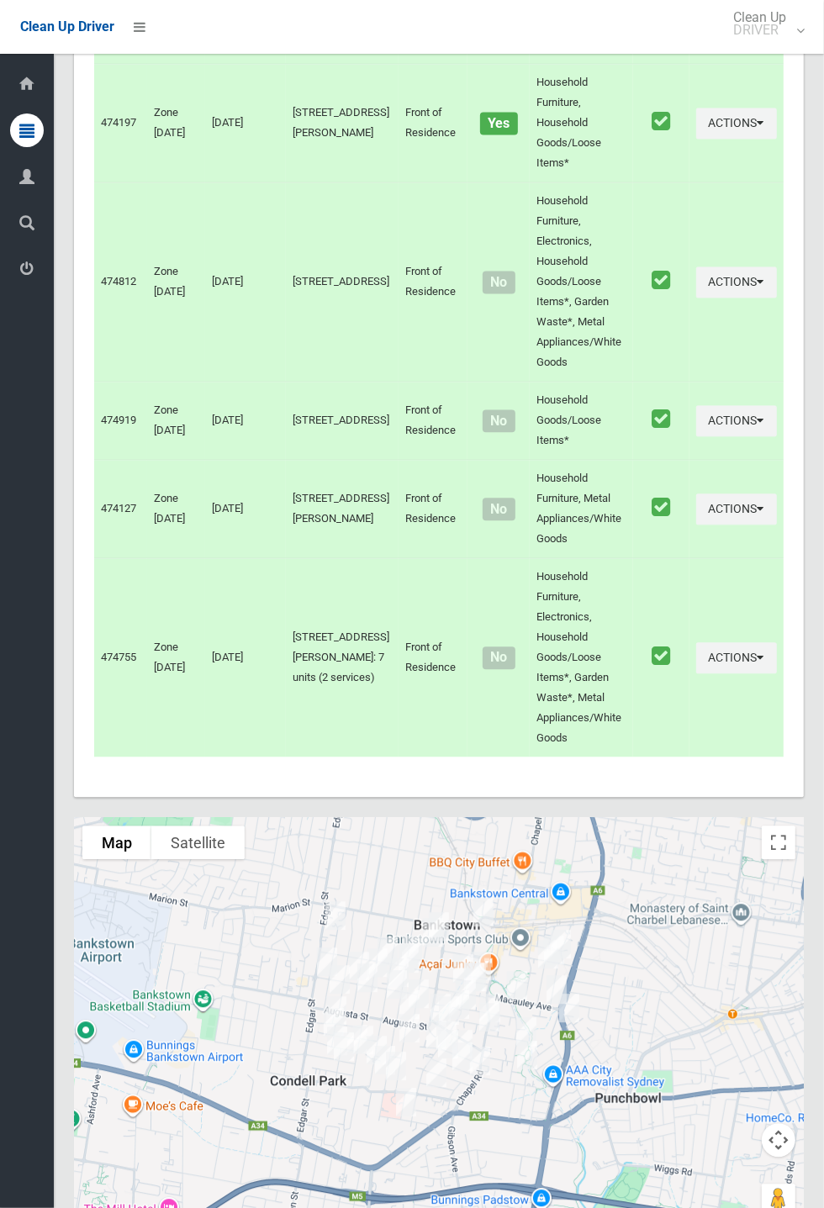
scroll to position [8231, 0]
